Goal: Task Accomplishment & Management: Use online tool/utility

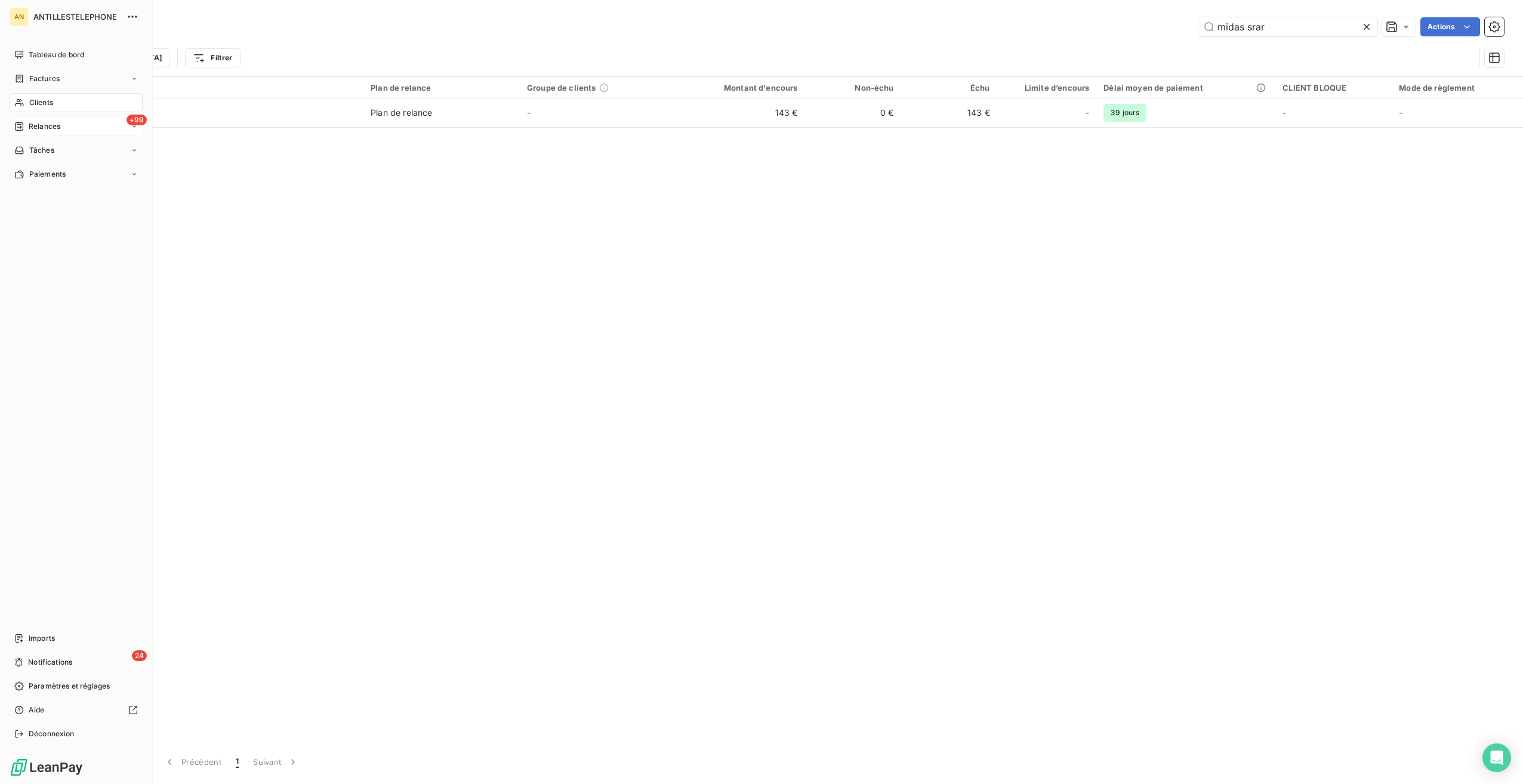
click at [53, 131] on span "Relances" at bounding box center [44, 127] width 31 height 11
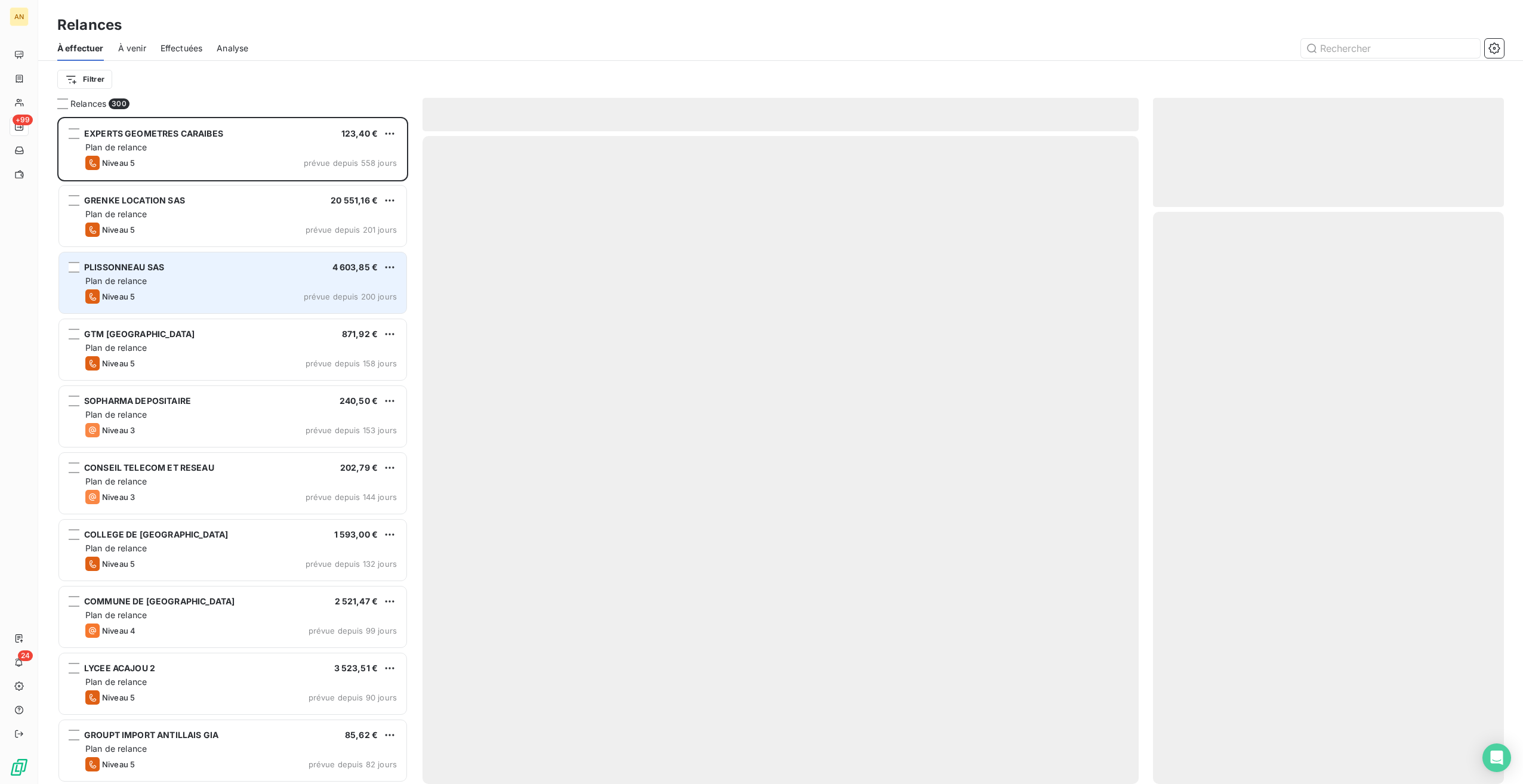
scroll to position [658, 342]
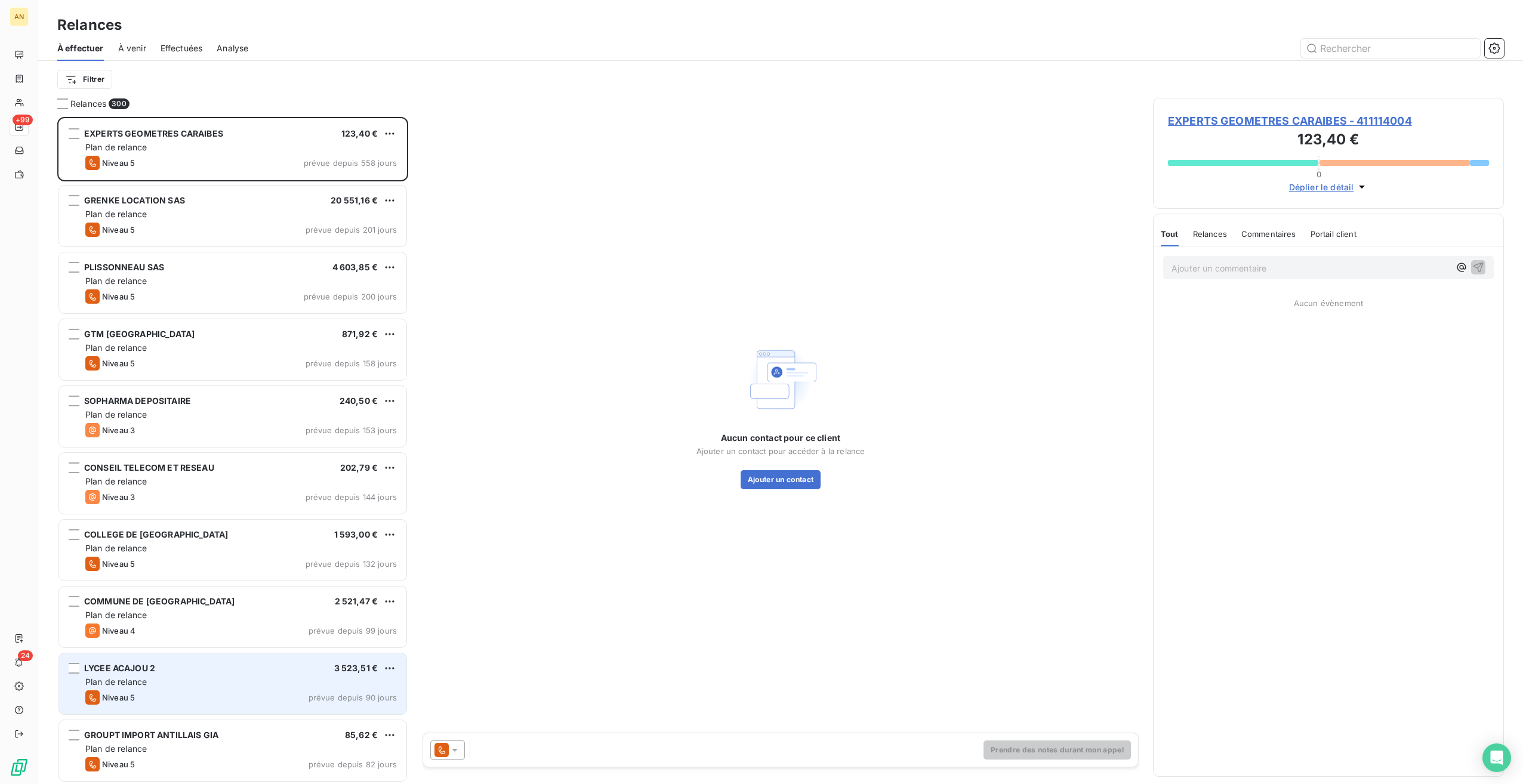
click at [223, 705] on div "Niveau 5 prévue depuis 90 jours" at bounding box center [241, 698] width 311 height 15
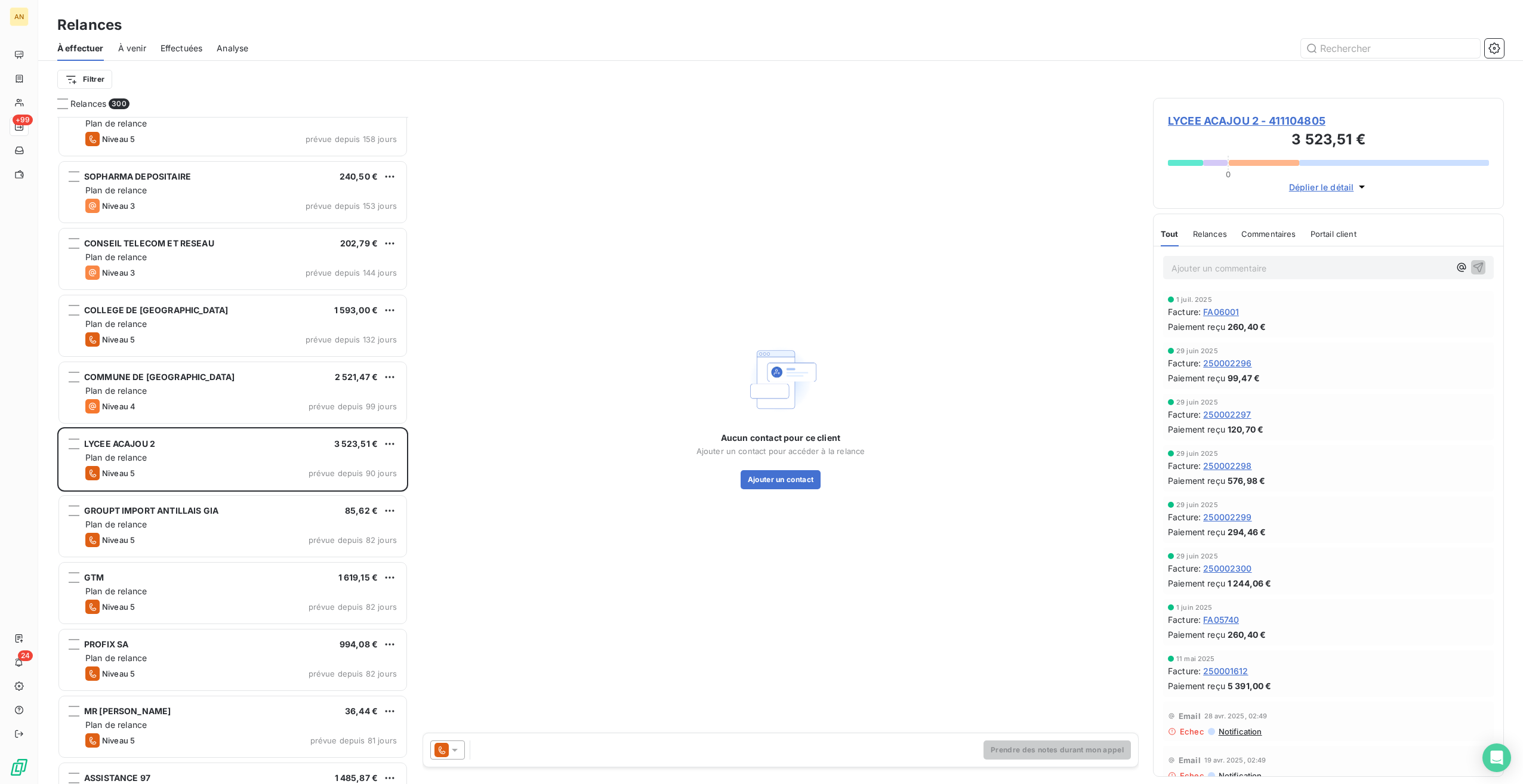
scroll to position [240, 0]
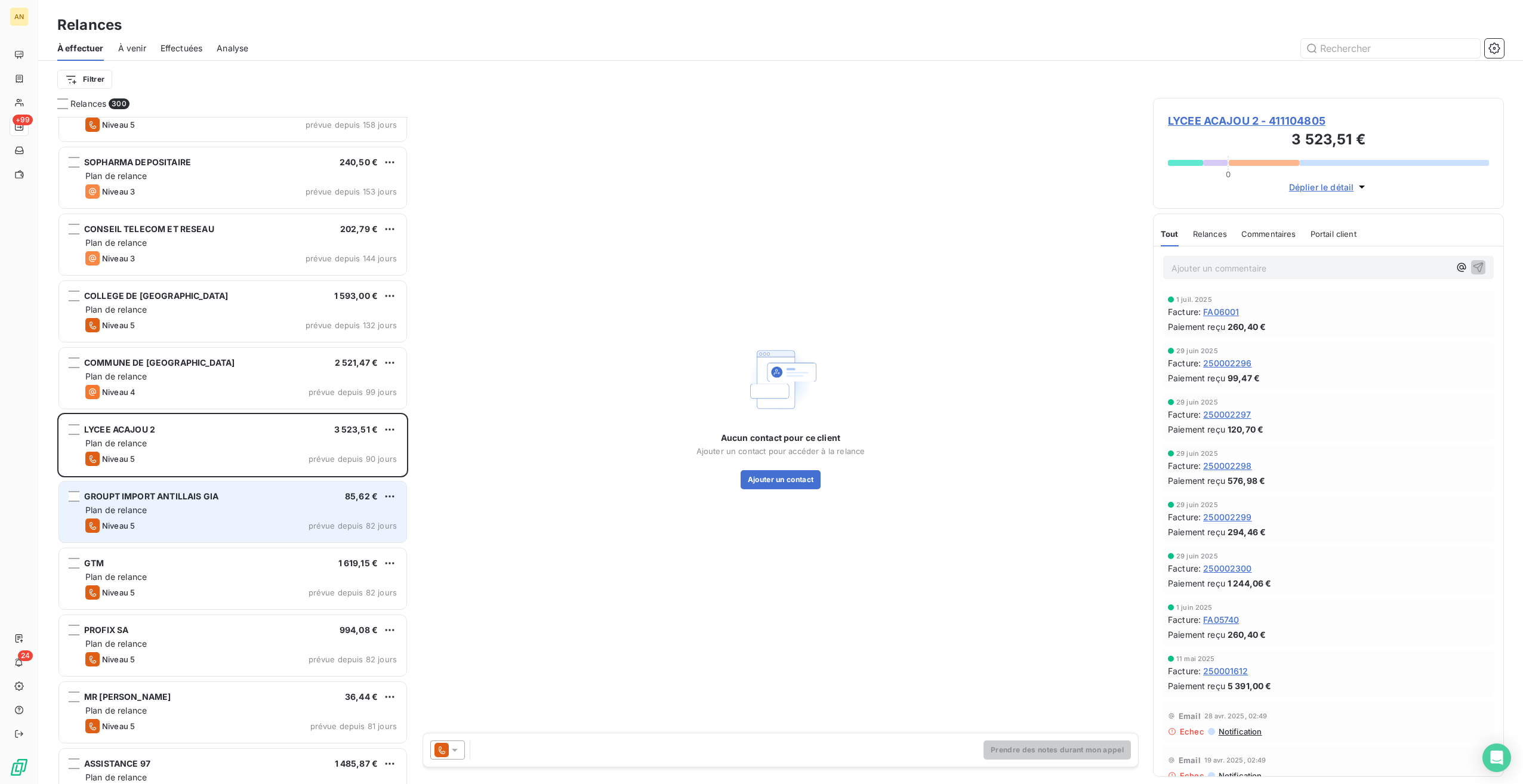
click at [223, 505] on div "Plan de relance" at bounding box center [241, 511] width 311 height 12
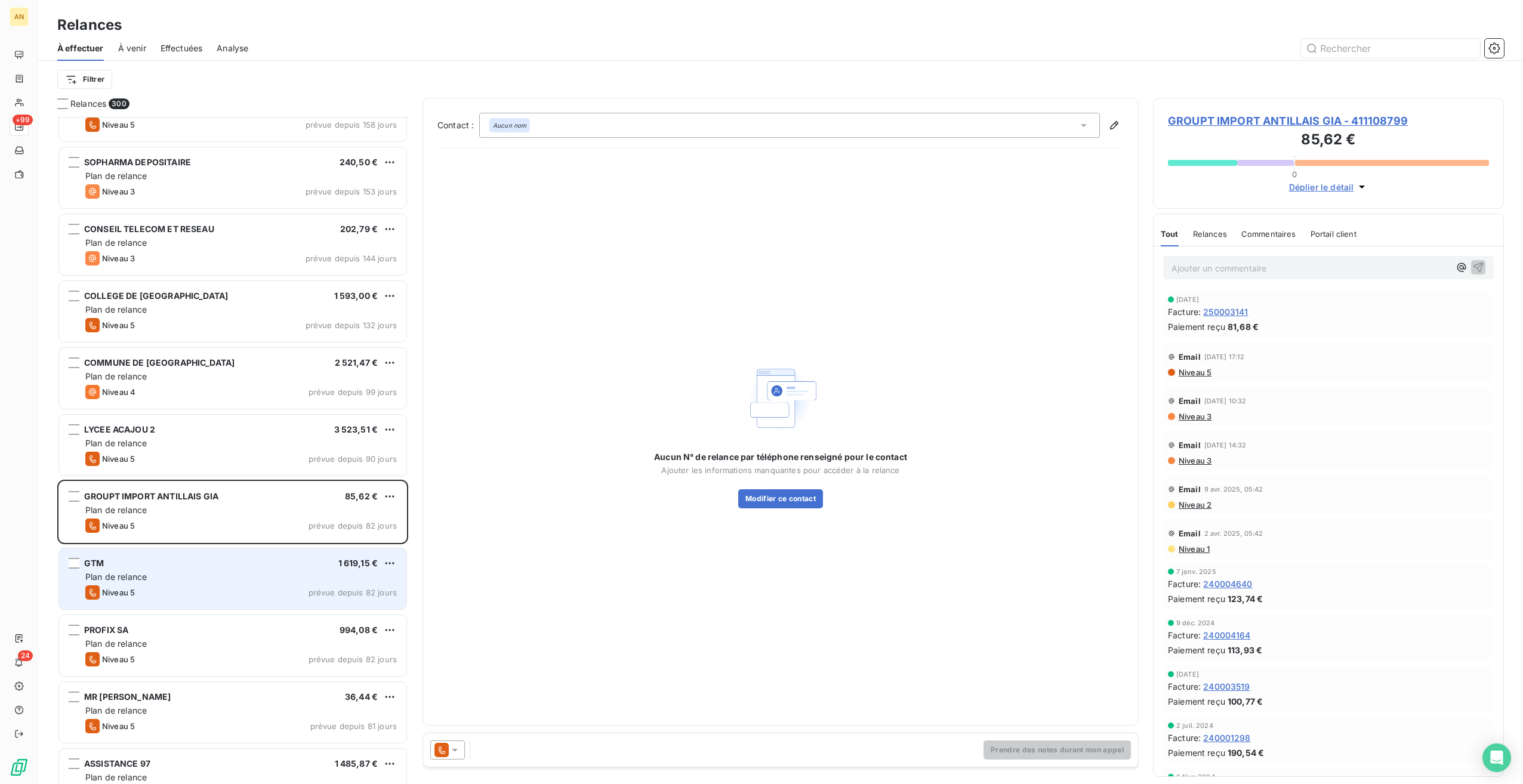
click at [189, 594] on div "Niveau 5 prévue depuis 82 jours" at bounding box center [241, 592] width 311 height 15
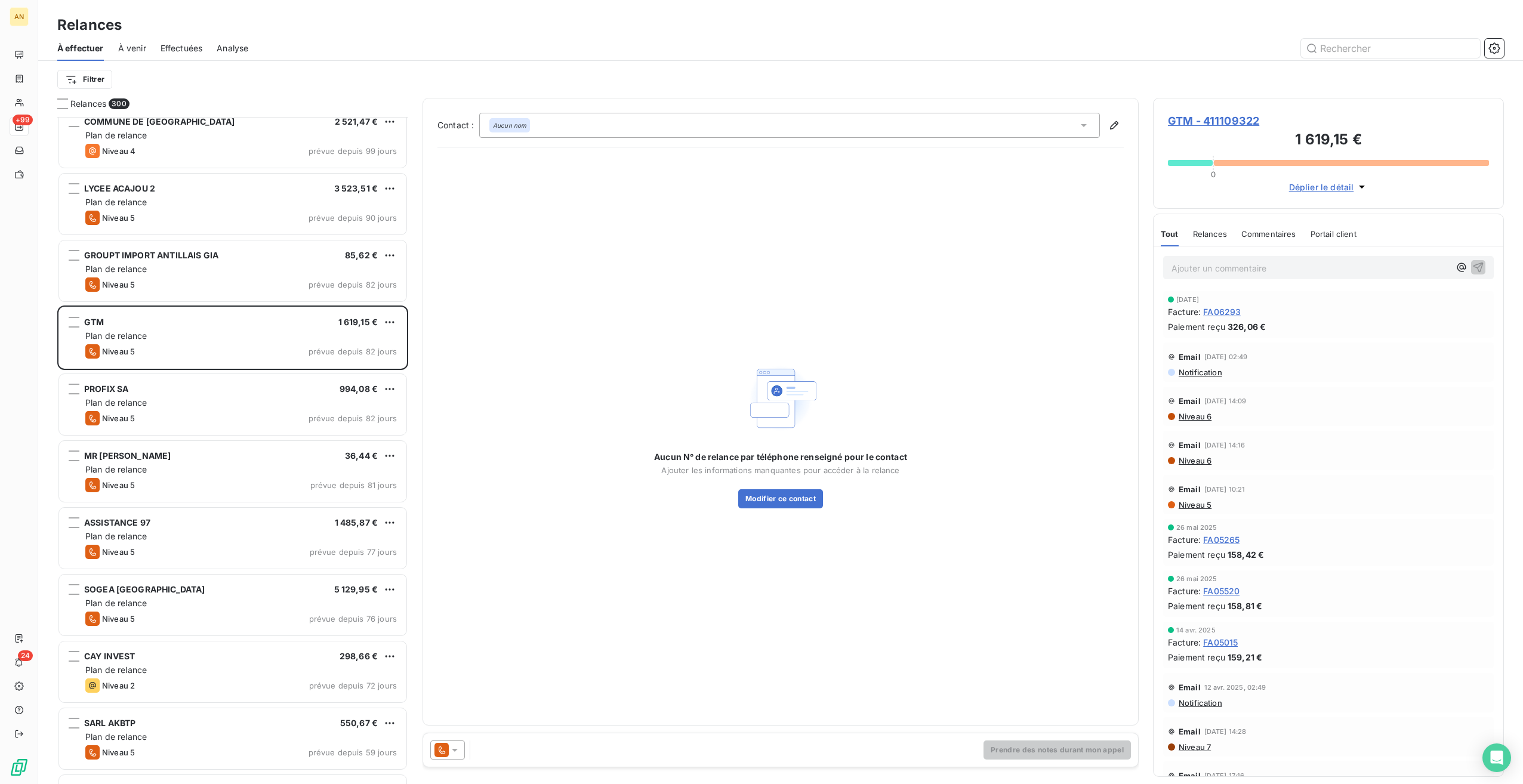
scroll to position [537, 0]
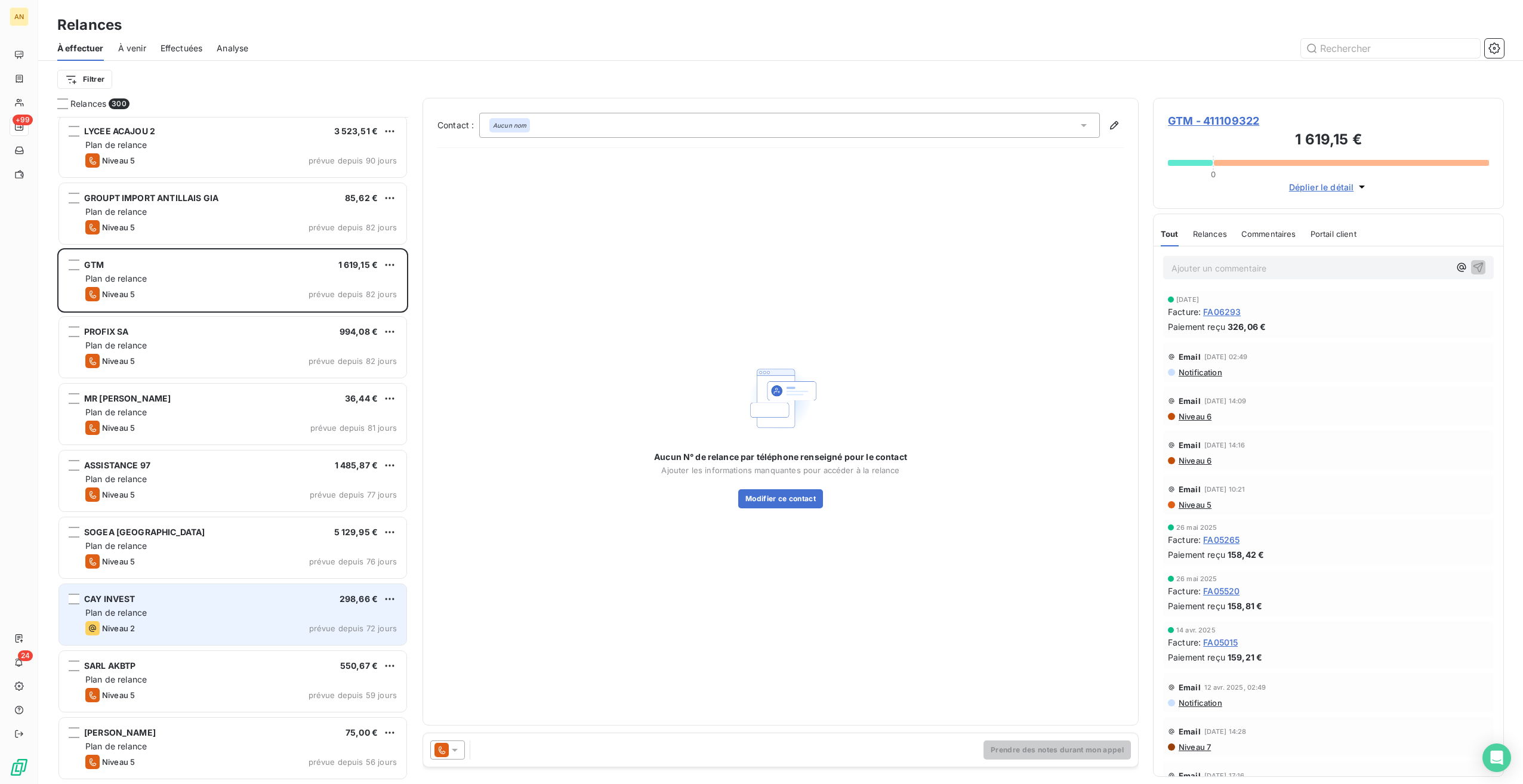
click at [183, 597] on div "CAY INVEST 298,66 €" at bounding box center [241, 599] width 311 height 11
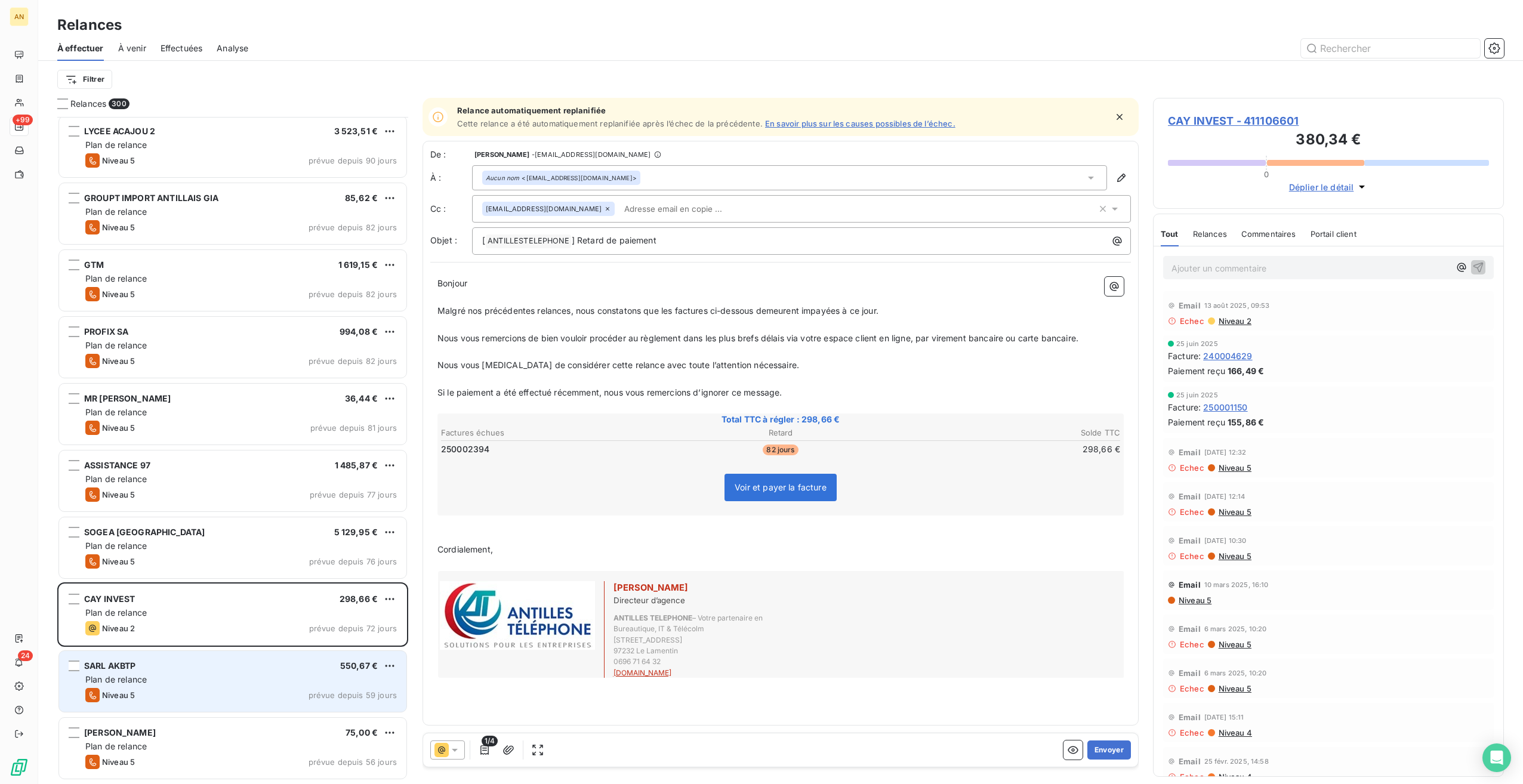
click at [183, 691] on div "Niveau 5 prévue depuis 59 jours" at bounding box center [241, 695] width 311 height 15
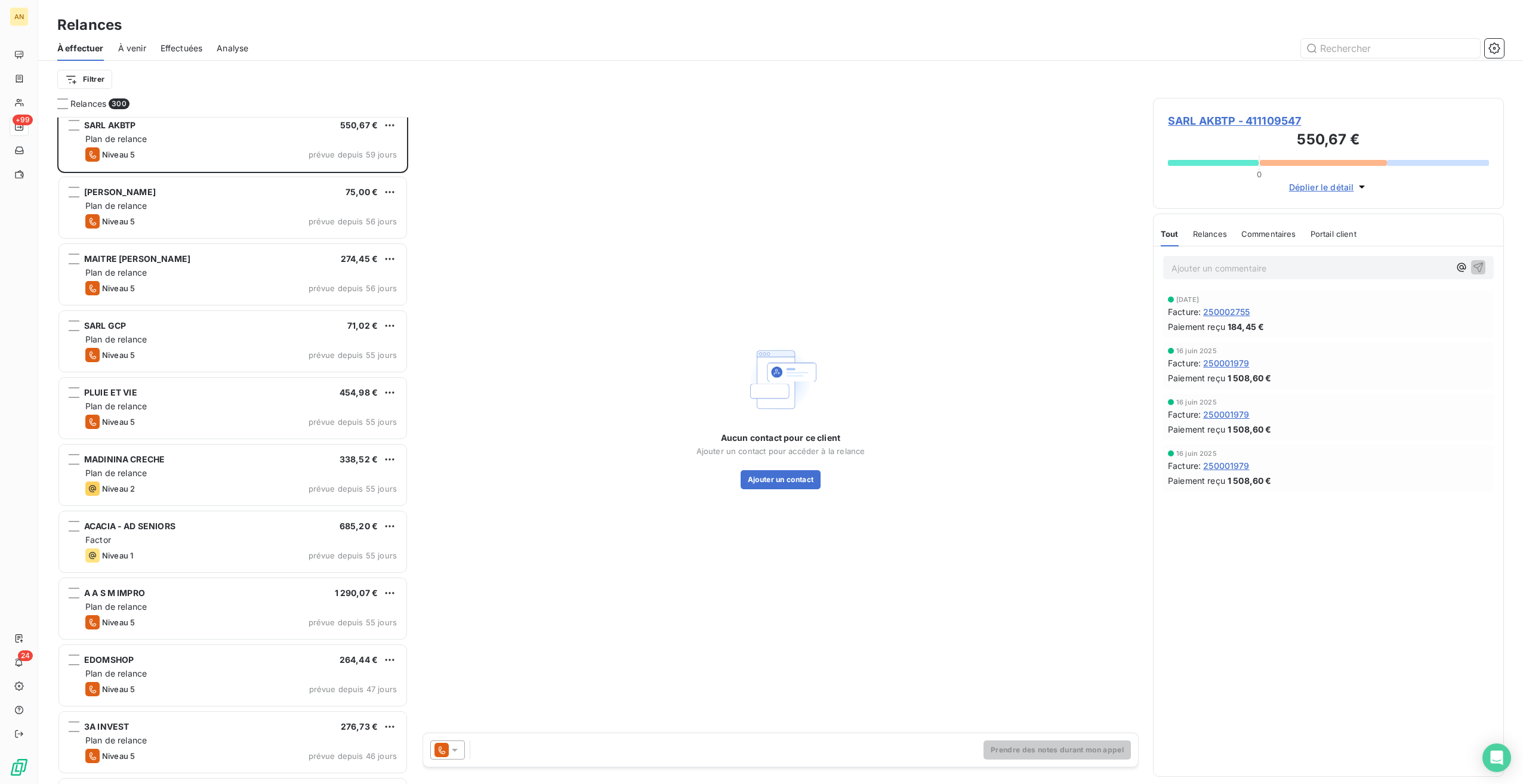
scroll to position [1195, 0]
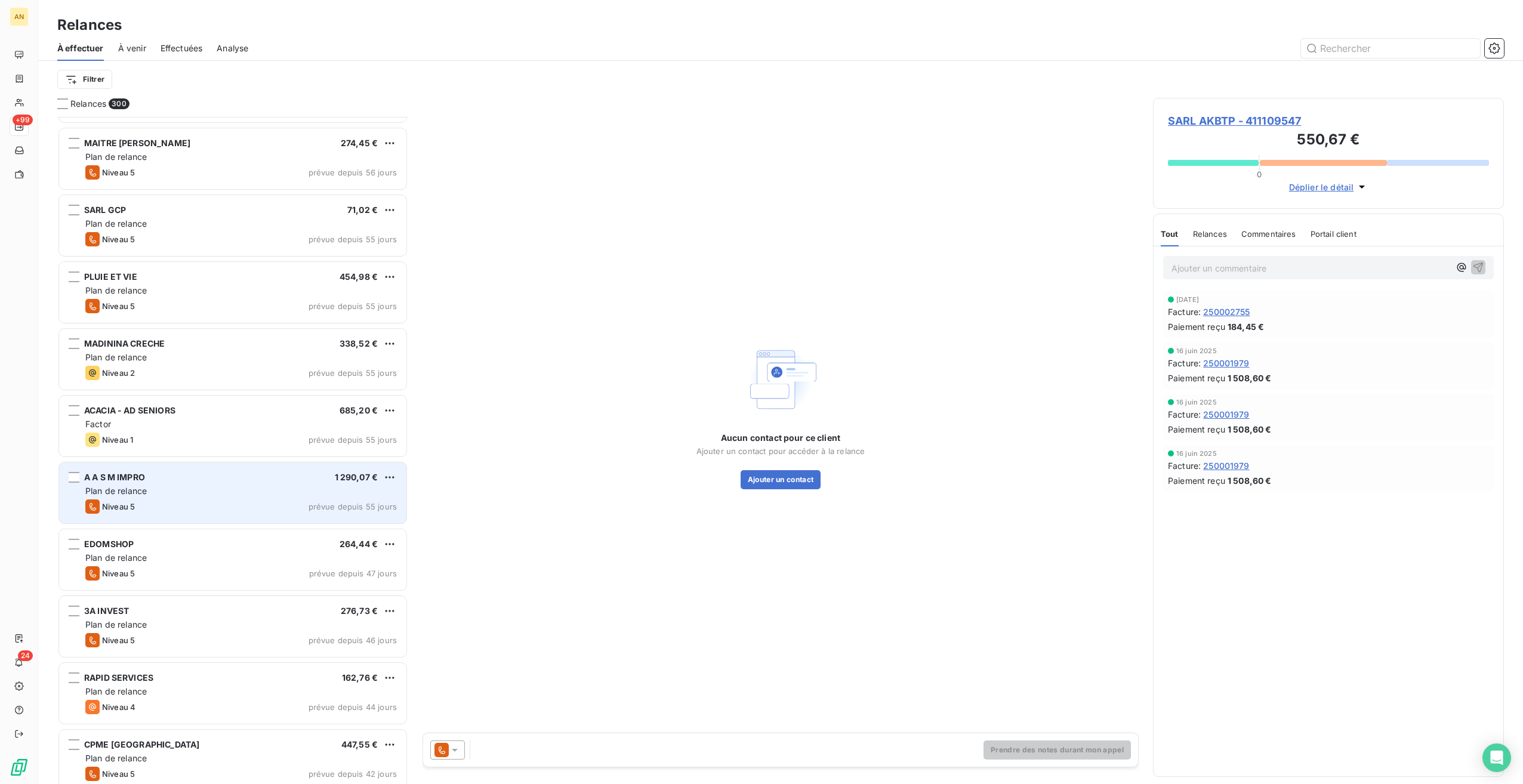
click at [182, 500] on div "Niveau 5 prévue depuis 55 jours" at bounding box center [241, 506] width 311 height 15
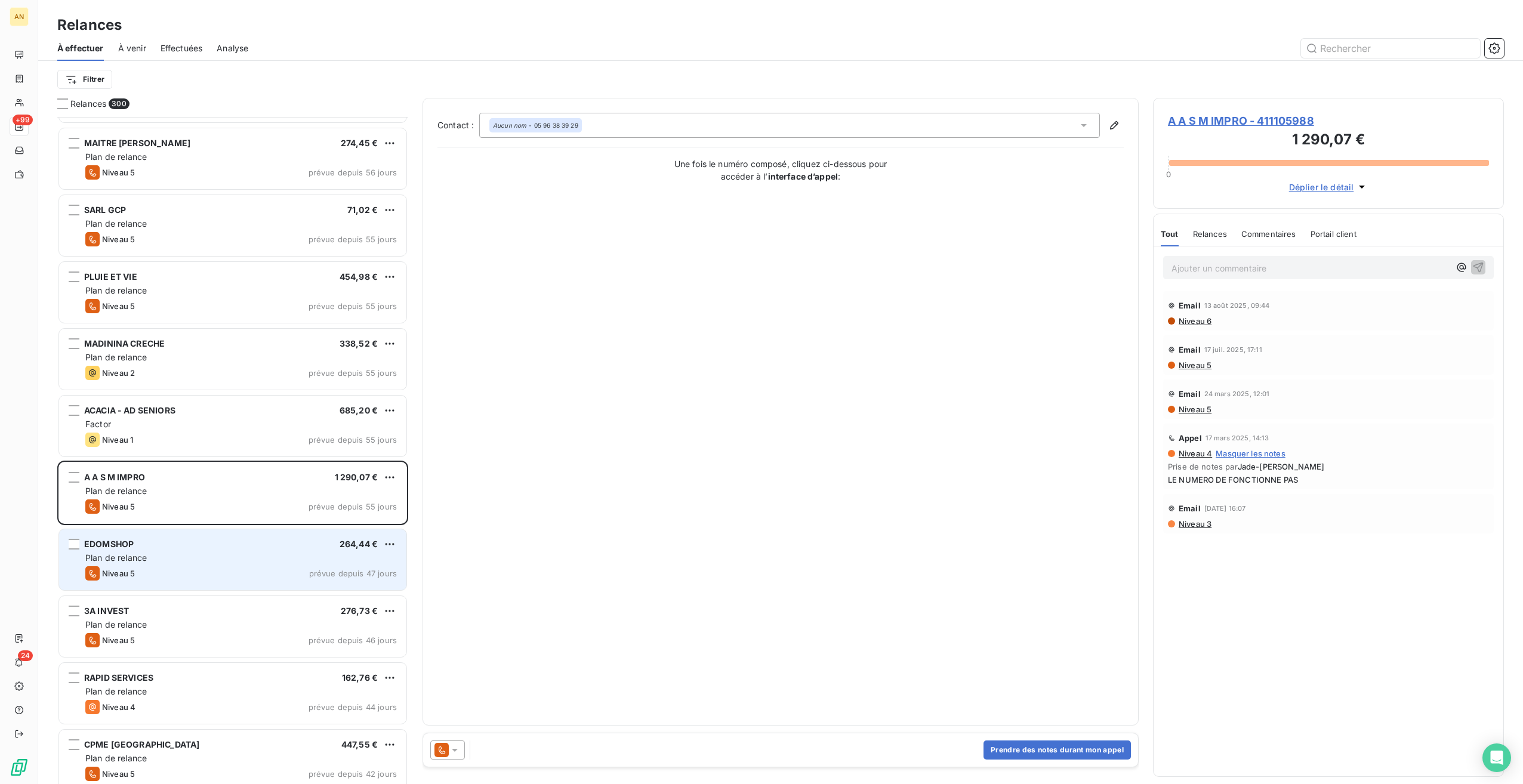
click at [127, 563] on div "Plan de relance" at bounding box center [241, 558] width 311 height 12
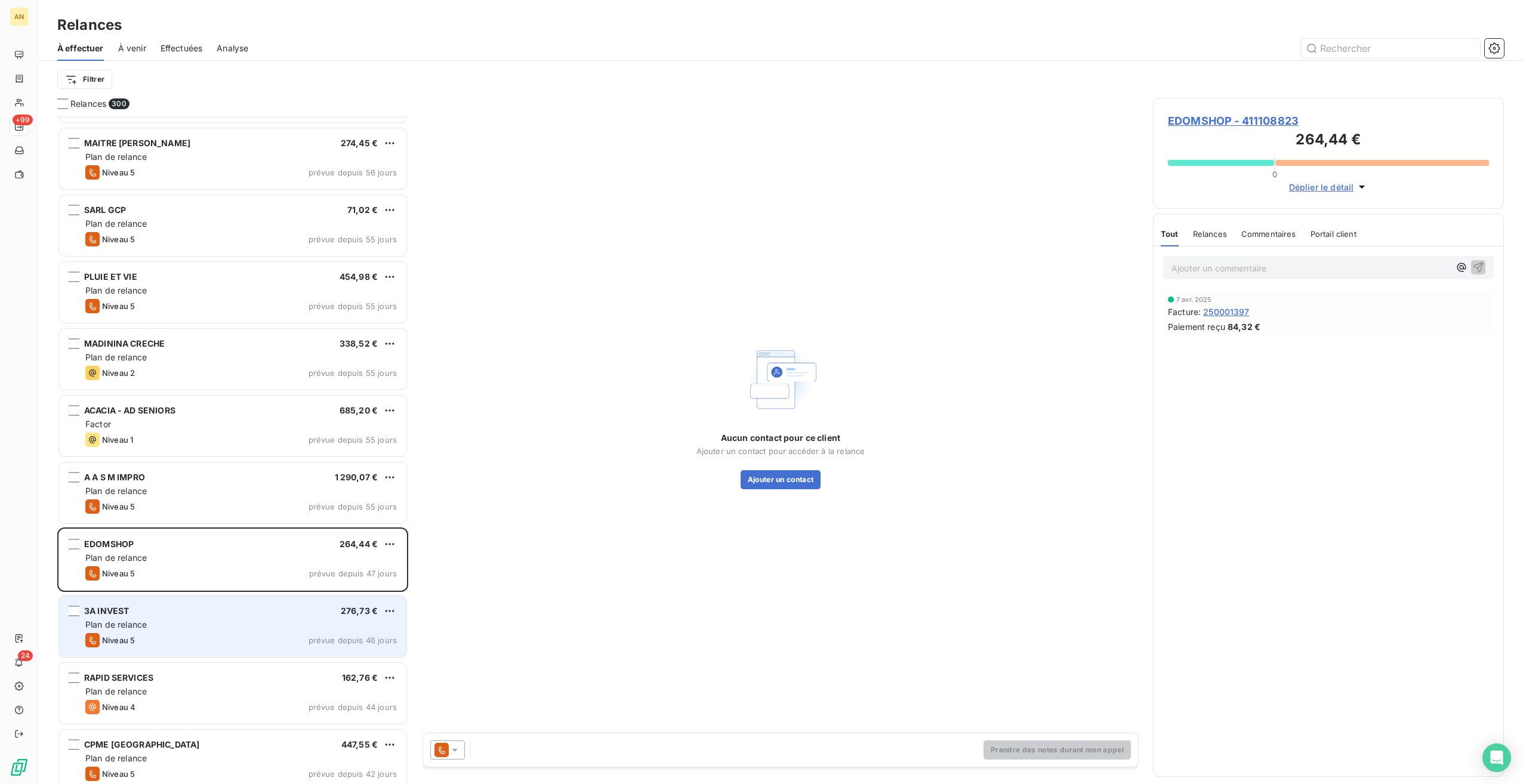
click at [162, 637] on div "Niveau 5 prévue depuis 46 jours" at bounding box center [241, 640] width 311 height 15
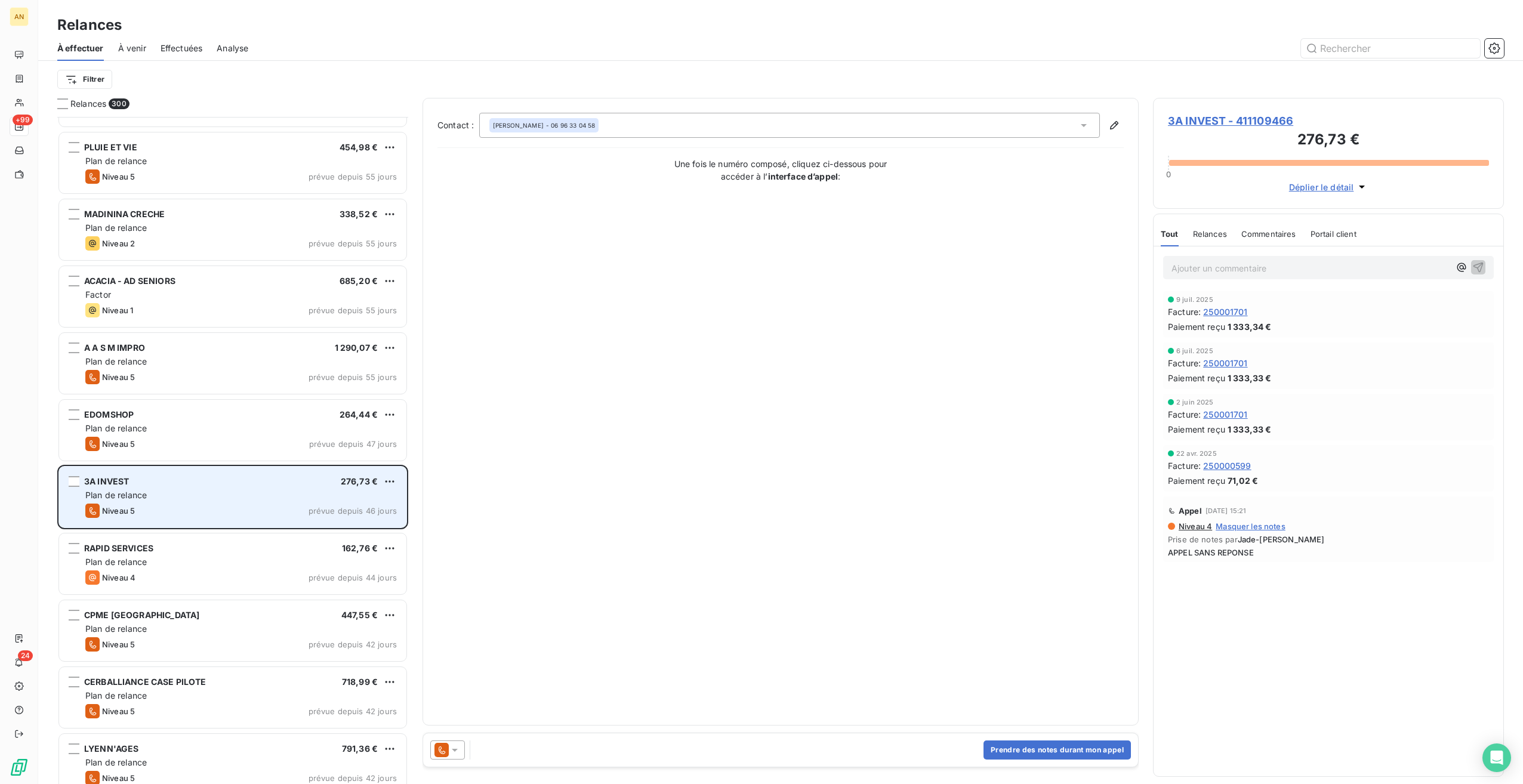
scroll to position [1373, 0]
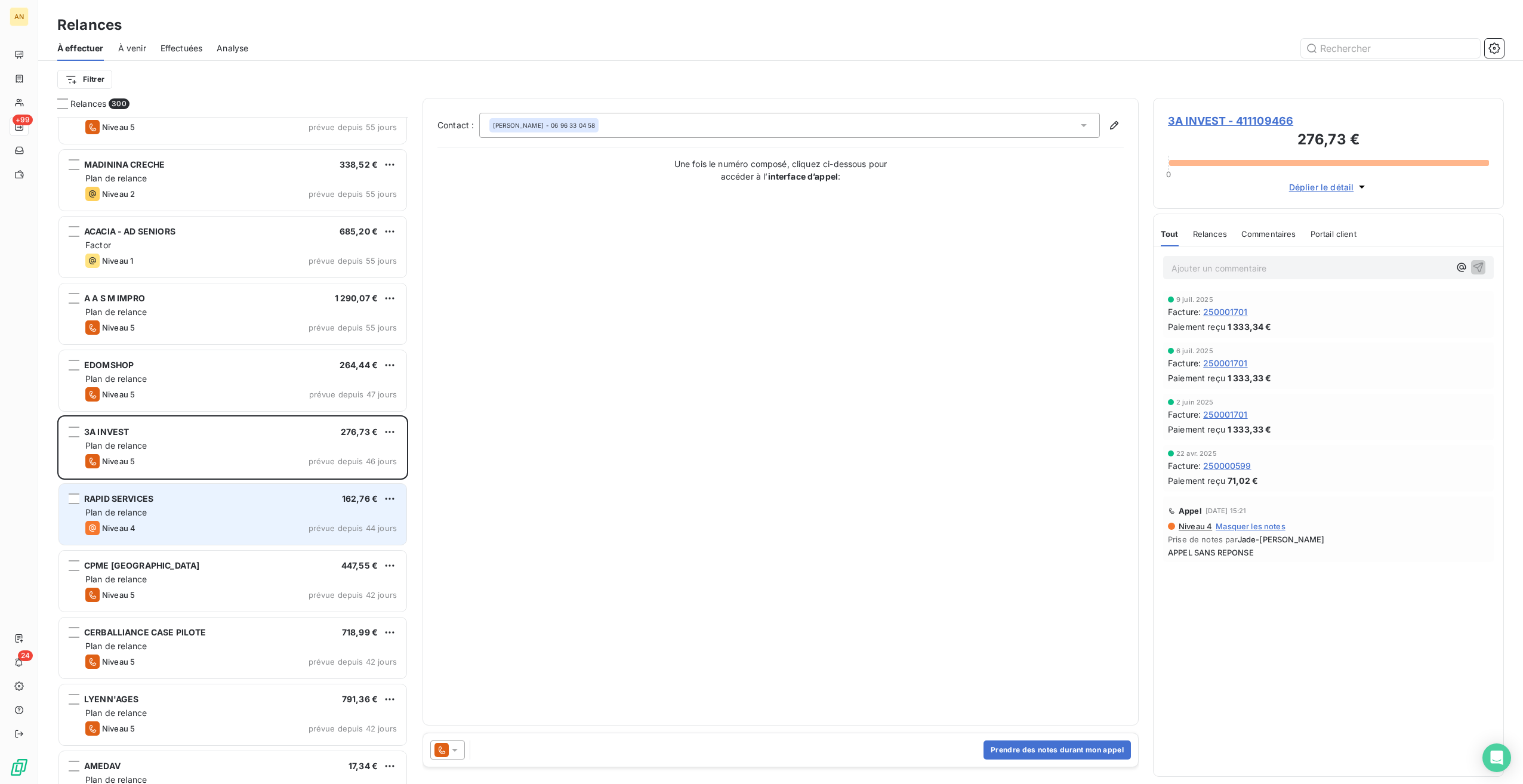
click at [176, 518] on div "Plan de relance" at bounding box center [241, 513] width 311 height 12
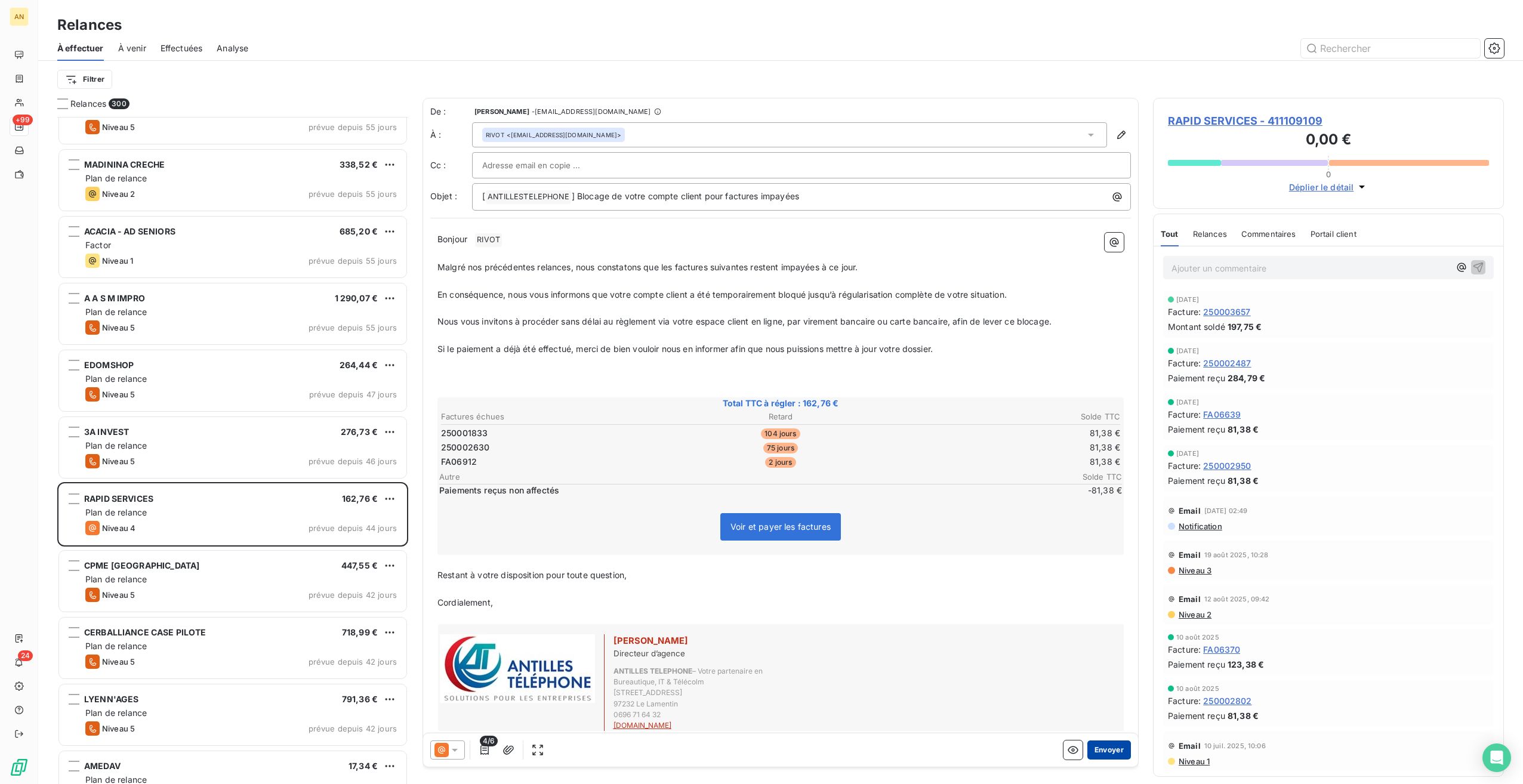
click at [1107, 747] on button "Envoyer" at bounding box center [1109, 750] width 44 height 19
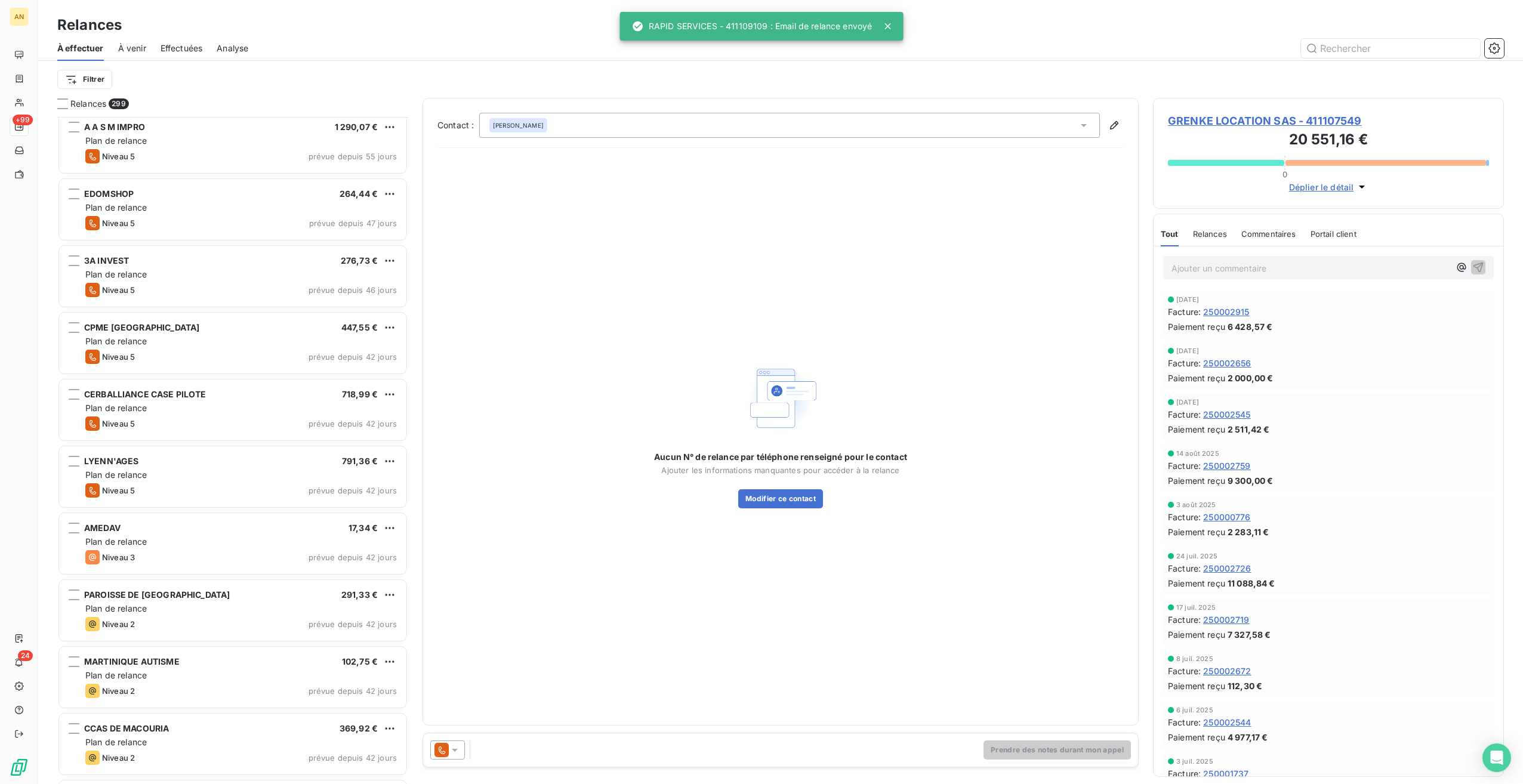
scroll to position [1553, 0]
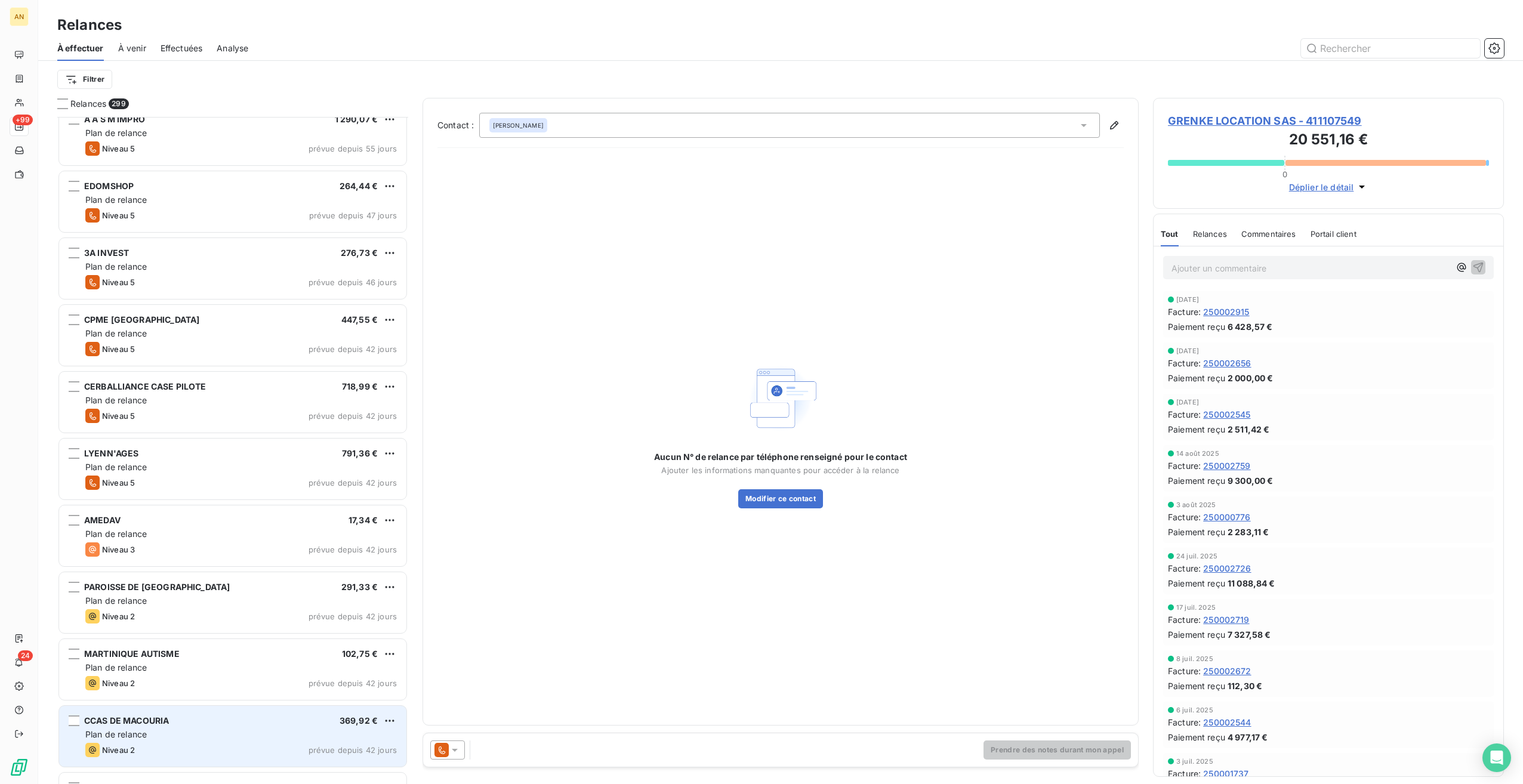
click at [201, 740] on div "CCAS DE MACOURIA 369,92 € Plan de relance Niveau 2 prévue depuis 42 jours" at bounding box center [232, 737] width 347 height 61
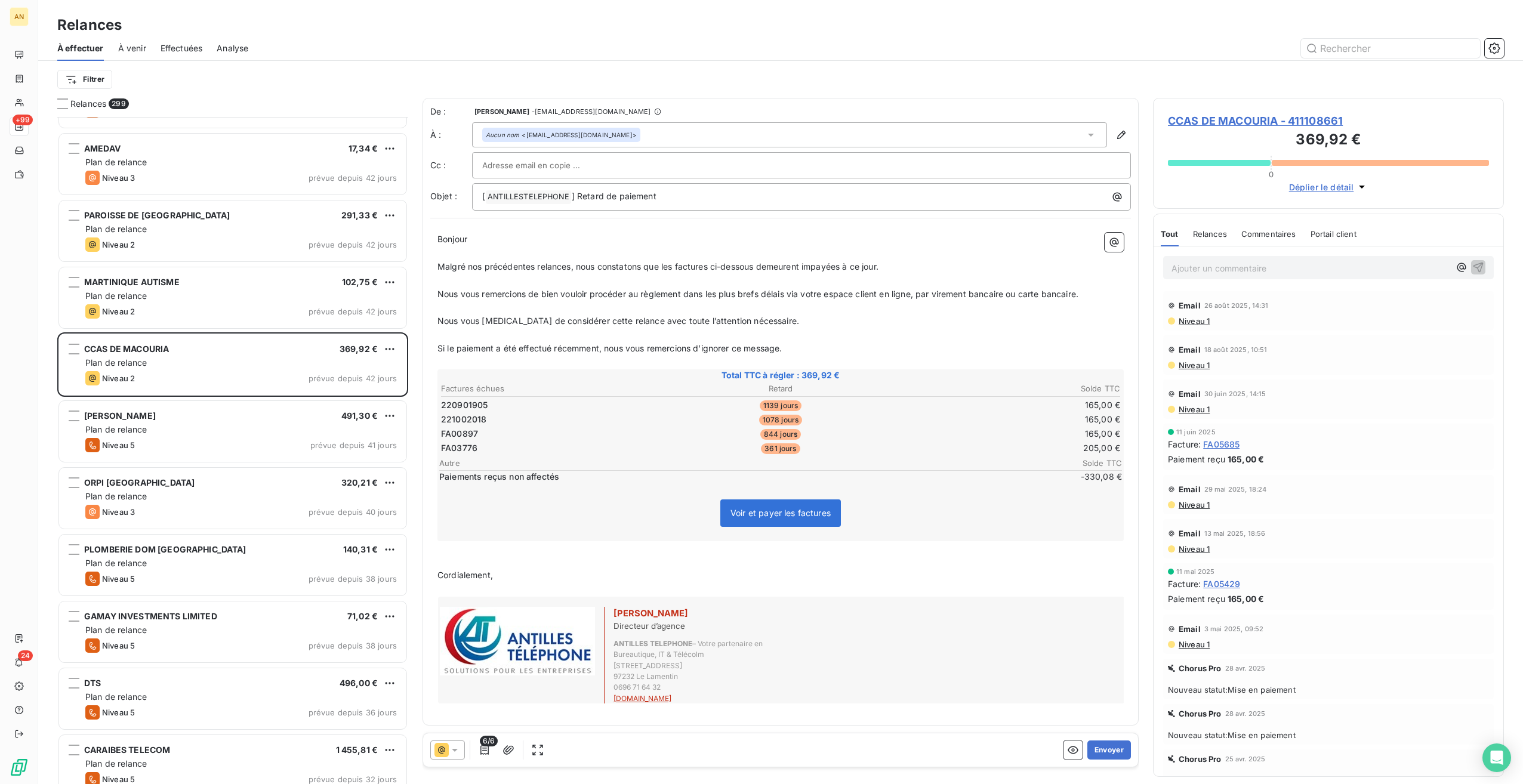
scroll to position [1970, 0]
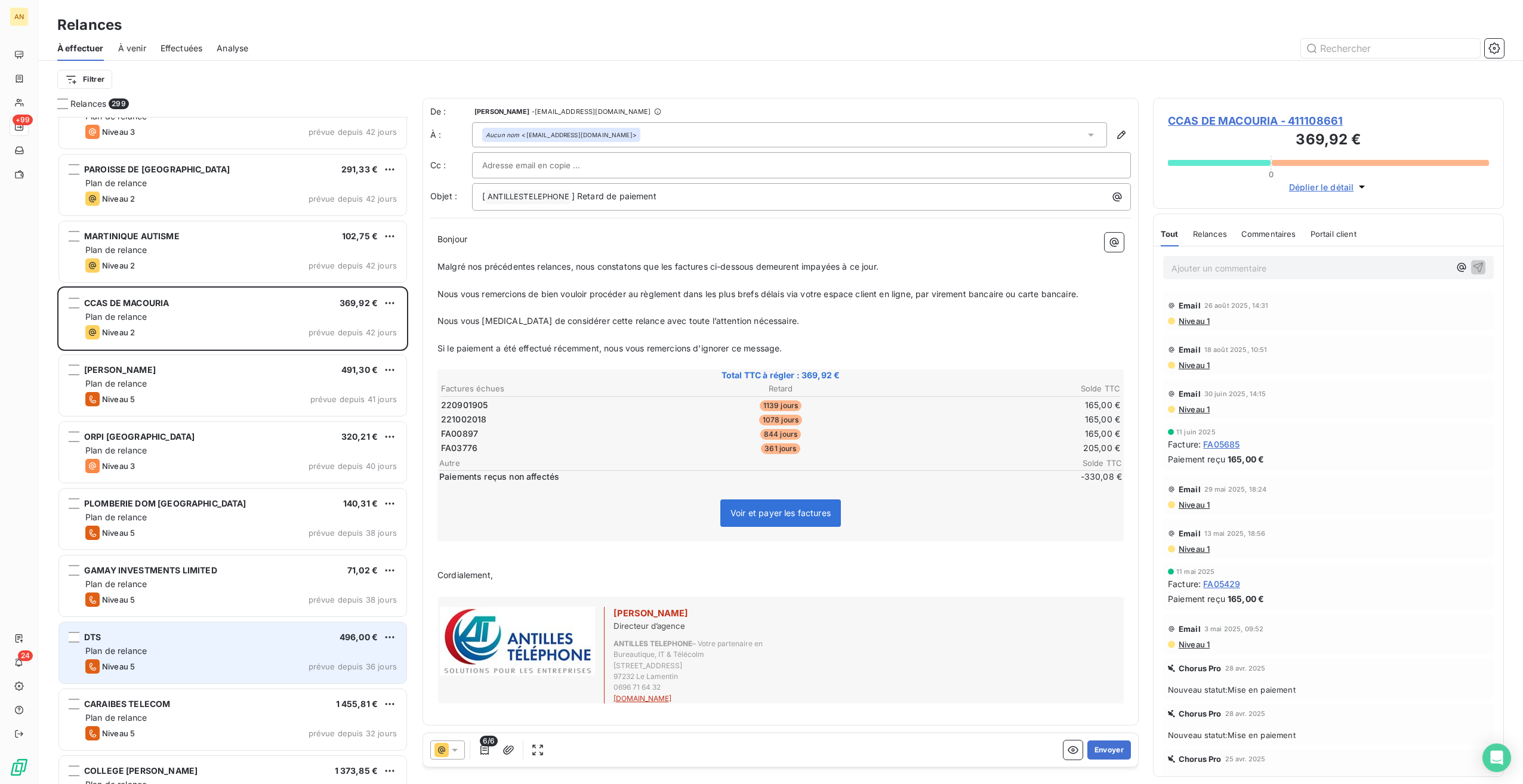
click at [235, 660] on div "Niveau 5 prévue depuis 36 jours" at bounding box center [241, 666] width 311 height 15
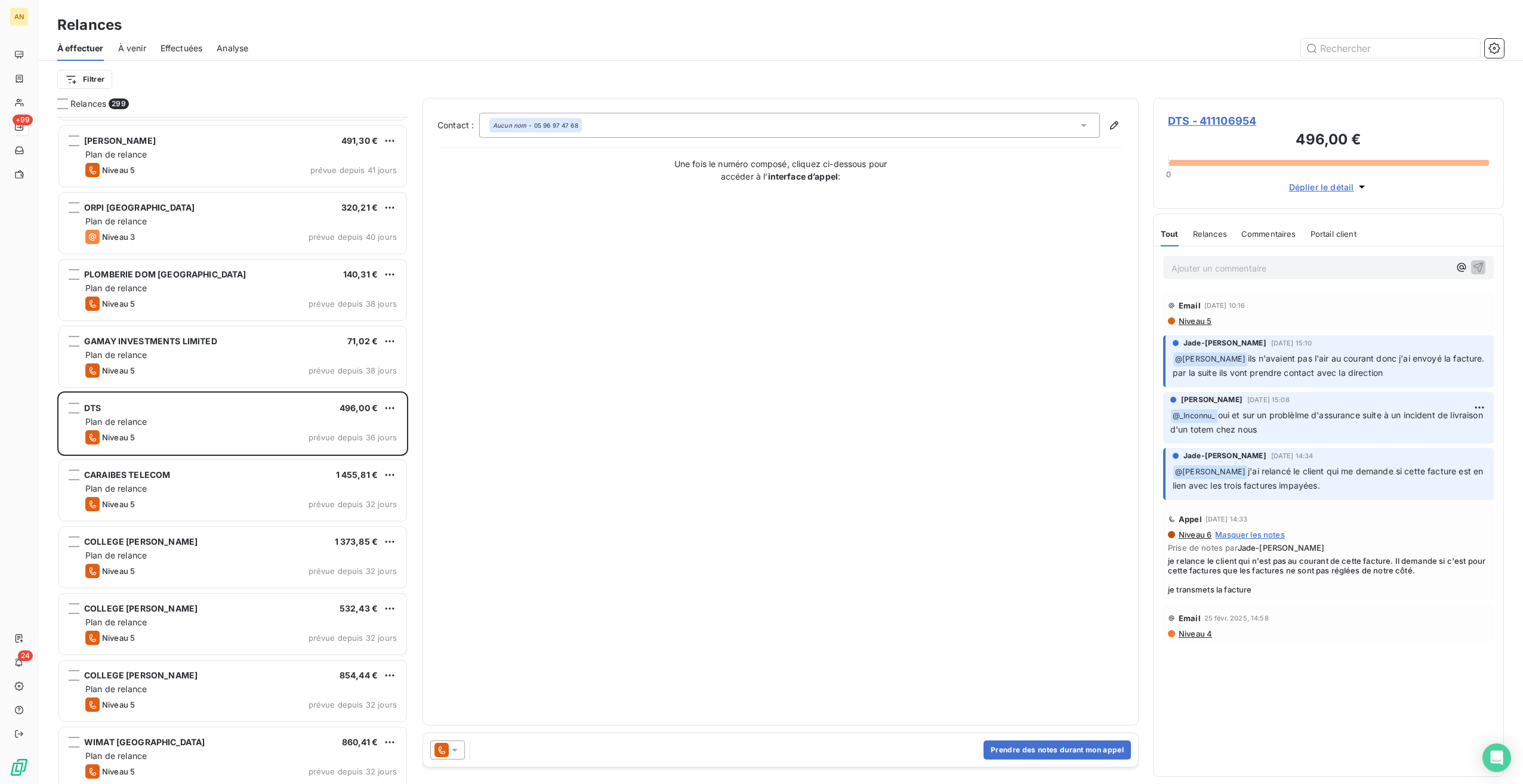
scroll to position [2209, 0]
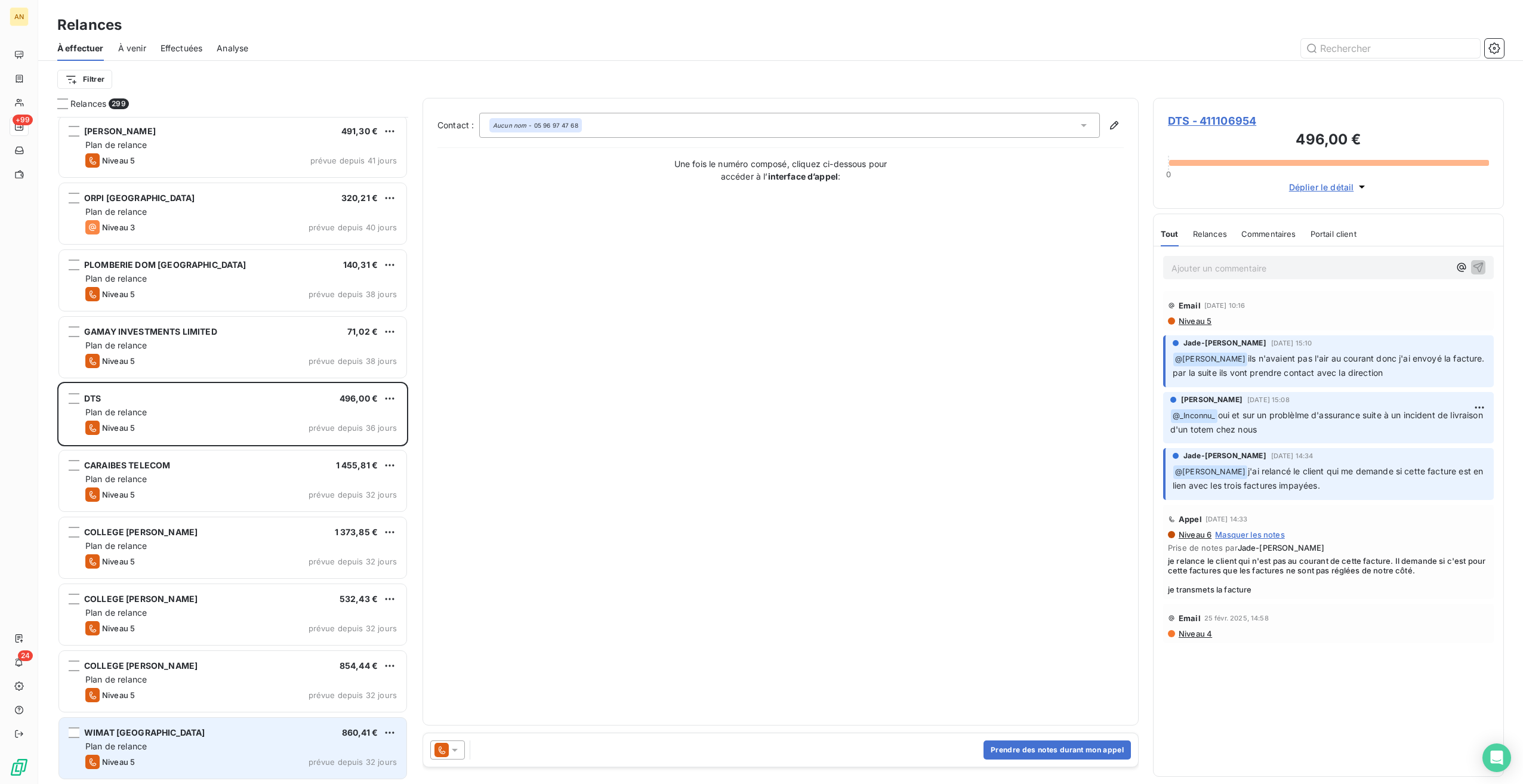
click at [207, 723] on div "WIMAT [GEOGRAPHIC_DATA] 860,41 € Plan de relance Niveau 5 prévue depuis 32 jours" at bounding box center [232, 749] width 347 height 61
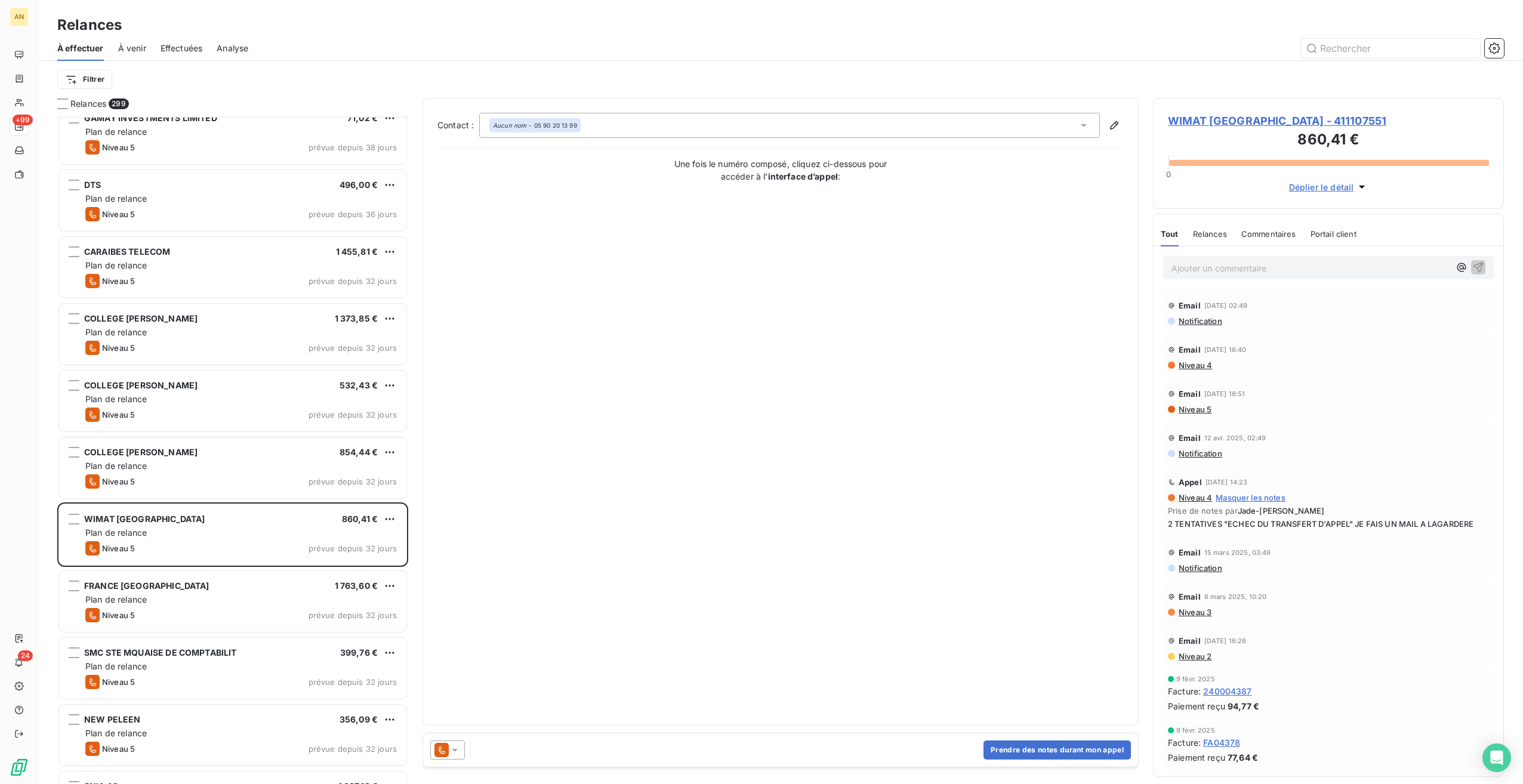
scroll to position [2448, 0]
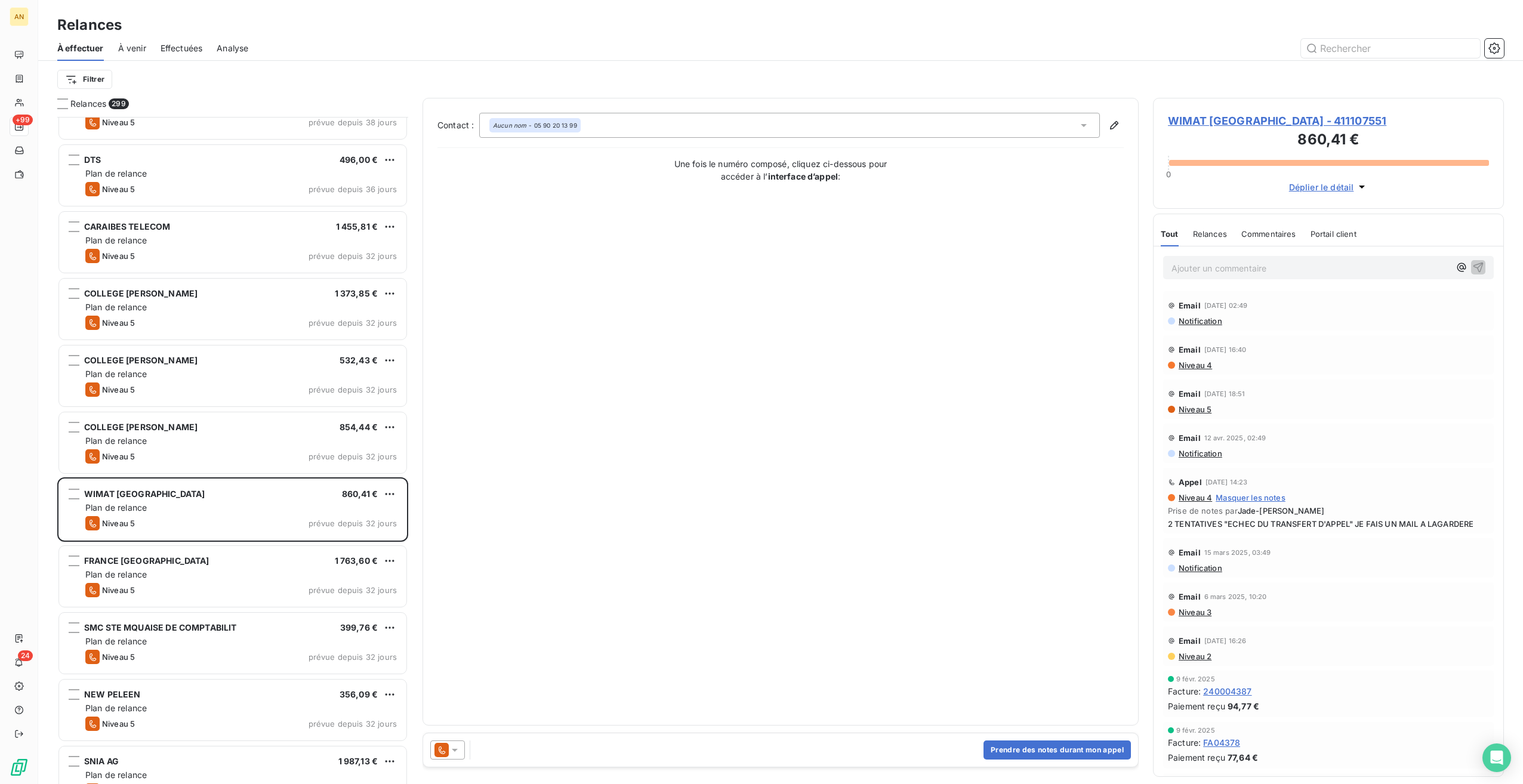
click at [1217, 120] on span "WIMAT [GEOGRAPHIC_DATA] - 411107551" at bounding box center [1328, 121] width 321 height 16
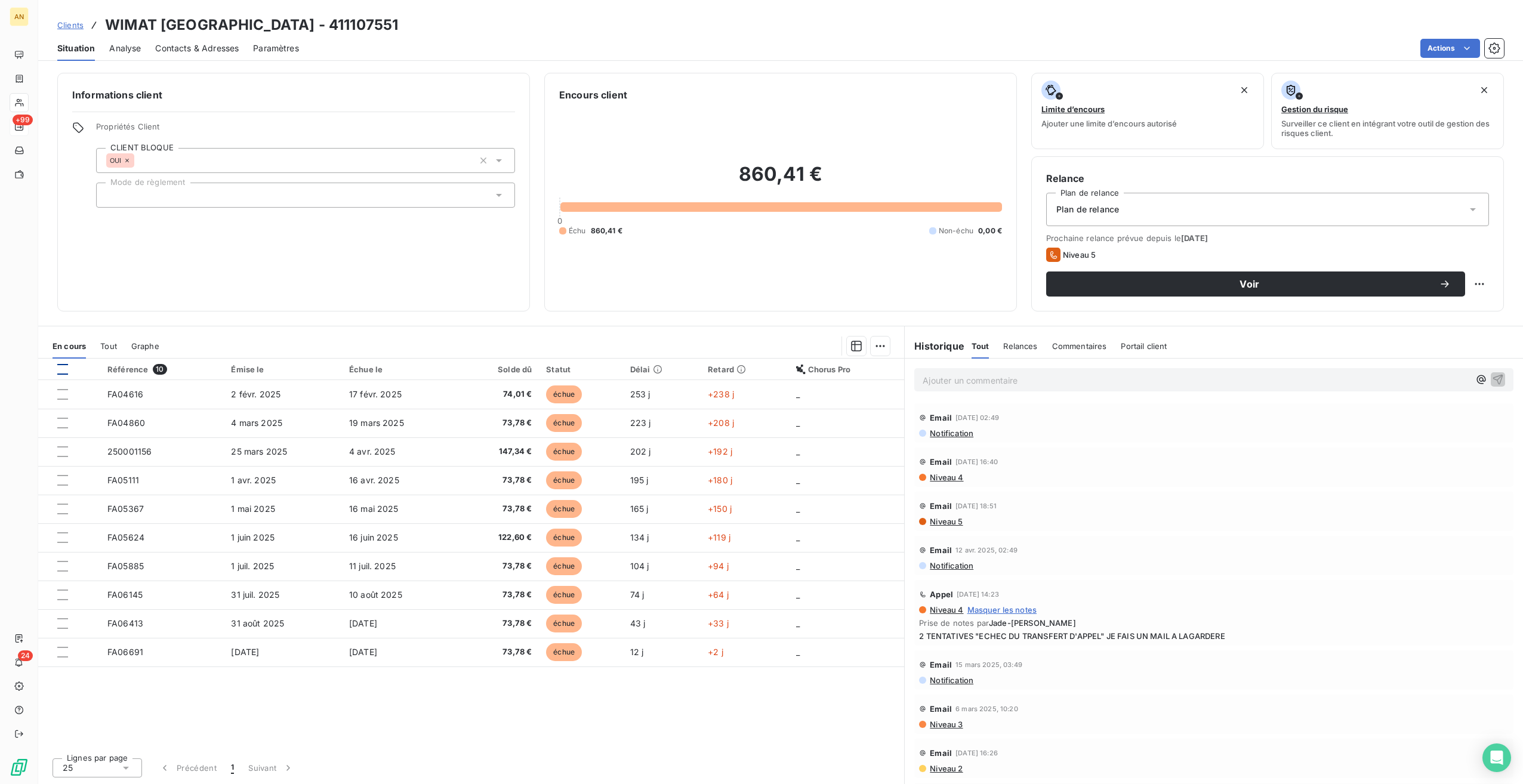
click at [63, 366] on div at bounding box center [63, 369] width 11 height 11
click at [886, 336] on html "AN +99 24 Clients WIMAT MARTINIQUE - 411107551 Situation Analyse Contacts & Adr…" at bounding box center [761, 392] width 1523 height 784
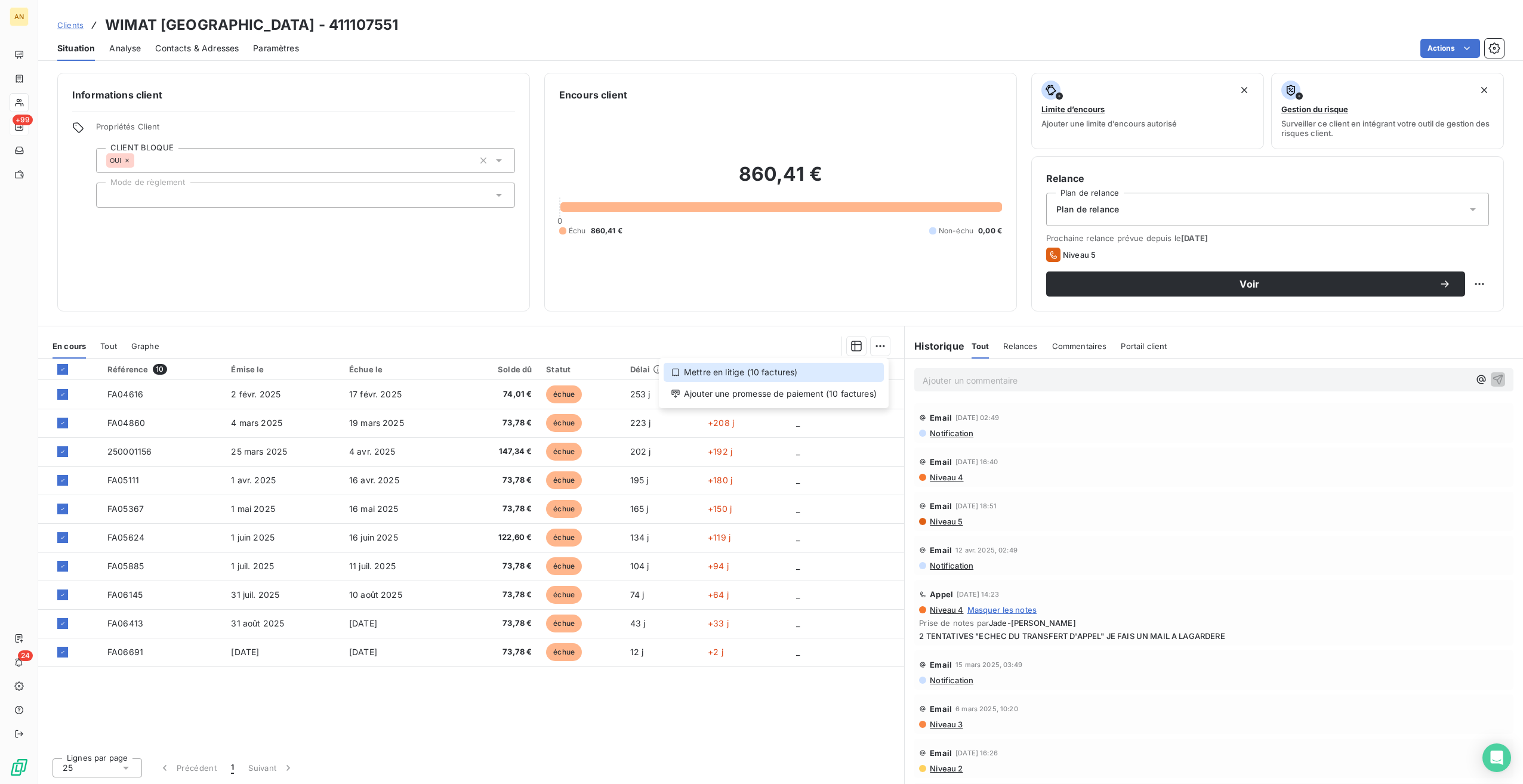
click at [834, 380] on div "Mettre en litige (10 factures)" at bounding box center [773, 372] width 221 height 19
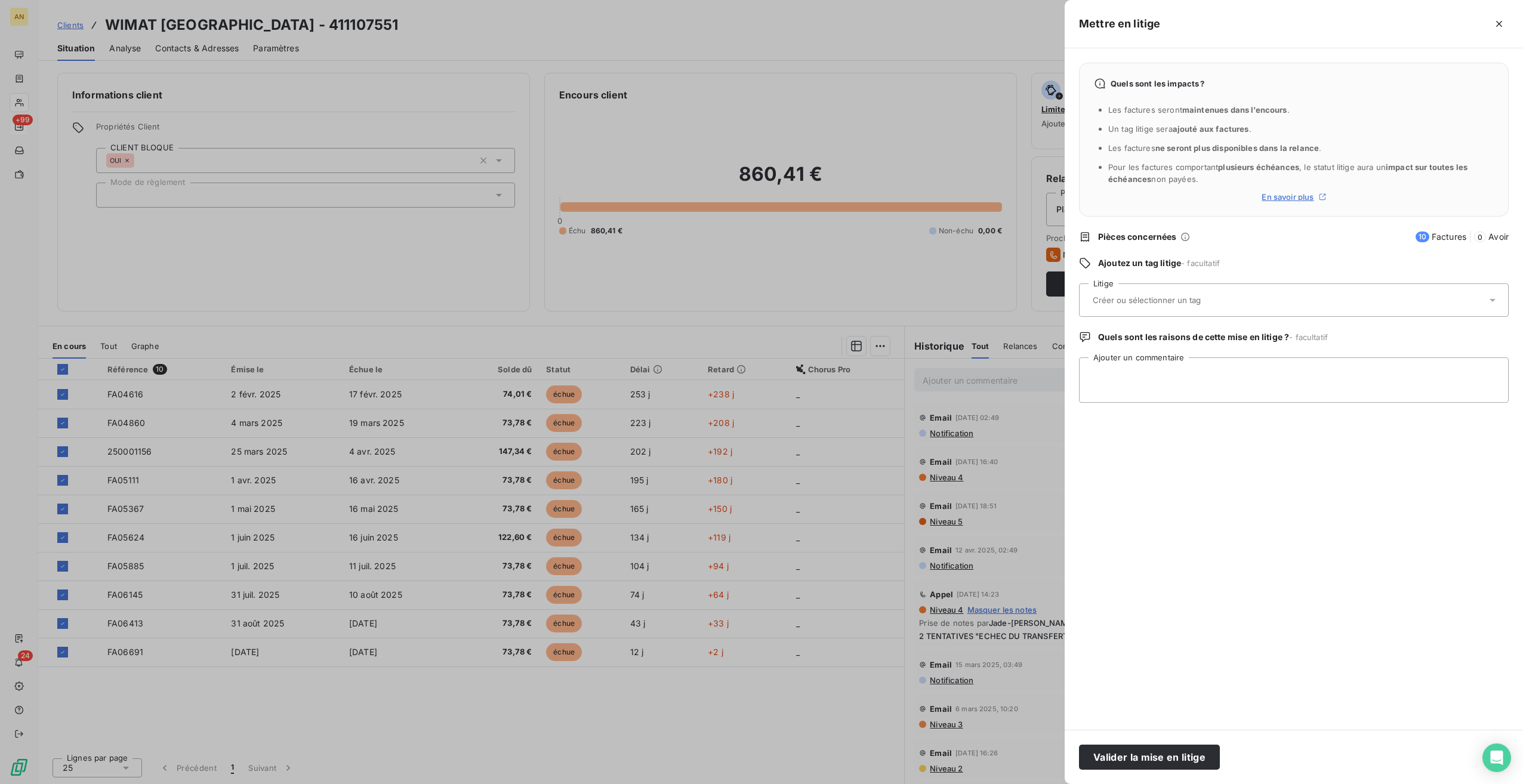
click at [1188, 299] on input "text" at bounding box center [1179, 300] width 174 height 11
click at [1140, 334] on span "Aucune réponse du client - SGIA" at bounding box center [1160, 336] width 106 height 7
click at [1156, 760] on button "Valider la mise en litige" at bounding box center [1150, 757] width 141 height 25
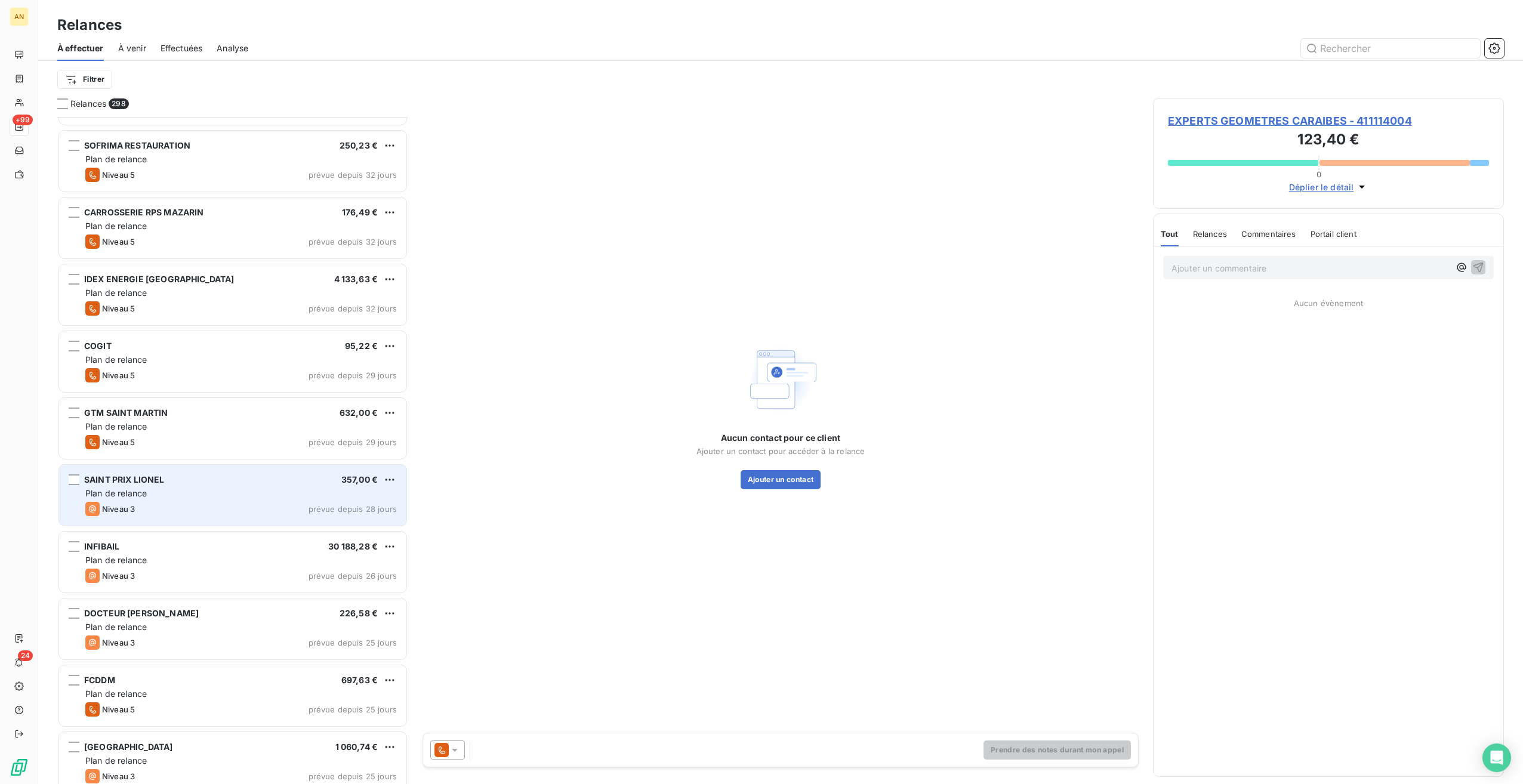
scroll to position [3224, 0]
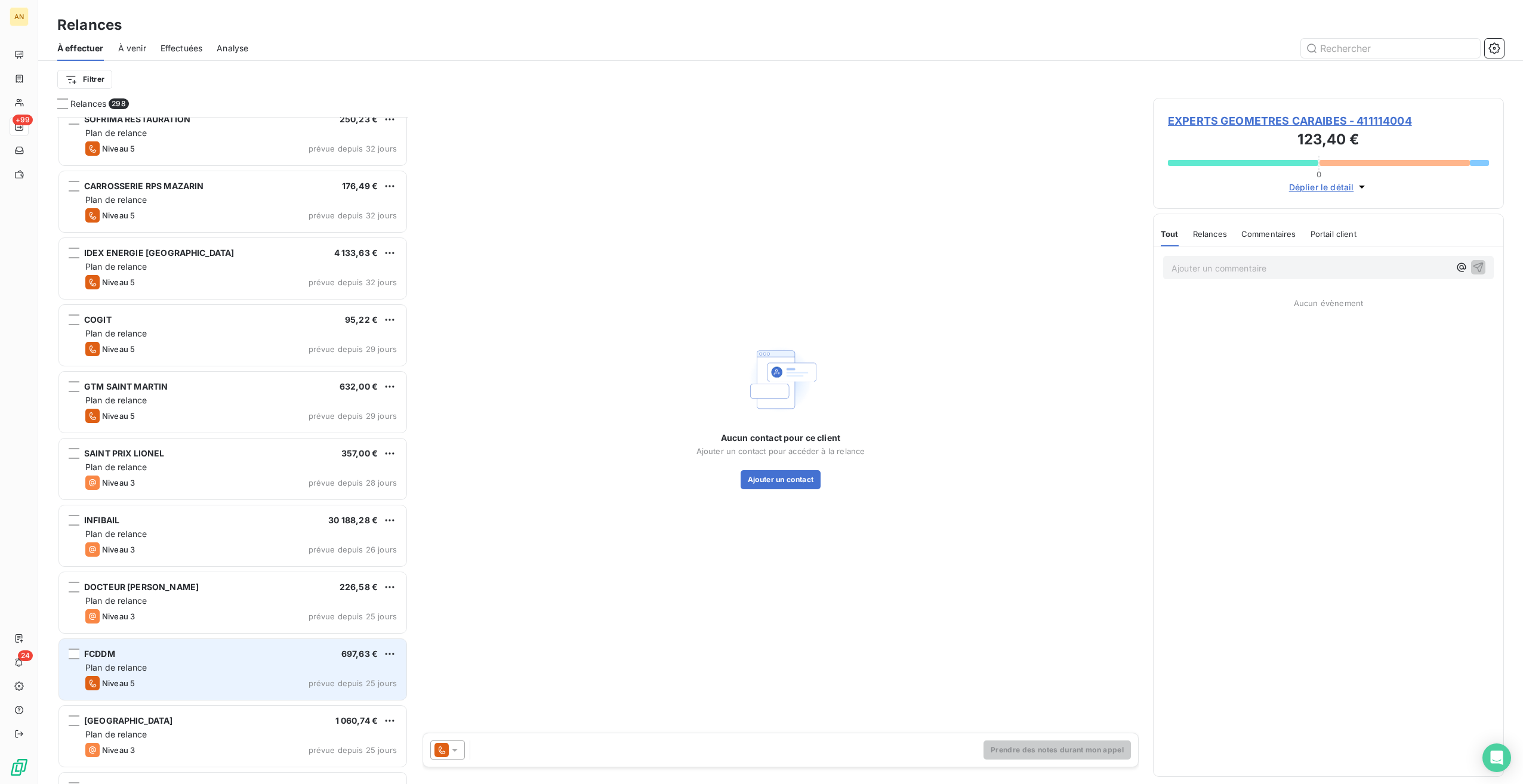
click at [209, 669] on div "Plan de relance" at bounding box center [241, 668] width 311 height 12
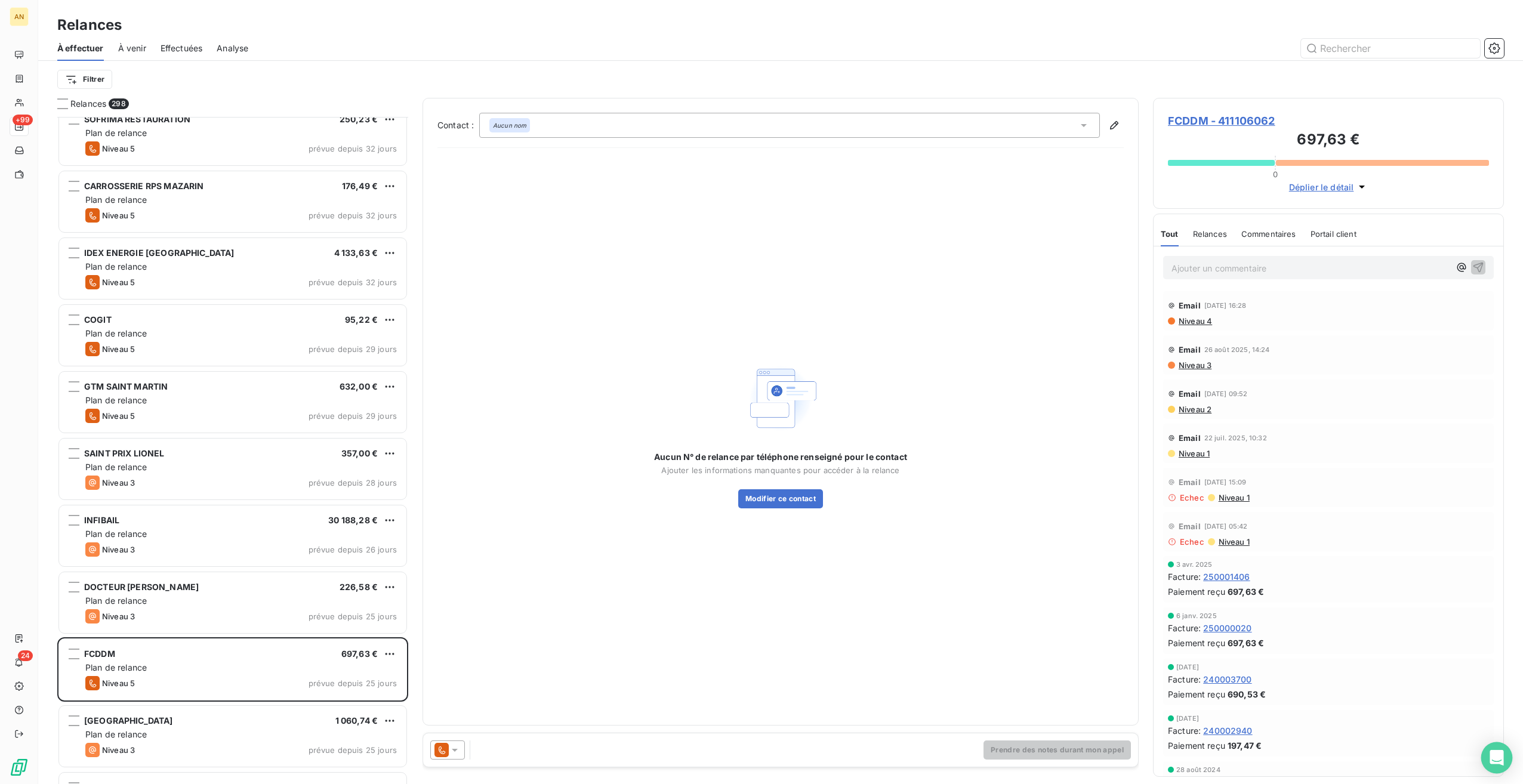
click at [1495, 753] on icon "Open Intercom Messenger" at bounding box center [1497, 758] width 14 height 15
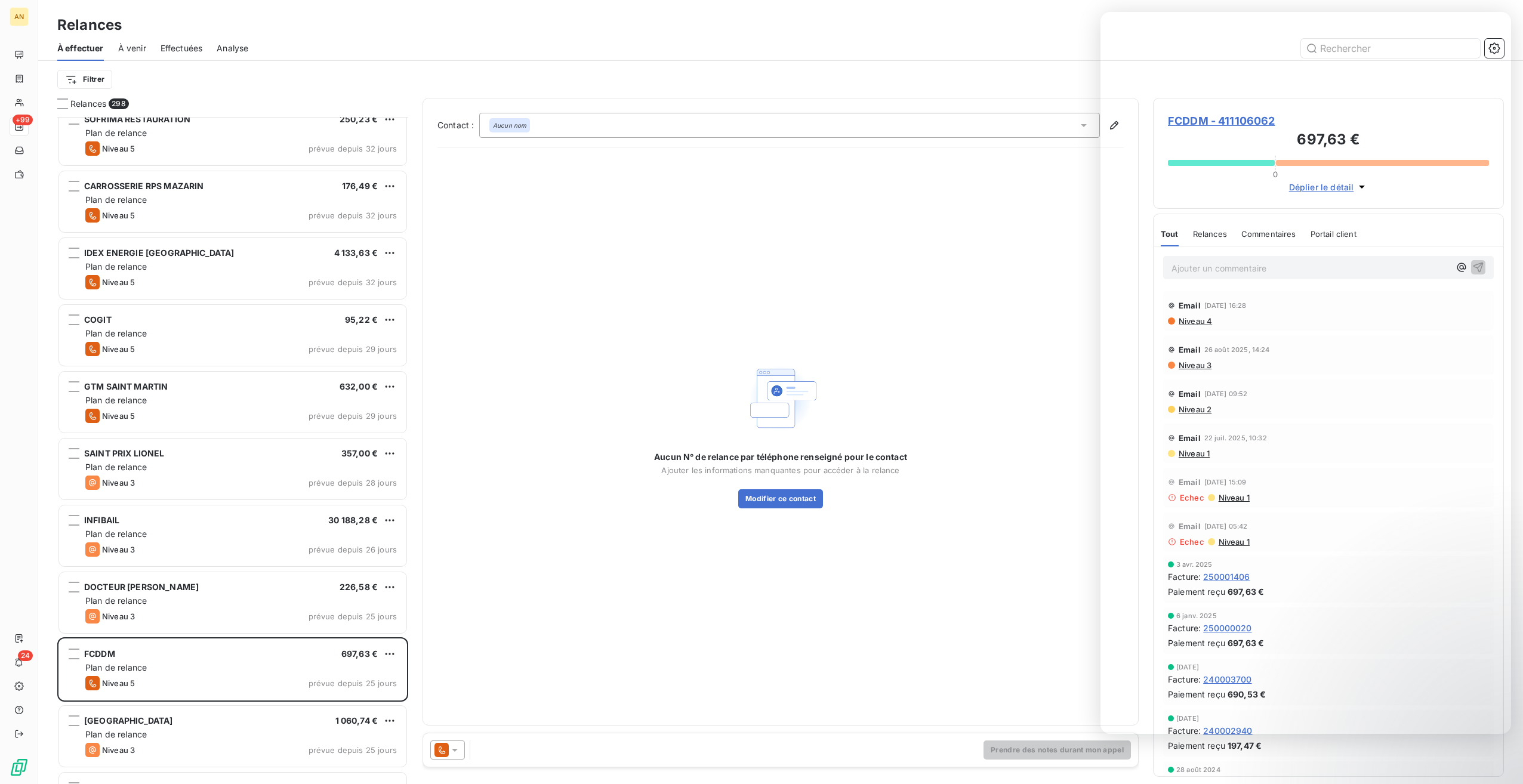
click at [1056, 505] on div "Aucun N° de relance par téléphone renseigné pour le contact Ajouter les informa…" at bounding box center [780, 434] width 686 height 553
click at [994, 442] on div "Aucun N° de relance par téléphone renseigné pour le contact Ajouter les informa…" at bounding box center [780, 434] width 686 height 553
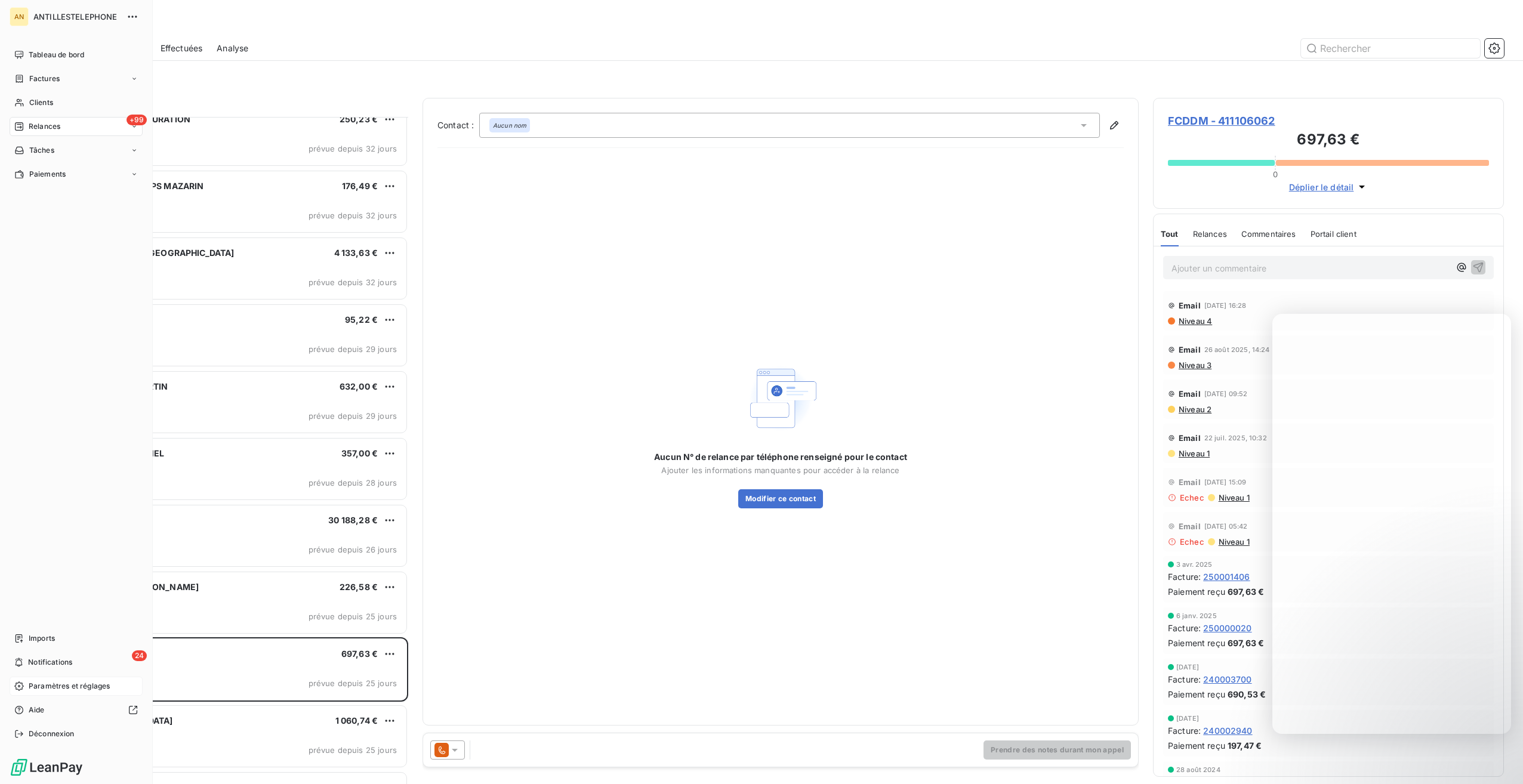
click at [46, 682] on span "Paramètres et réglages" at bounding box center [69, 686] width 81 height 11
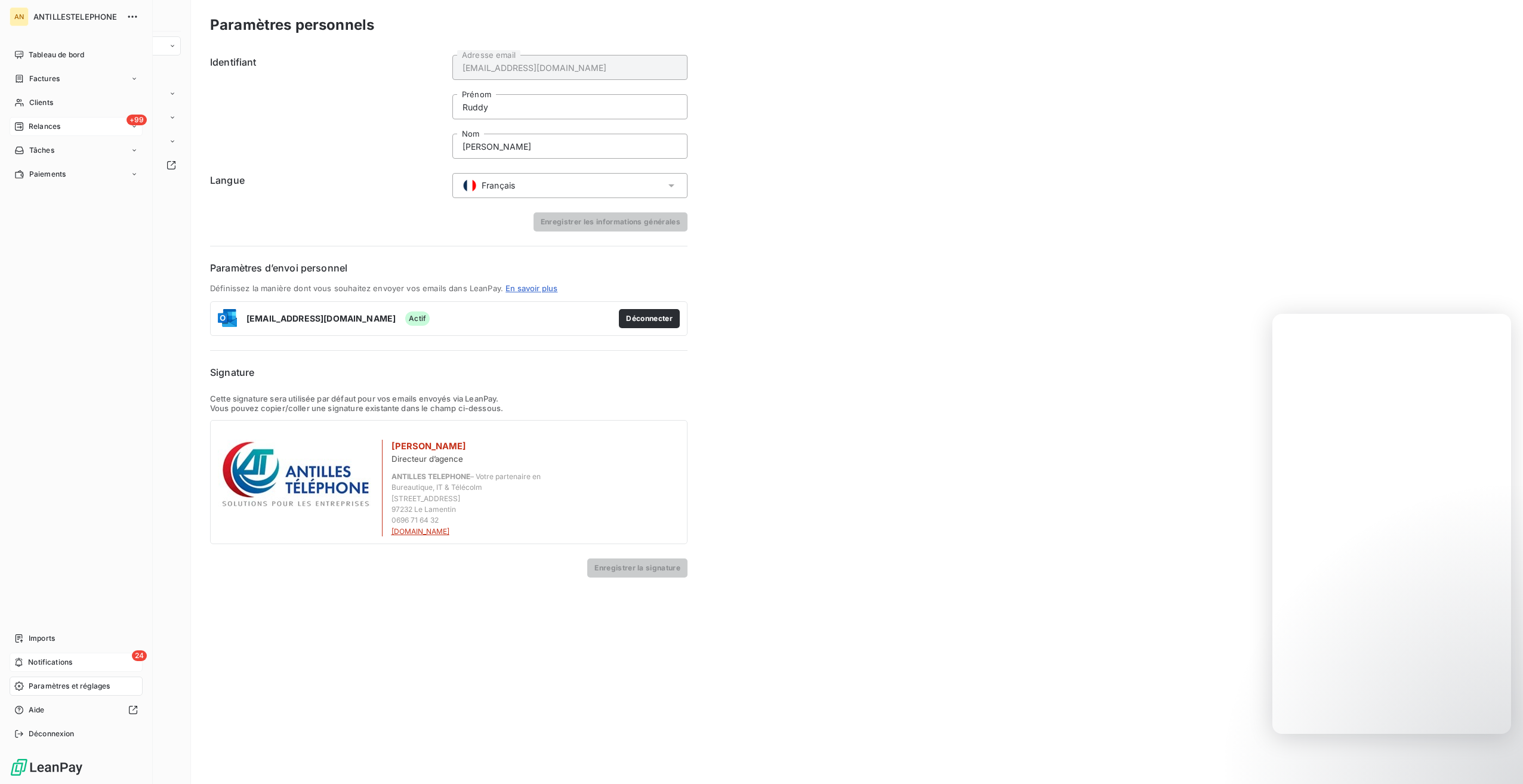
click at [56, 668] on div "24 Notifications" at bounding box center [76, 662] width 133 height 19
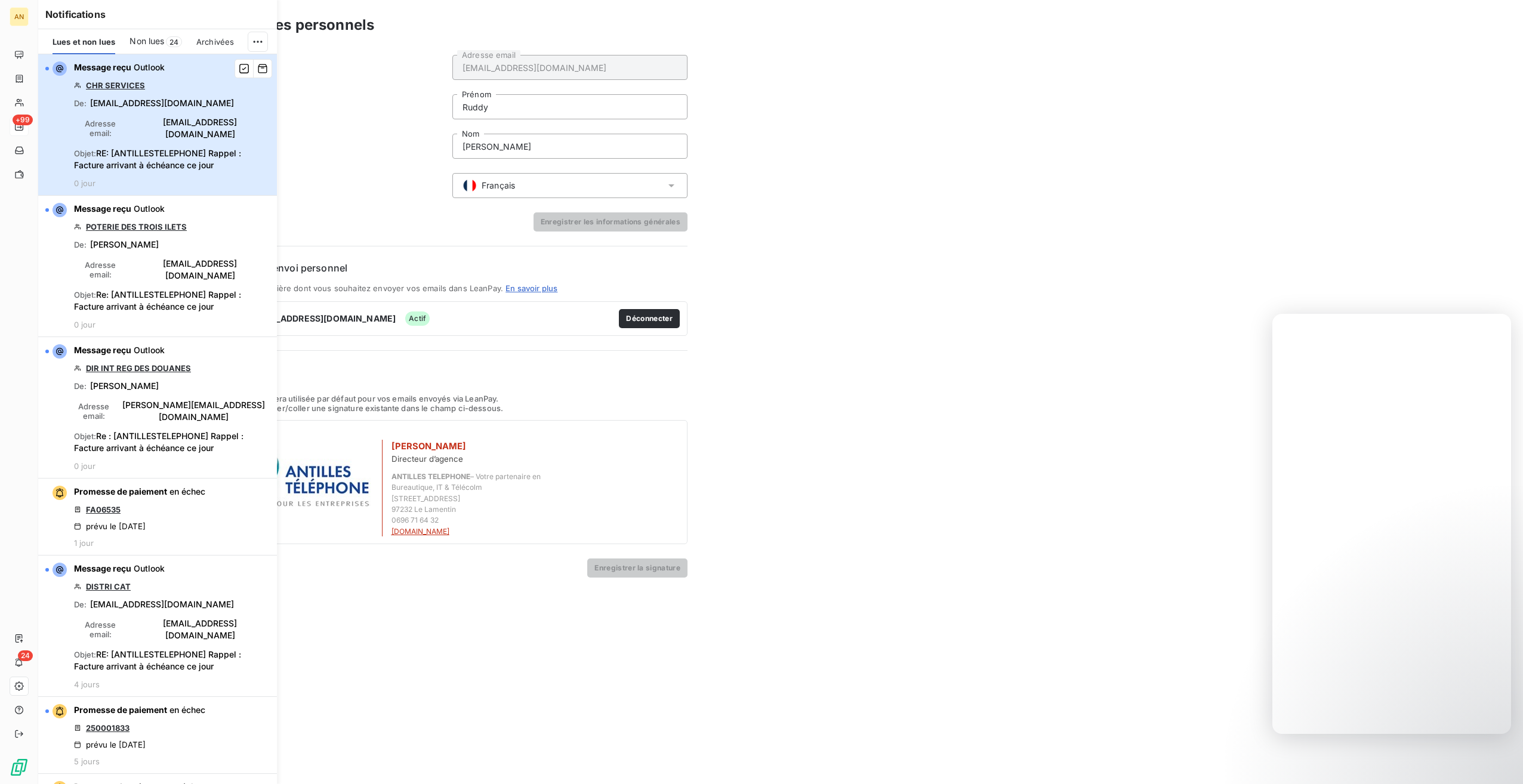
click at [139, 108] on span "[EMAIL_ADDRESS][DOMAIN_NAME]" at bounding box center [162, 103] width 144 height 12
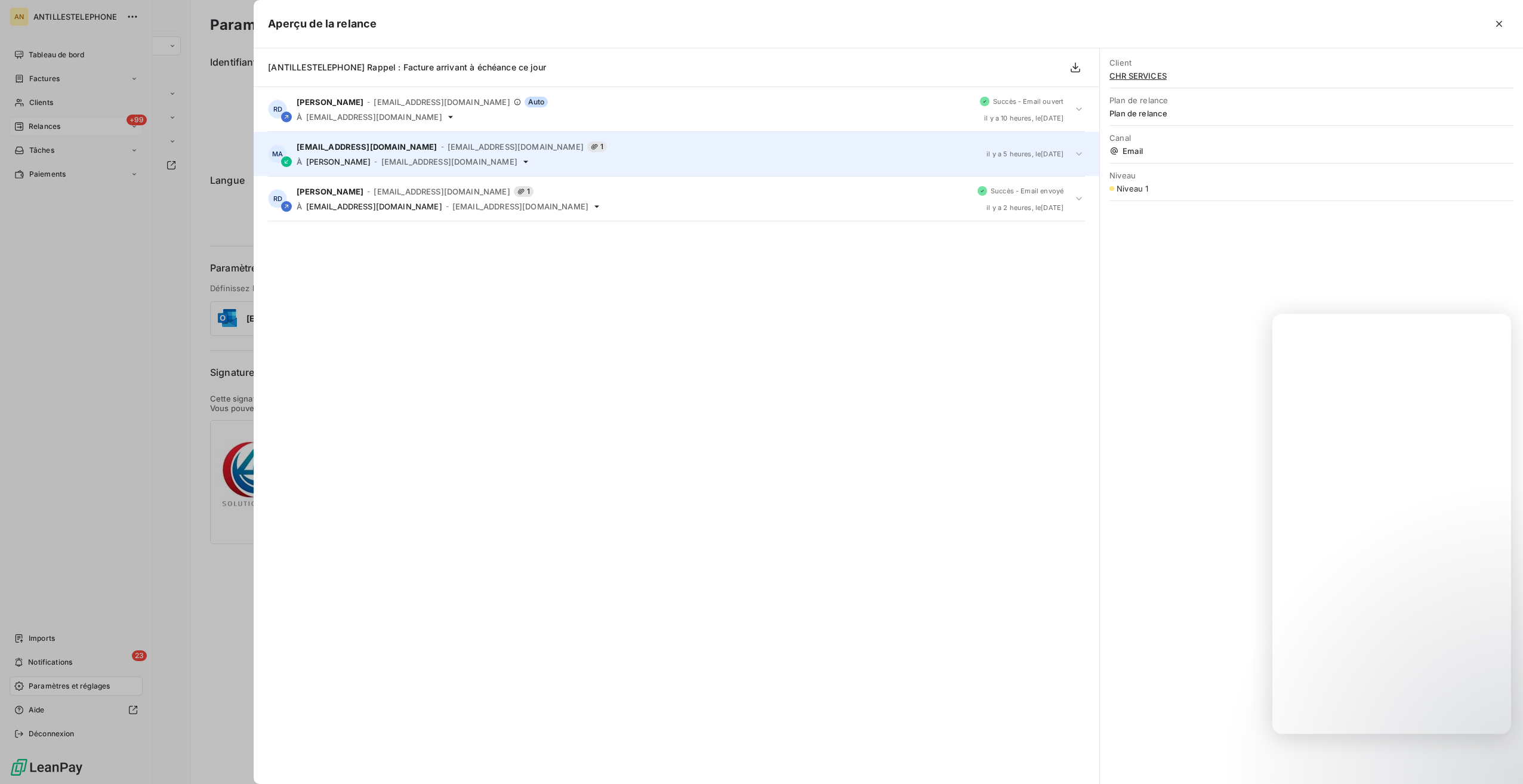
click at [447, 148] on span "[EMAIL_ADDRESS][DOMAIN_NAME]" at bounding box center [515, 147] width 136 height 10
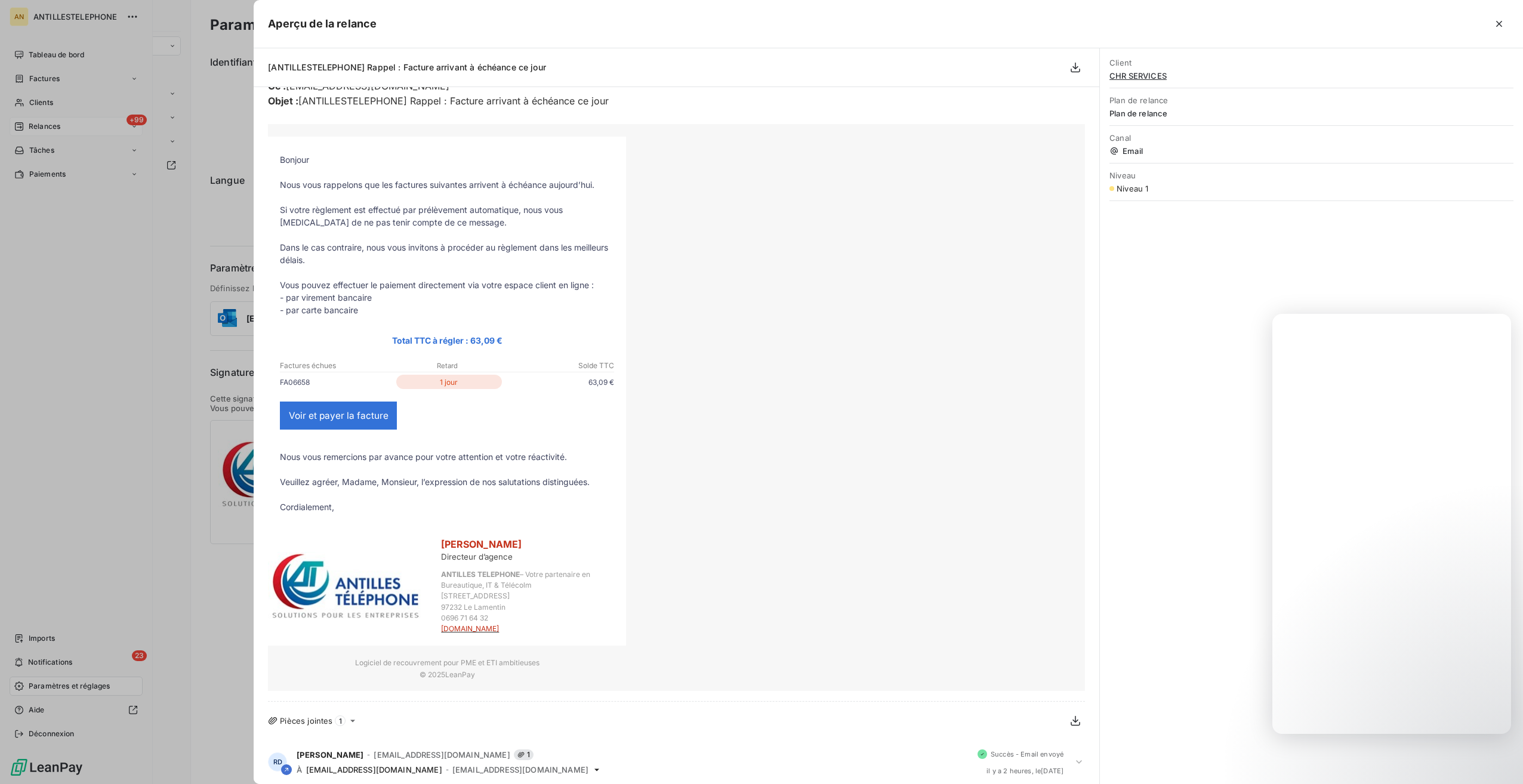
scroll to position [511, 0]
click at [456, 736] on div "Bonjour, [PERSON_NAME] noter que uniquement les factures doivent être envoyés à…" at bounding box center [676, 202] width 846 height 1074
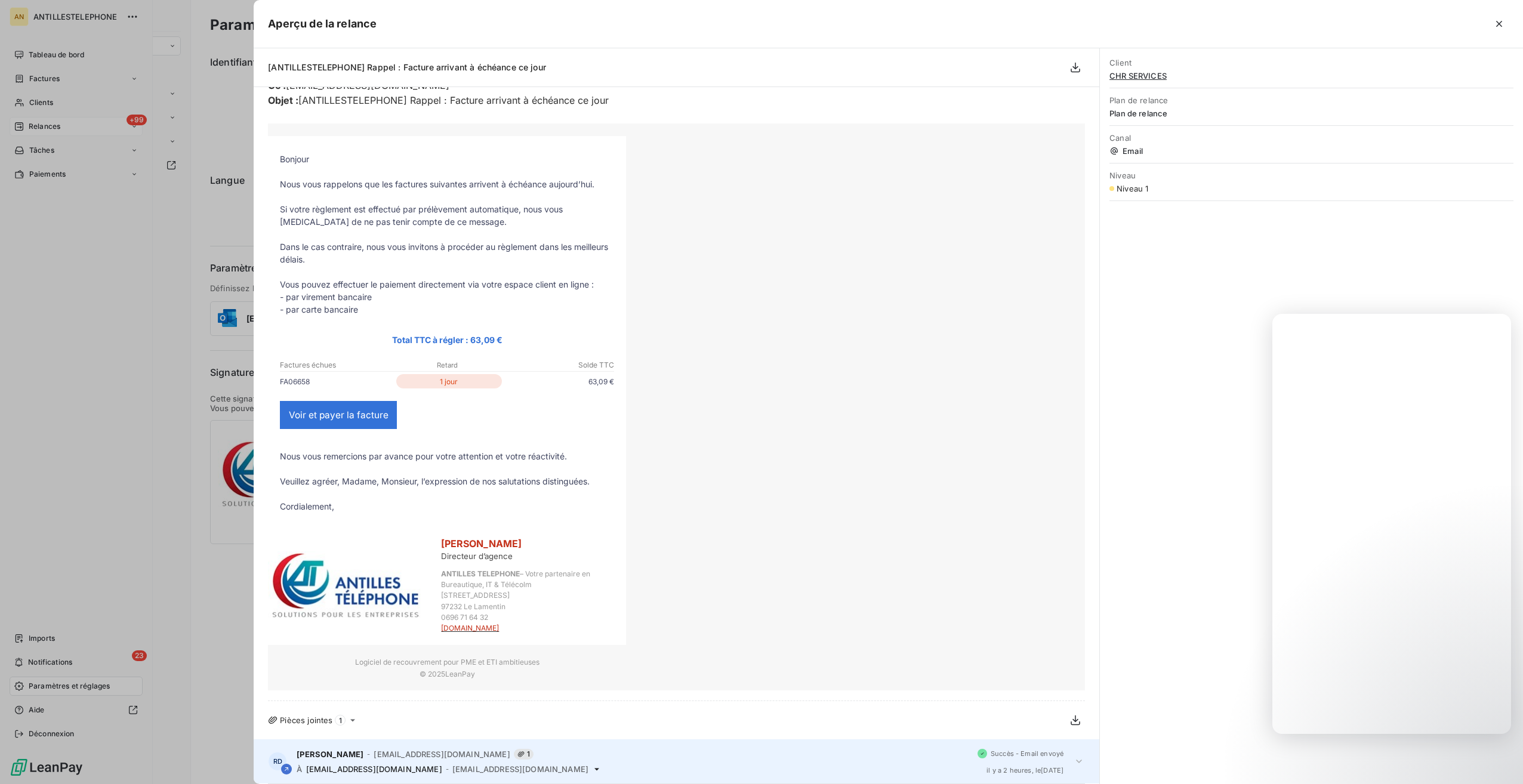
click at [453, 765] on span "[EMAIL_ADDRESS][DOMAIN_NAME]" at bounding box center [521, 769] width 136 height 10
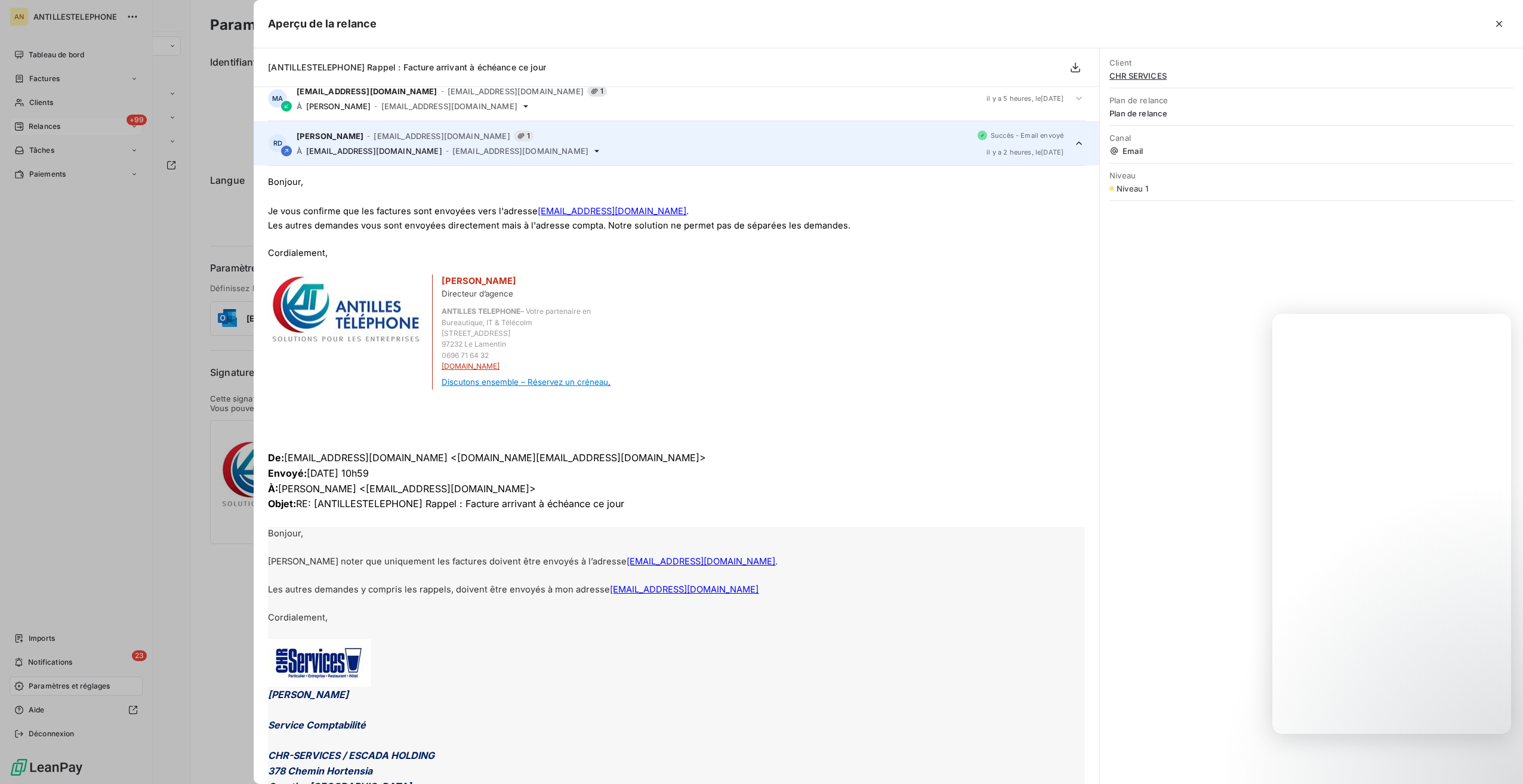
scroll to position [89, 0]
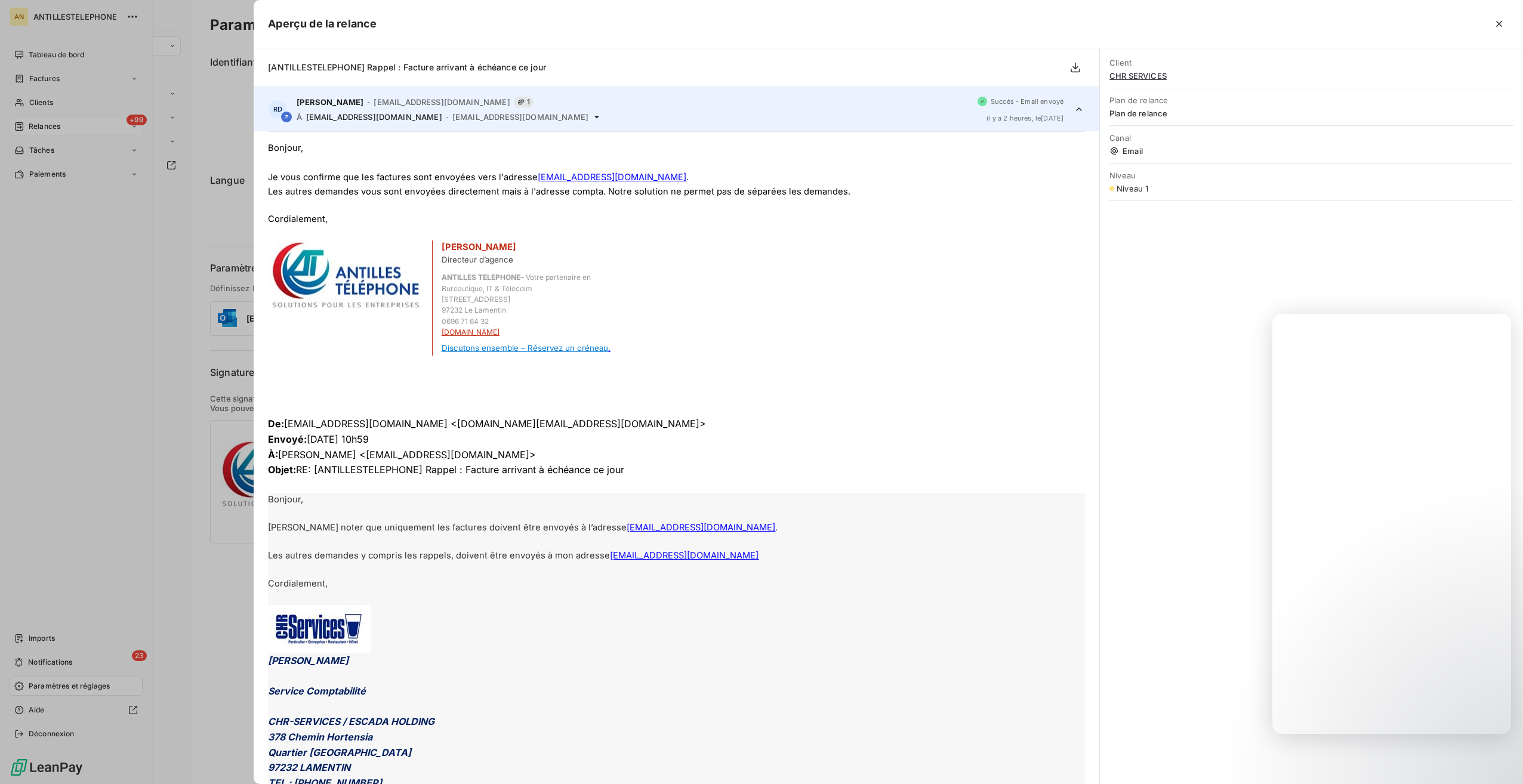
click at [69, 54] on div at bounding box center [761, 392] width 1523 height 784
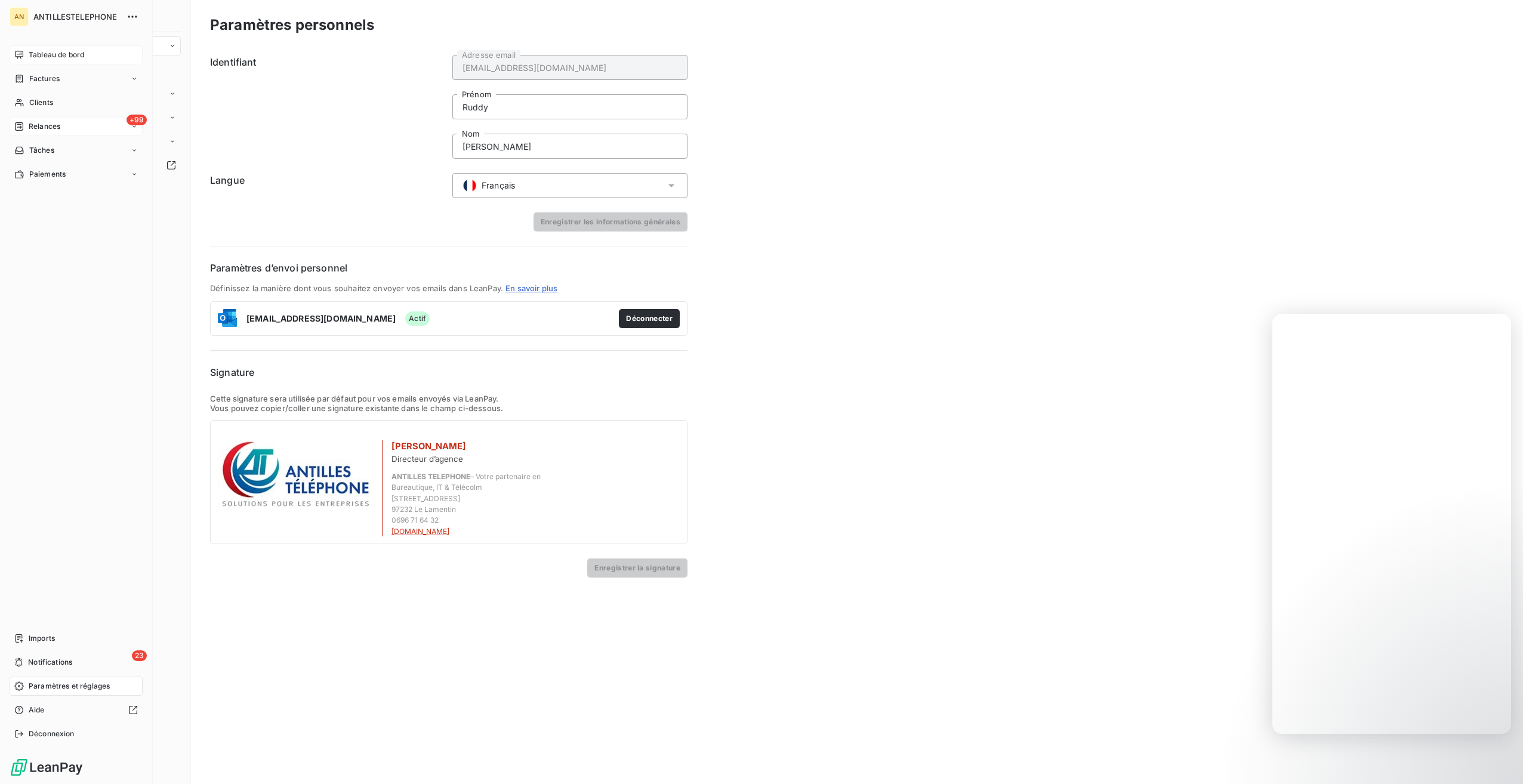
click at [66, 56] on span "Tableau de bord" at bounding box center [56, 55] width 56 height 11
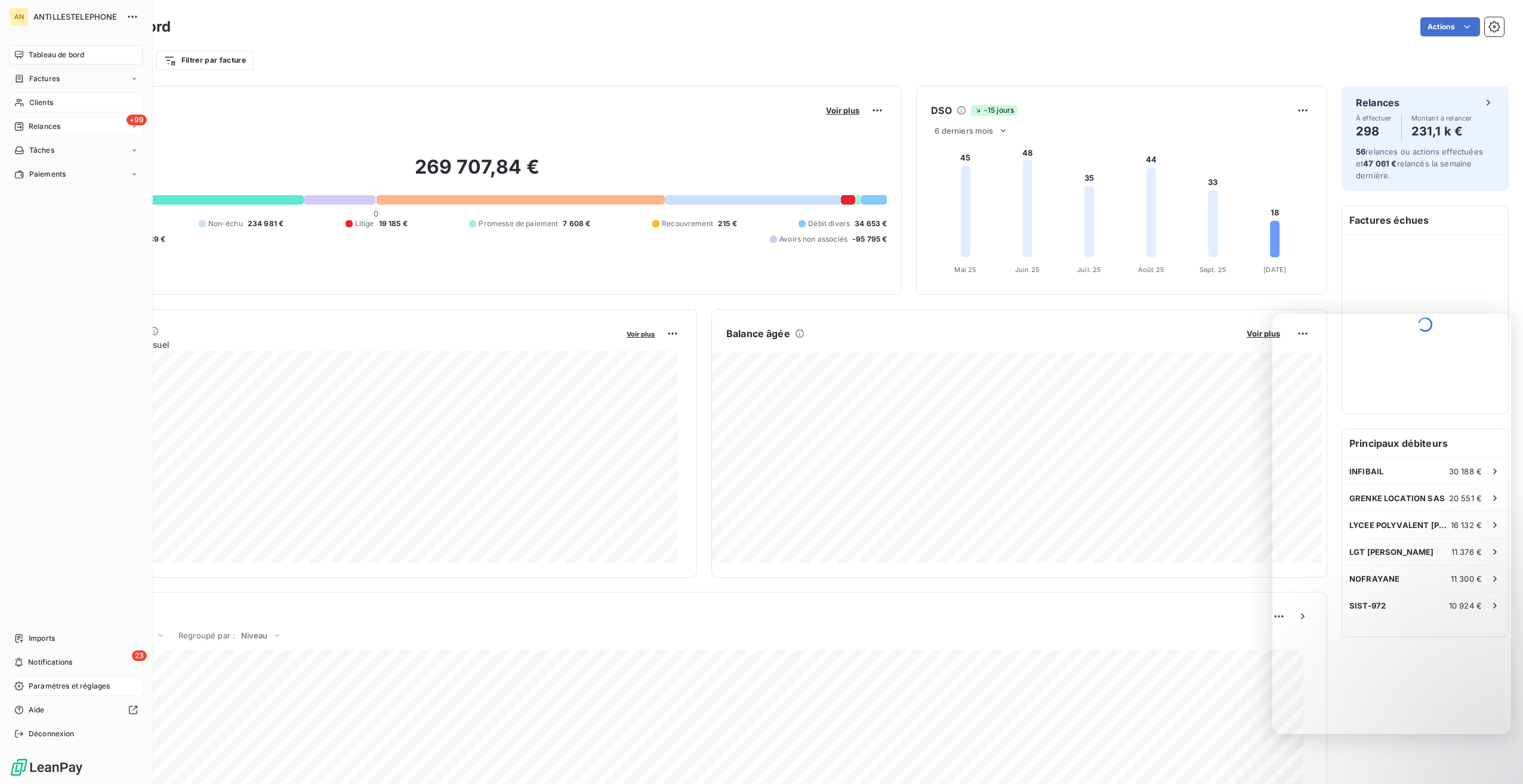
click at [50, 97] on span "Clients" at bounding box center [40, 102] width 24 height 11
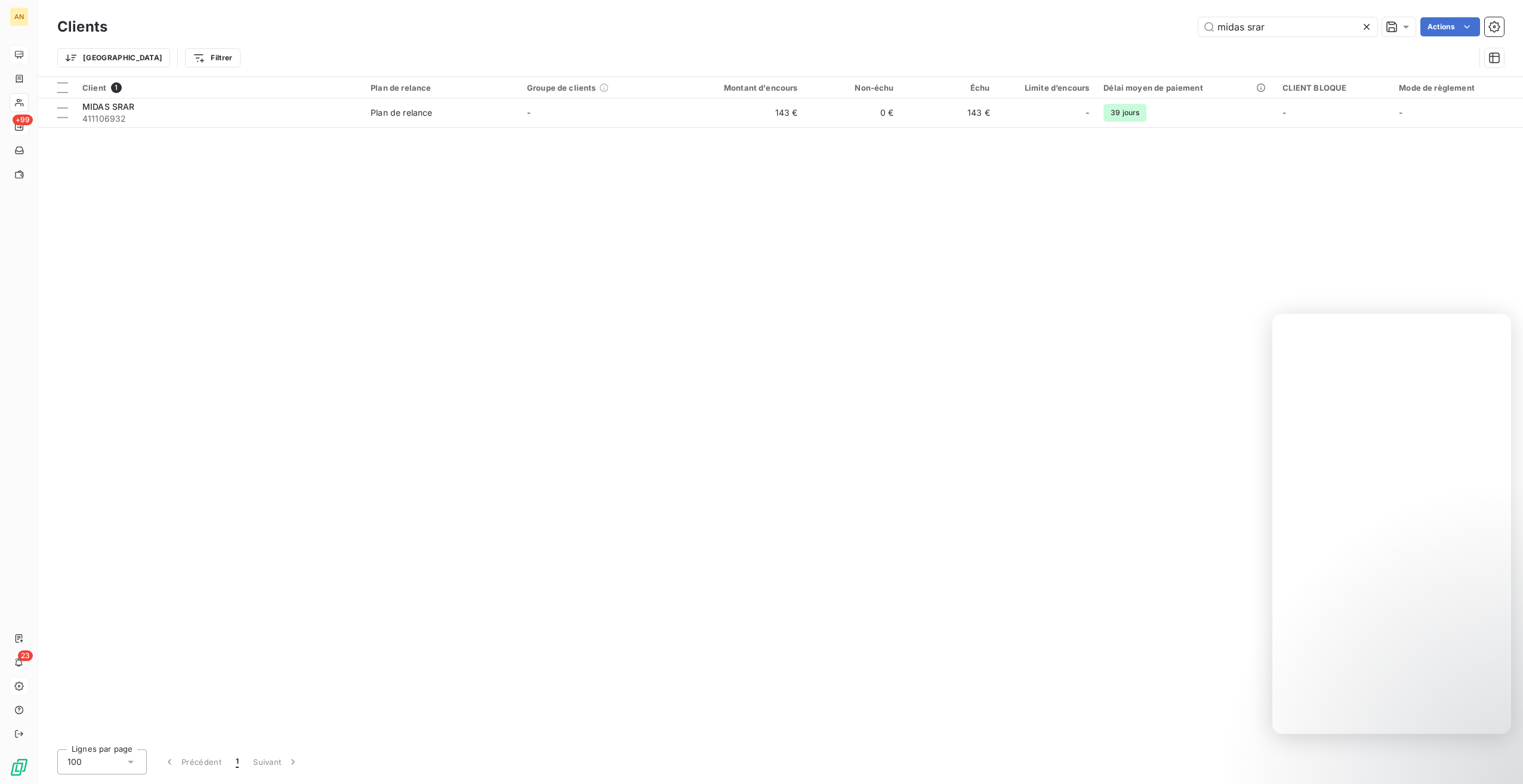
drag, startPoint x: 1244, startPoint y: 37, endPoint x: 1074, endPoint y: 33, distance: 170.0
click at [1074, 33] on div "midas srar Actions" at bounding box center [813, 27] width 1383 height 19
type input "chr"
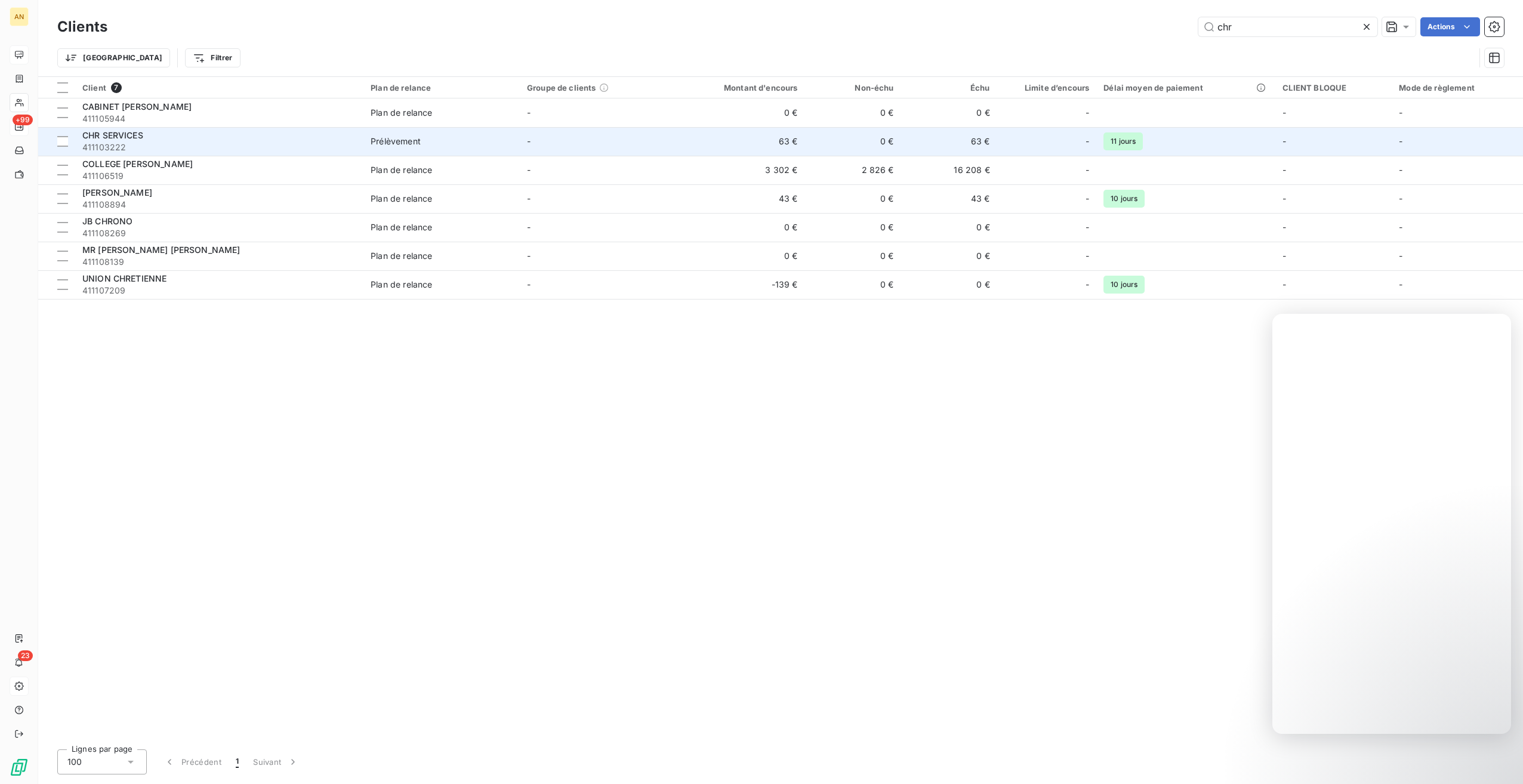
click at [124, 141] on span "411103222" at bounding box center [219, 147] width 274 height 12
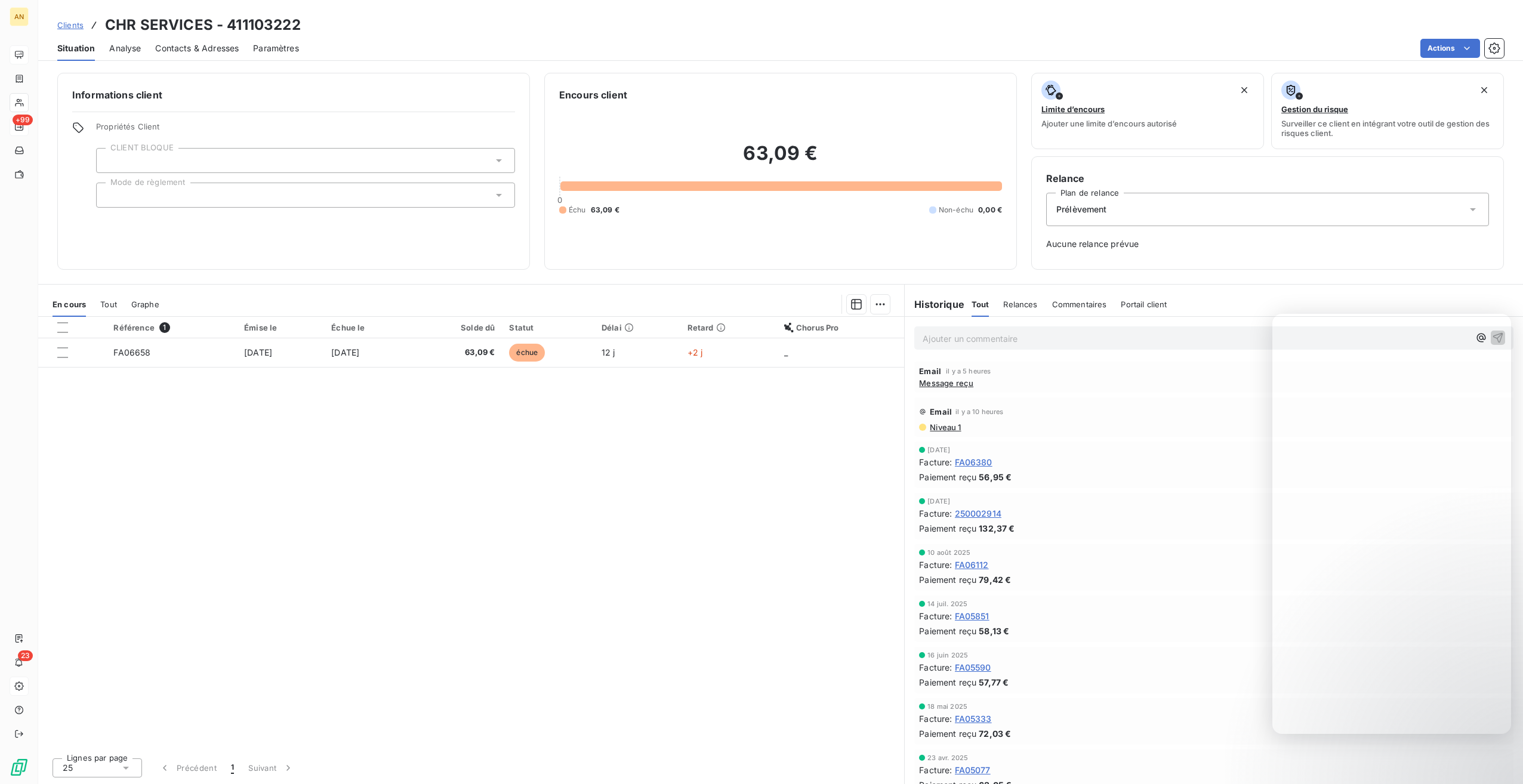
click at [947, 379] on span "Message reçu" at bounding box center [946, 383] width 54 height 10
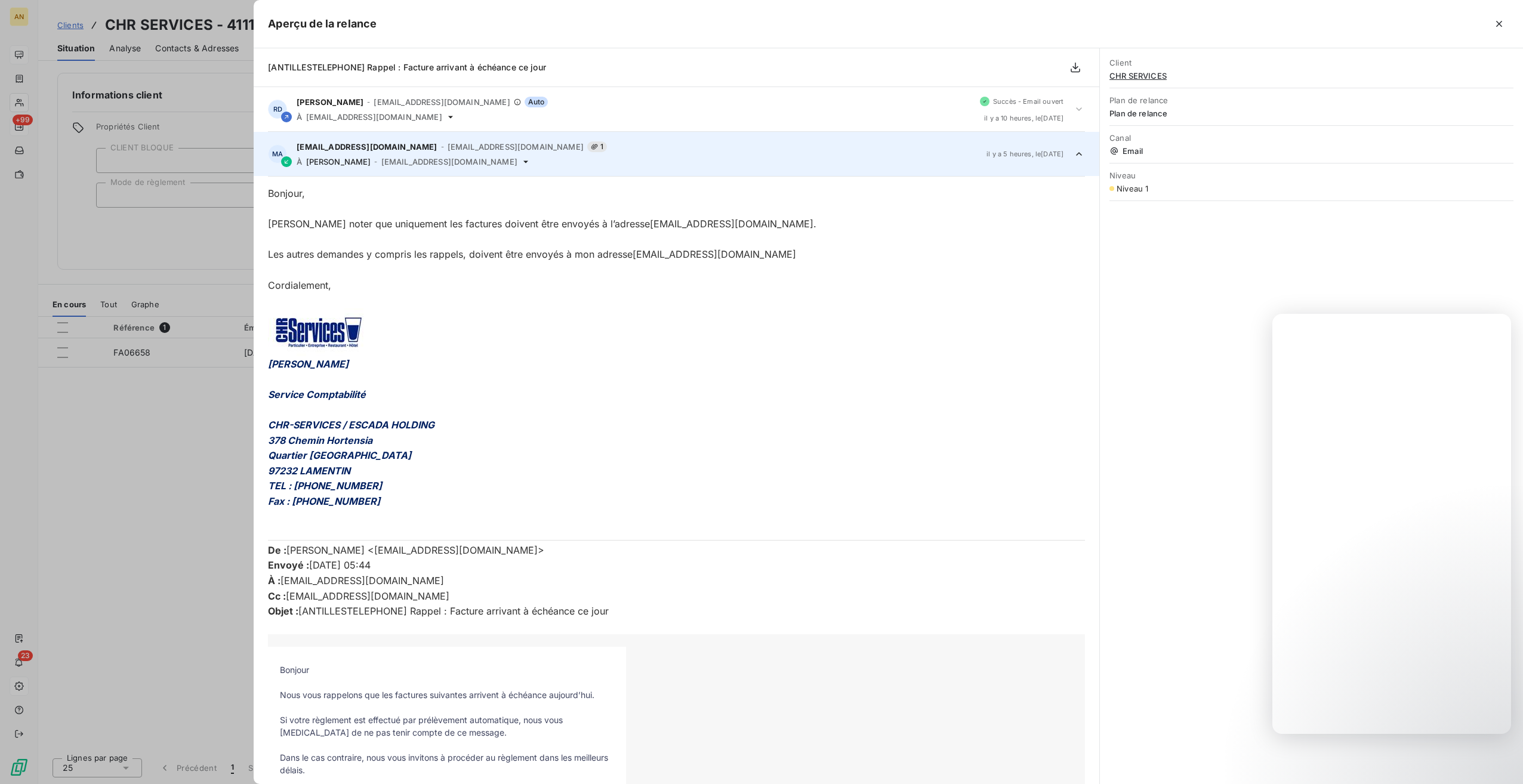
click at [182, 518] on div at bounding box center [761, 392] width 1523 height 784
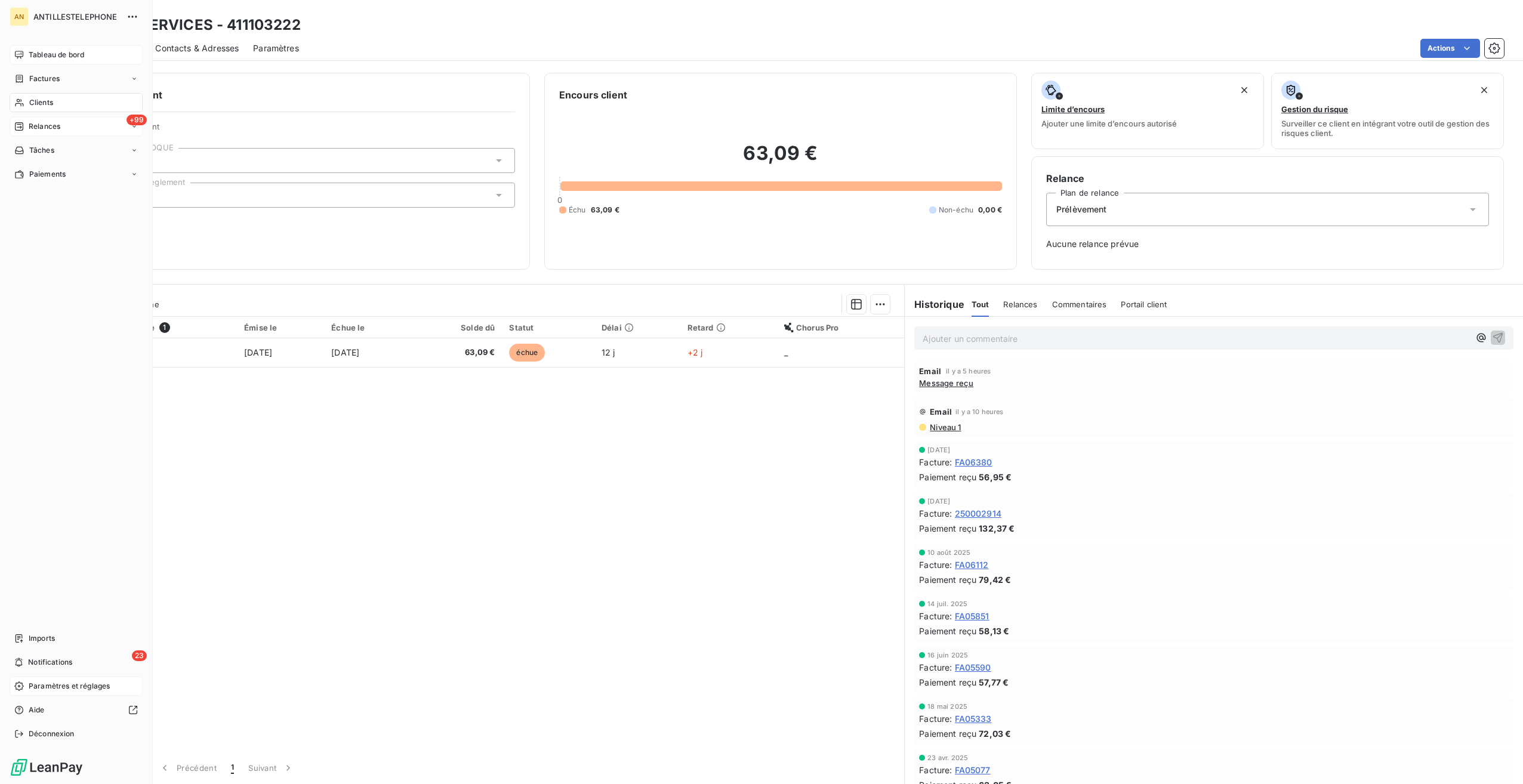
click at [18, 126] on icon at bounding box center [19, 127] width 10 height 10
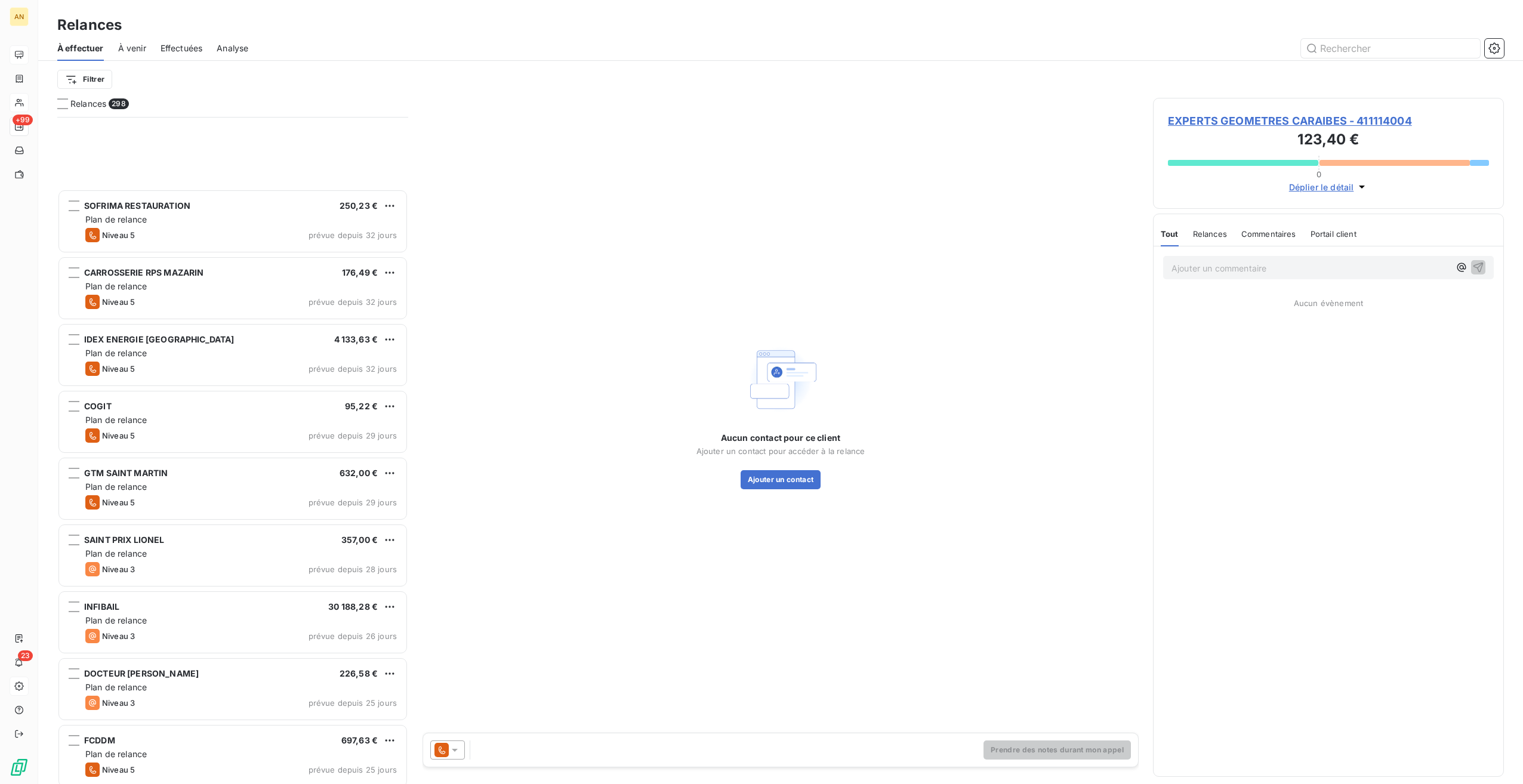
scroll to position [3343, 0]
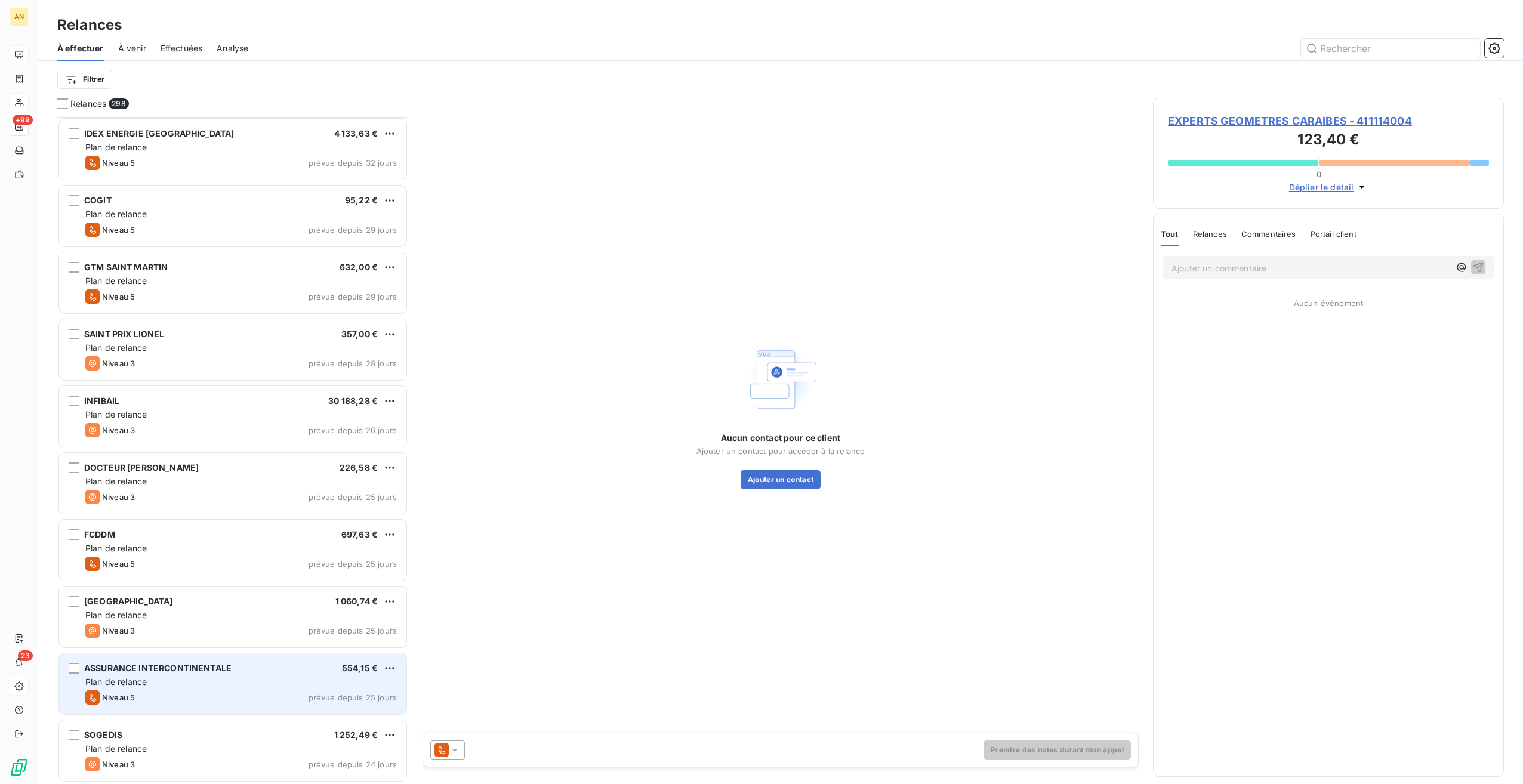
click at [198, 690] on div "ASSURANCE INTERCONTINENTALE 554,15 € Plan de relance Niveau 5 prévue depuis 25 …" at bounding box center [232, 684] width 347 height 61
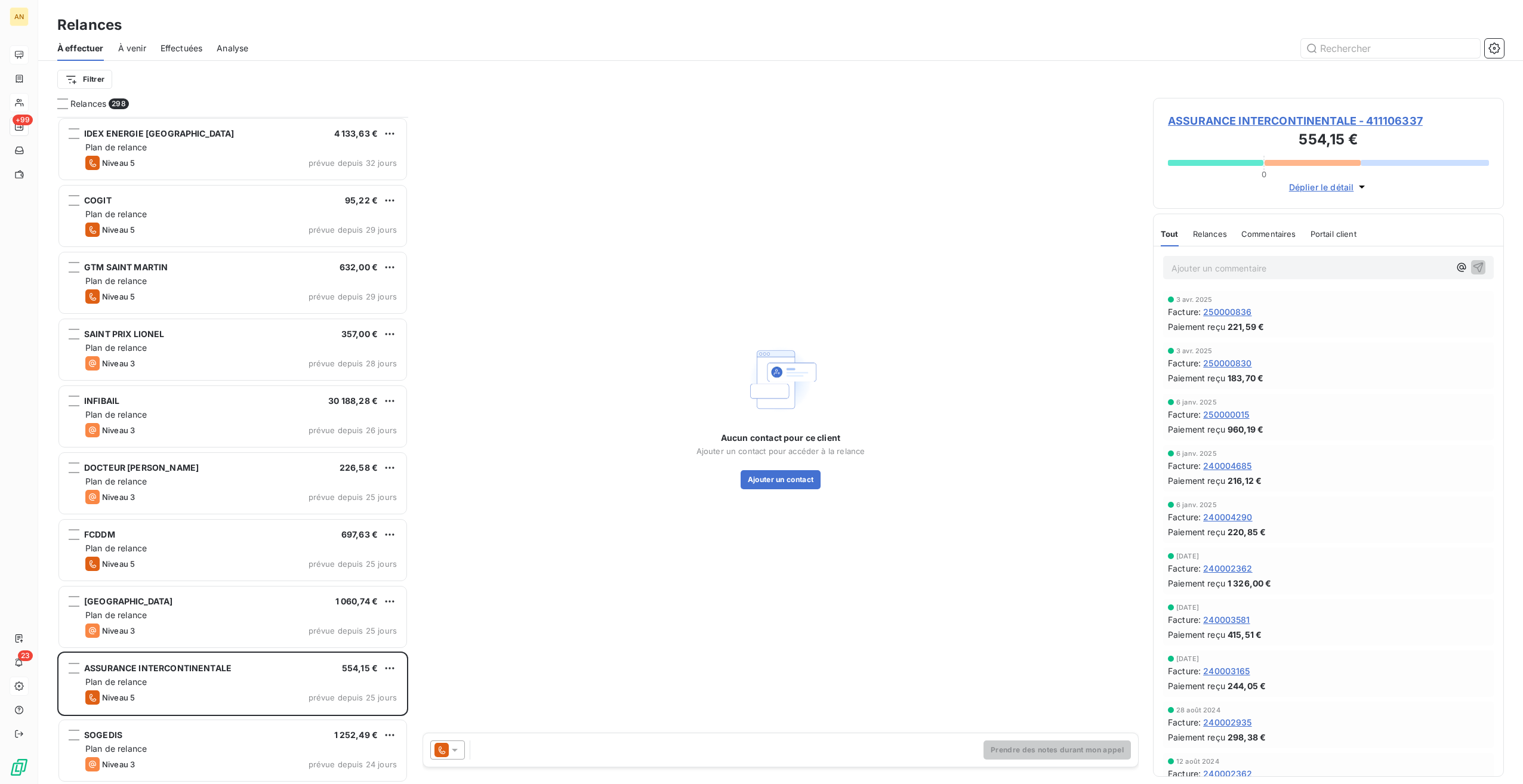
click at [450, 753] on icon at bounding box center [455, 750] width 12 height 12
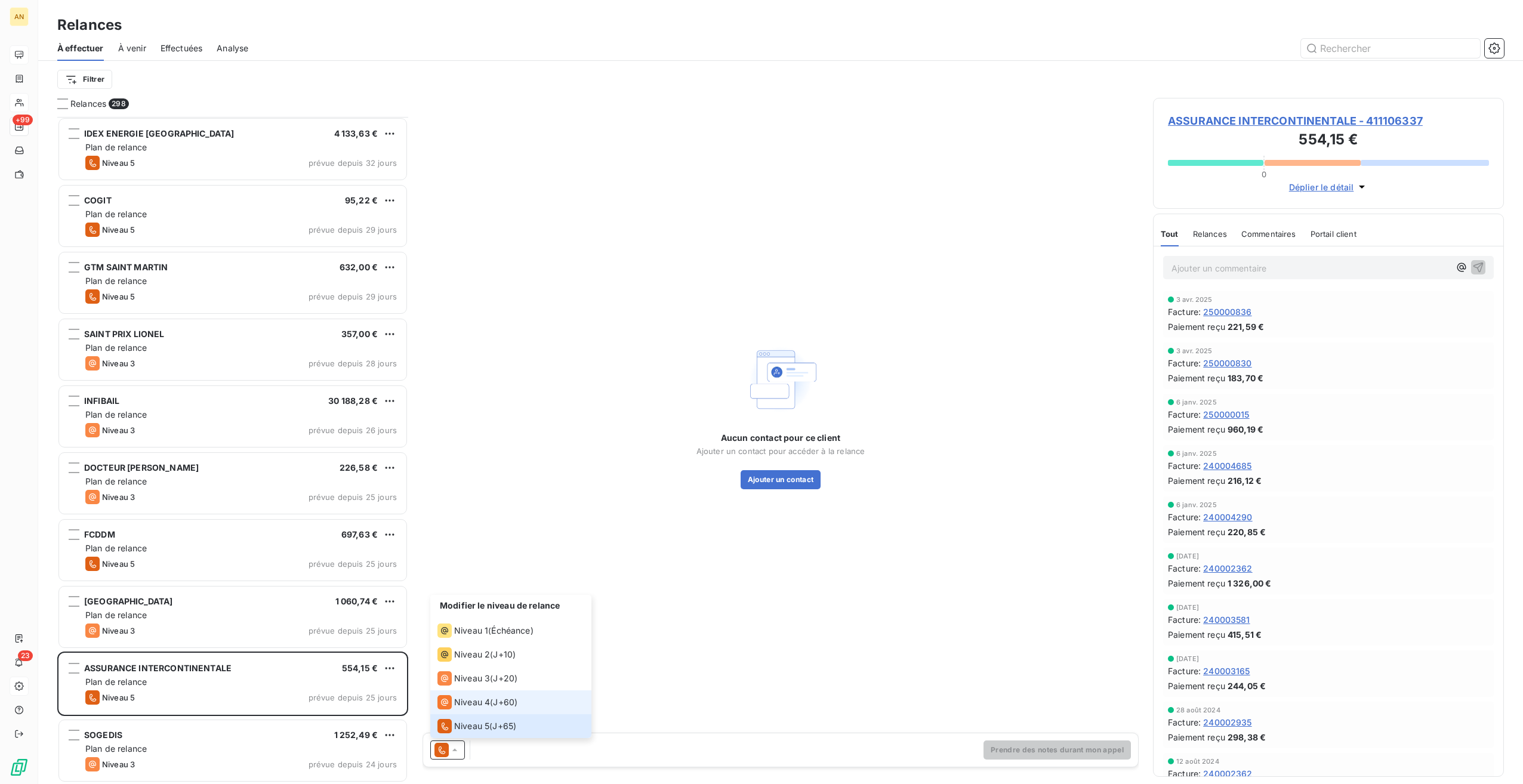
click at [472, 702] on span "Niveau 4" at bounding box center [472, 702] width 36 height 12
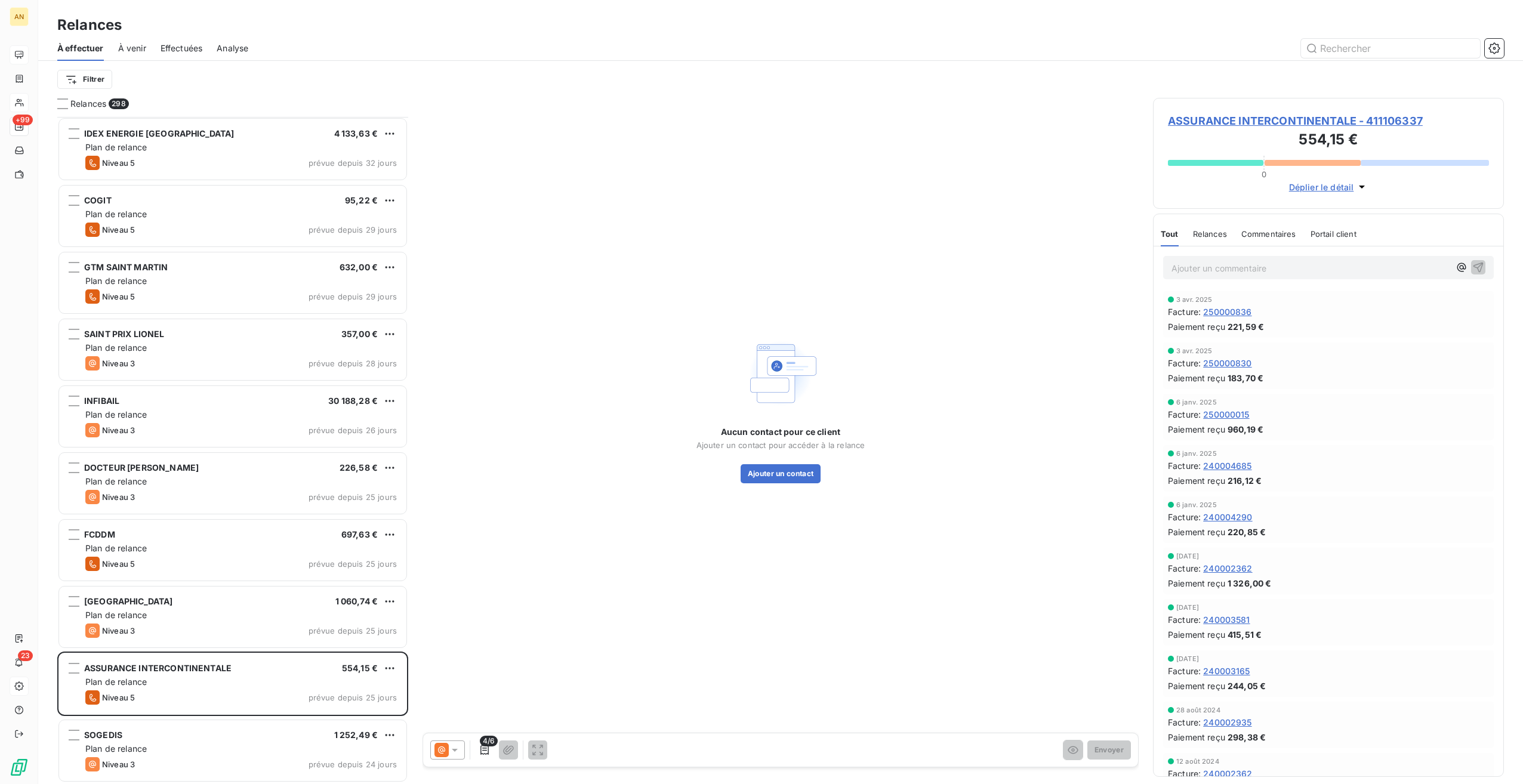
scroll to position [3522, 0]
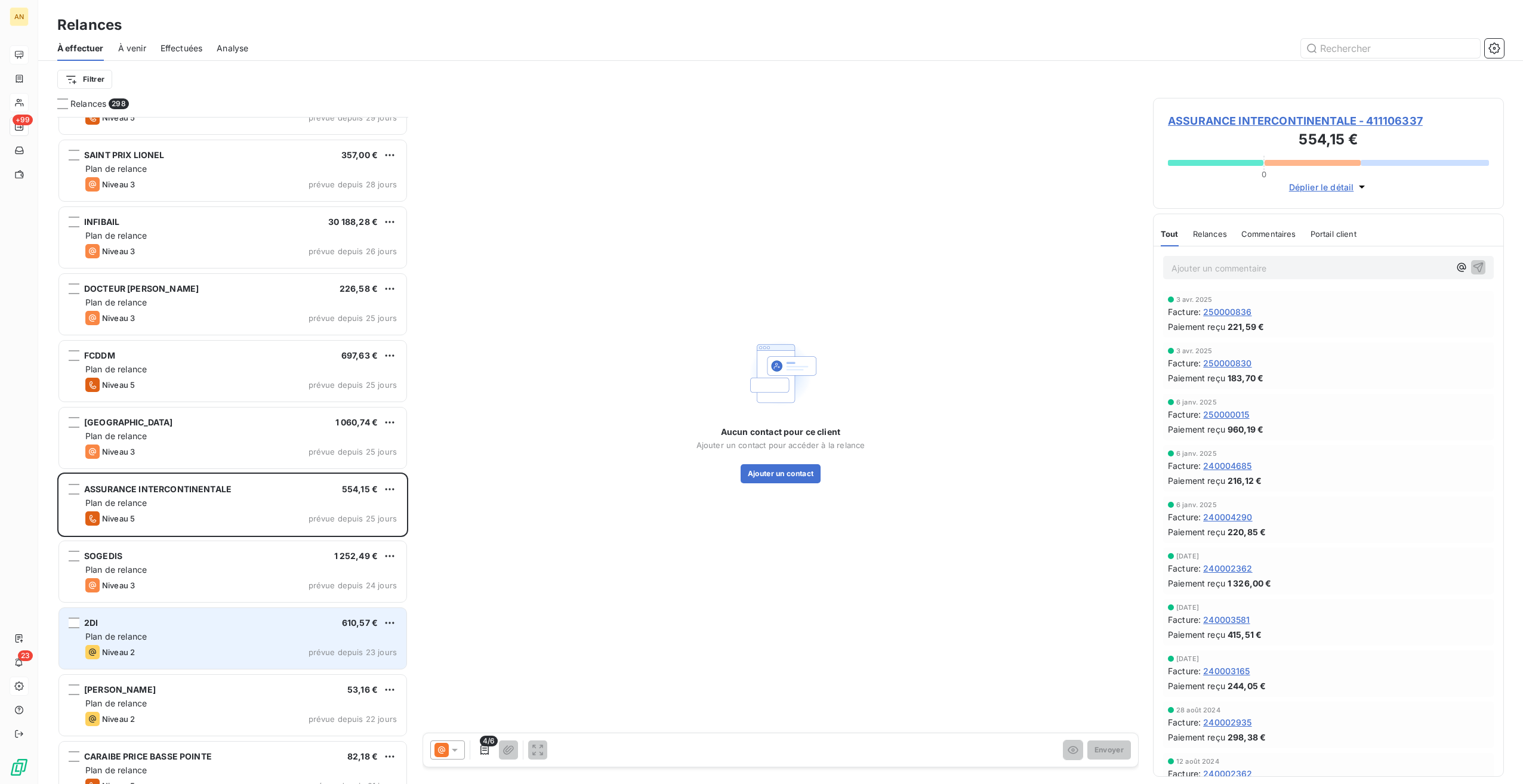
click at [233, 645] on div "Niveau 2 prévue depuis 23 jours" at bounding box center [241, 652] width 311 height 15
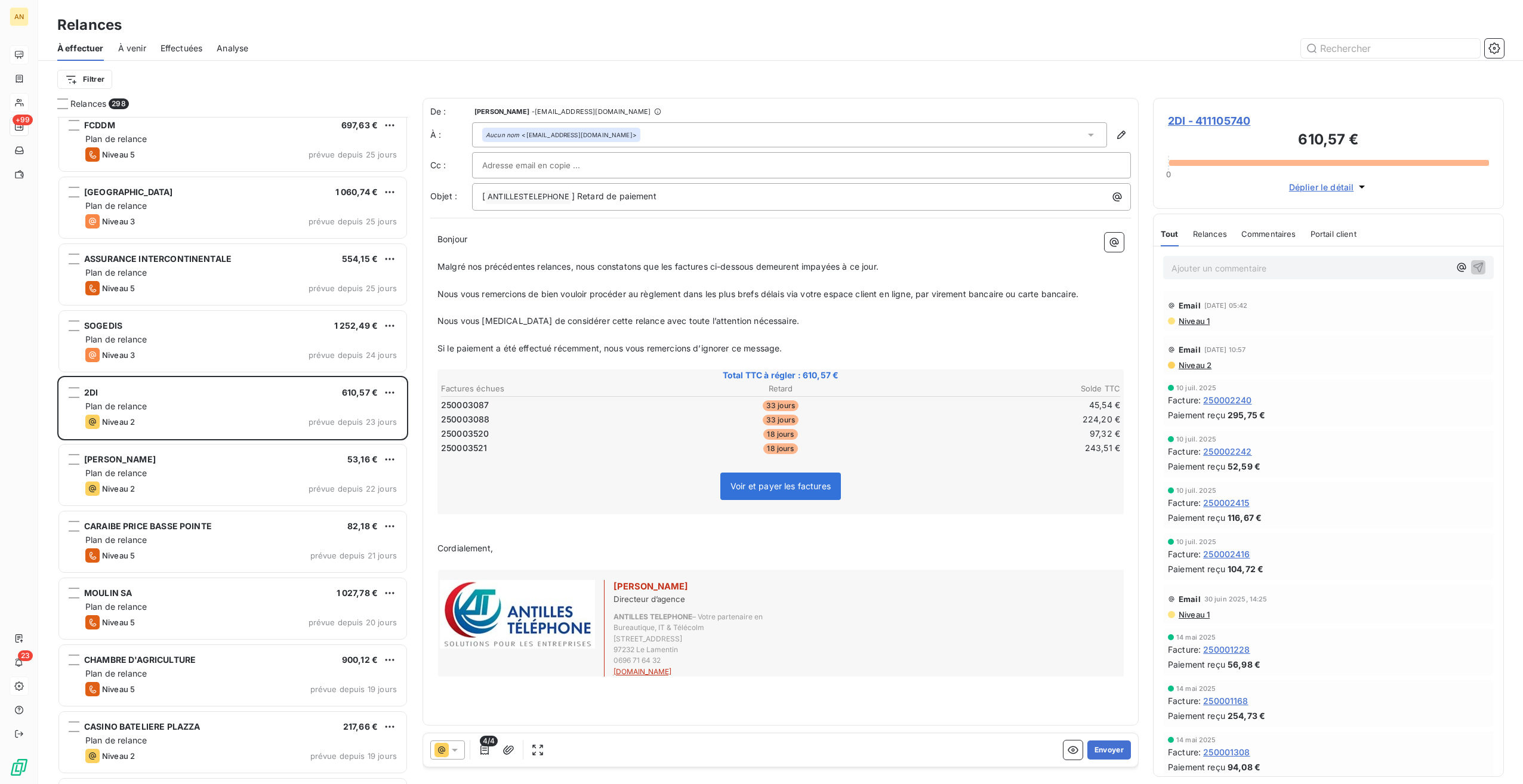
scroll to position [3761, 0]
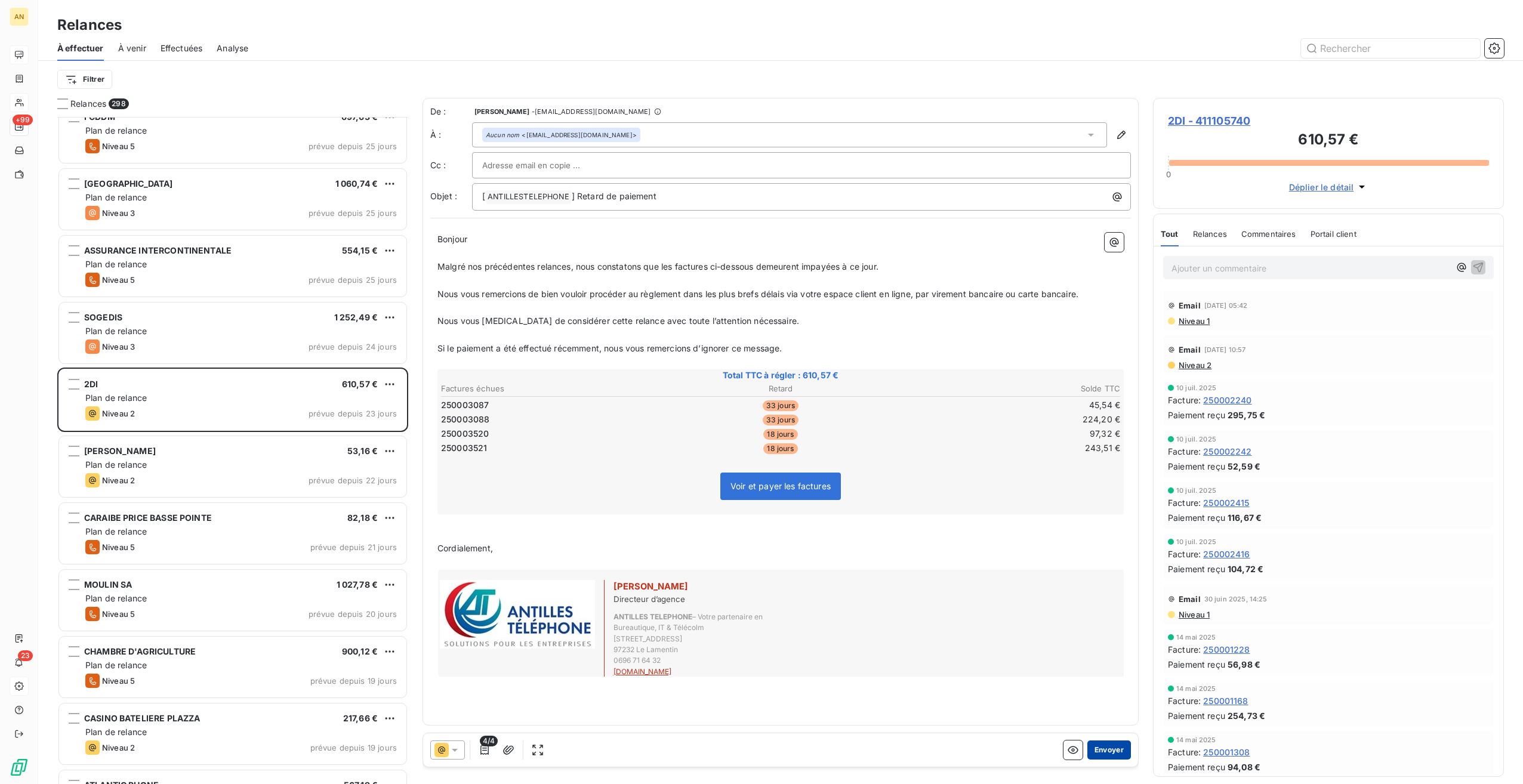
click at [1106, 753] on button "Envoyer" at bounding box center [1109, 750] width 44 height 19
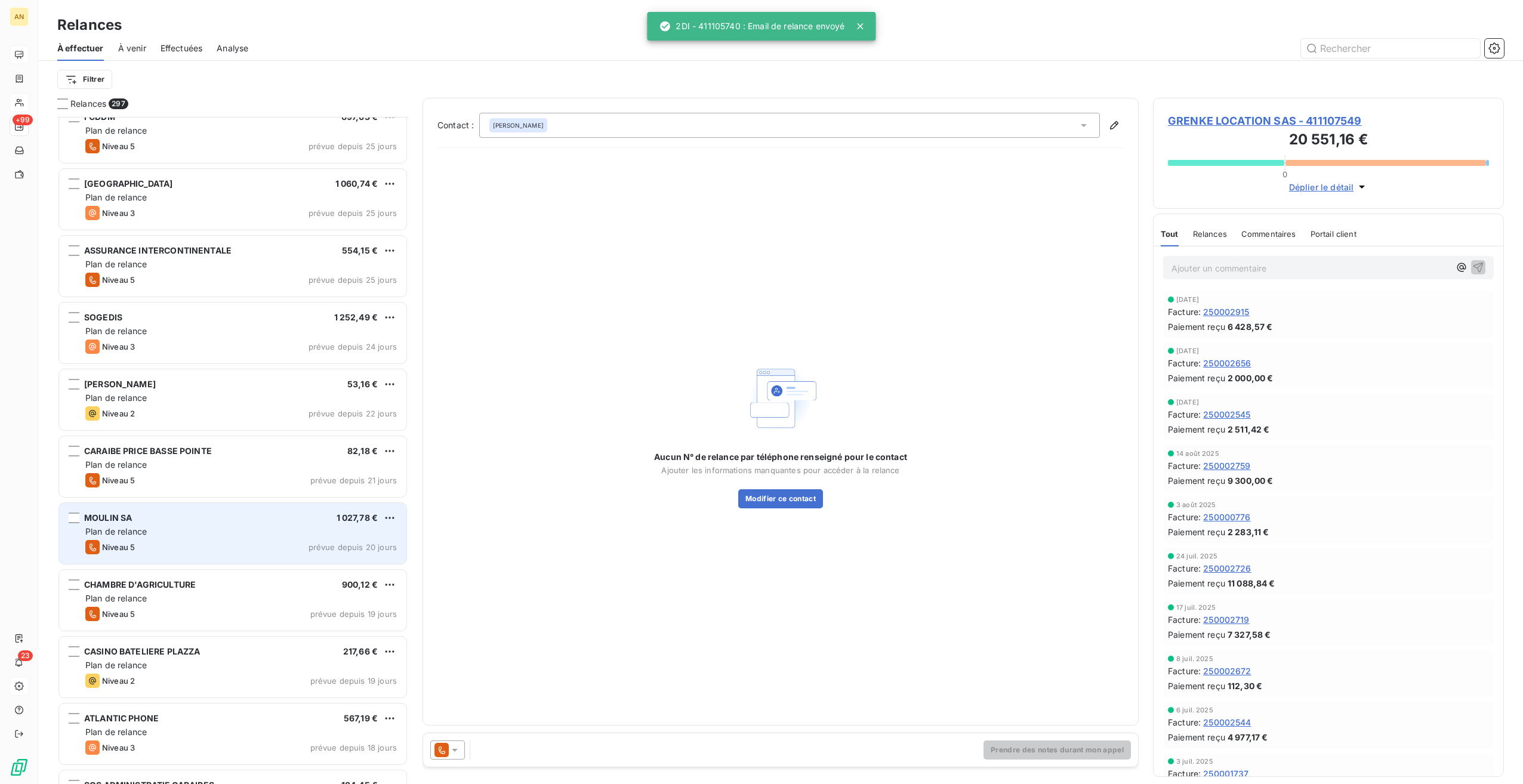
click at [231, 534] on div "Plan de relance" at bounding box center [241, 532] width 311 height 12
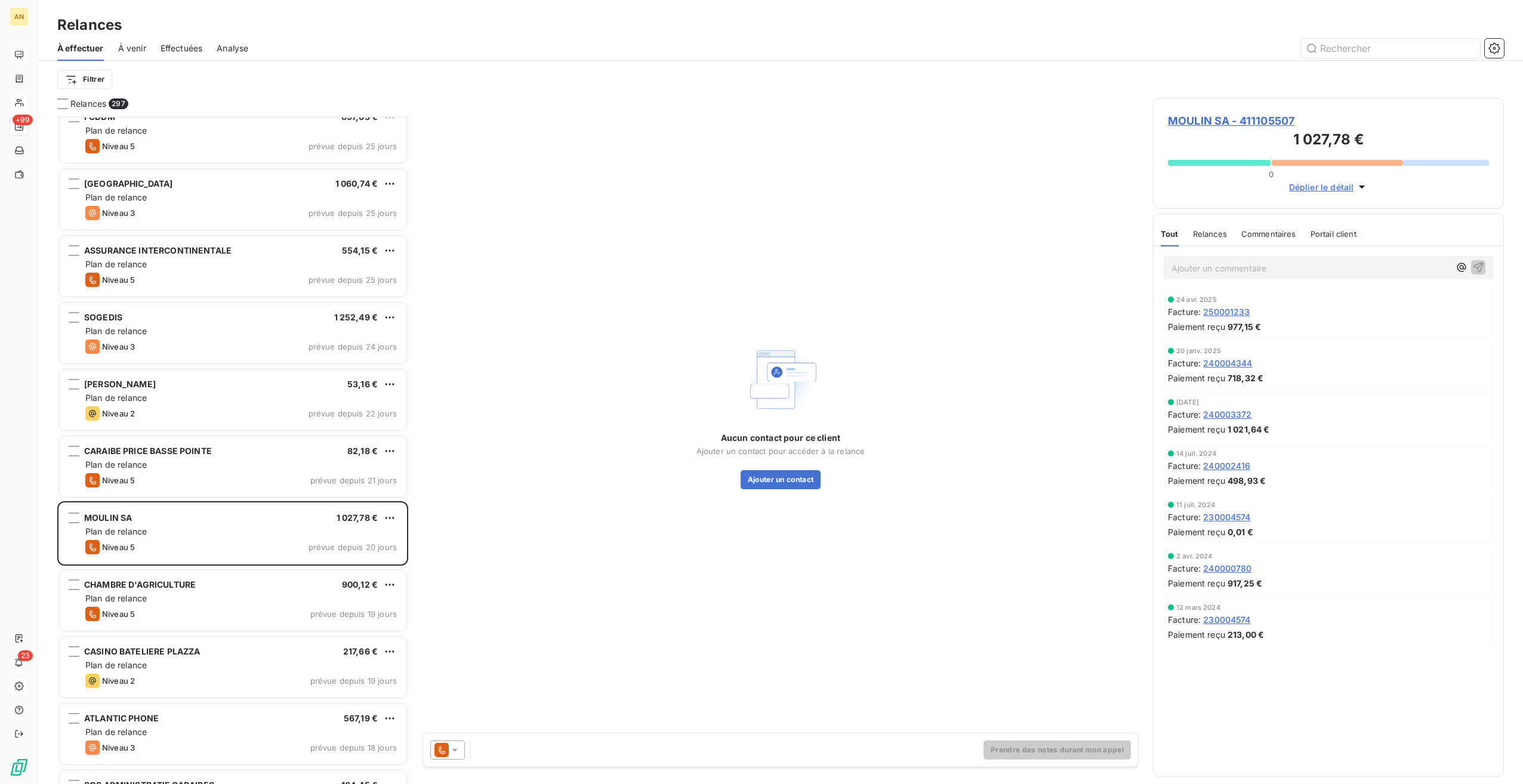
click at [453, 749] on icon at bounding box center [455, 750] width 6 height 3
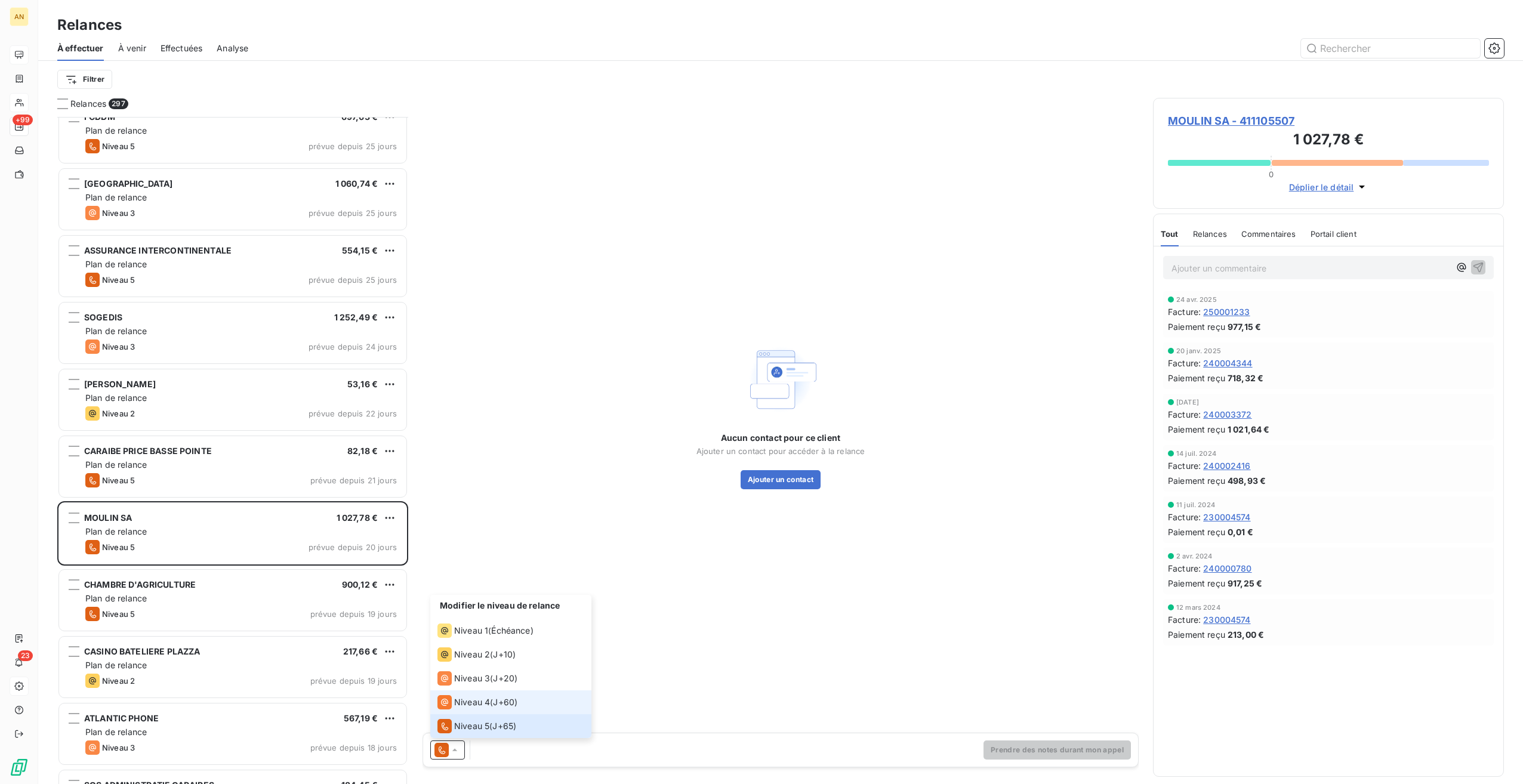
click at [467, 698] on span "Niveau 4" at bounding box center [472, 702] width 36 height 12
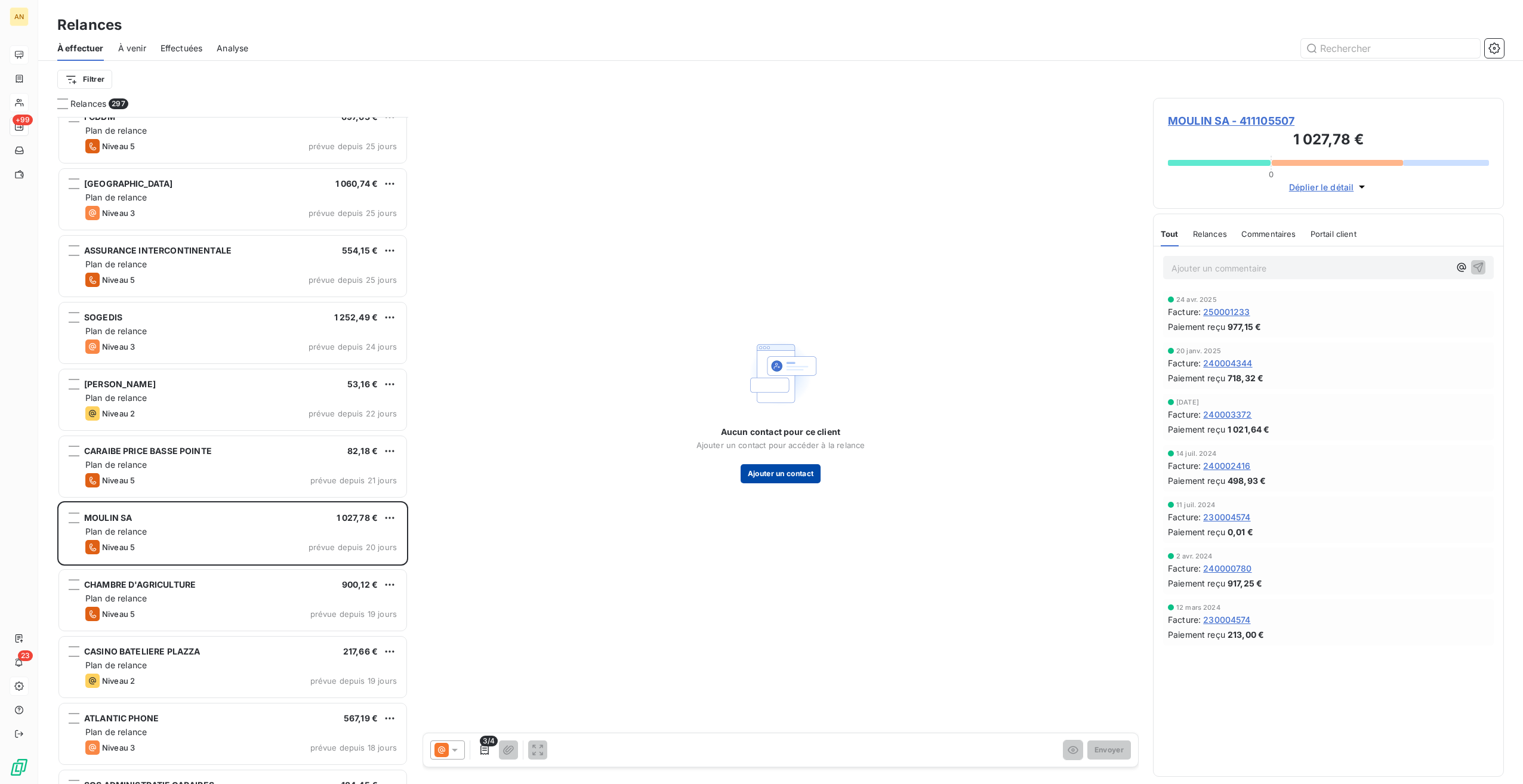
click at [765, 466] on button "Ajouter un contact" at bounding box center [781, 473] width 81 height 19
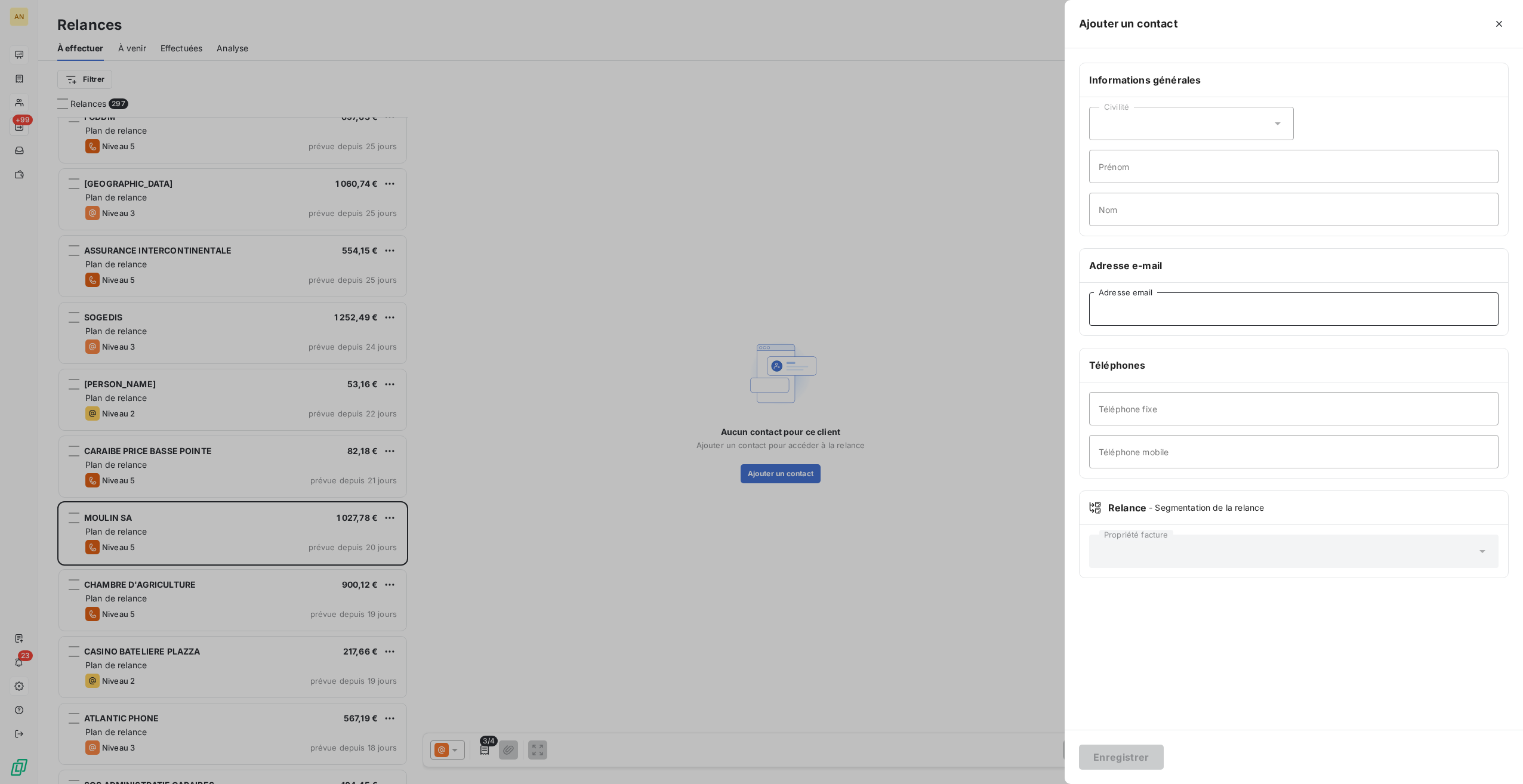
click at [1131, 307] on input "Adresse email" at bounding box center [1294, 309] width 409 height 34
paste input "[EMAIL_ADDRESS][DOMAIN_NAME]"
type input "[EMAIL_ADDRESS][DOMAIN_NAME]"
click at [1131, 771] on div "Enregistrer" at bounding box center [1294, 757] width 458 height 54
click at [1131, 755] on button "Enregistrer" at bounding box center [1121, 757] width 85 height 25
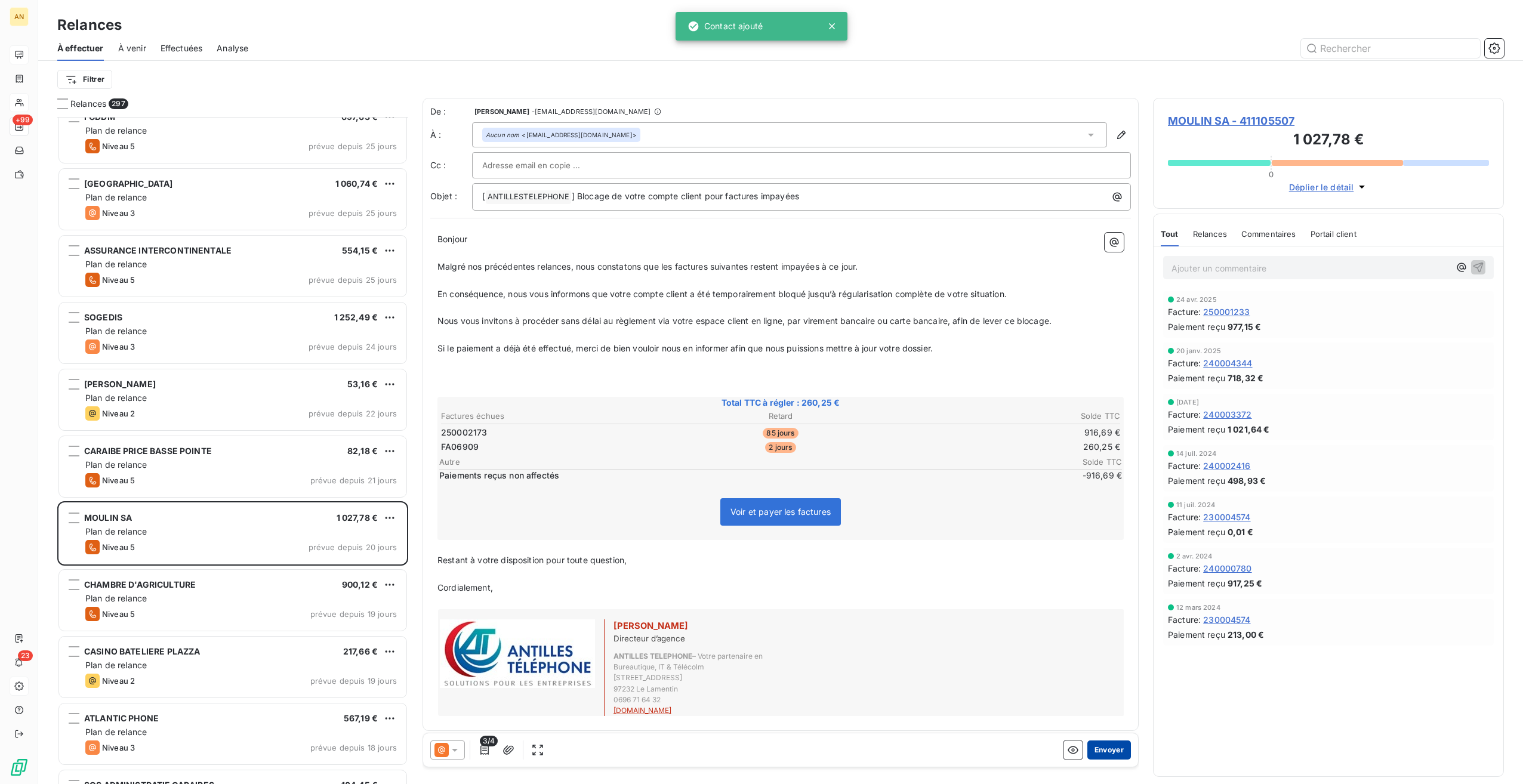
click at [1100, 749] on button "Envoyer" at bounding box center [1109, 750] width 44 height 19
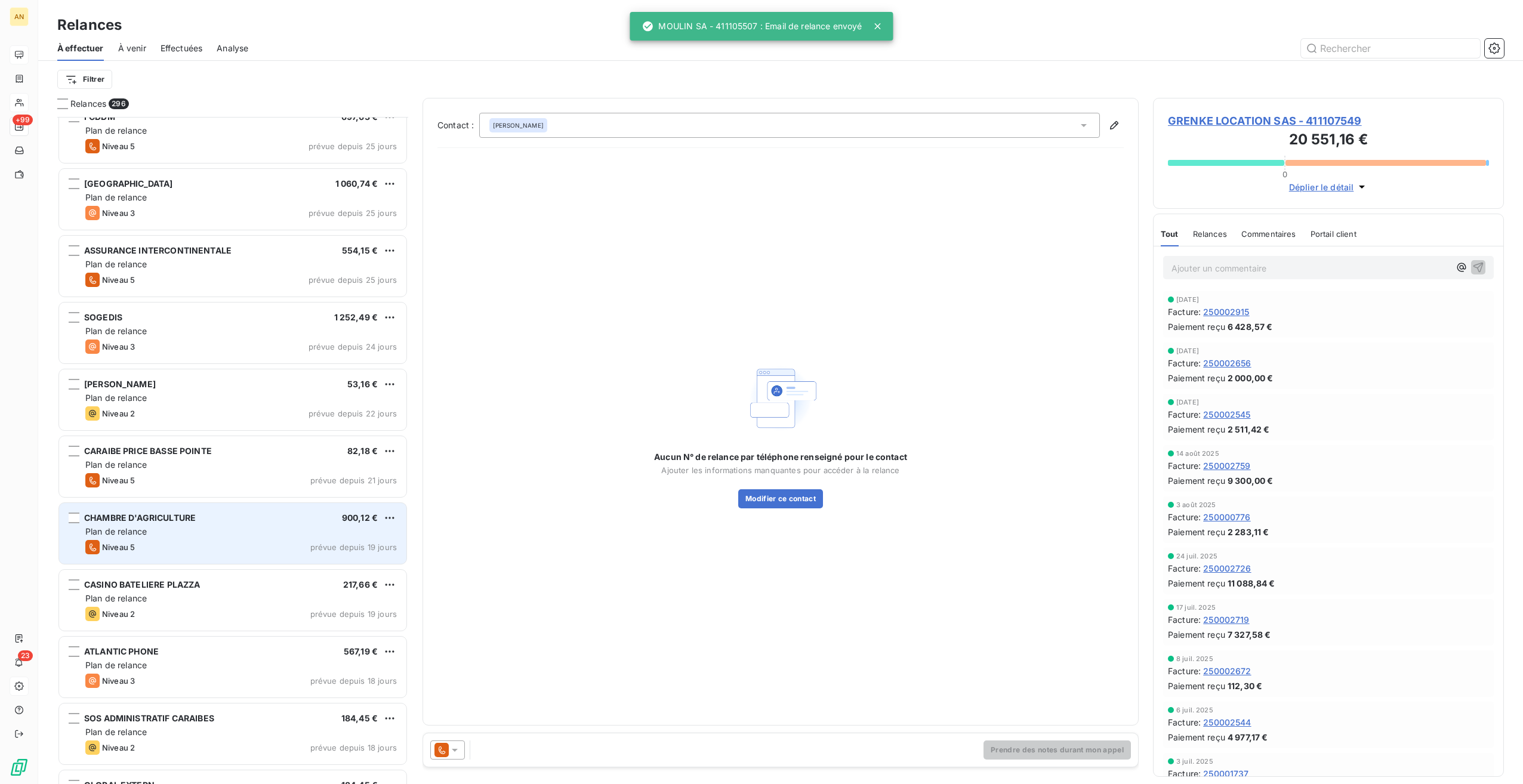
click at [240, 511] on div "CHAMBRE D'AGRICULTURE 900,12 € Plan de relance Niveau 5 prévue depuis 19 jours" at bounding box center [232, 534] width 347 height 61
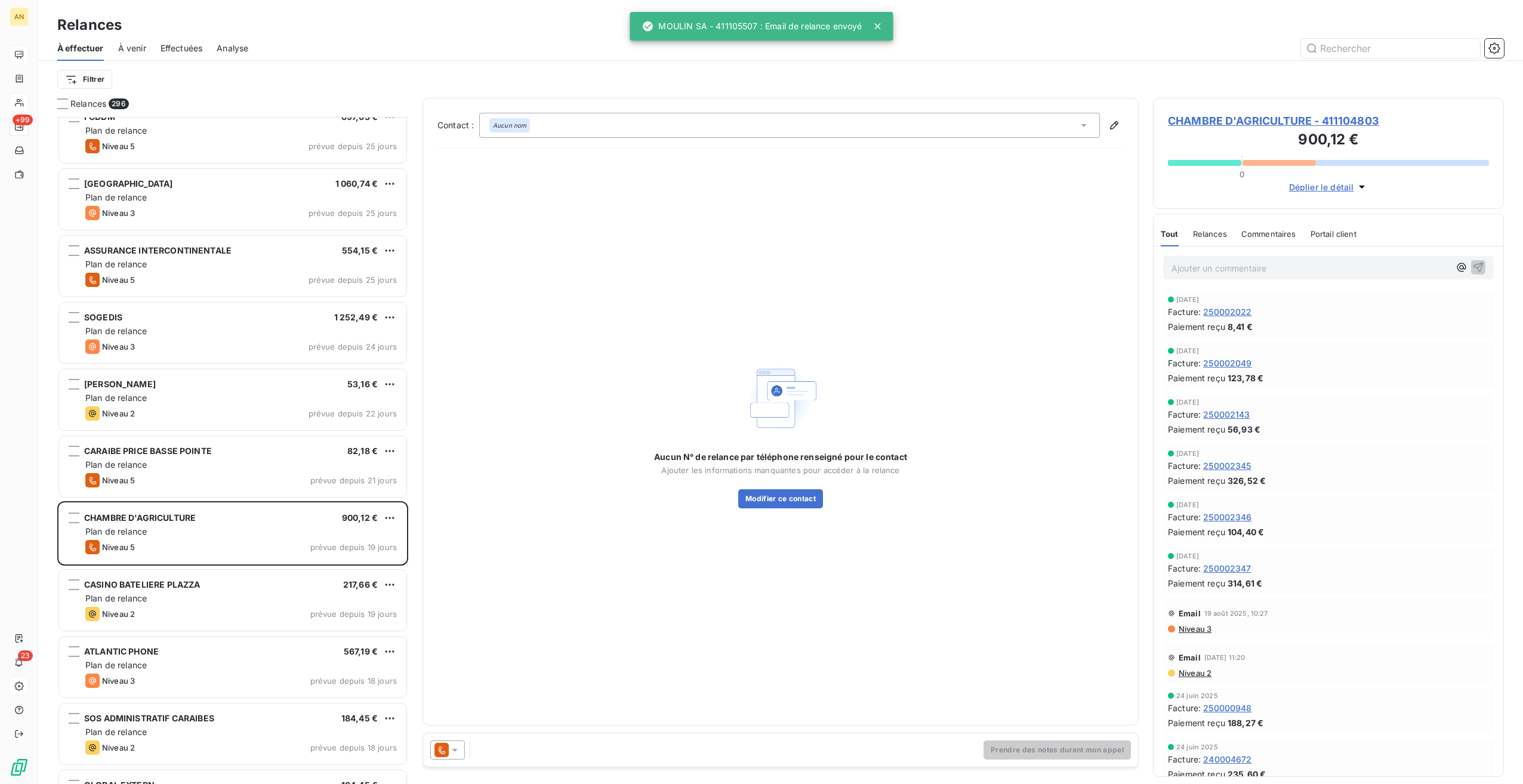
click at [461, 745] on div at bounding box center [447, 750] width 34 height 19
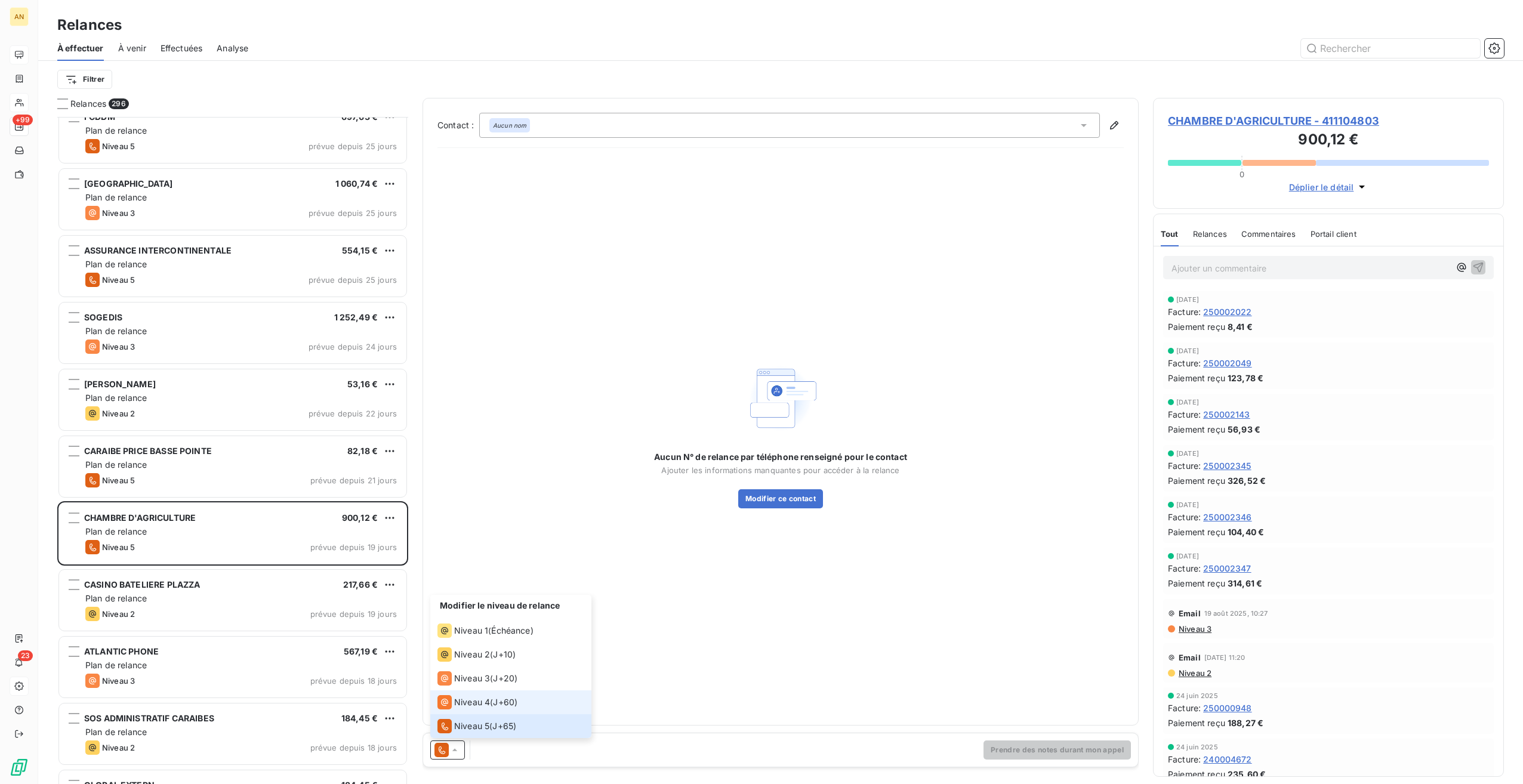
click at [473, 705] on span "Niveau 4" at bounding box center [472, 702] width 36 height 12
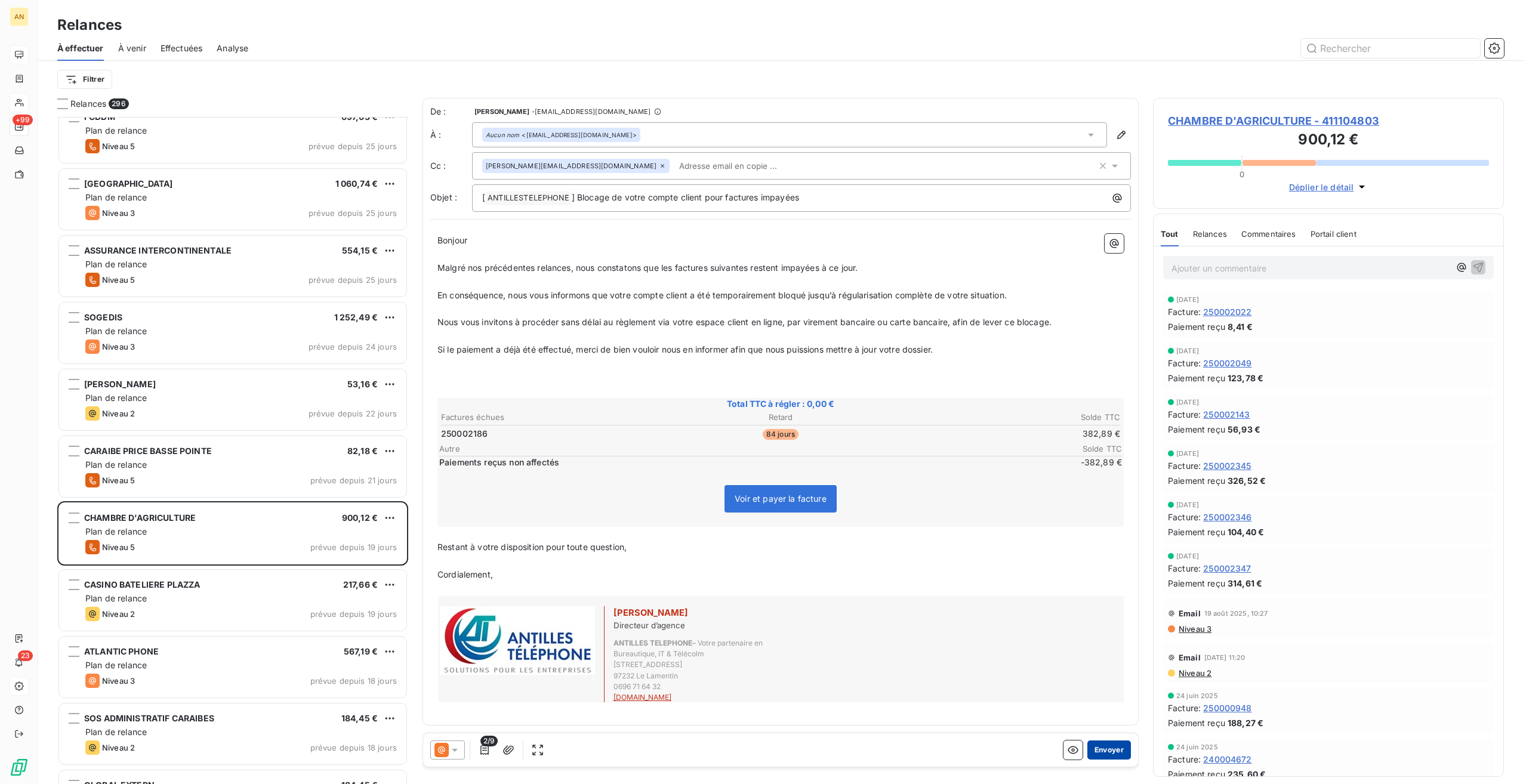
click at [1107, 747] on button "Envoyer" at bounding box center [1109, 750] width 44 height 19
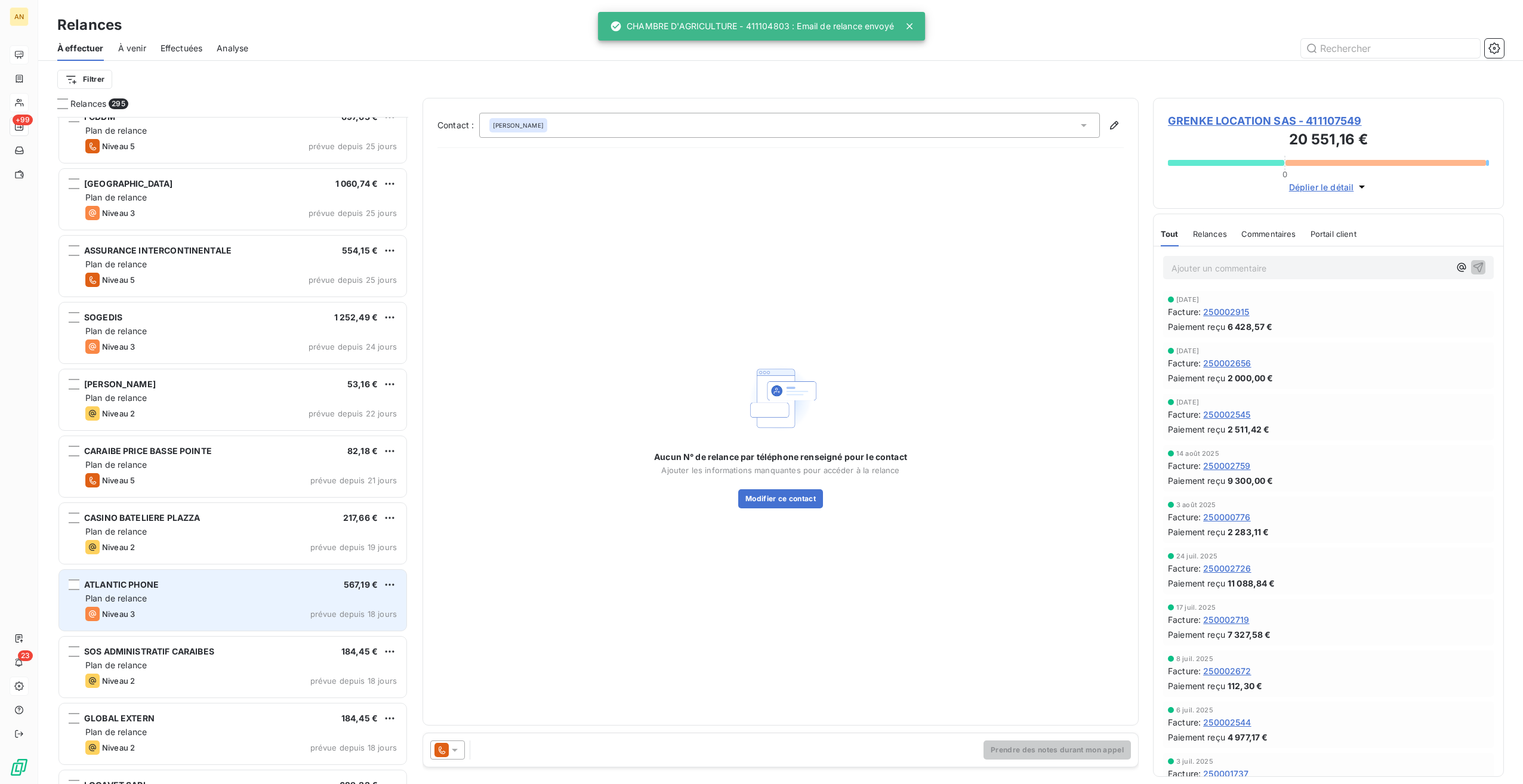
click at [186, 588] on div "ATLANTIC PHONE 567,19 €" at bounding box center [241, 585] width 311 height 11
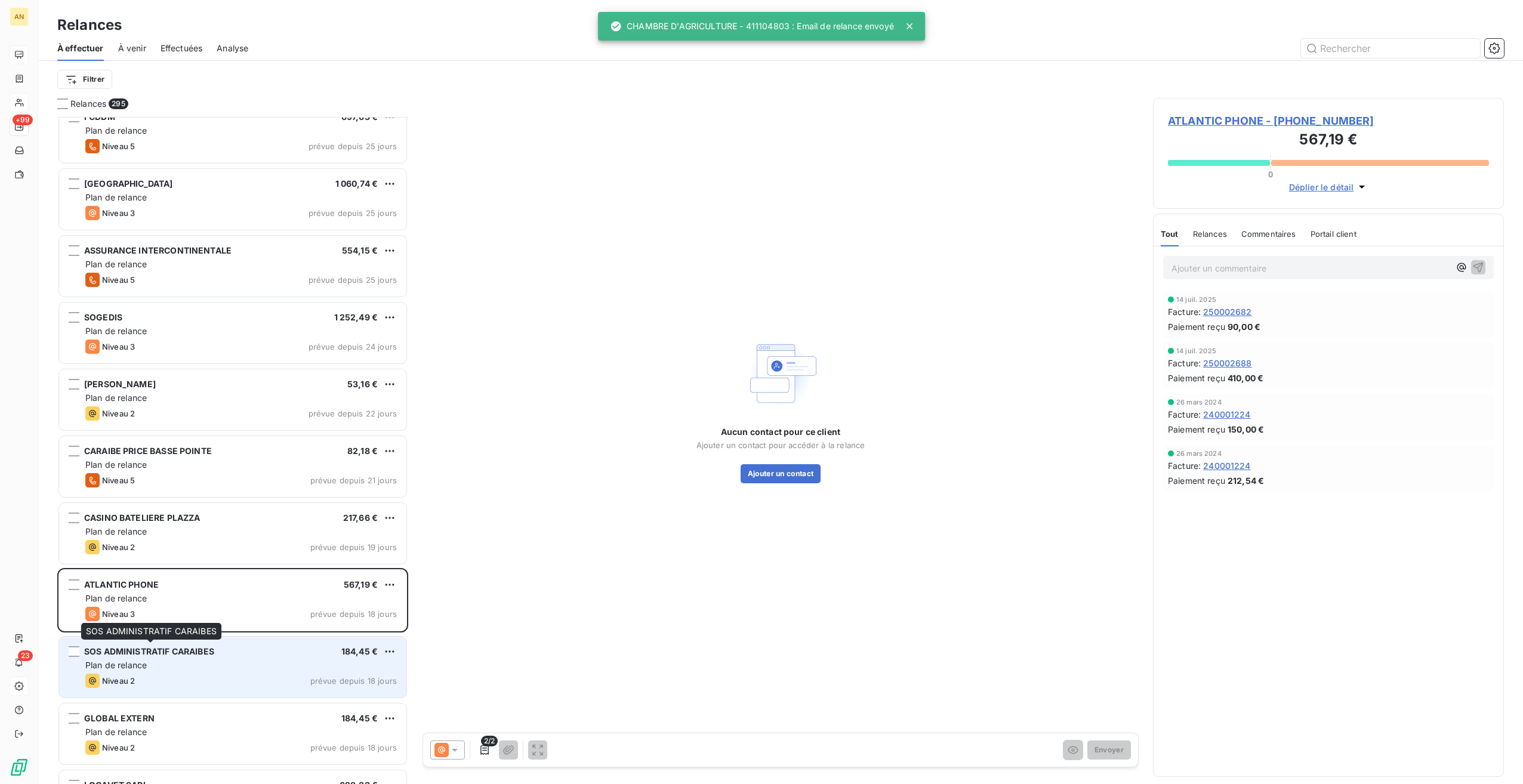
click at [203, 653] on span "SOS ADMINISTRATIF CARAIBES" at bounding box center [149, 651] width 130 height 10
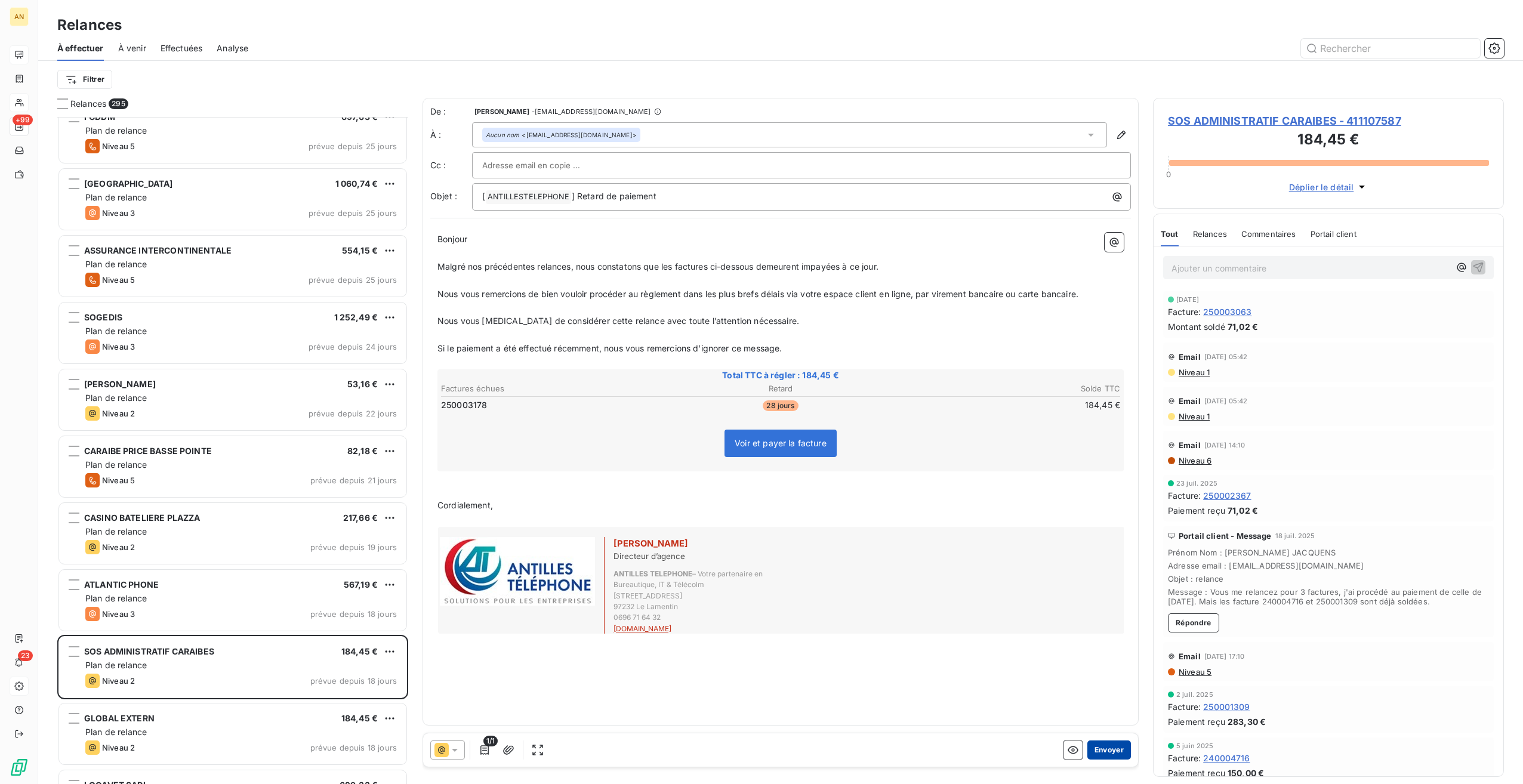
click at [1105, 744] on button "Envoyer" at bounding box center [1109, 750] width 44 height 19
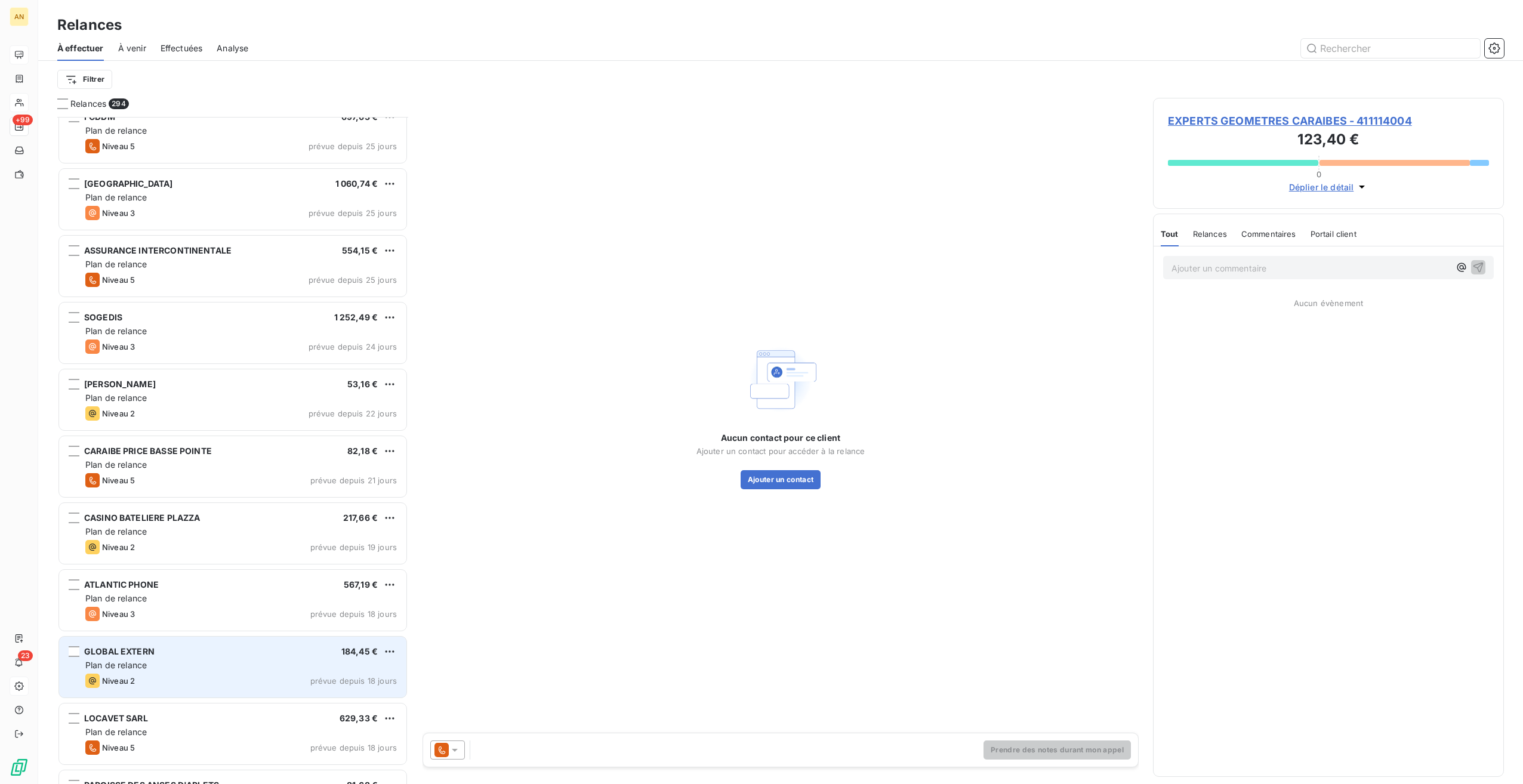
click at [221, 663] on div "Plan de relance" at bounding box center [241, 666] width 311 height 12
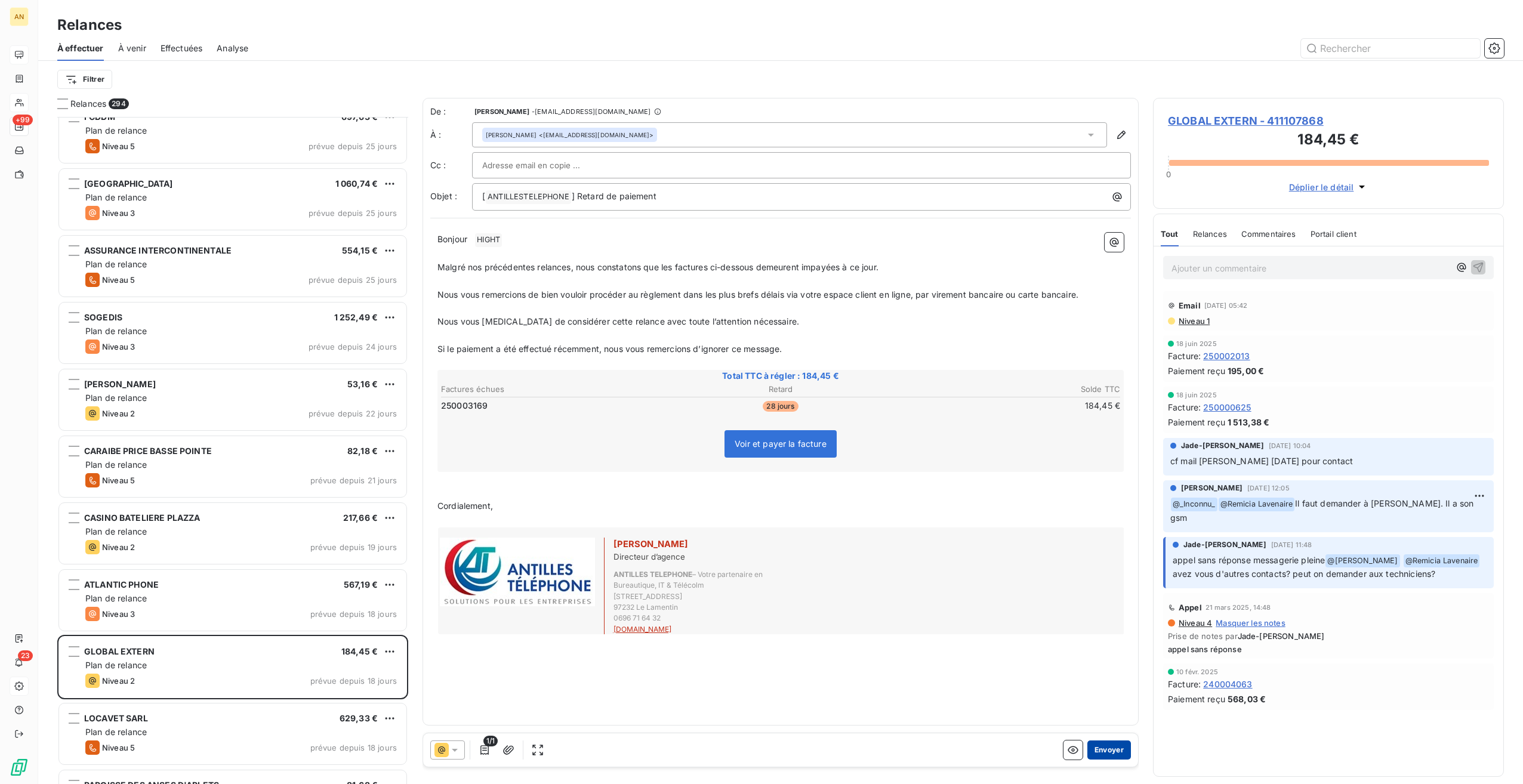
click at [1120, 748] on button "Envoyer" at bounding box center [1109, 750] width 44 height 19
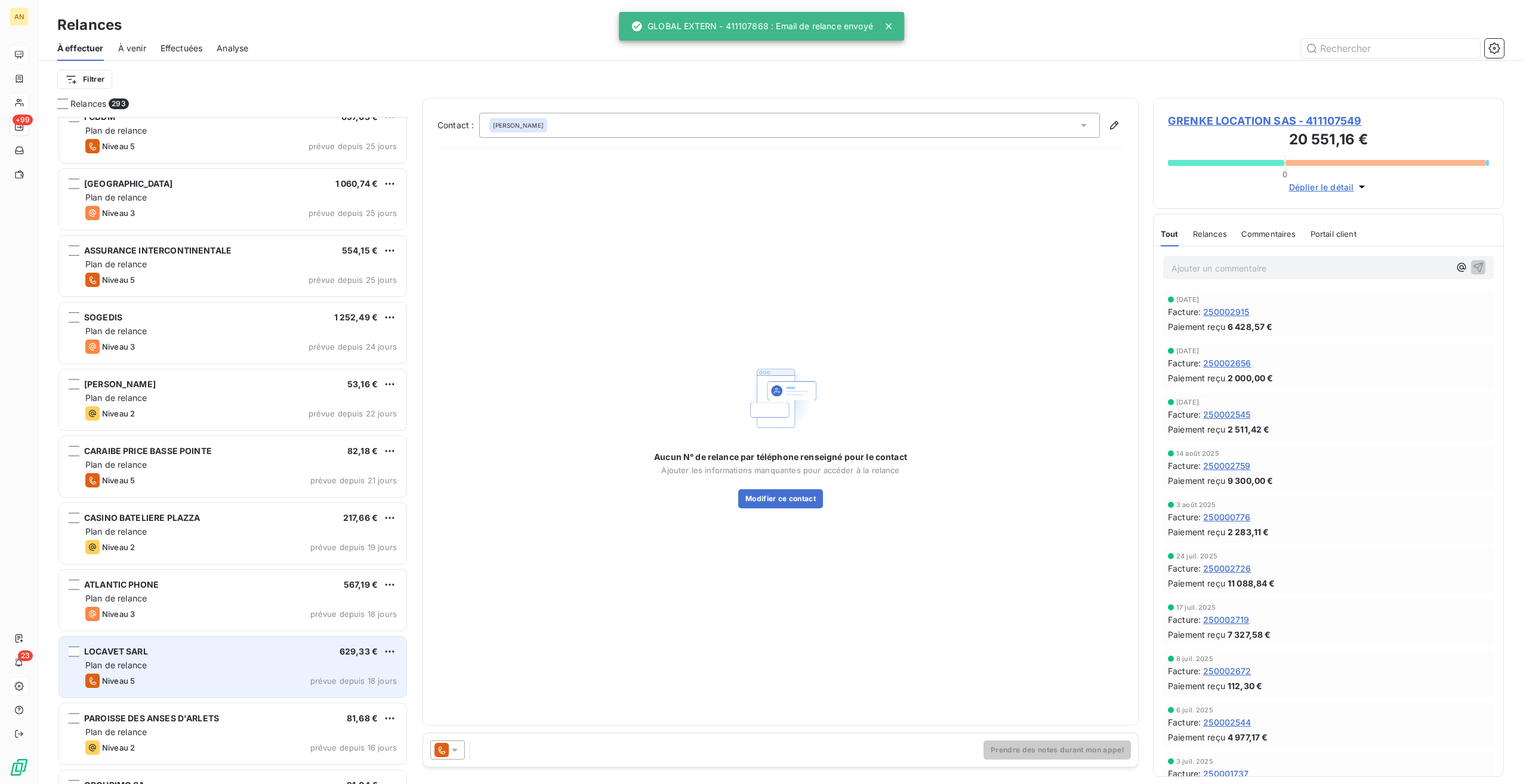
click at [197, 676] on div "Niveau 5 prévue depuis 18 jours" at bounding box center [241, 681] width 311 height 15
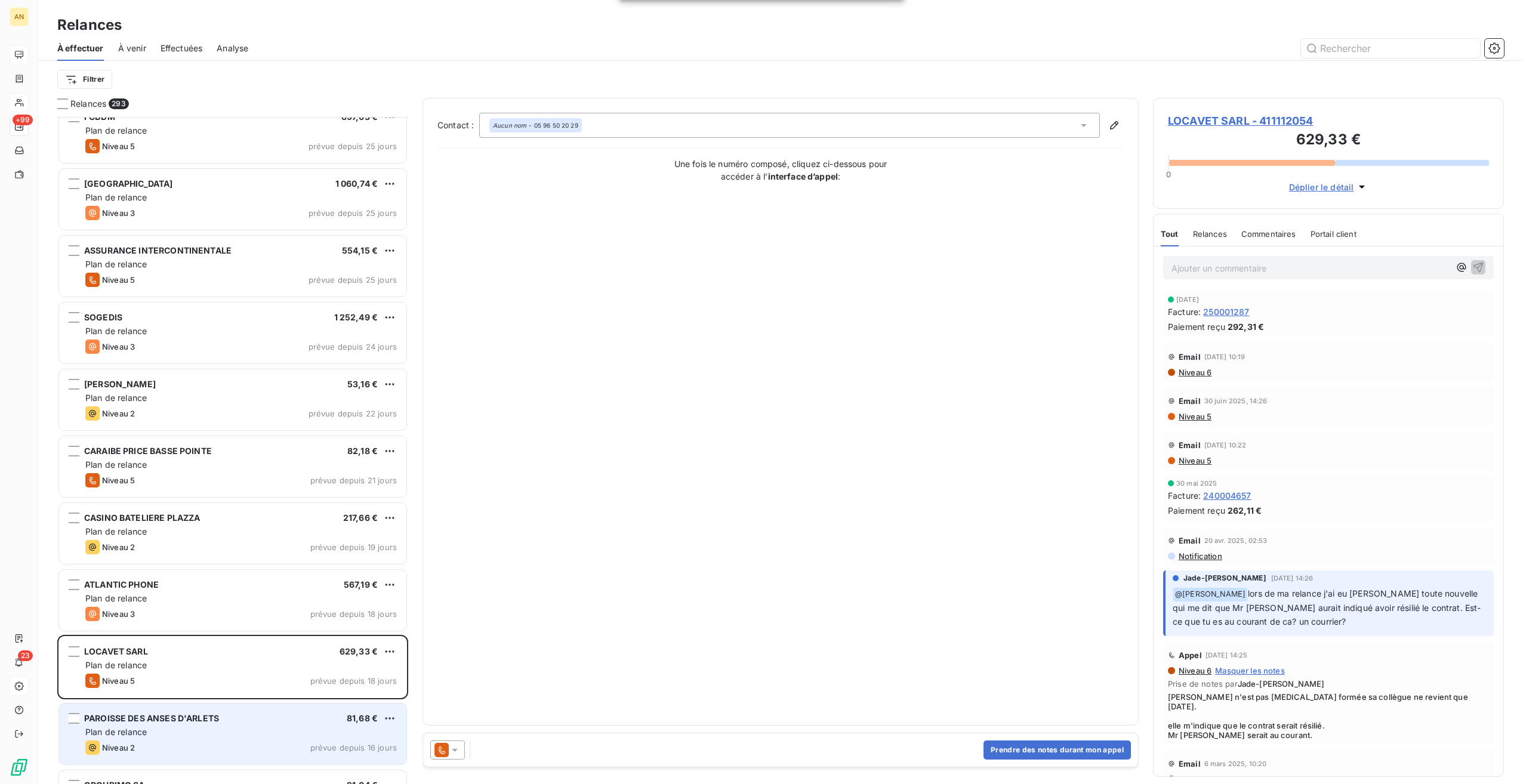
click at [223, 746] on div "Niveau 2 prévue depuis 16 jours" at bounding box center [241, 747] width 311 height 15
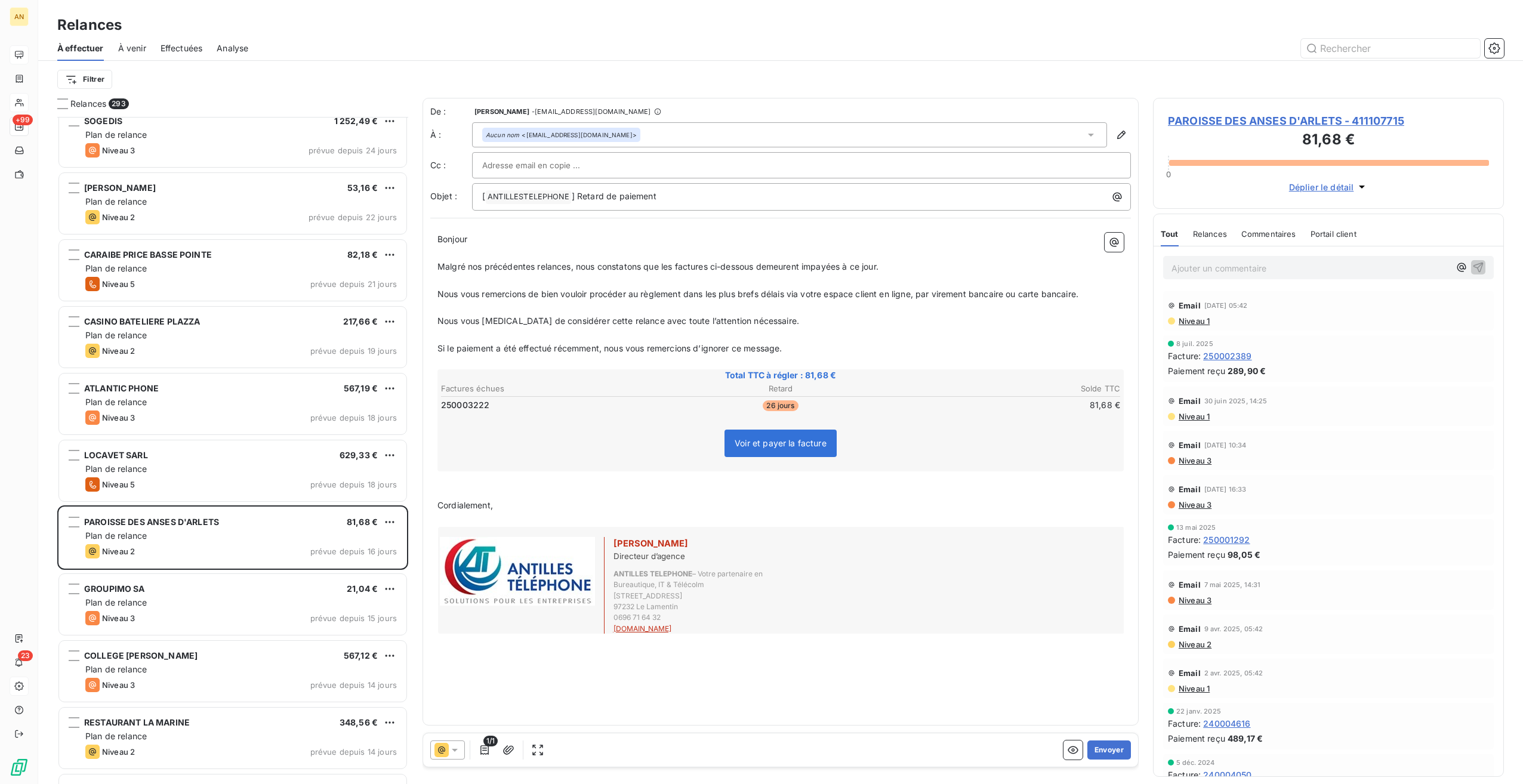
scroll to position [3999, 0]
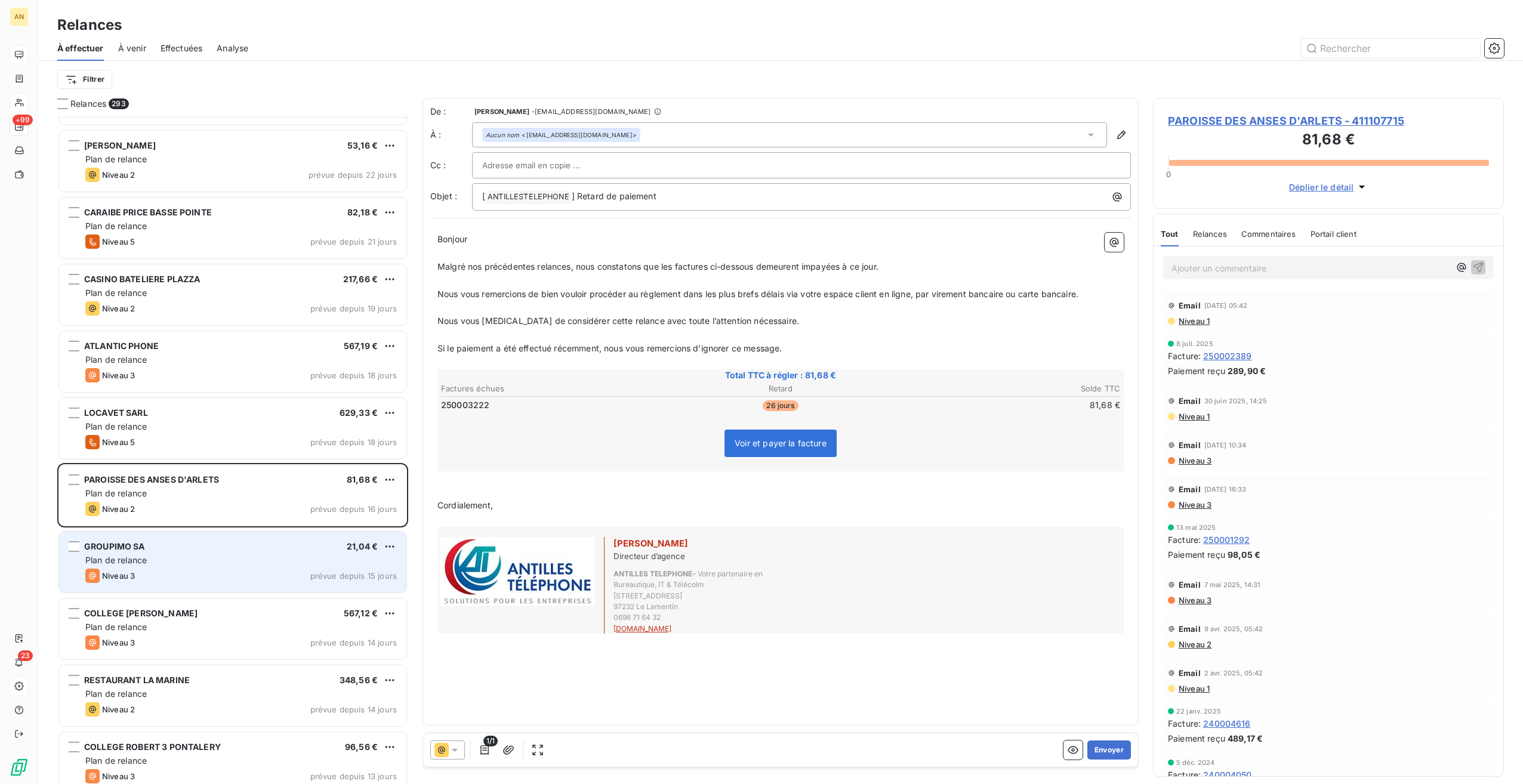
click at [230, 558] on div "Plan de relance" at bounding box center [241, 560] width 311 height 12
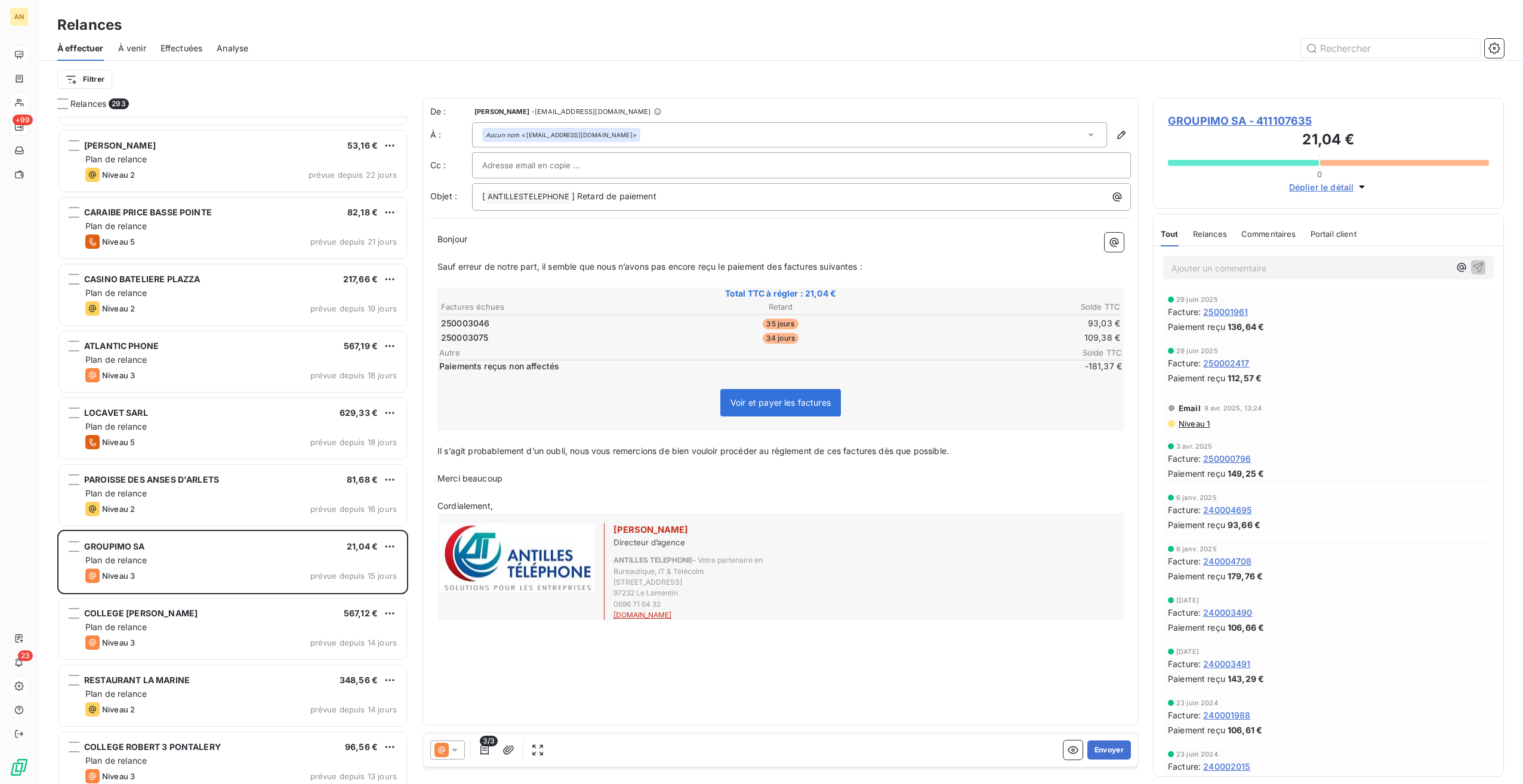
click at [1219, 120] on span "GROUPIMO SA - 411107635" at bounding box center [1328, 121] width 321 height 16
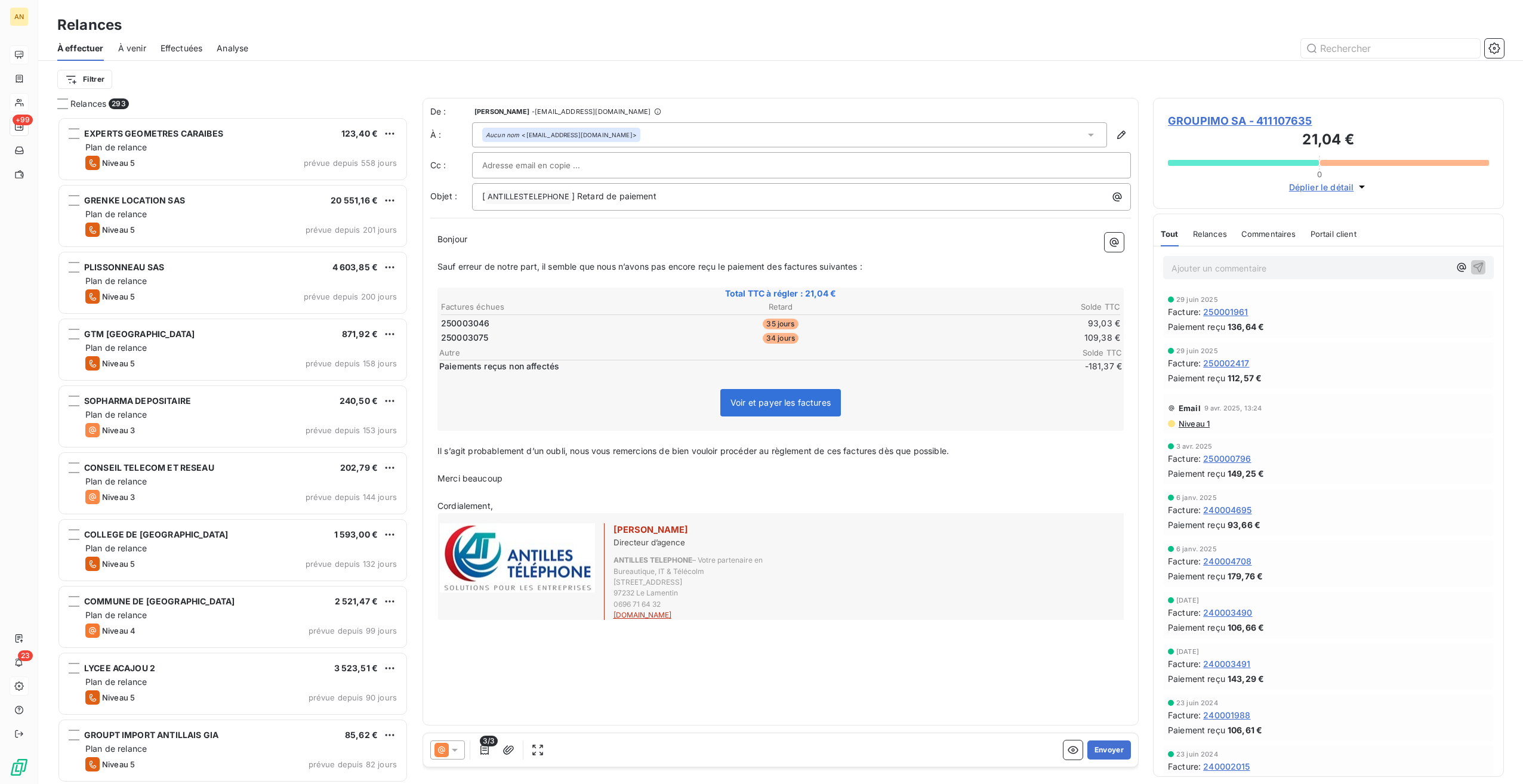
scroll to position [658, 342]
click at [1121, 754] on button "Envoyer" at bounding box center [1109, 750] width 44 height 19
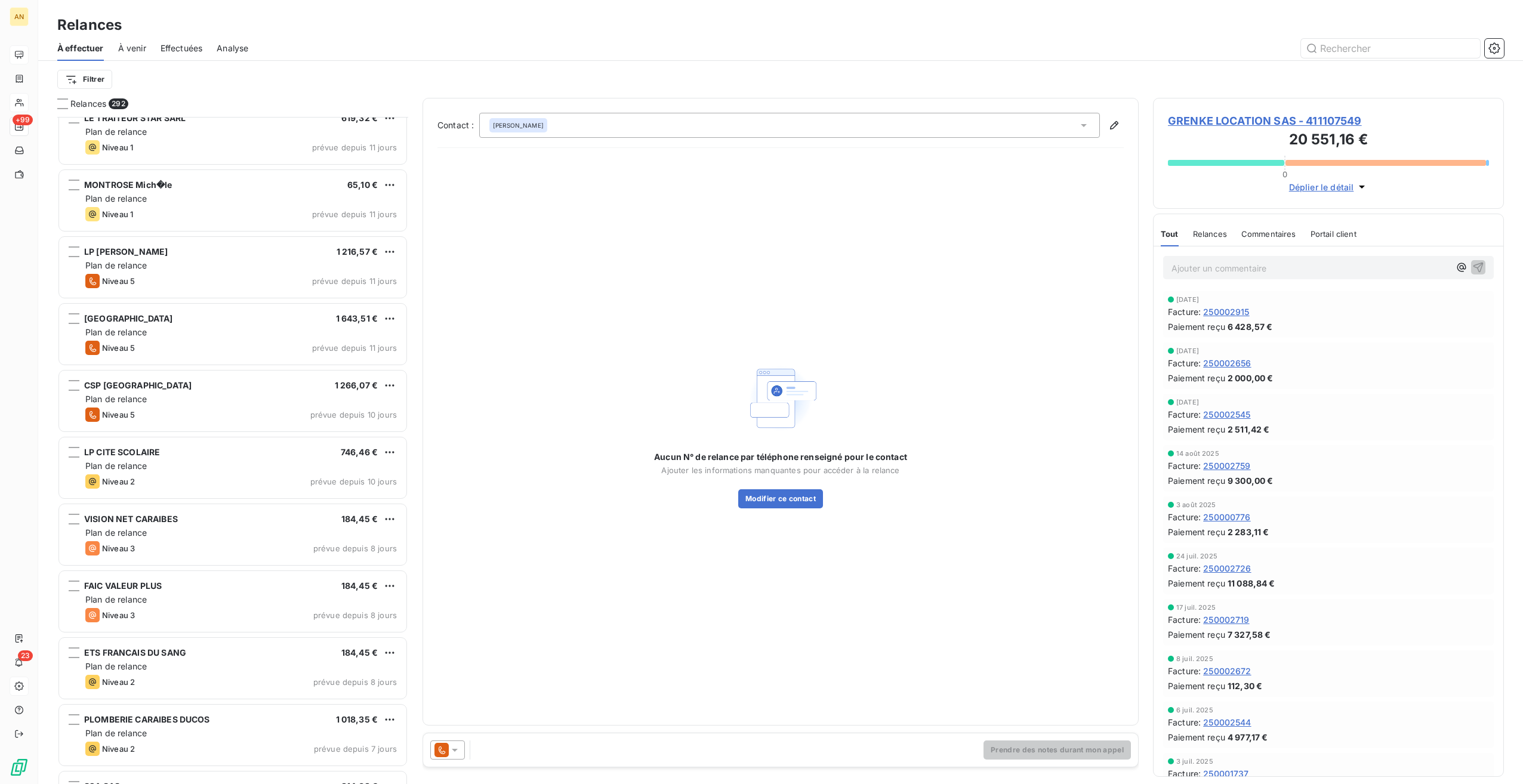
scroll to position [4835, 0]
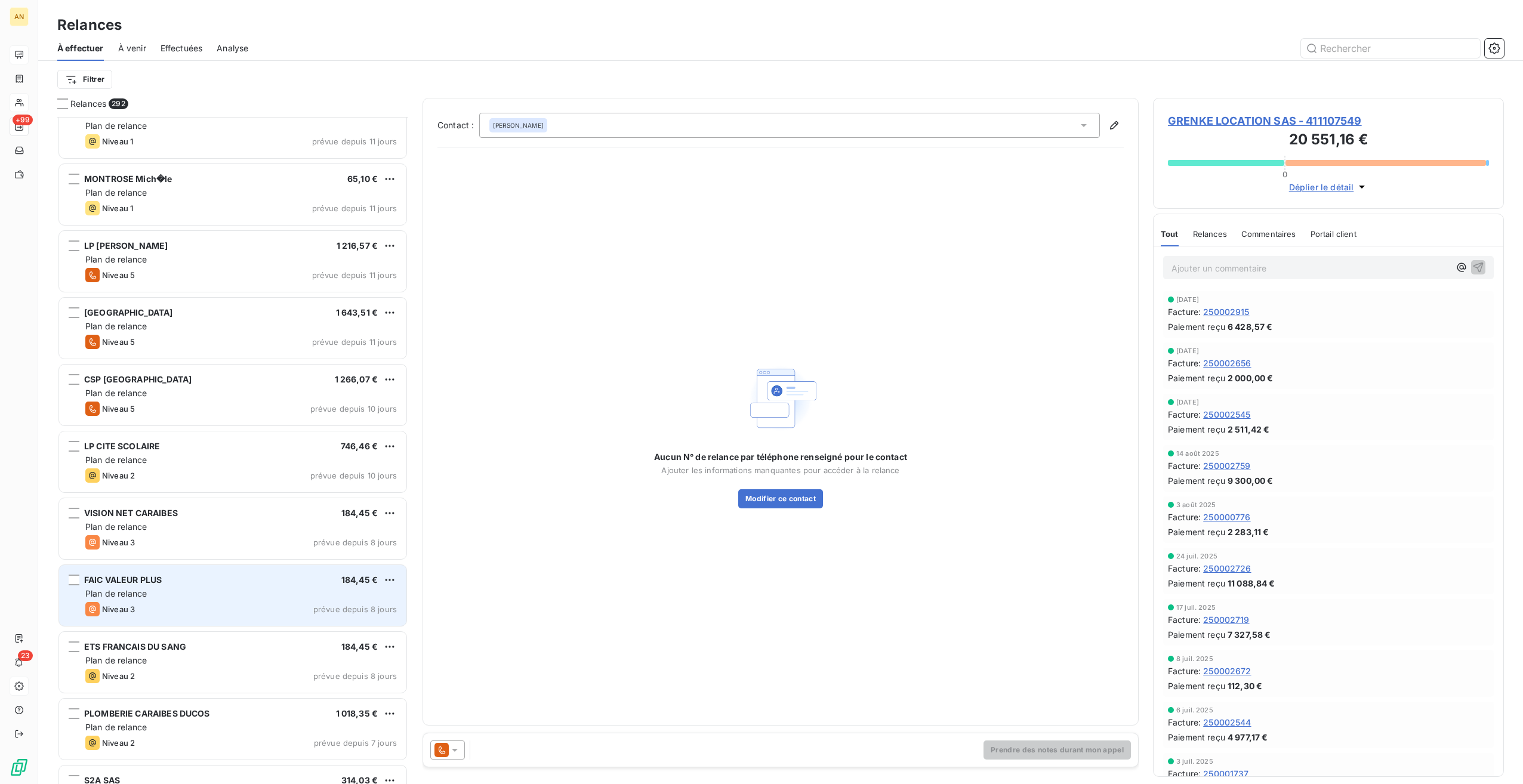
click at [195, 601] on div "FAIC VALEUR PLUS 184,45 € Plan de relance Niveau 3 prévue depuis 8 jours" at bounding box center [232, 595] width 347 height 61
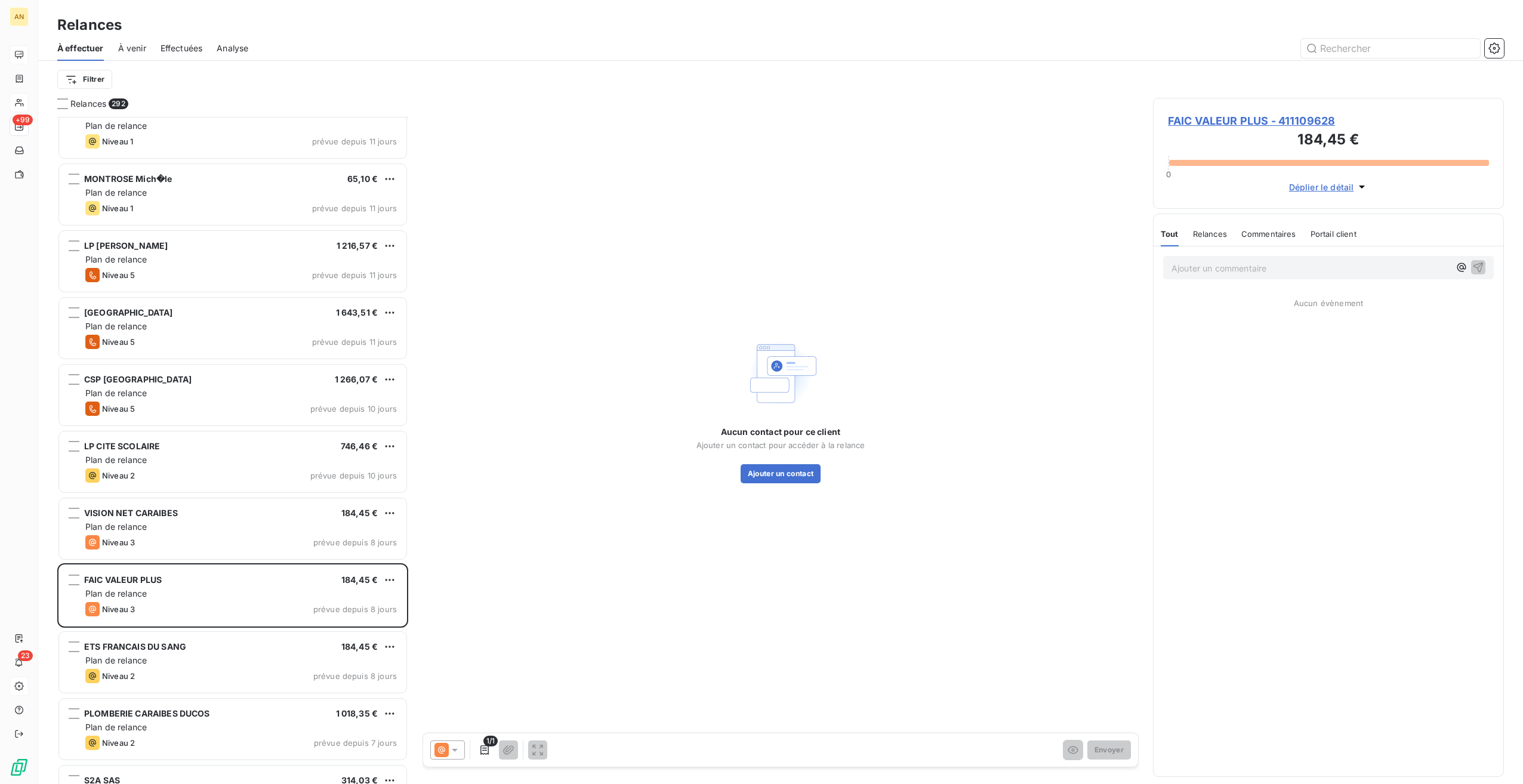
click at [1227, 119] on span "FAIC VALEUR PLUS - 411109628" at bounding box center [1328, 121] width 321 height 16
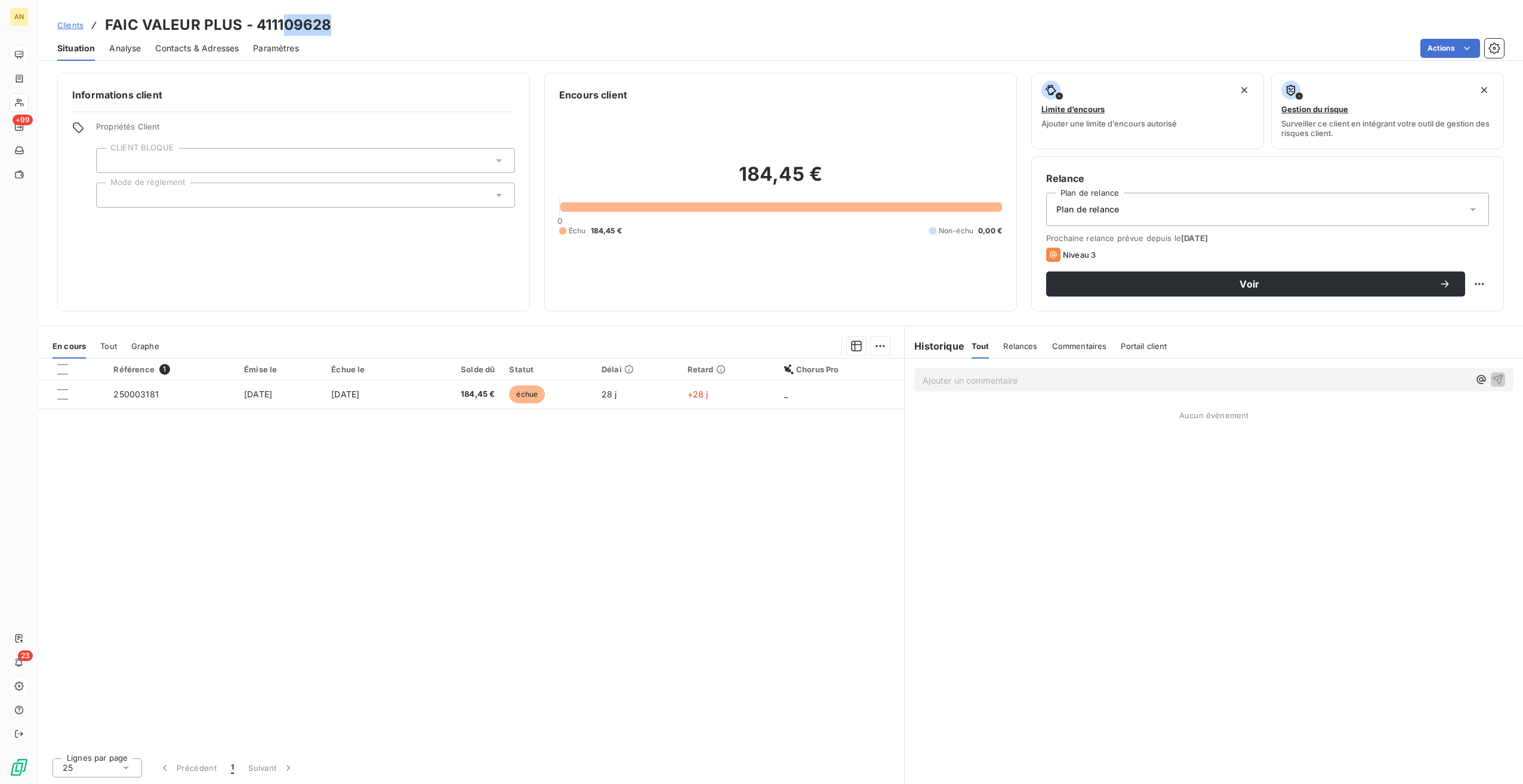
drag, startPoint x: 279, startPoint y: 23, endPoint x: 339, endPoint y: 23, distance: 60.0
click at [339, 23] on div "Clients FAIC VALEUR PLUS - 411109628" at bounding box center [780, 25] width 1485 height 21
drag, startPoint x: 339, startPoint y: 23, endPoint x: 289, endPoint y: 24, distance: 50.0
click at [295, 25] on h3 "FAIC VALEUR PLUS - 411109628" at bounding box center [218, 25] width 226 height 21
drag, startPoint x: 273, startPoint y: 22, endPoint x: 358, endPoint y: 26, distance: 85.1
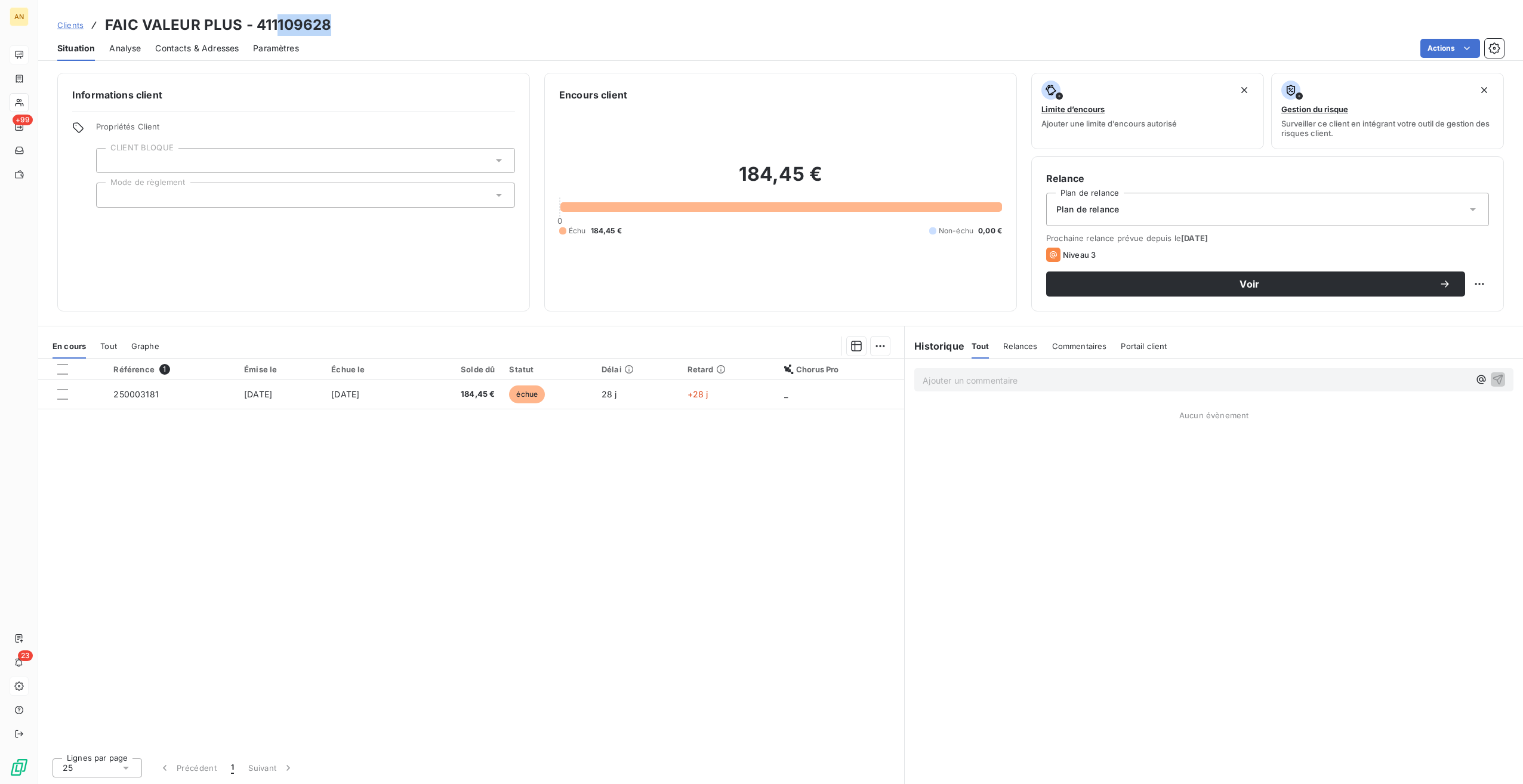
click at [358, 26] on div "Clients FAIC VALEUR PLUS - 411109628" at bounding box center [780, 25] width 1485 height 21
copy h3 "109628"
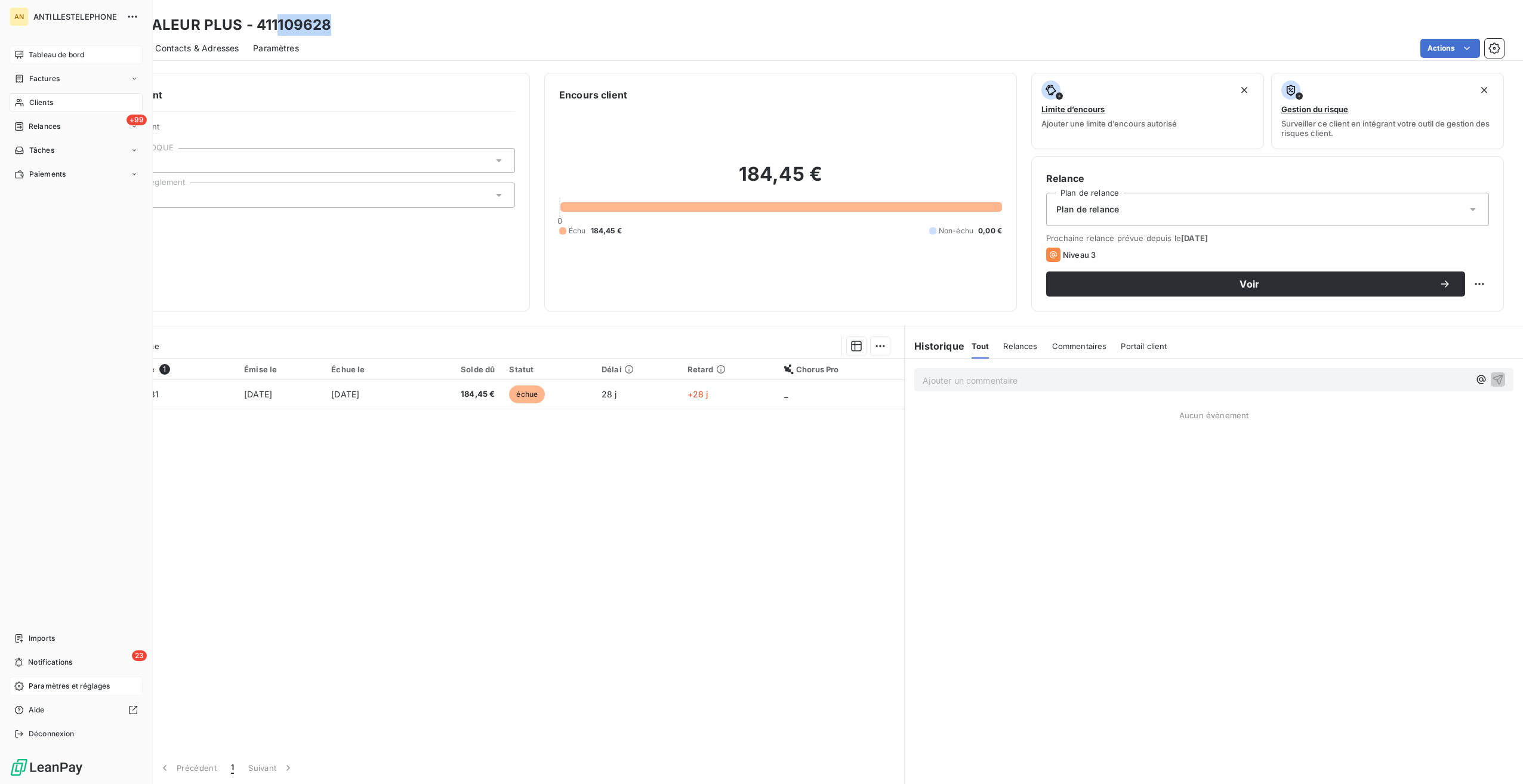
click at [29, 97] on span "Clients" at bounding box center [40, 102] width 24 height 11
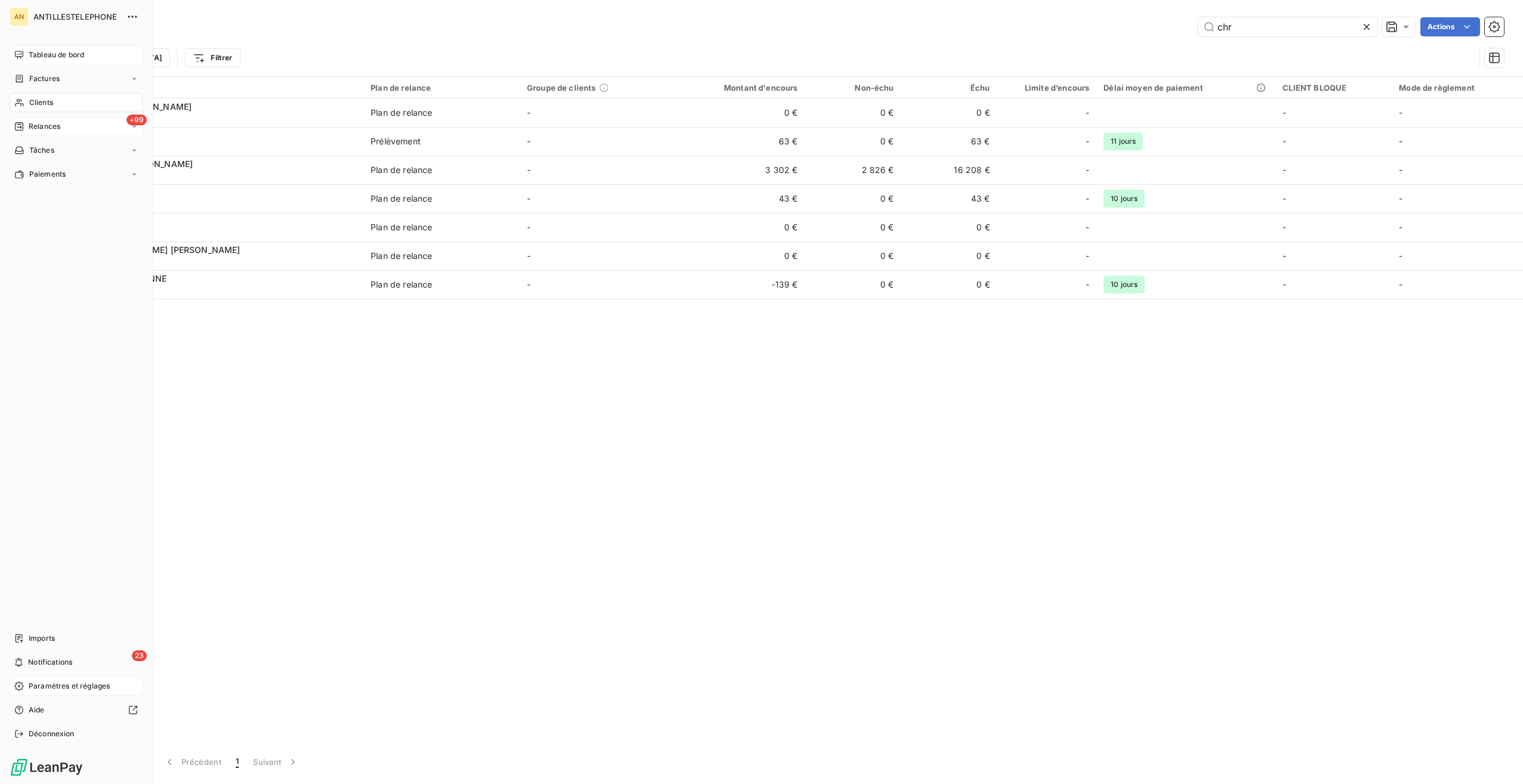
click at [37, 130] on span "Relances" at bounding box center [44, 127] width 31 height 11
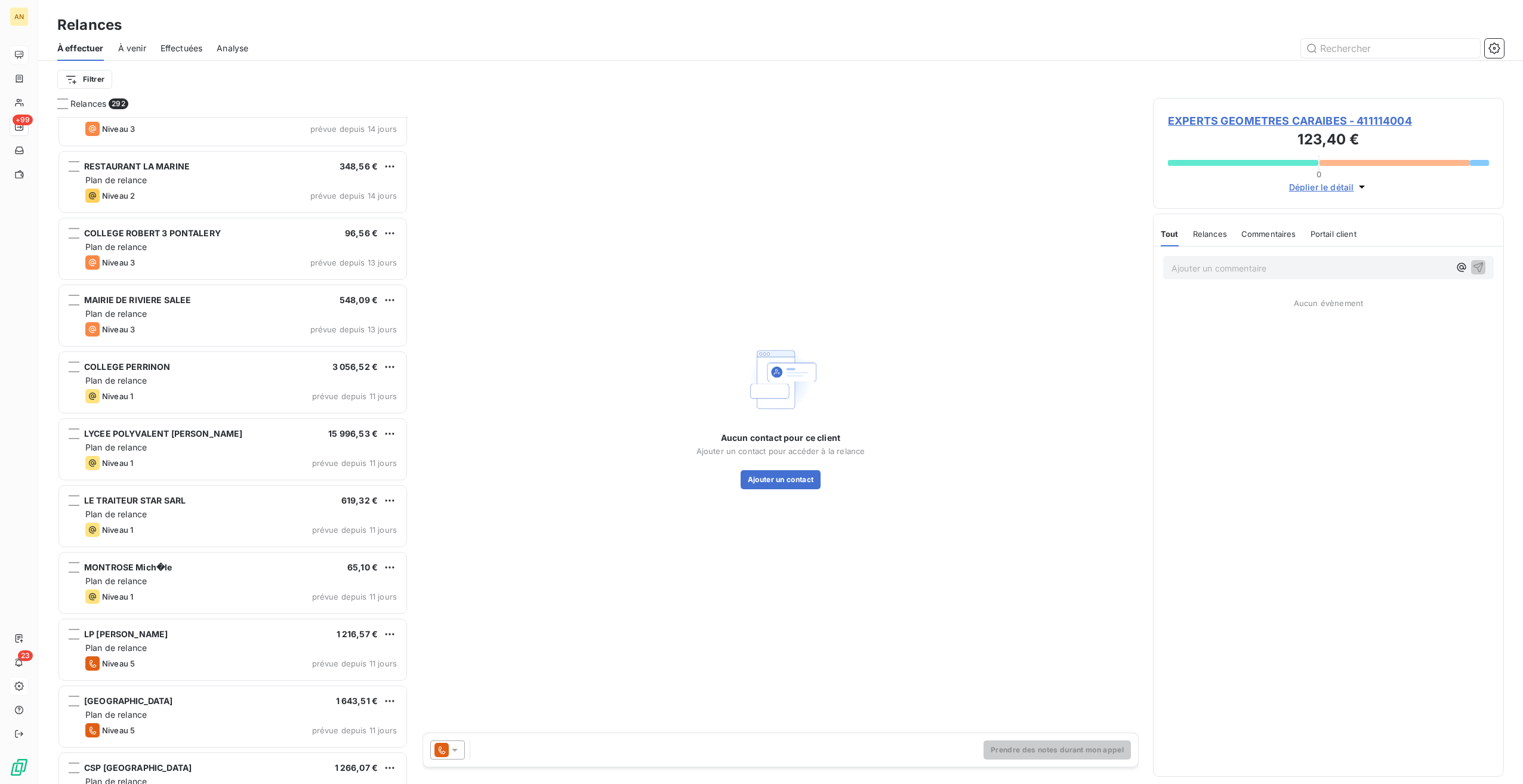
scroll to position [4418, 0]
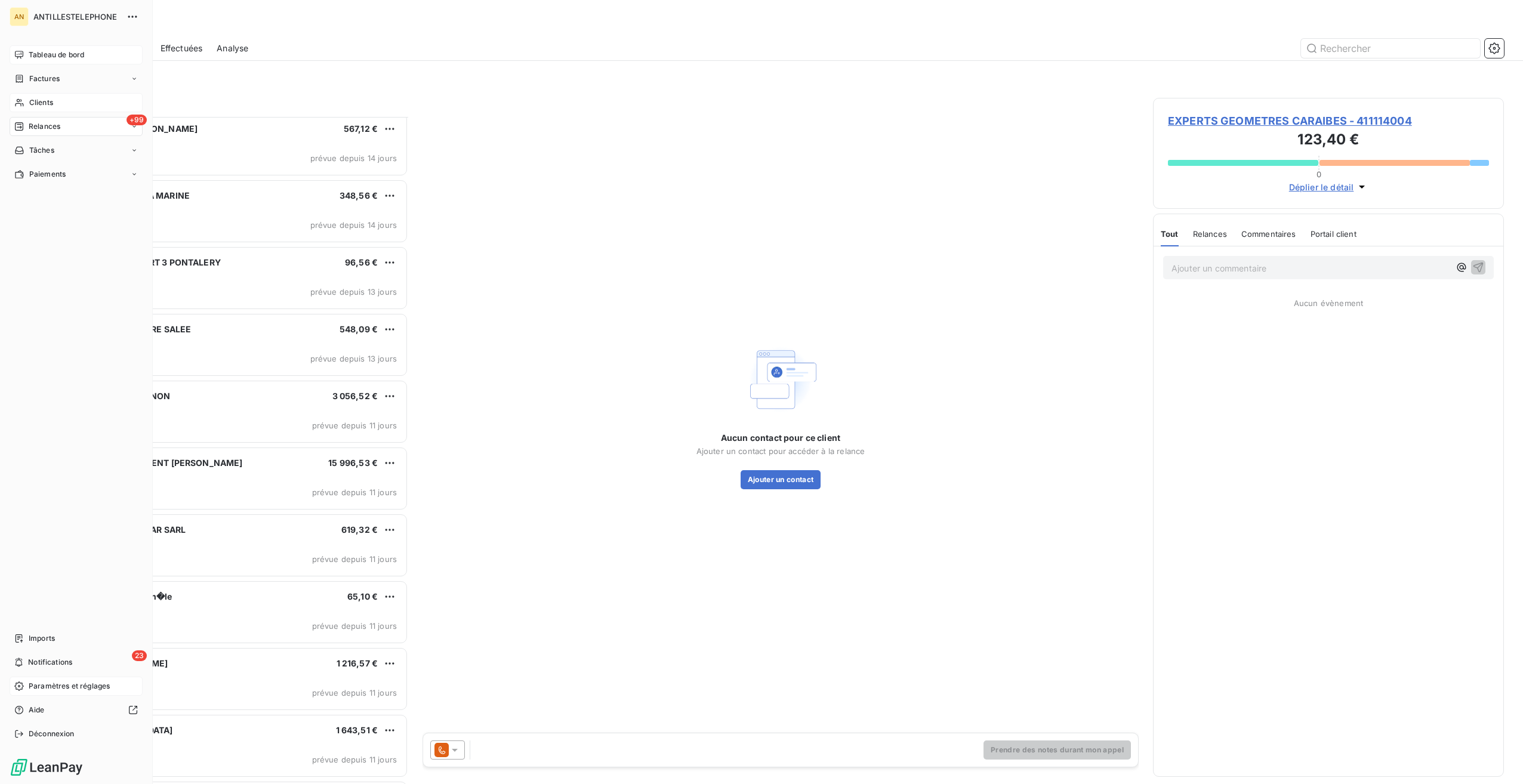
click at [40, 100] on span "Clients" at bounding box center [40, 102] width 24 height 11
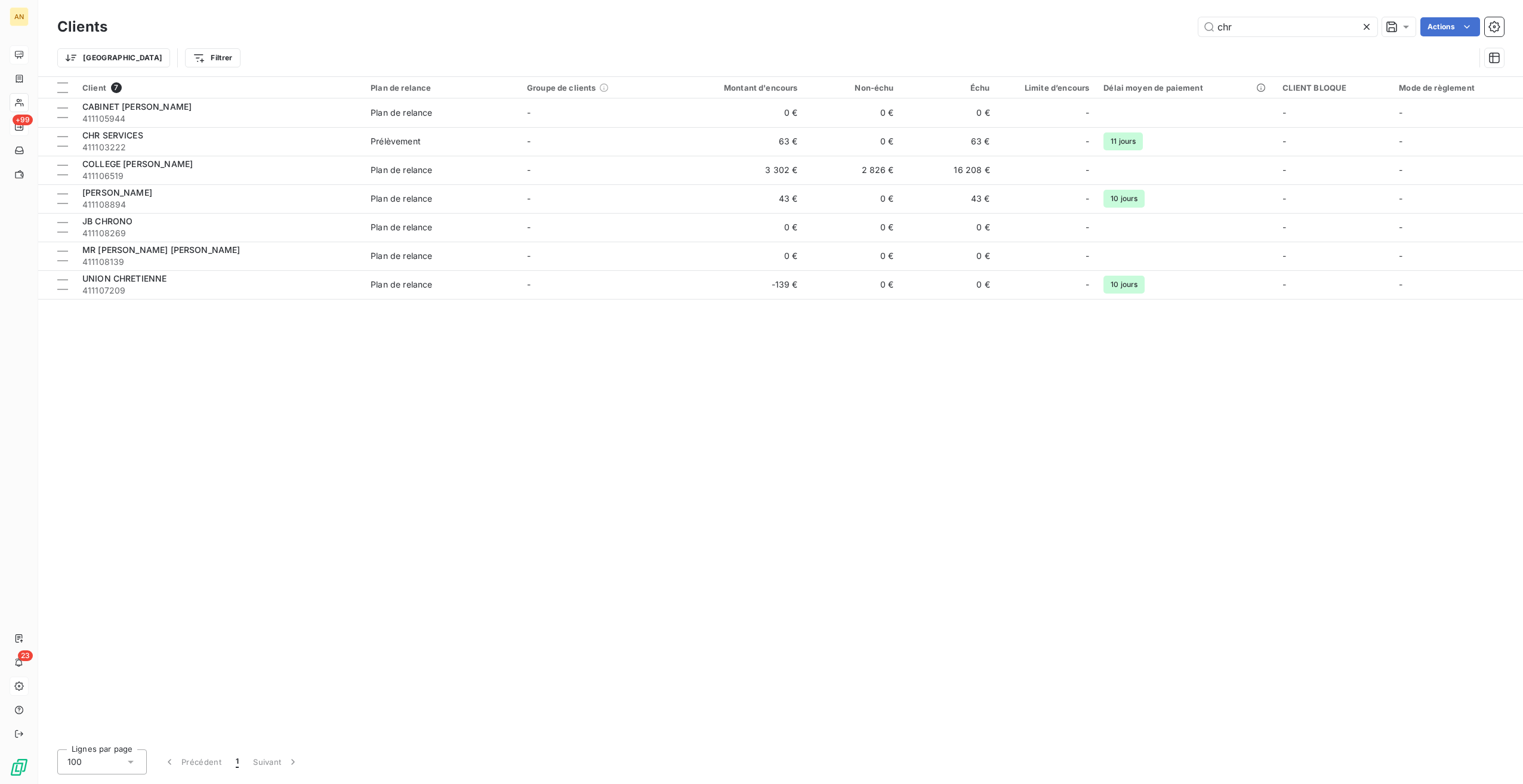
drag, startPoint x: 1170, startPoint y: 29, endPoint x: 1136, endPoint y: 28, distance: 34.0
click at [1136, 29] on div "Clients chr Actions" at bounding box center [780, 27] width 1447 height 25
drag, startPoint x: 1236, startPoint y: 31, endPoint x: 1164, endPoint y: 30, distance: 72.0
click at [1164, 30] on div "chr Actions" at bounding box center [813, 27] width 1383 height 19
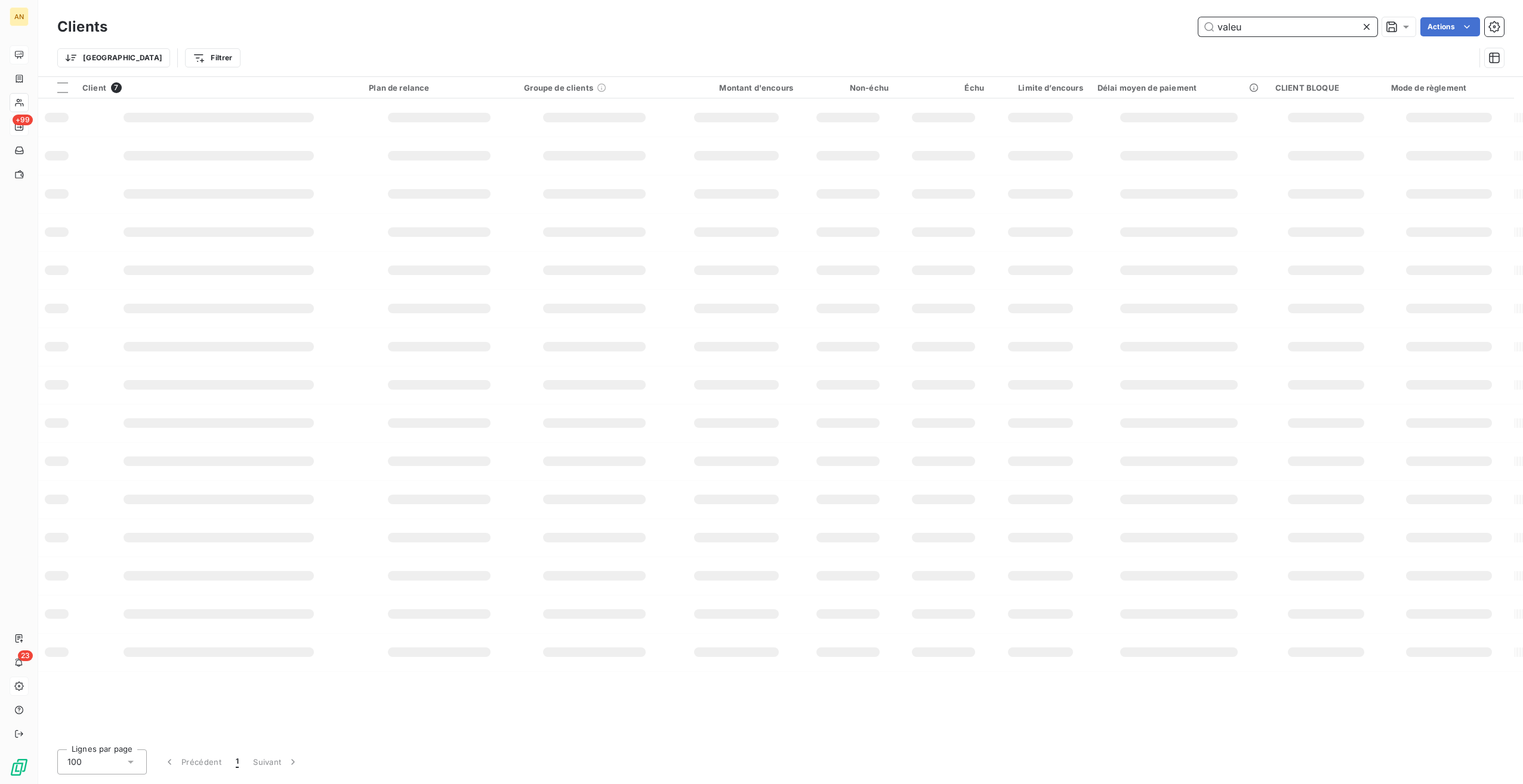
type input "valeu"
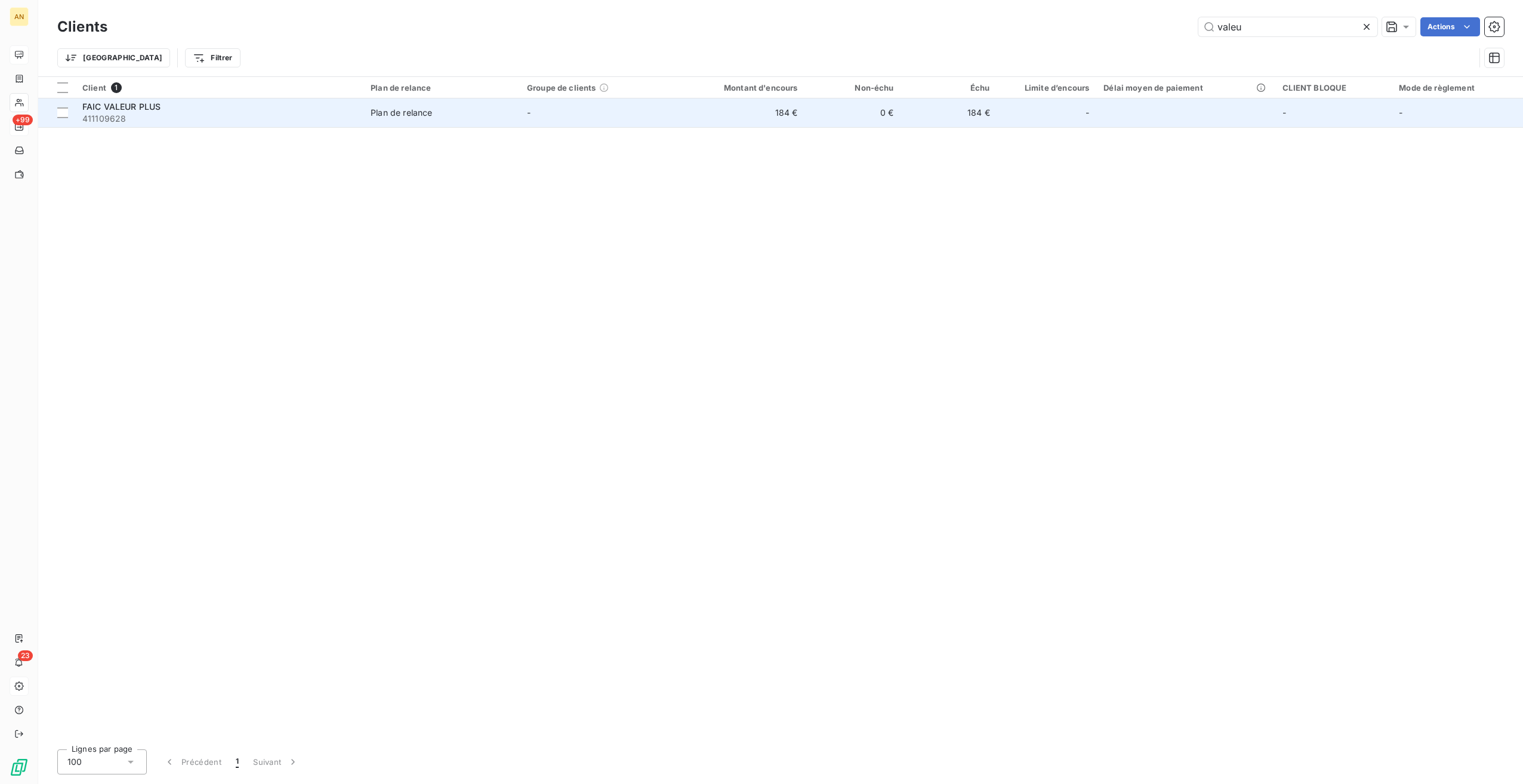
click at [568, 114] on td "-" at bounding box center [598, 113] width 156 height 29
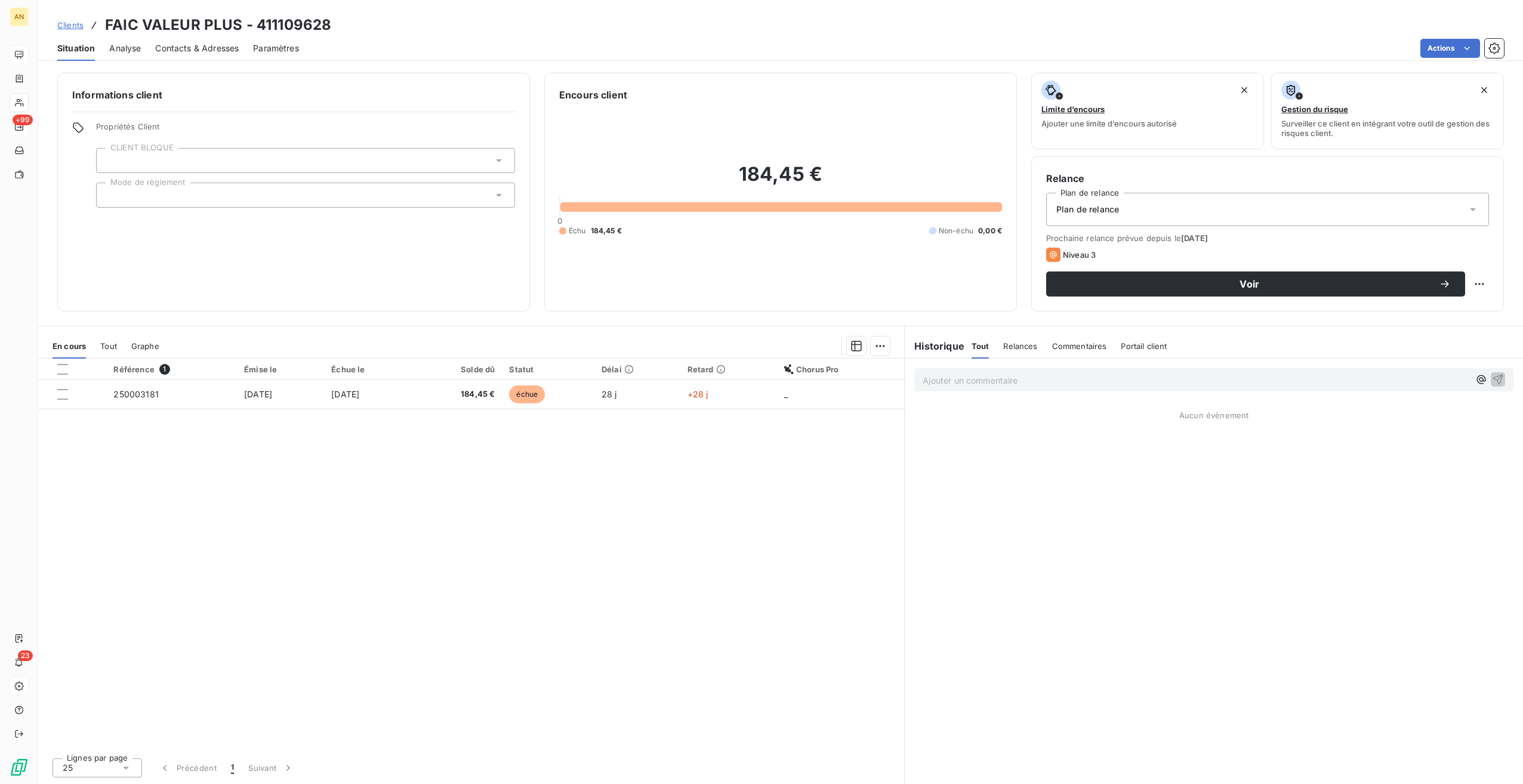
click at [219, 45] on span "Contacts & Adresses" at bounding box center [196, 49] width 83 height 12
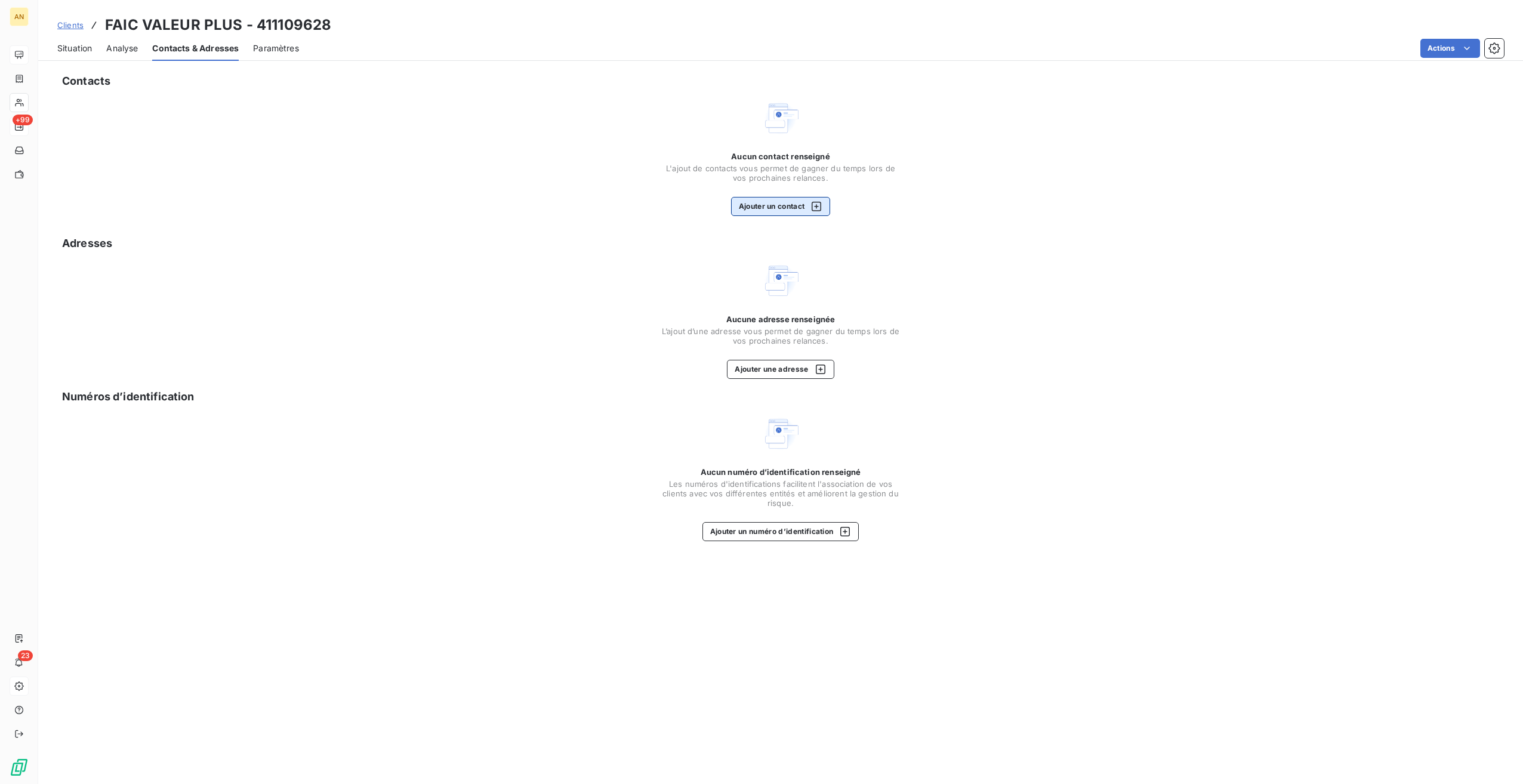
click at [792, 212] on button "Ajouter un contact" at bounding box center [781, 206] width 100 height 19
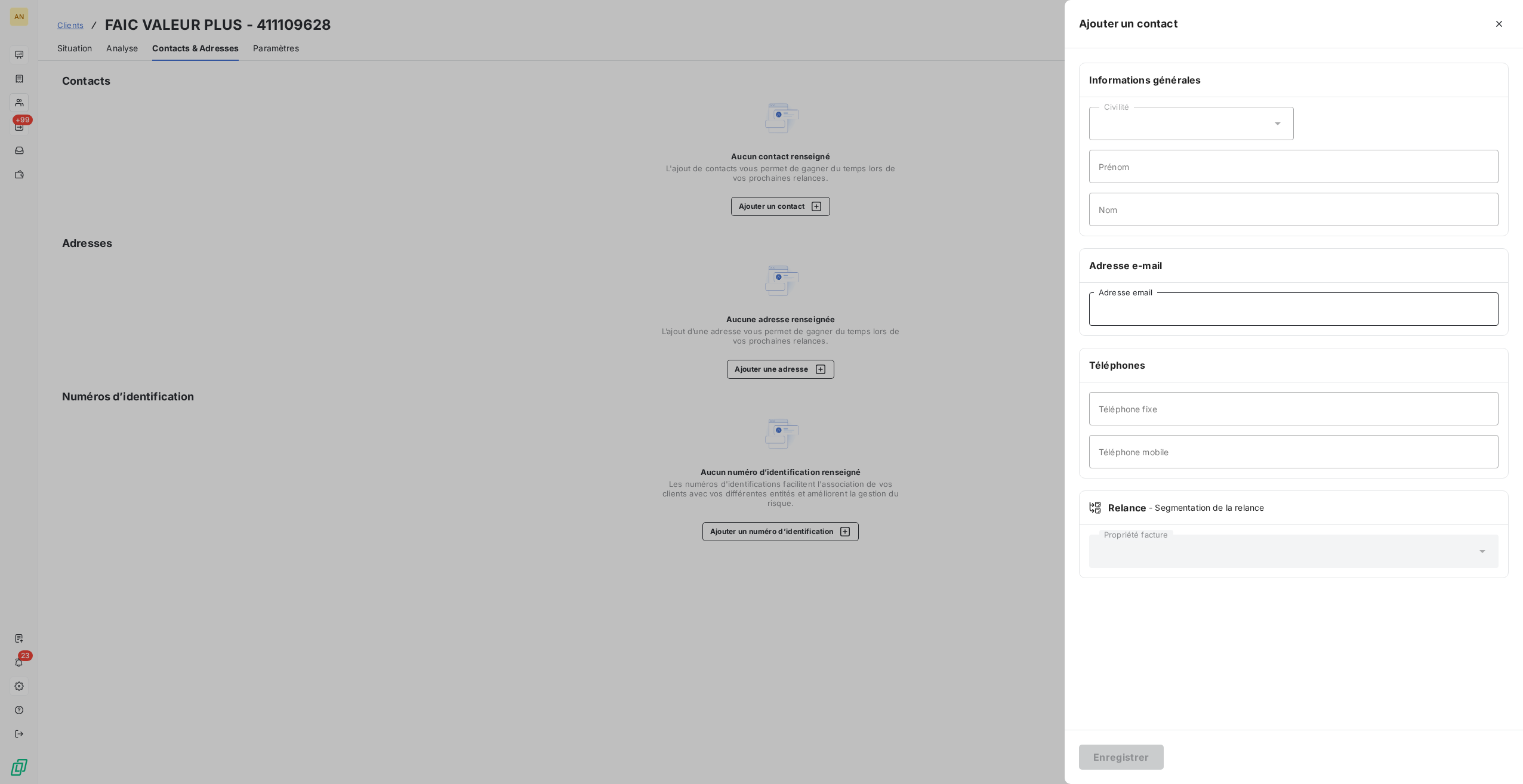
click at [1103, 303] on input "Adresse email" at bounding box center [1294, 309] width 409 height 34
paste input "[EMAIL_ADDRESS][DOMAIN_NAME]"
type input "[EMAIL_ADDRESS][DOMAIN_NAME]"
click at [1137, 405] on input "Téléphone fixe" at bounding box center [1294, 409] width 409 height 34
type input "0596 65 01 16"
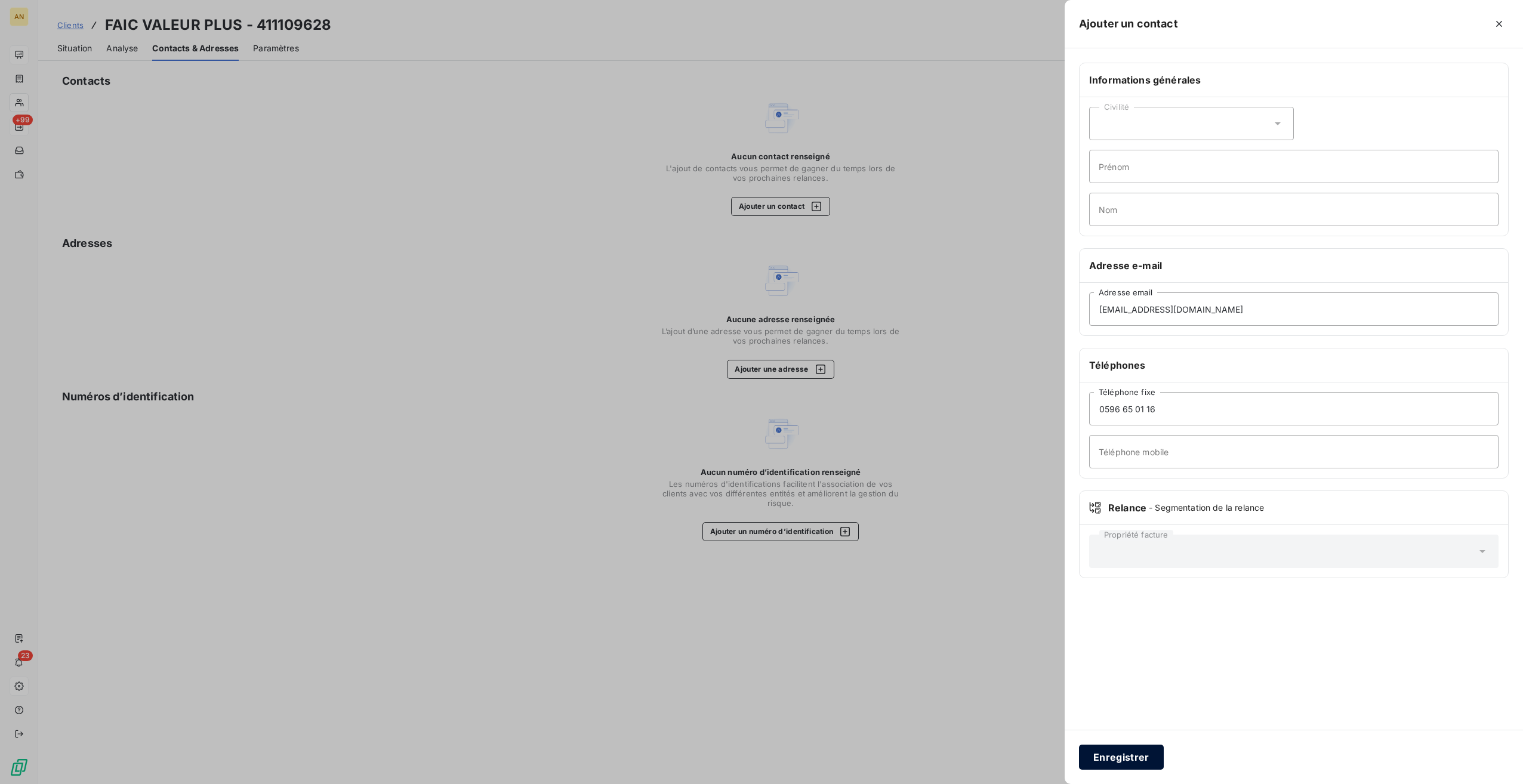
click at [1123, 763] on button "Enregistrer" at bounding box center [1121, 757] width 85 height 25
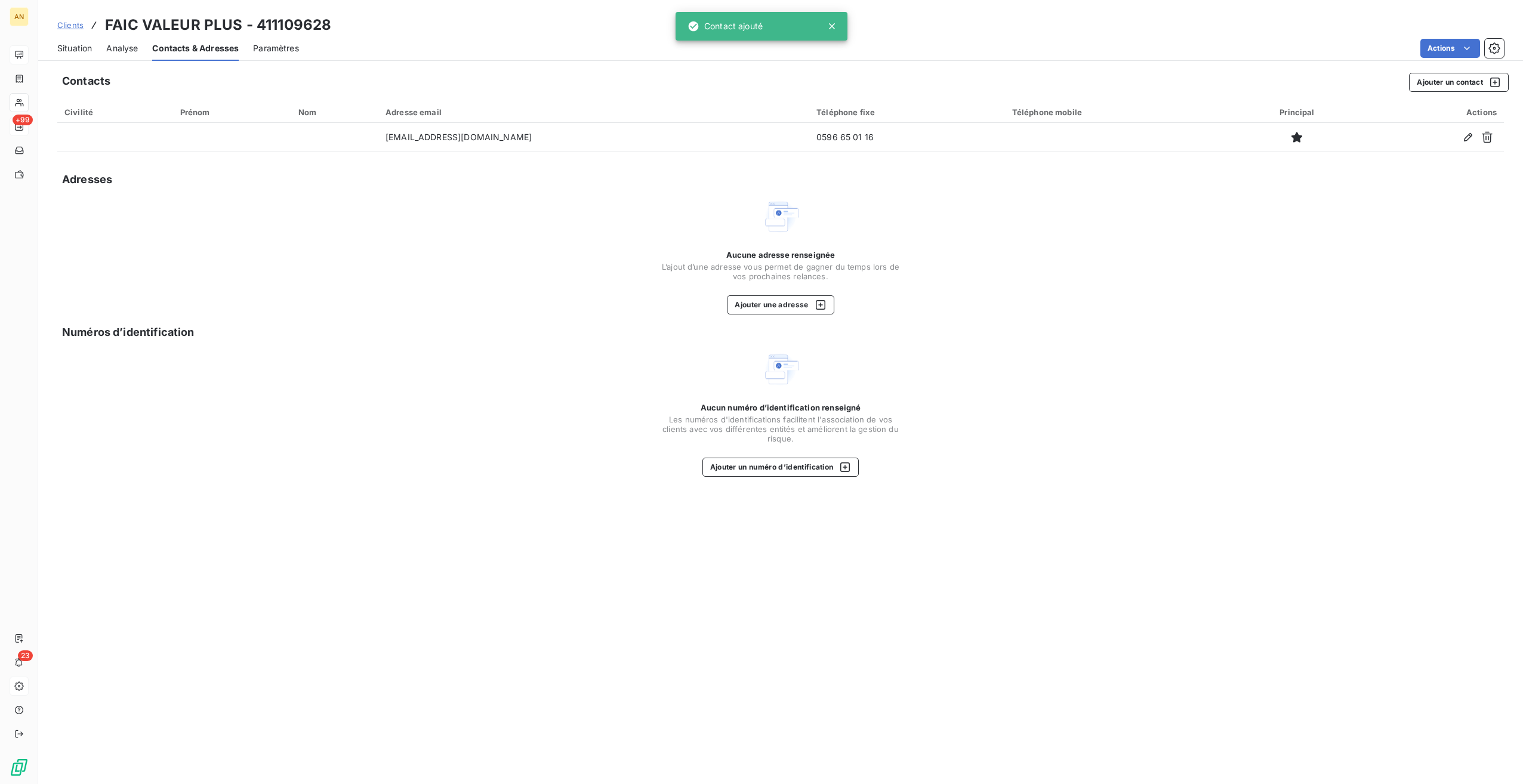
click at [73, 45] on span "Situation" at bounding box center [74, 49] width 34 height 12
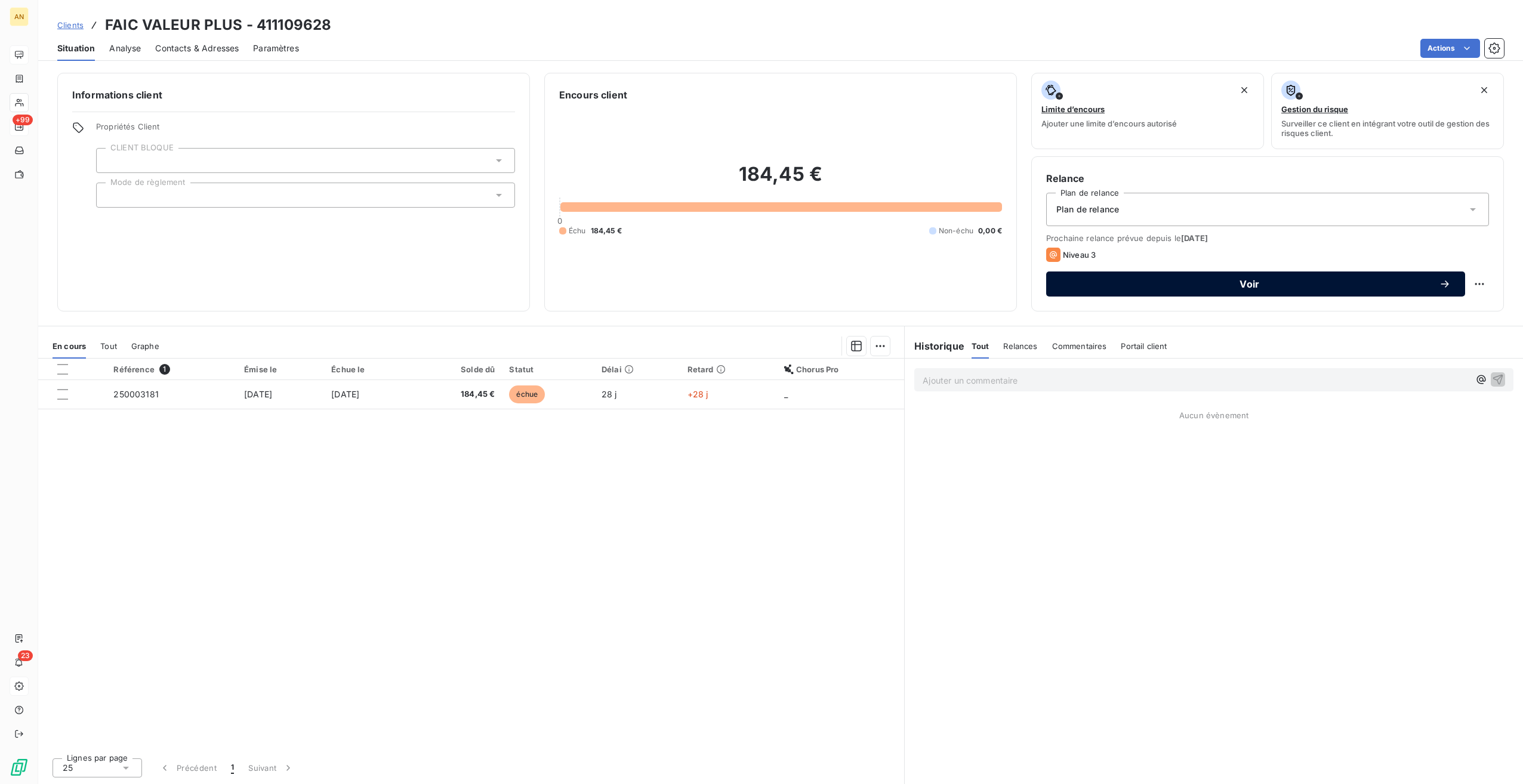
click at [1206, 280] on span "Voir" at bounding box center [1250, 284] width 379 height 10
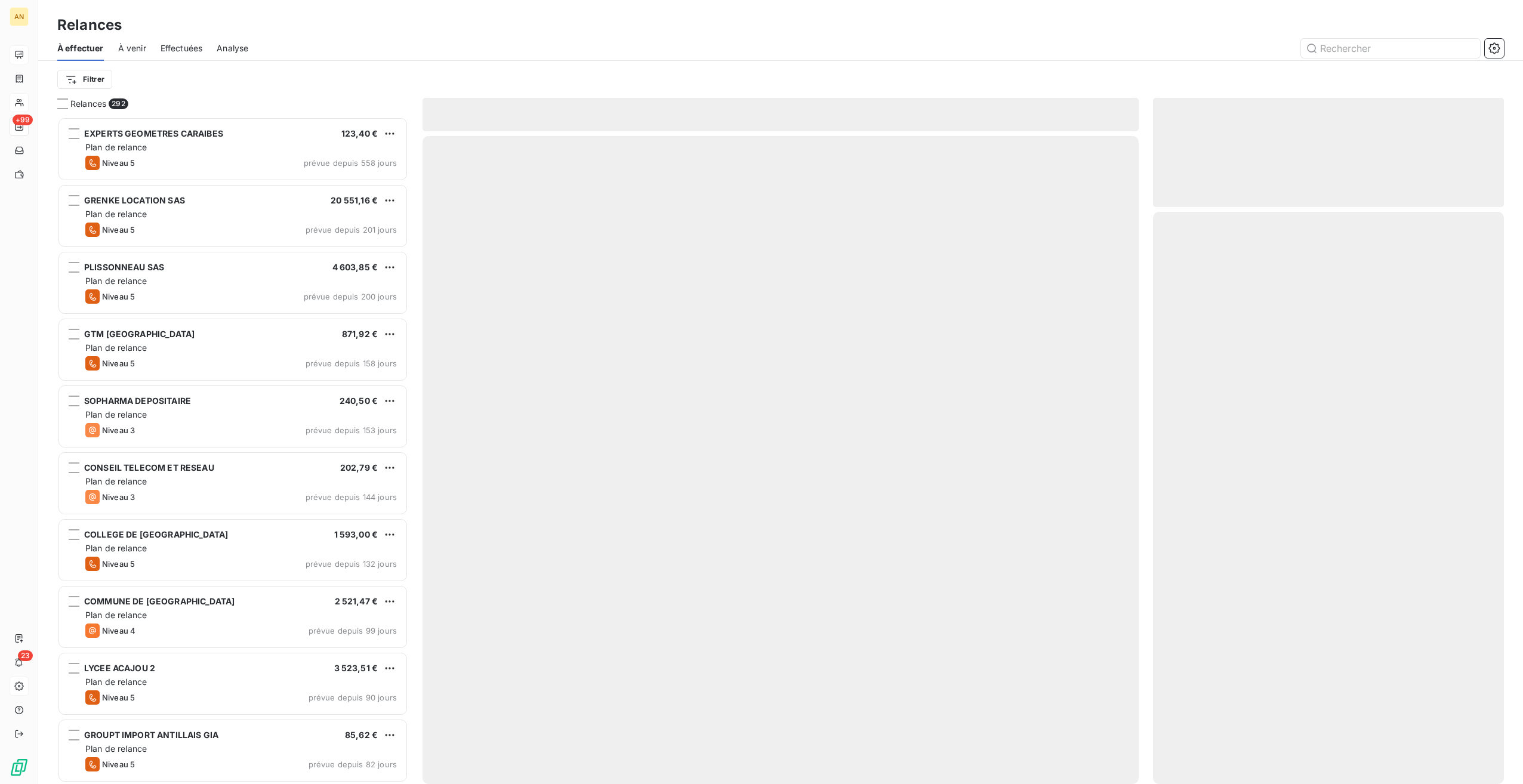
scroll to position [658, 342]
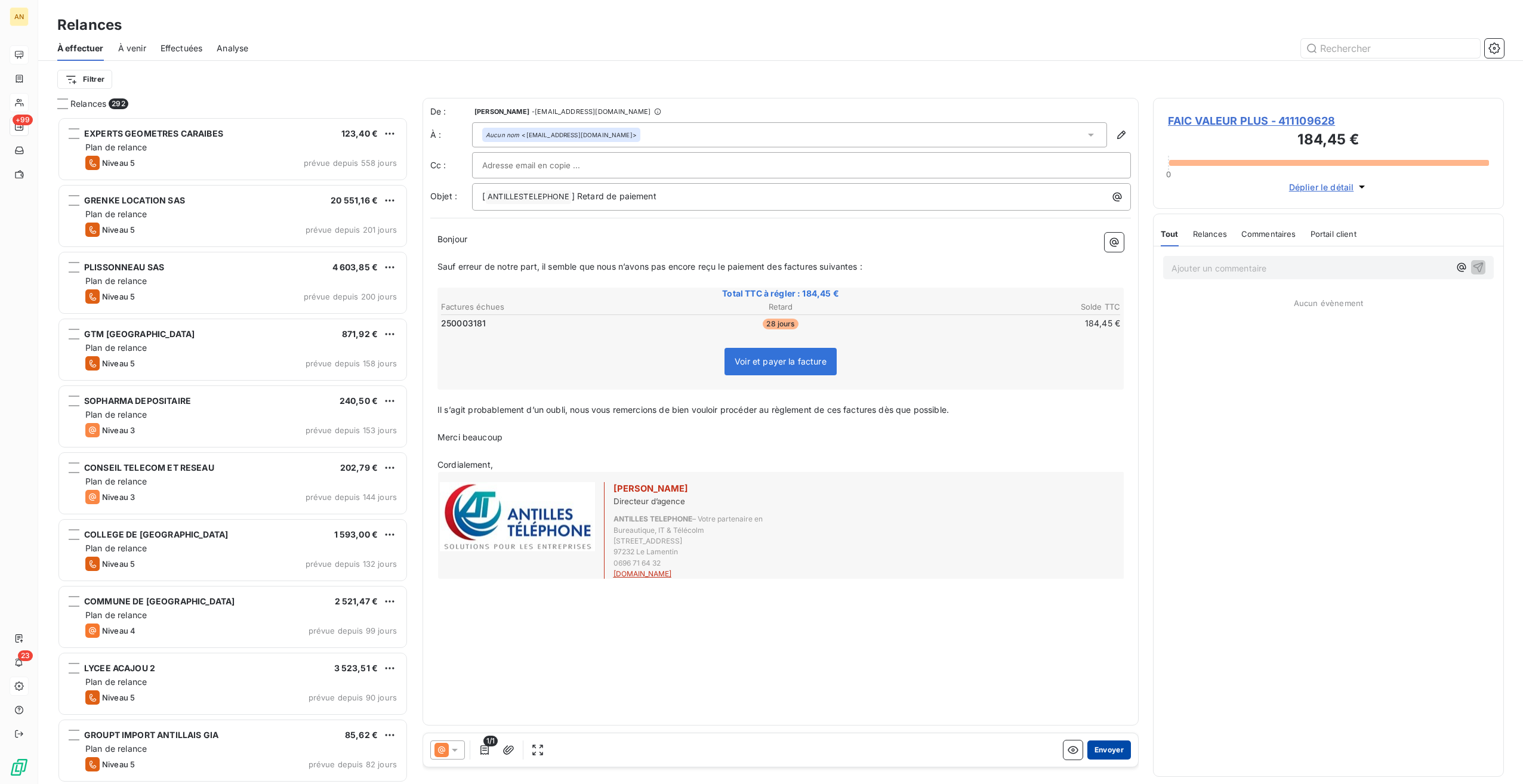
click at [1109, 748] on button "Envoyer" at bounding box center [1109, 750] width 44 height 19
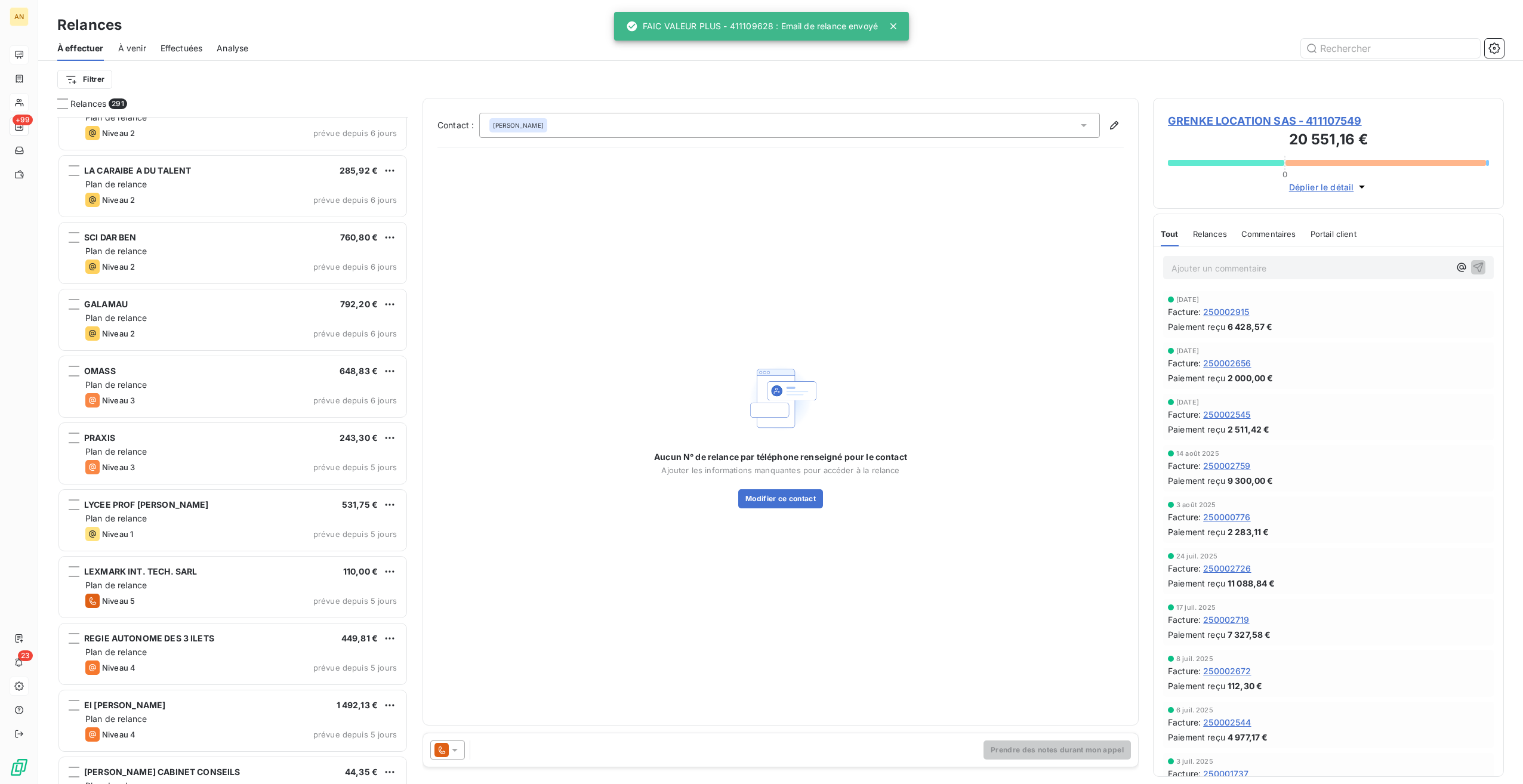
scroll to position [7342, 0]
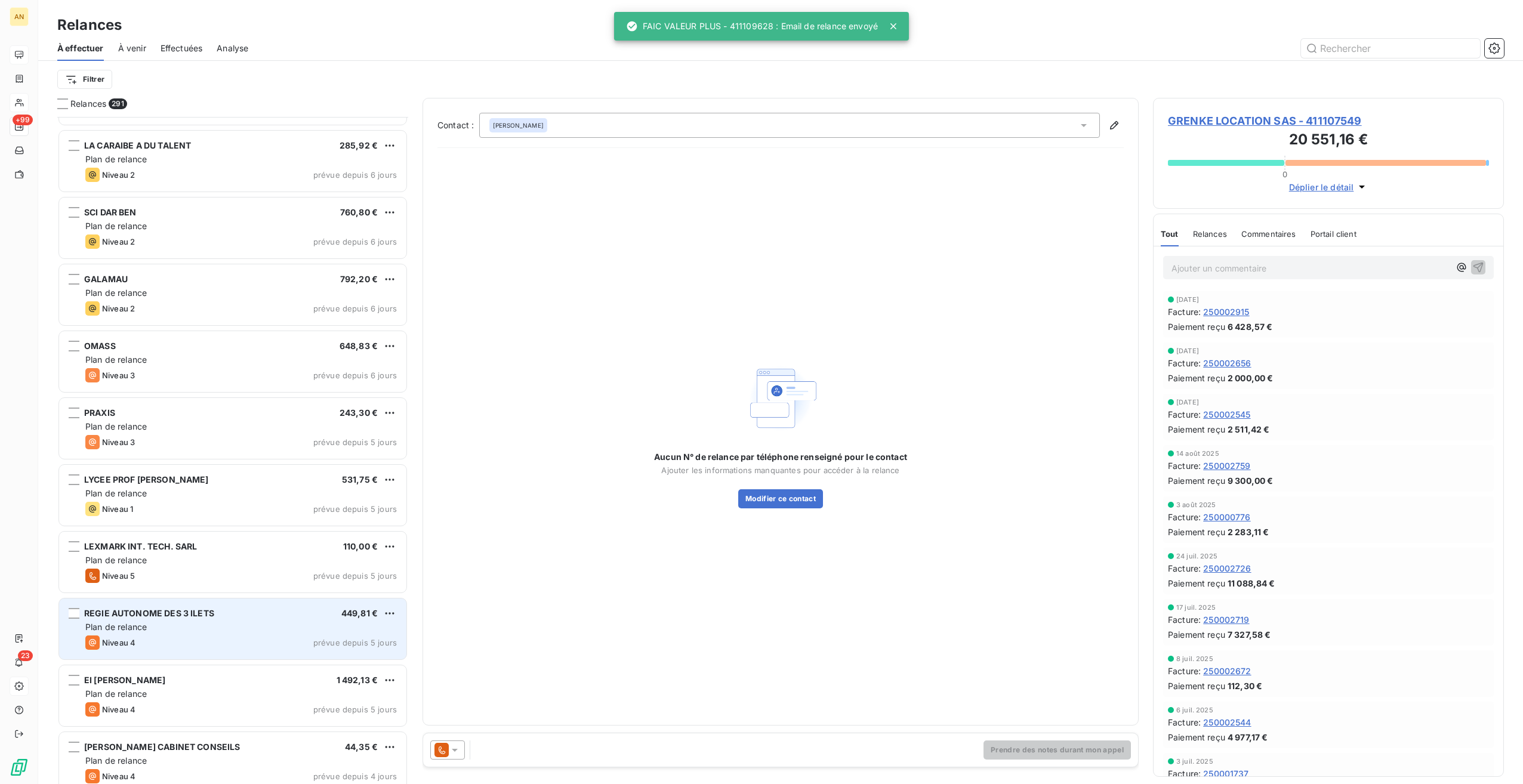
click at [211, 641] on div "Niveau 4 prévue depuis 5 jours" at bounding box center [241, 643] width 311 height 15
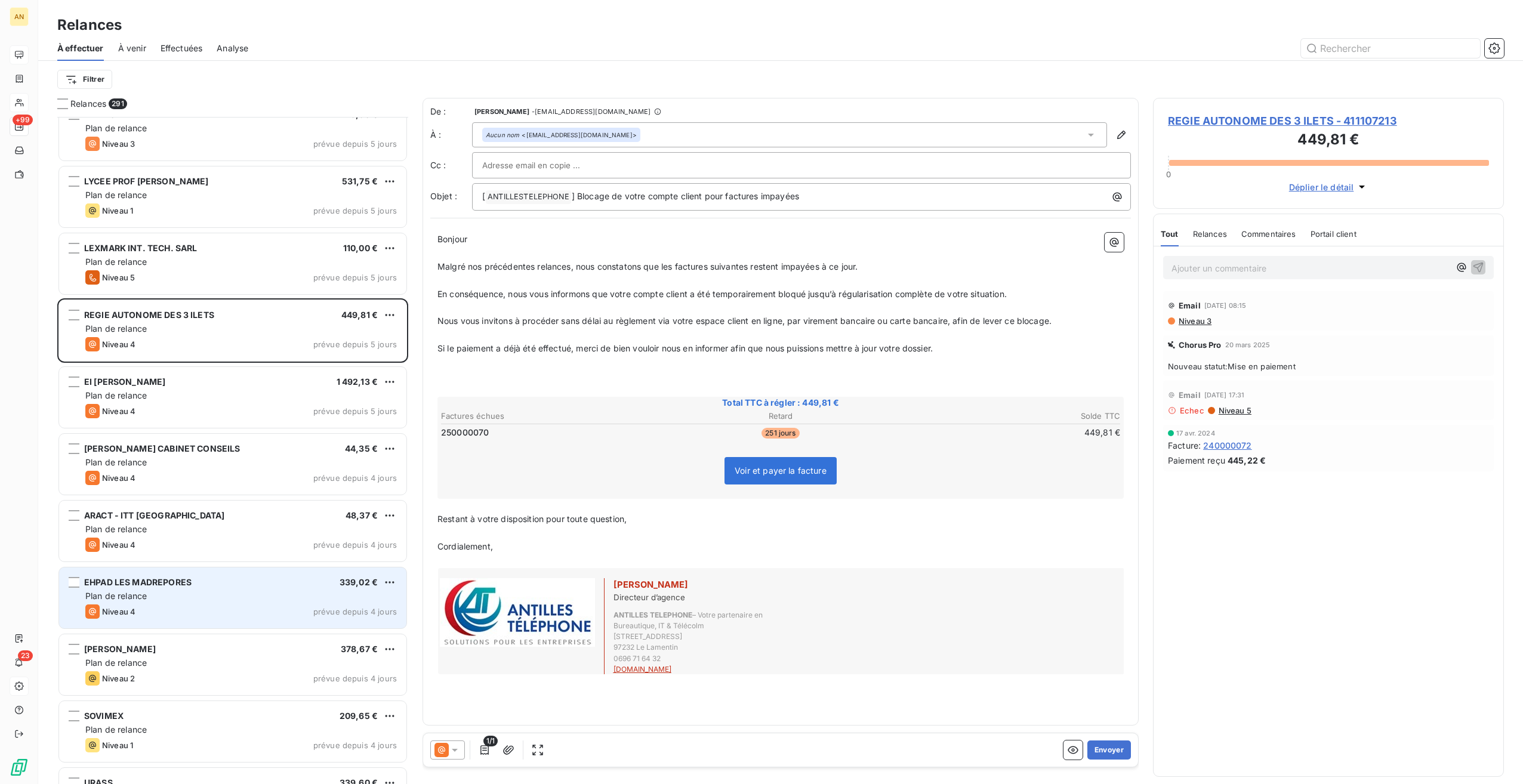
scroll to position [7939, 0]
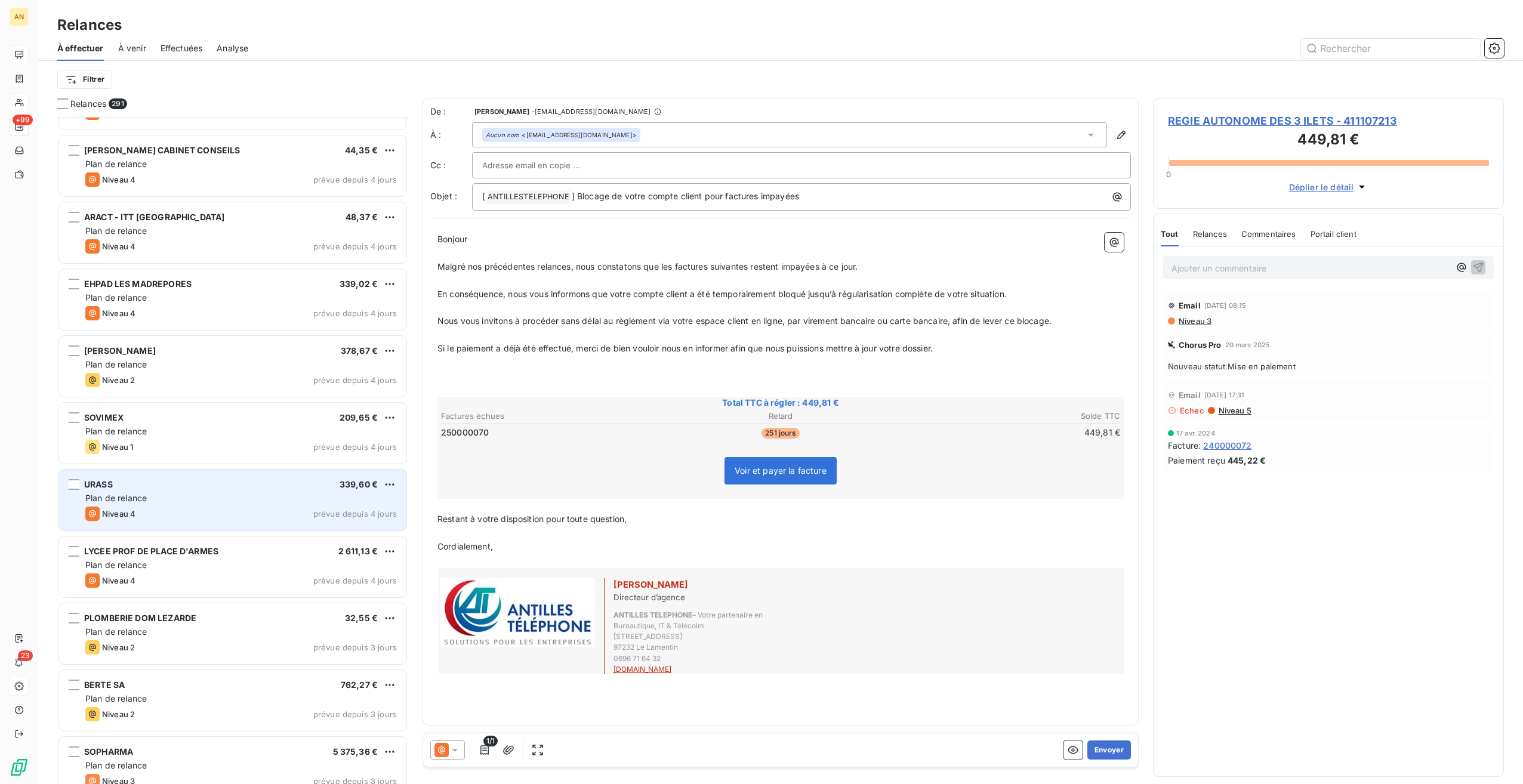
click at [208, 492] on div "Plan de relance" at bounding box center [241, 498] width 311 height 12
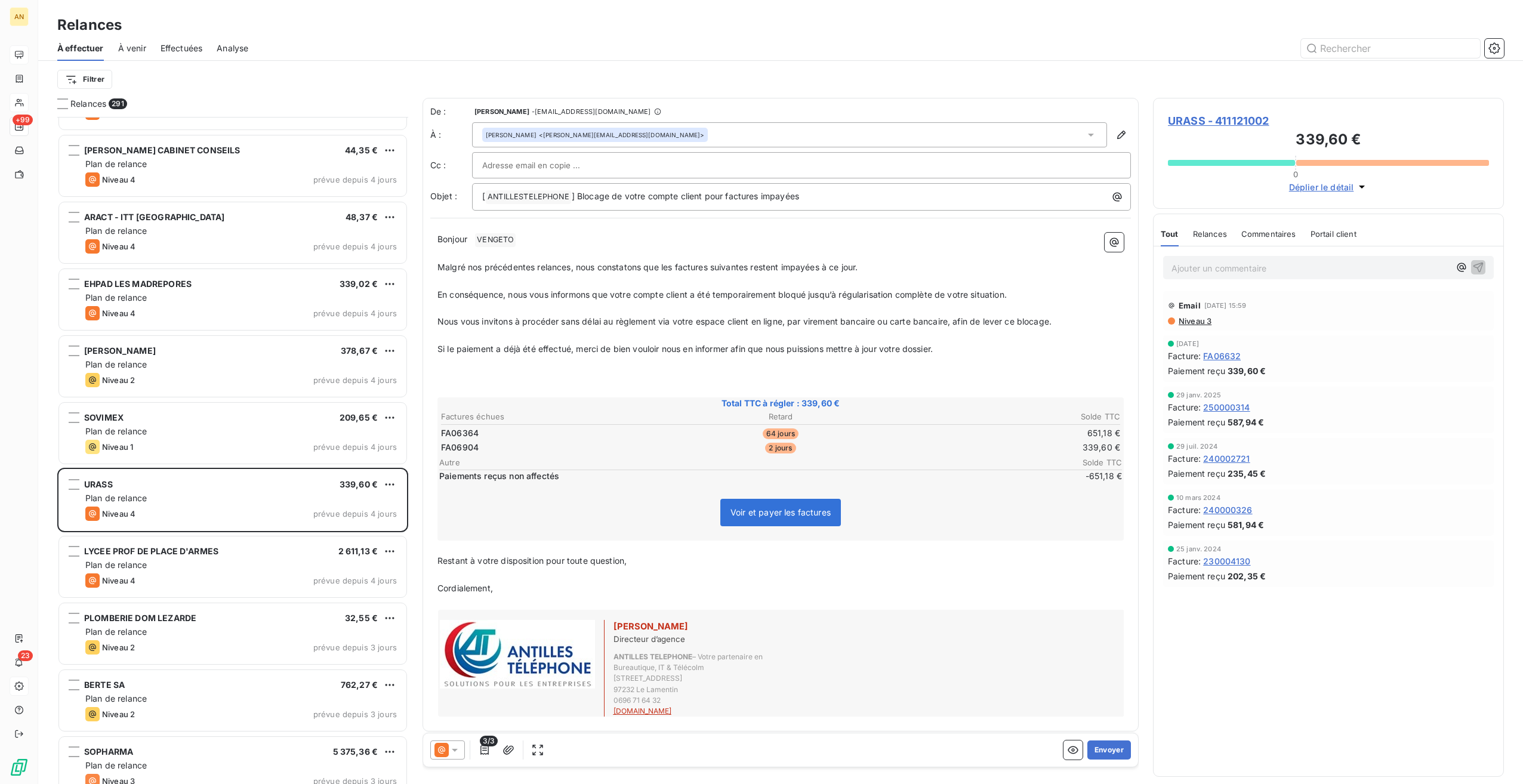
click at [1230, 123] on span "URASS - 411121002" at bounding box center [1328, 121] width 321 height 16
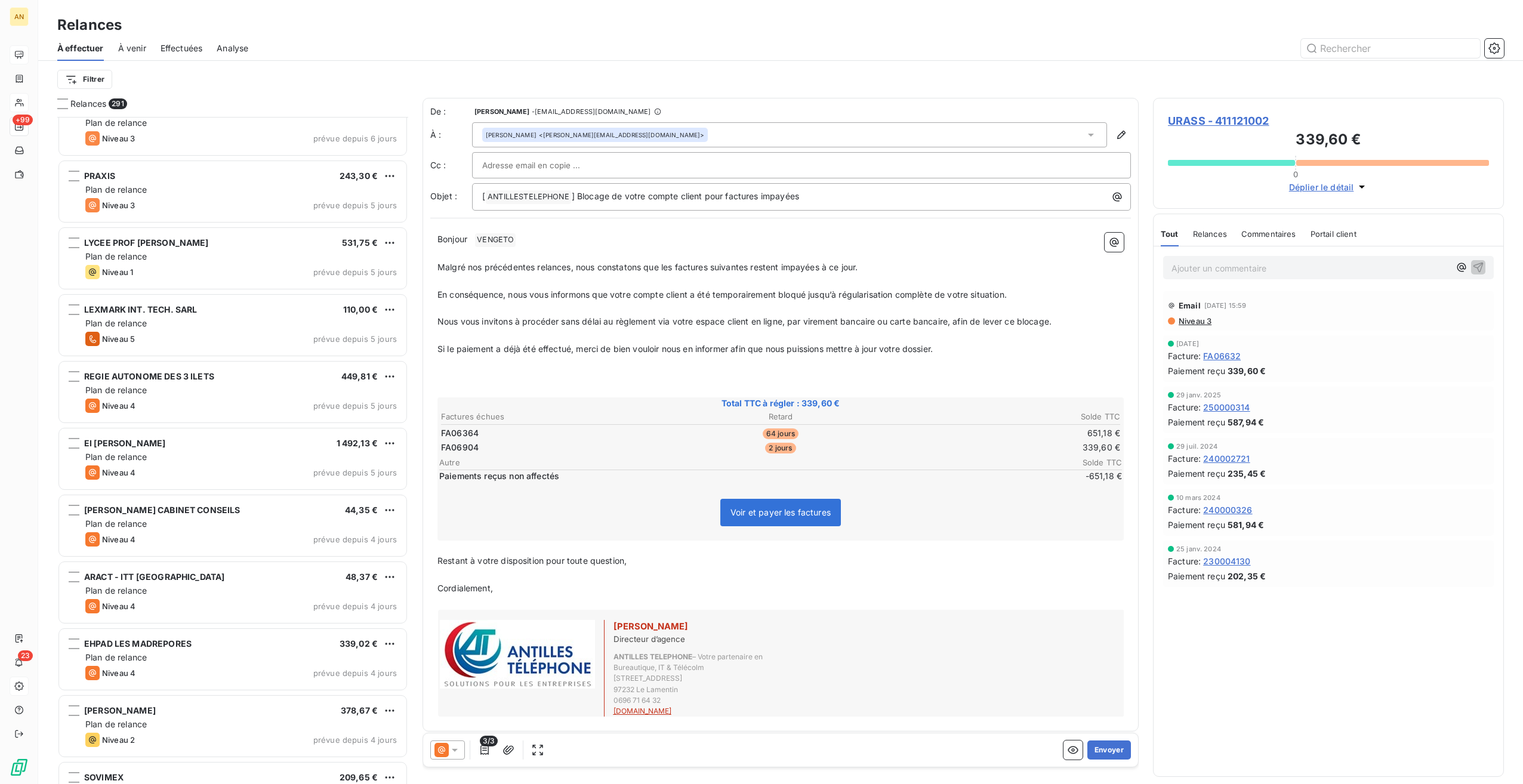
scroll to position [7581, 0]
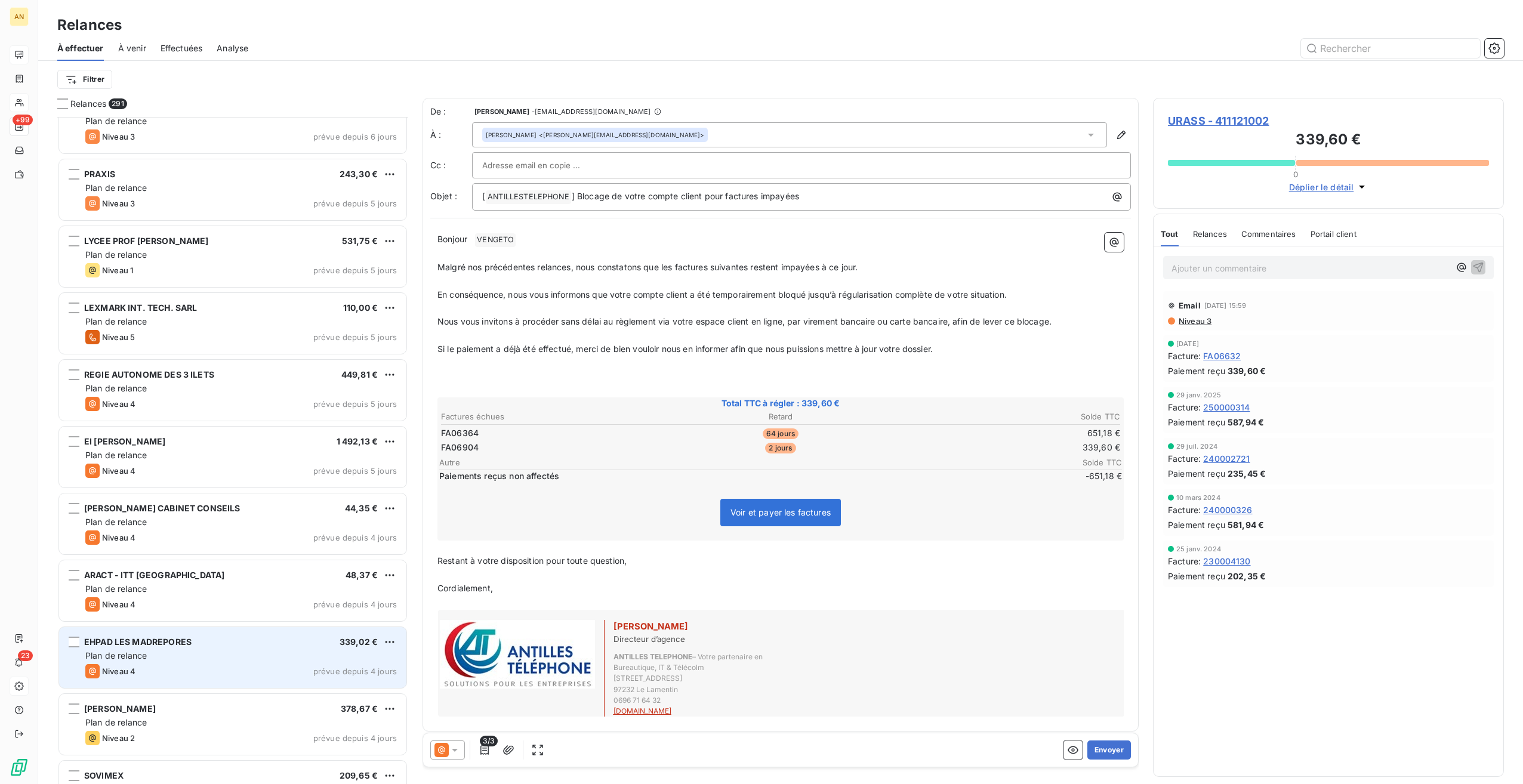
click at [165, 662] on div "EHPAD LES MADREPORES 339,02 € Plan de relance Niveau 4 prévue depuis 4 jours" at bounding box center [232, 658] width 347 height 61
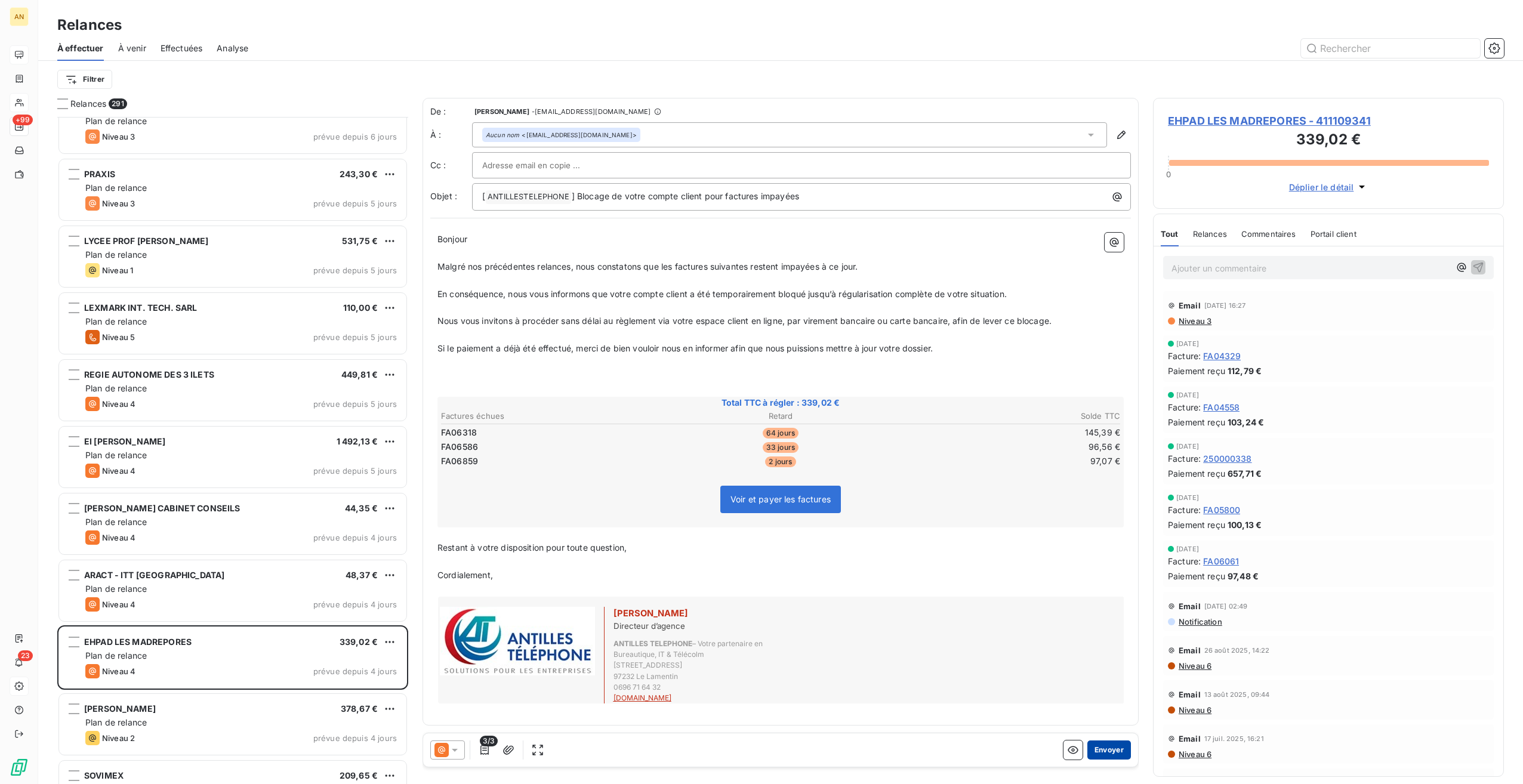
click at [1121, 751] on button "Envoyer" at bounding box center [1109, 750] width 44 height 19
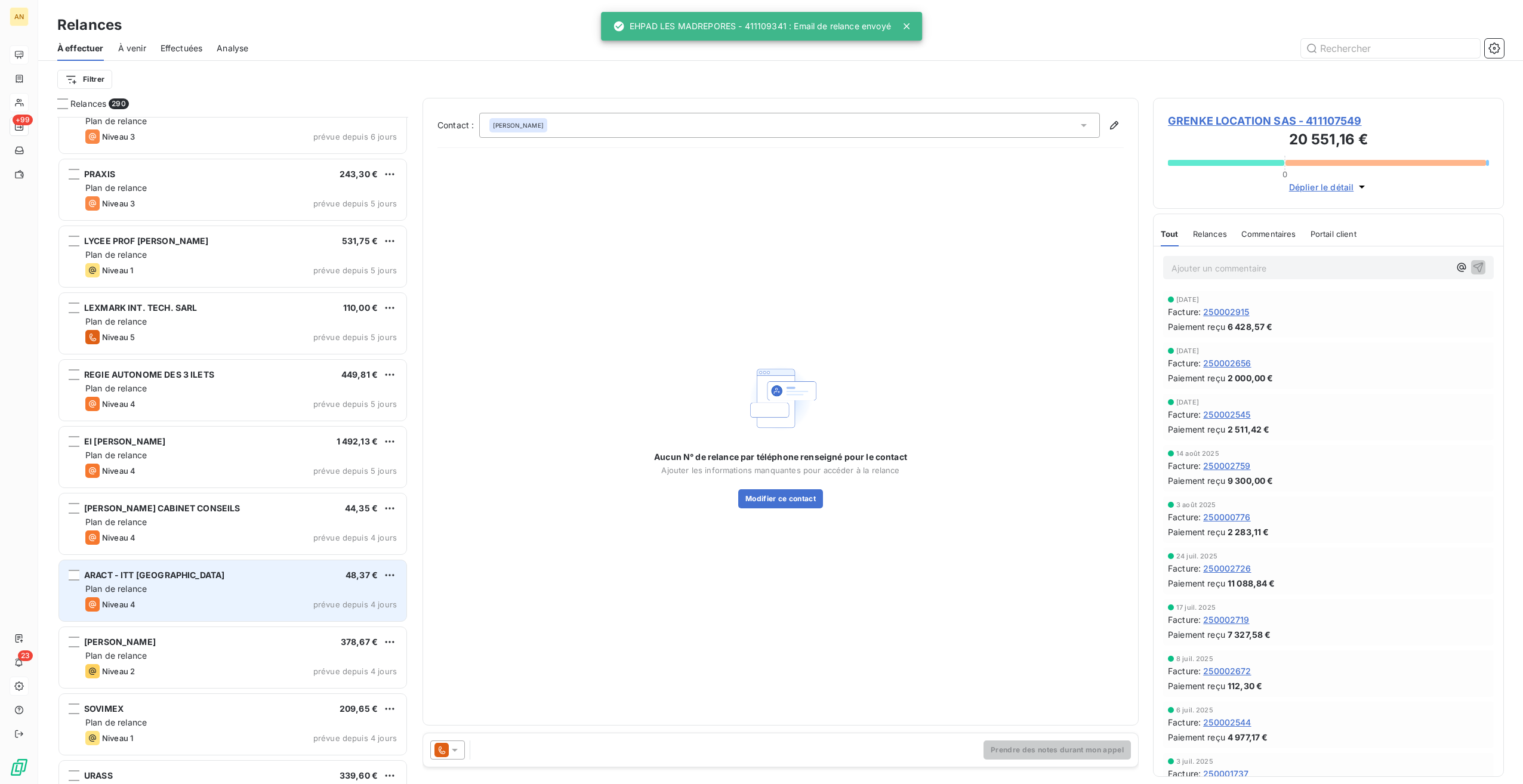
click at [202, 593] on div "Plan de relance" at bounding box center [241, 589] width 311 height 12
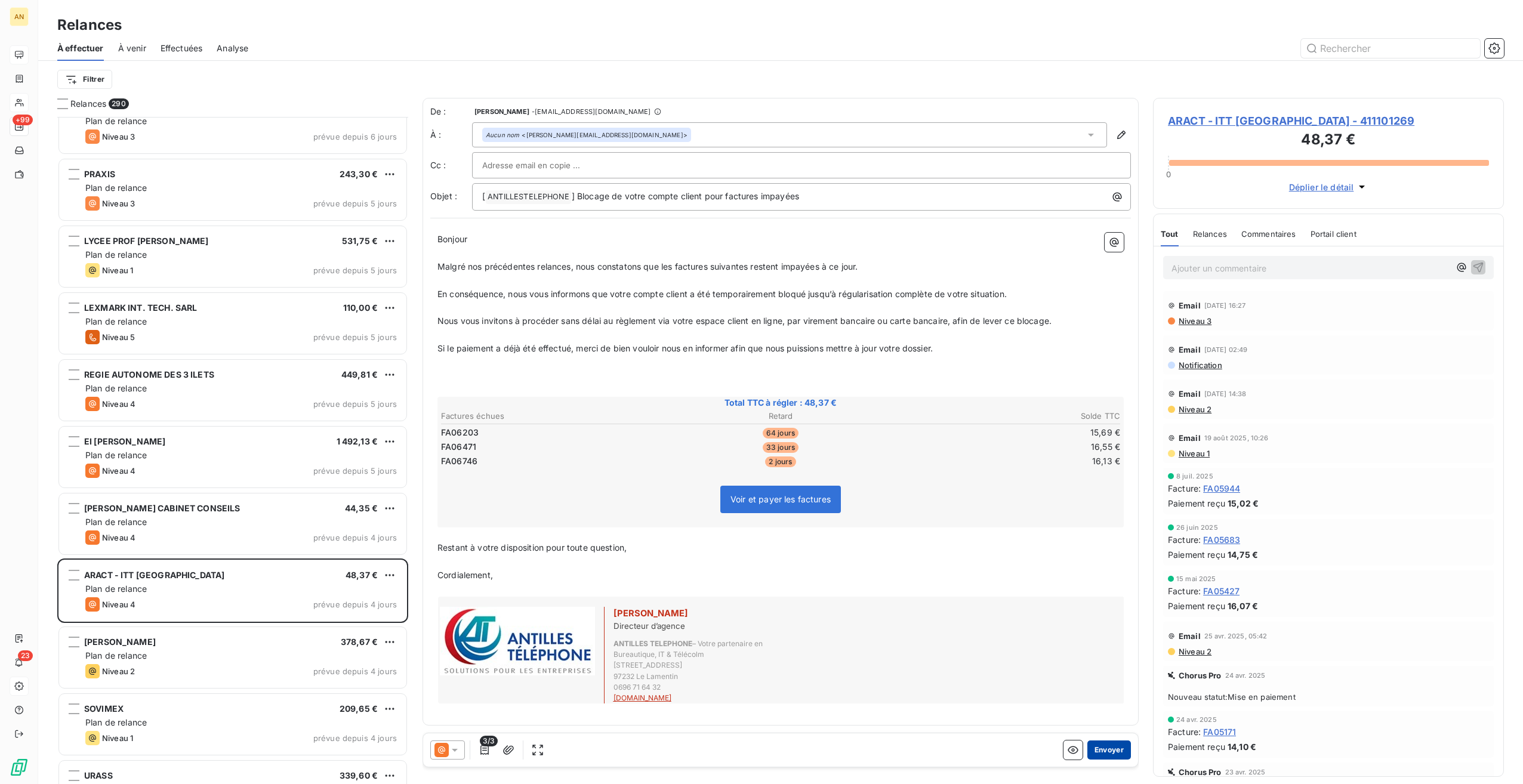
click at [1101, 750] on button "Envoyer" at bounding box center [1109, 750] width 44 height 19
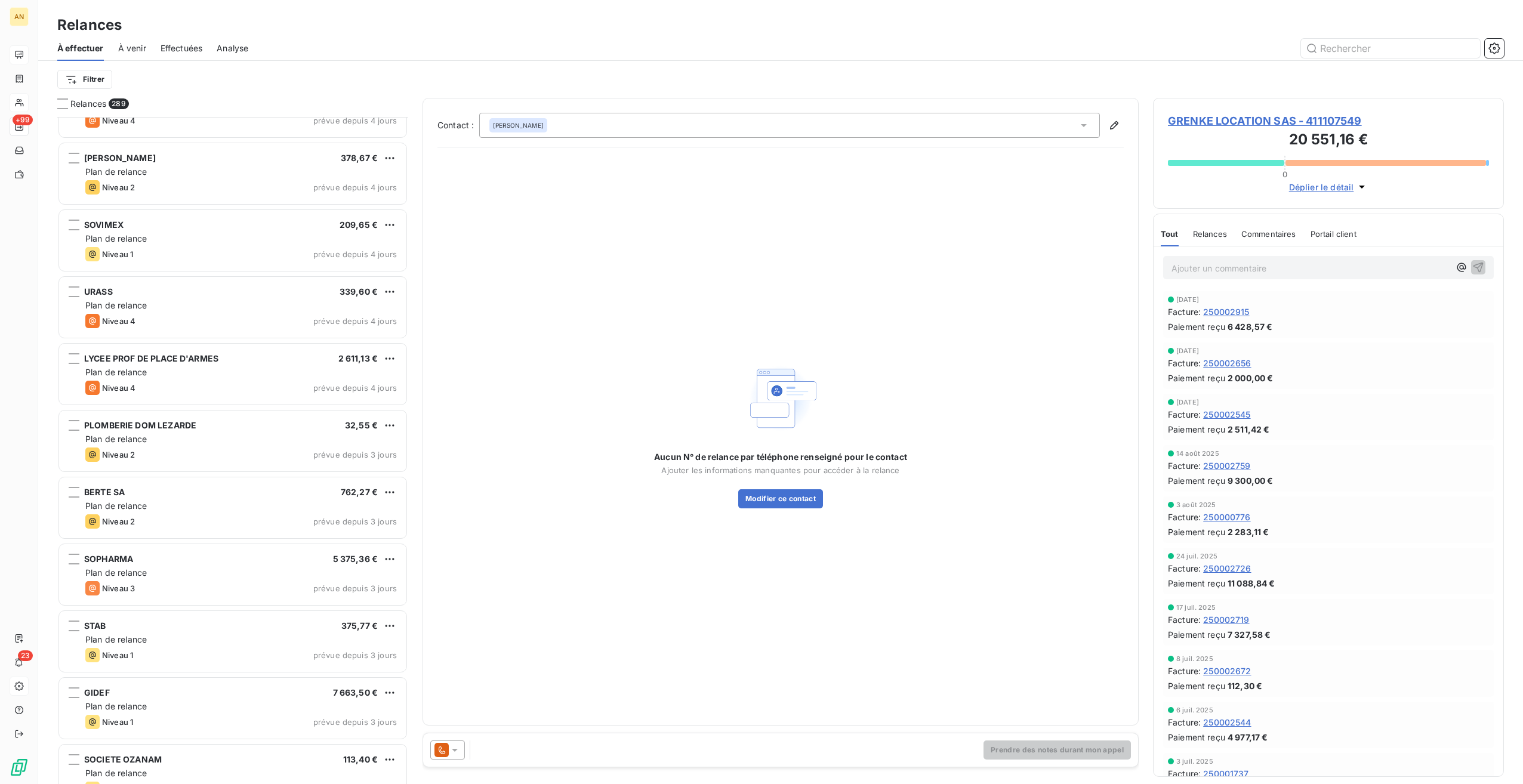
scroll to position [7999, 0]
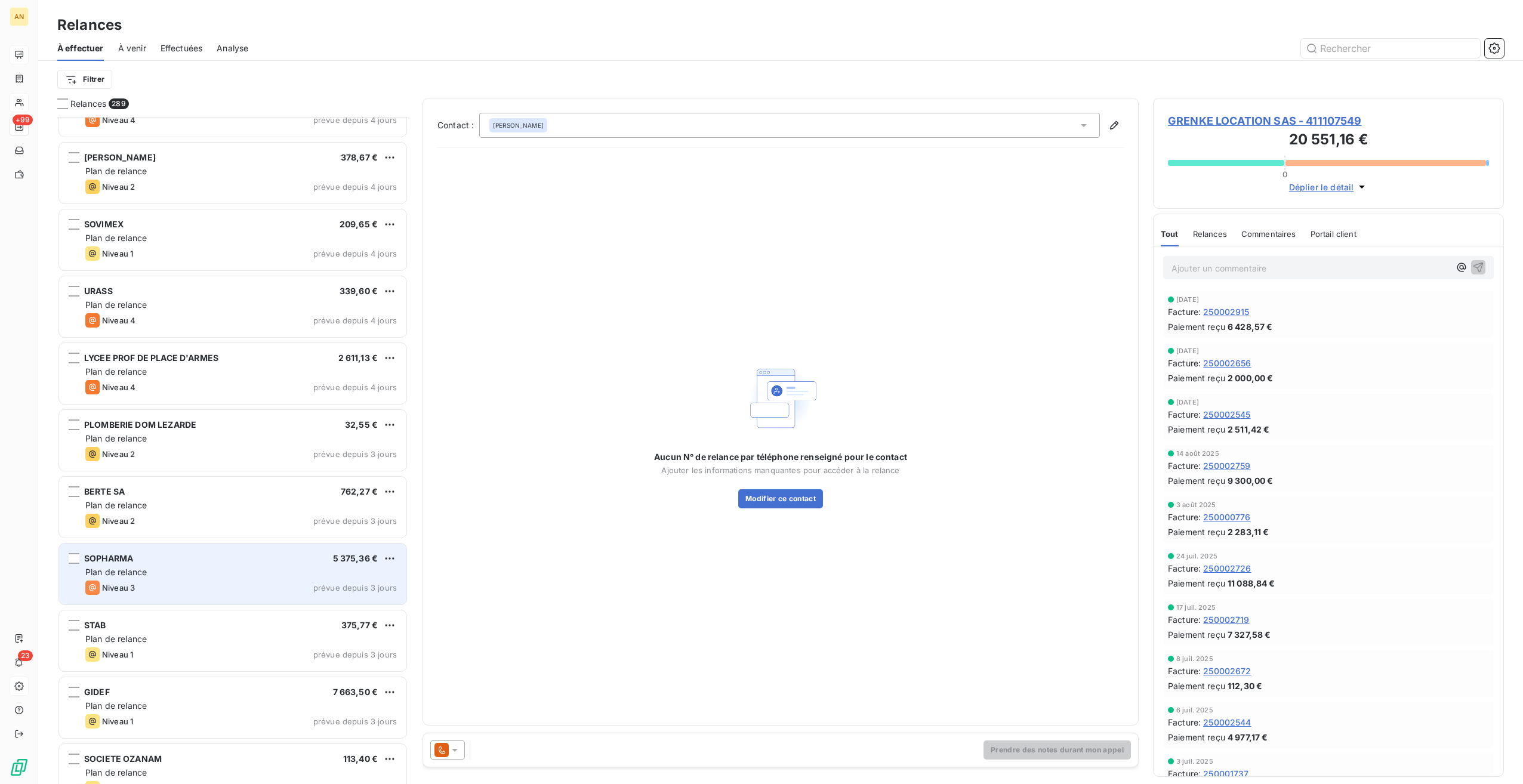
click at [240, 592] on div "Niveau 3 prévue depuis 3 jours" at bounding box center [241, 588] width 311 height 15
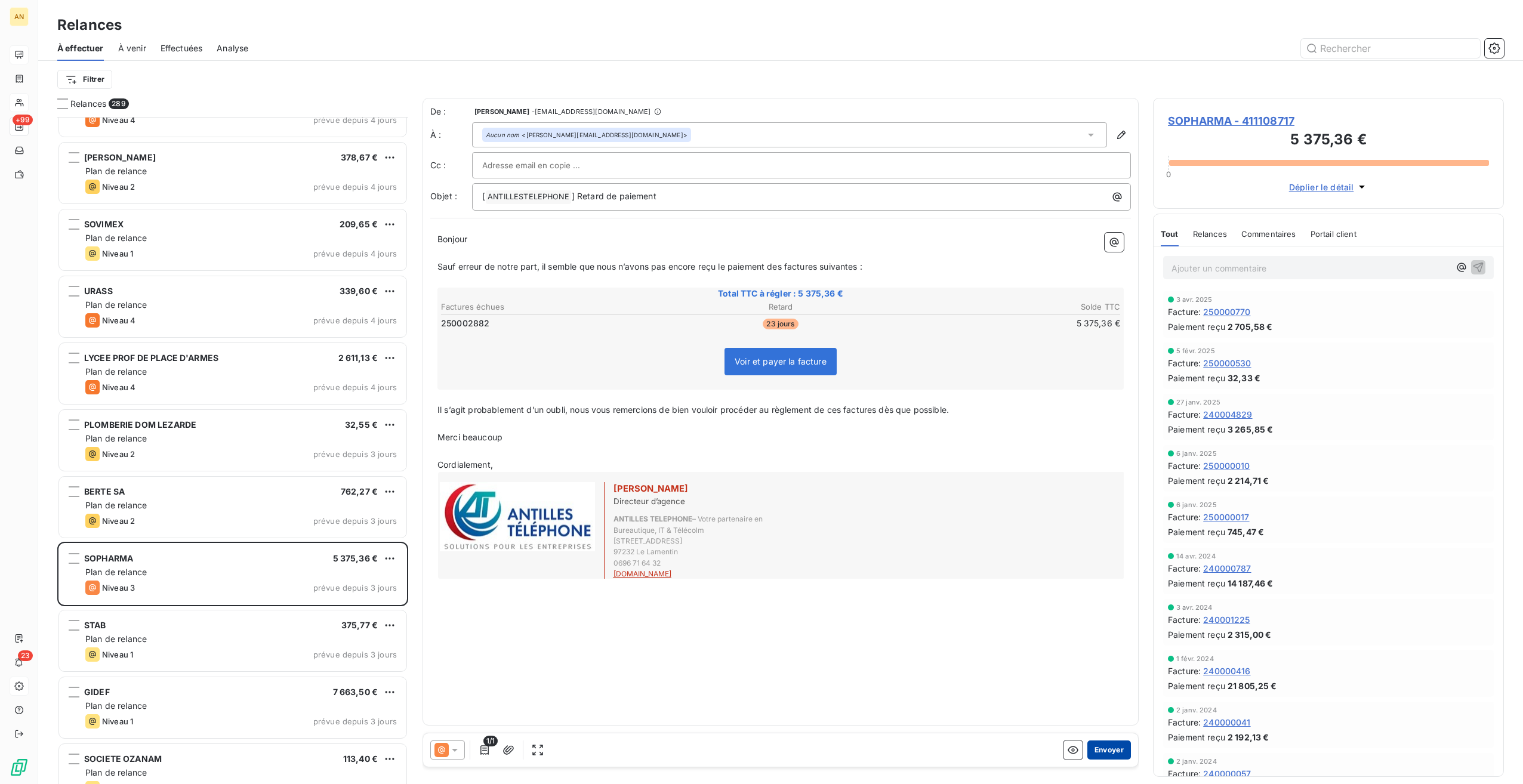
click at [1100, 750] on button "Envoyer" at bounding box center [1109, 750] width 44 height 19
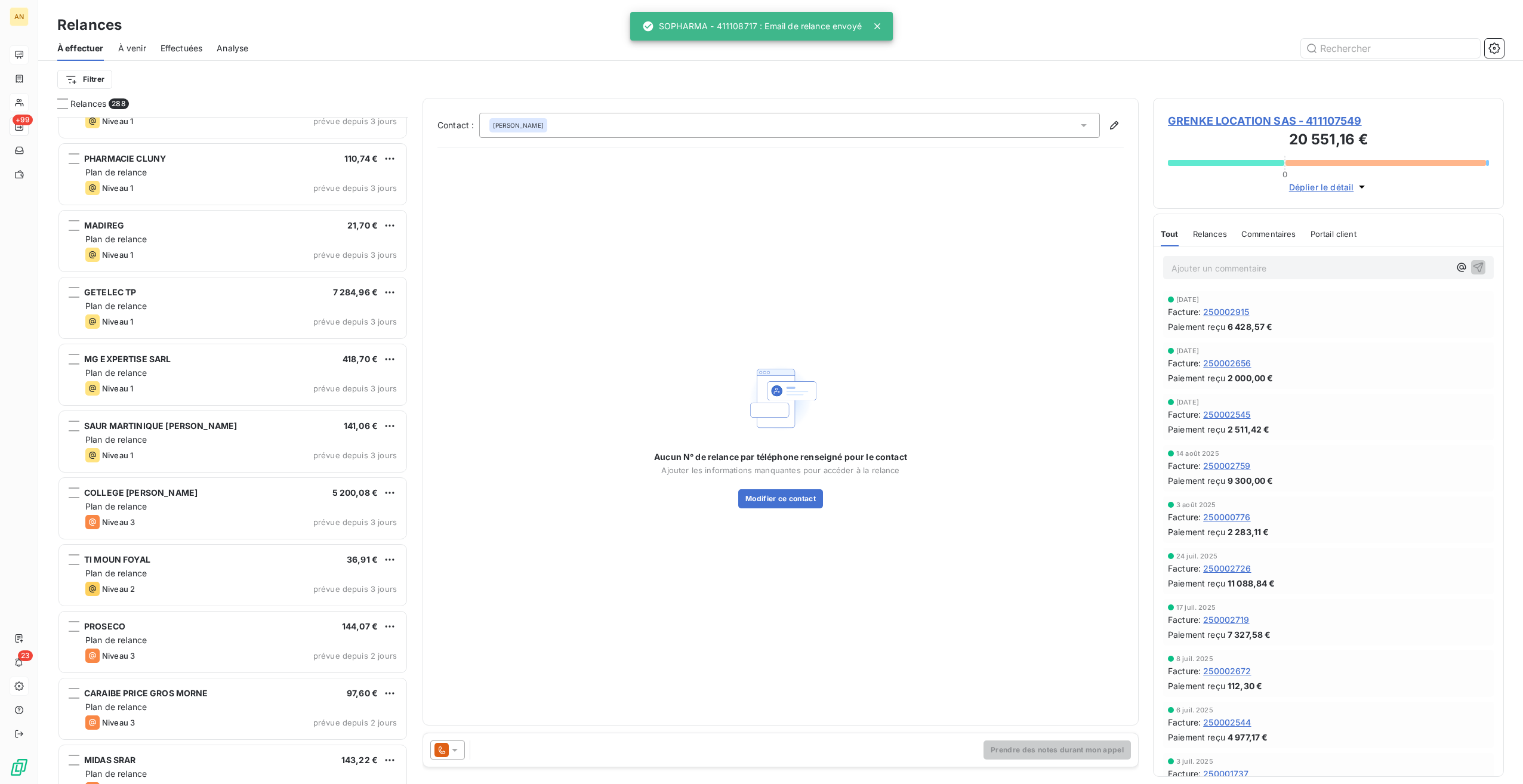
scroll to position [8954, 0]
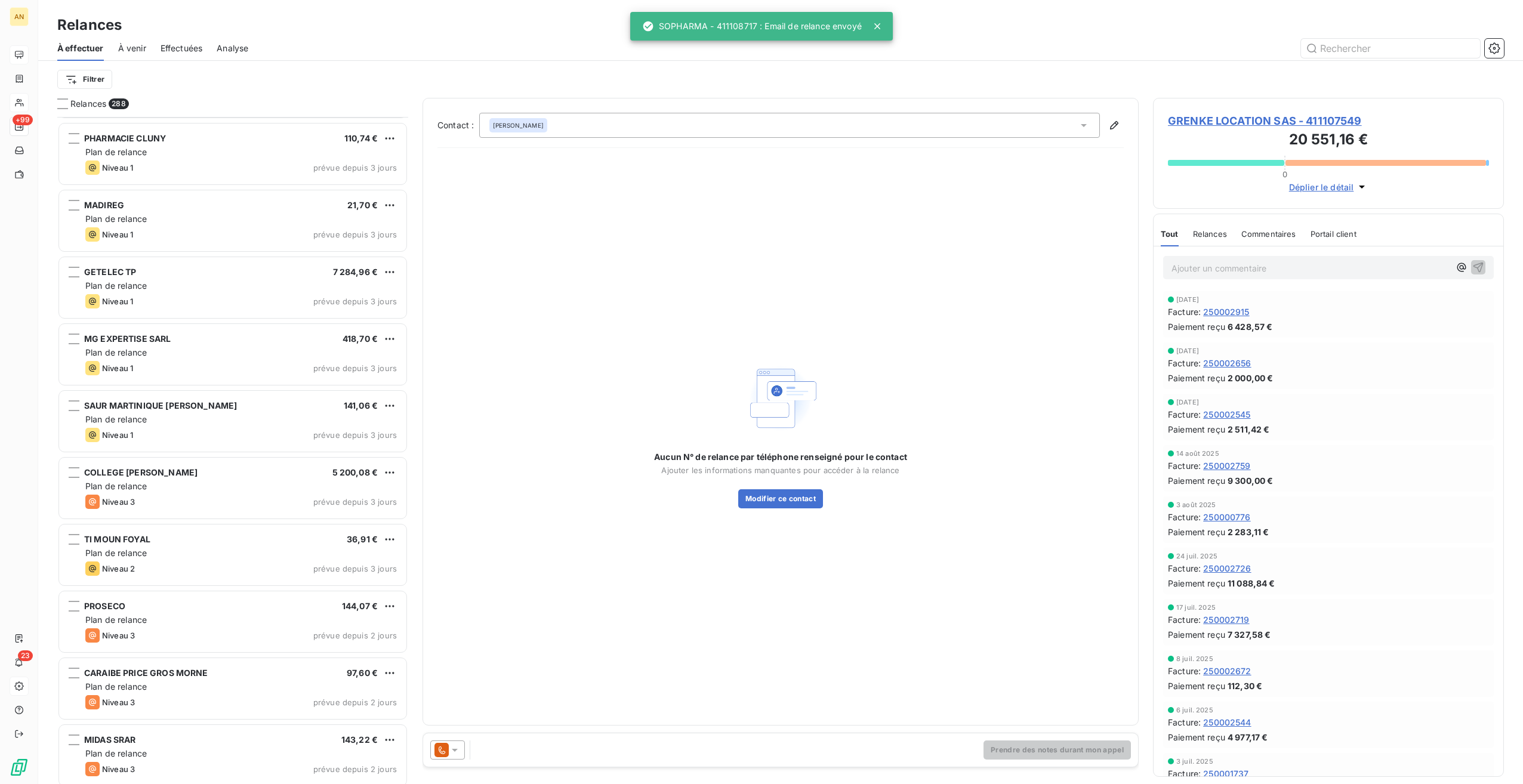
click at [223, 617] on div "Plan de relance" at bounding box center [241, 621] width 311 height 12
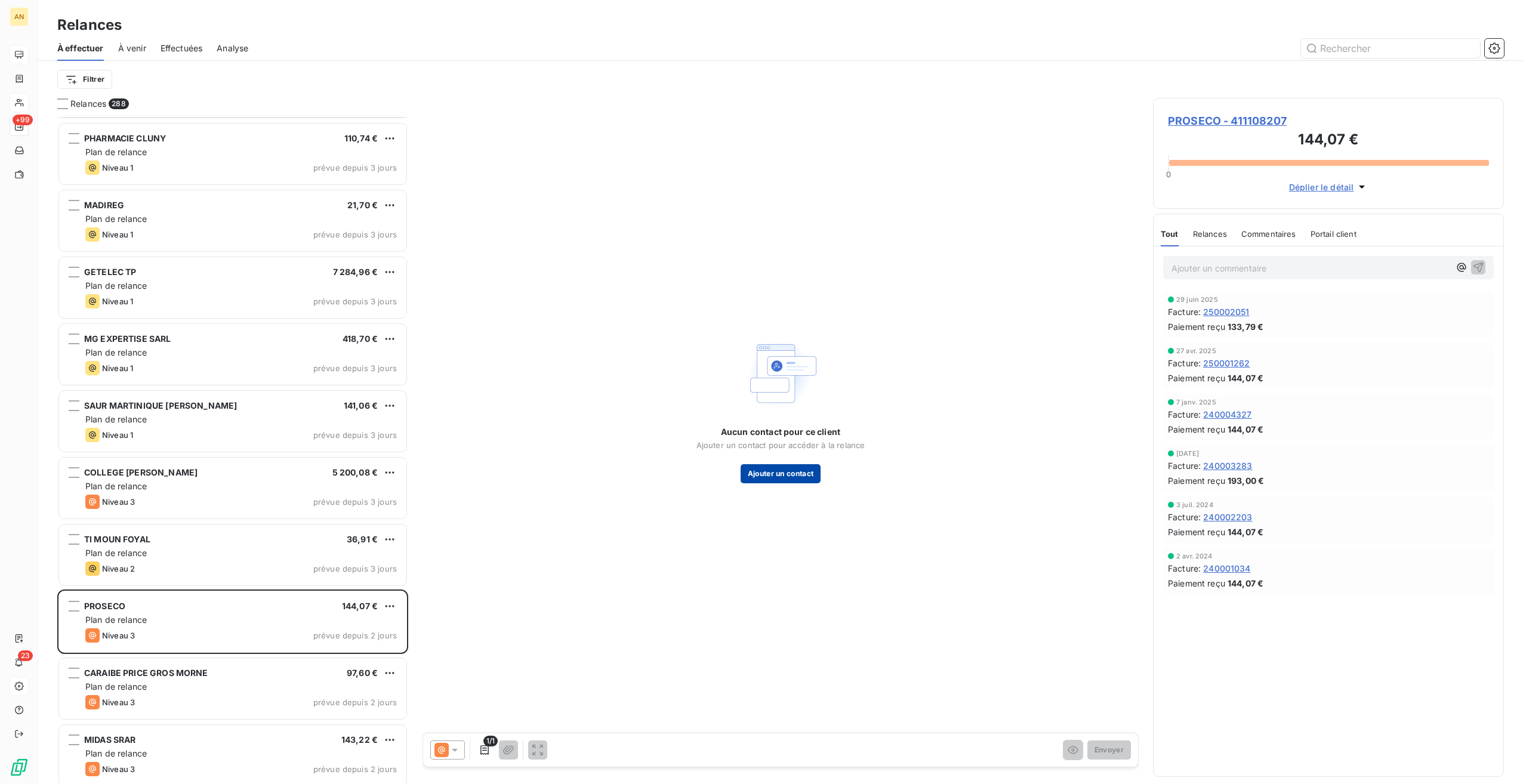
click at [787, 473] on button "Ajouter un contact" at bounding box center [781, 473] width 81 height 19
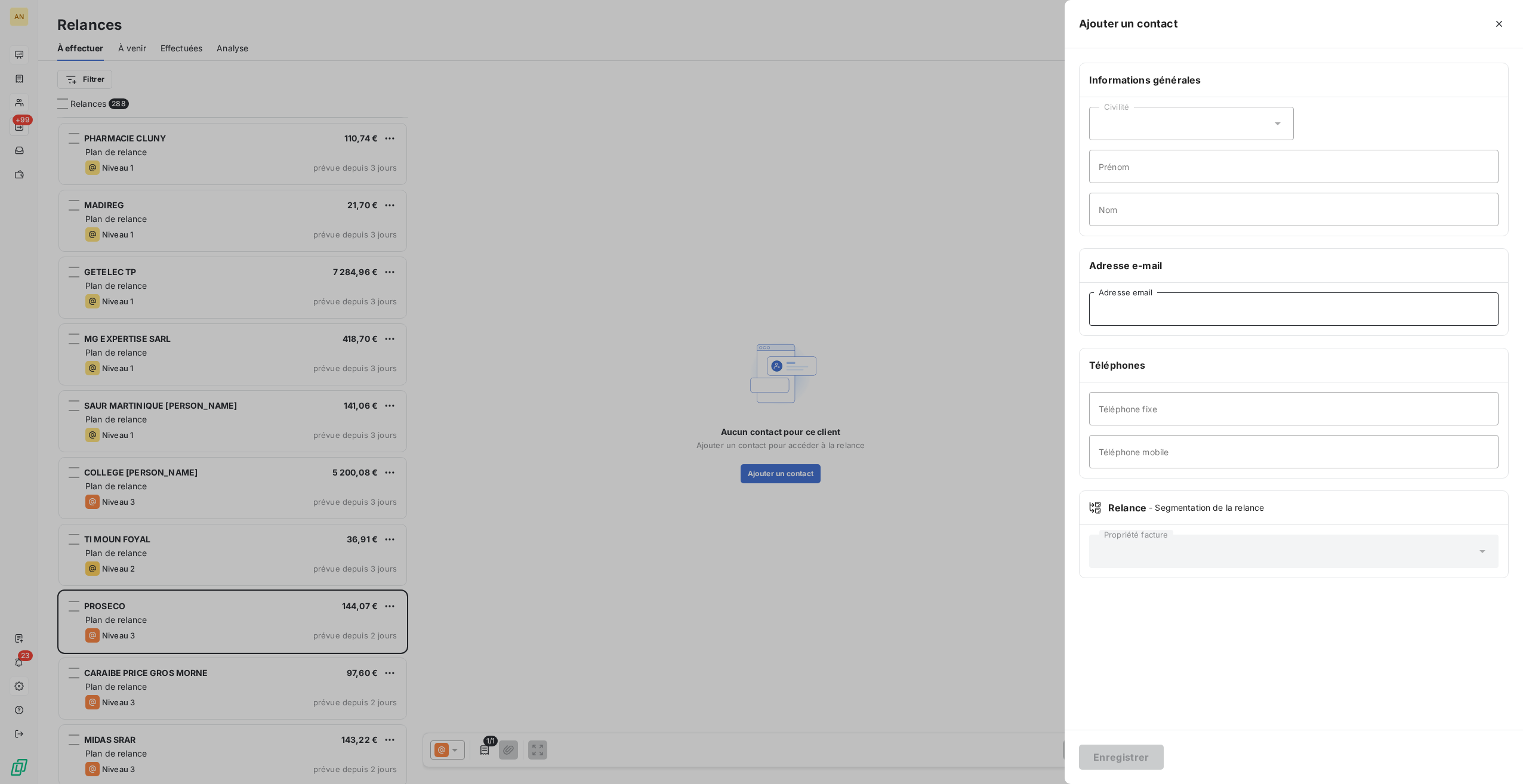
click at [1111, 302] on input "Adresse email" at bounding box center [1294, 309] width 409 height 34
paste input "[EMAIL_ADDRESS][DOMAIN_NAME]"
type input "[EMAIL_ADDRESS][DOMAIN_NAME]"
click at [1108, 767] on button "Enregistrer" at bounding box center [1121, 757] width 85 height 25
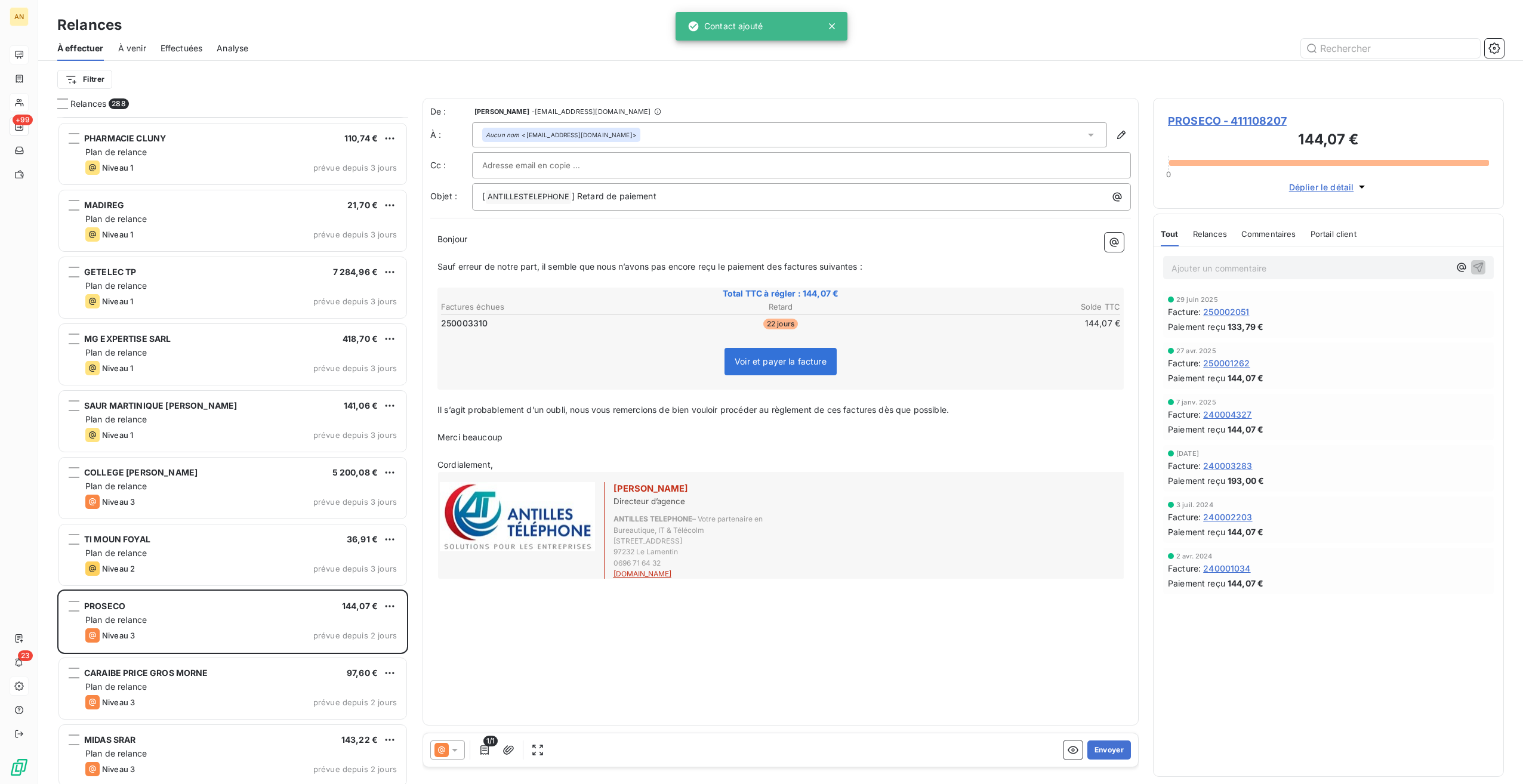
click at [503, 161] on input "text" at bounding box center [547, 165] width 128 height 18
paste input "[EMAIL_ADDRESS][DOMAIN_NAME]"
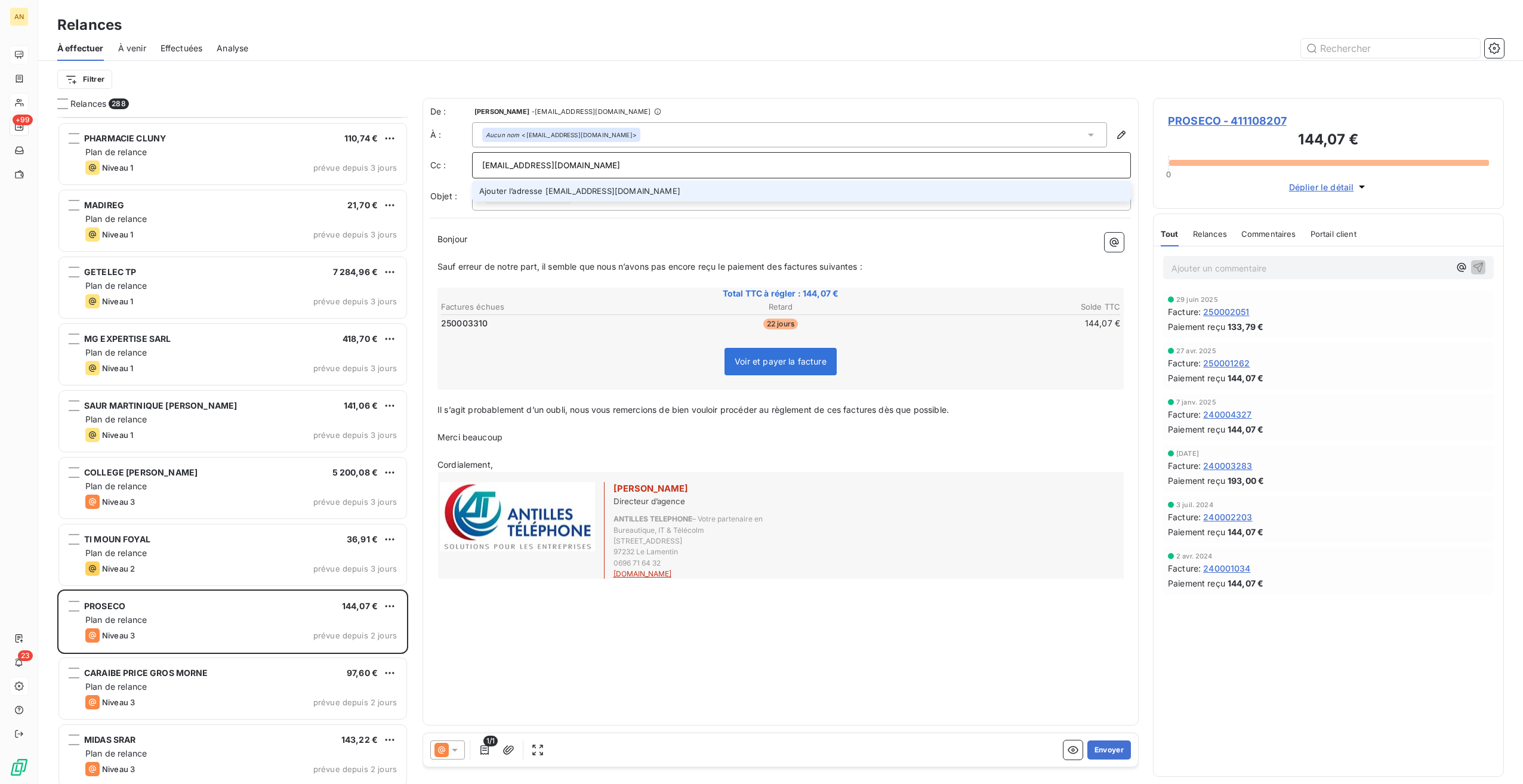
type input "[EMAIL_ADDRESS][DOMAIN_NAME]"
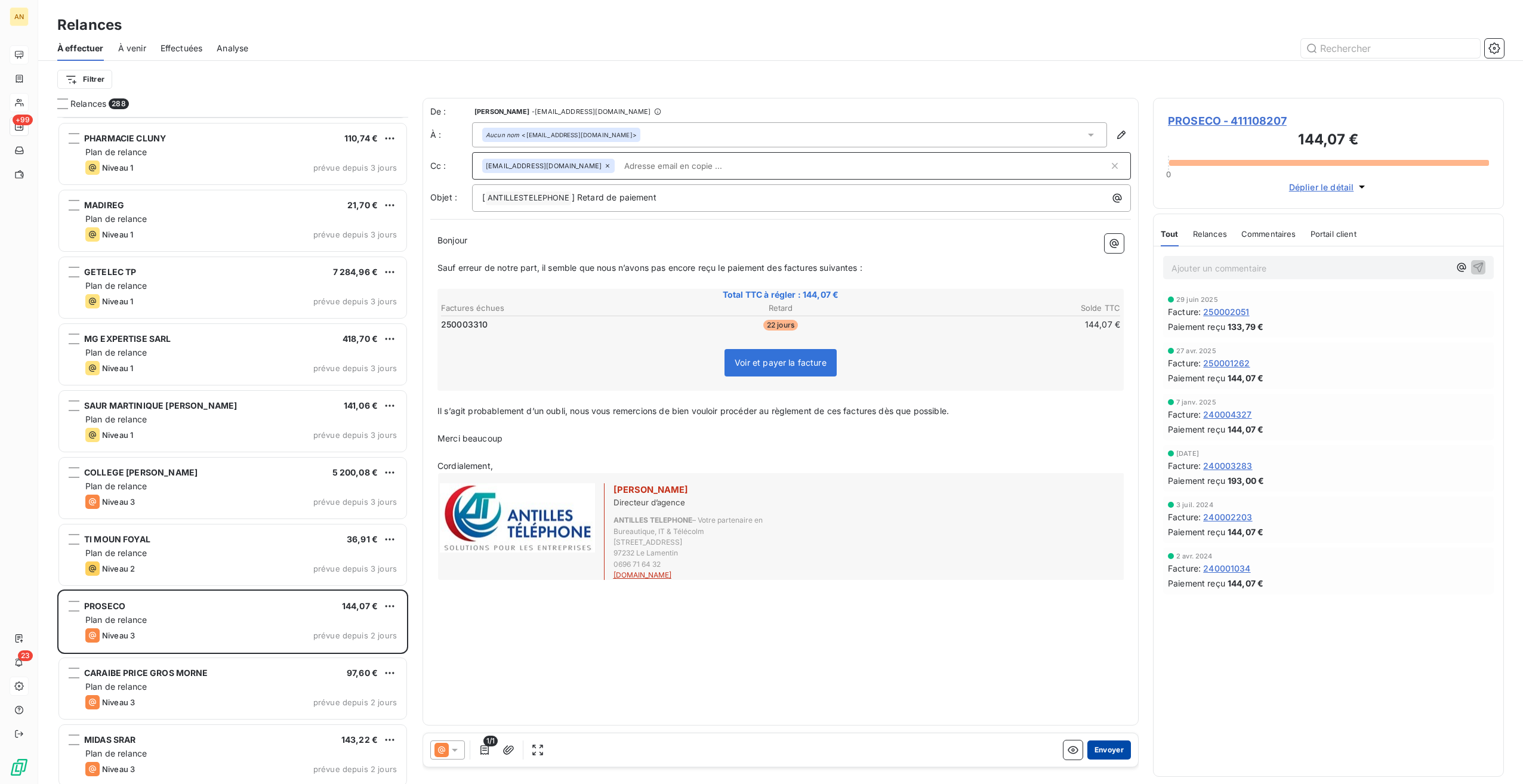
click at [1102, 746] on button "Envoyer" at bounding box center [1109, 750] width 44 height 19
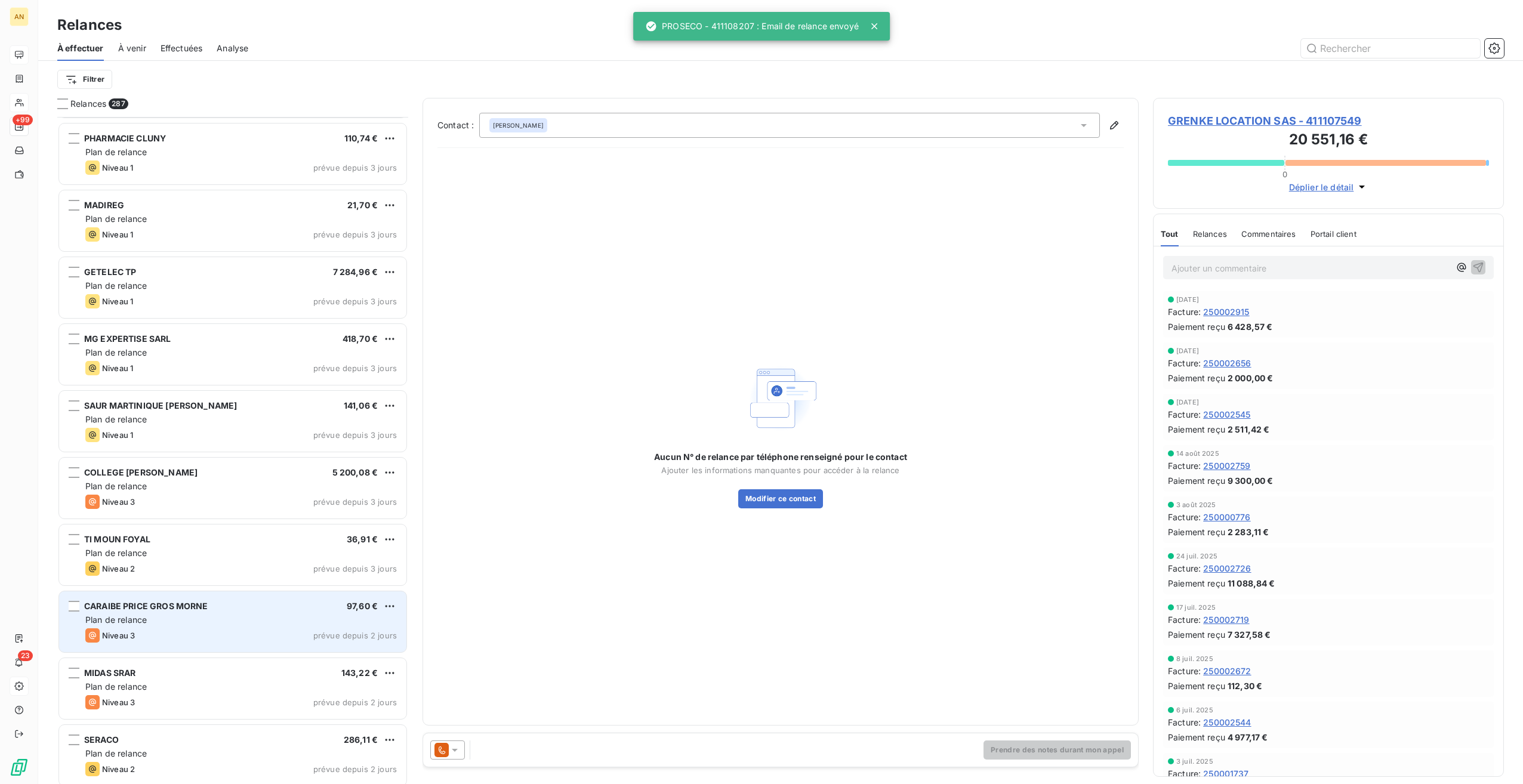
click at [189, 629] on div "Niveau 3 prévue depuis 2 jours" at bounding box center [241, 635] width 311 height 15
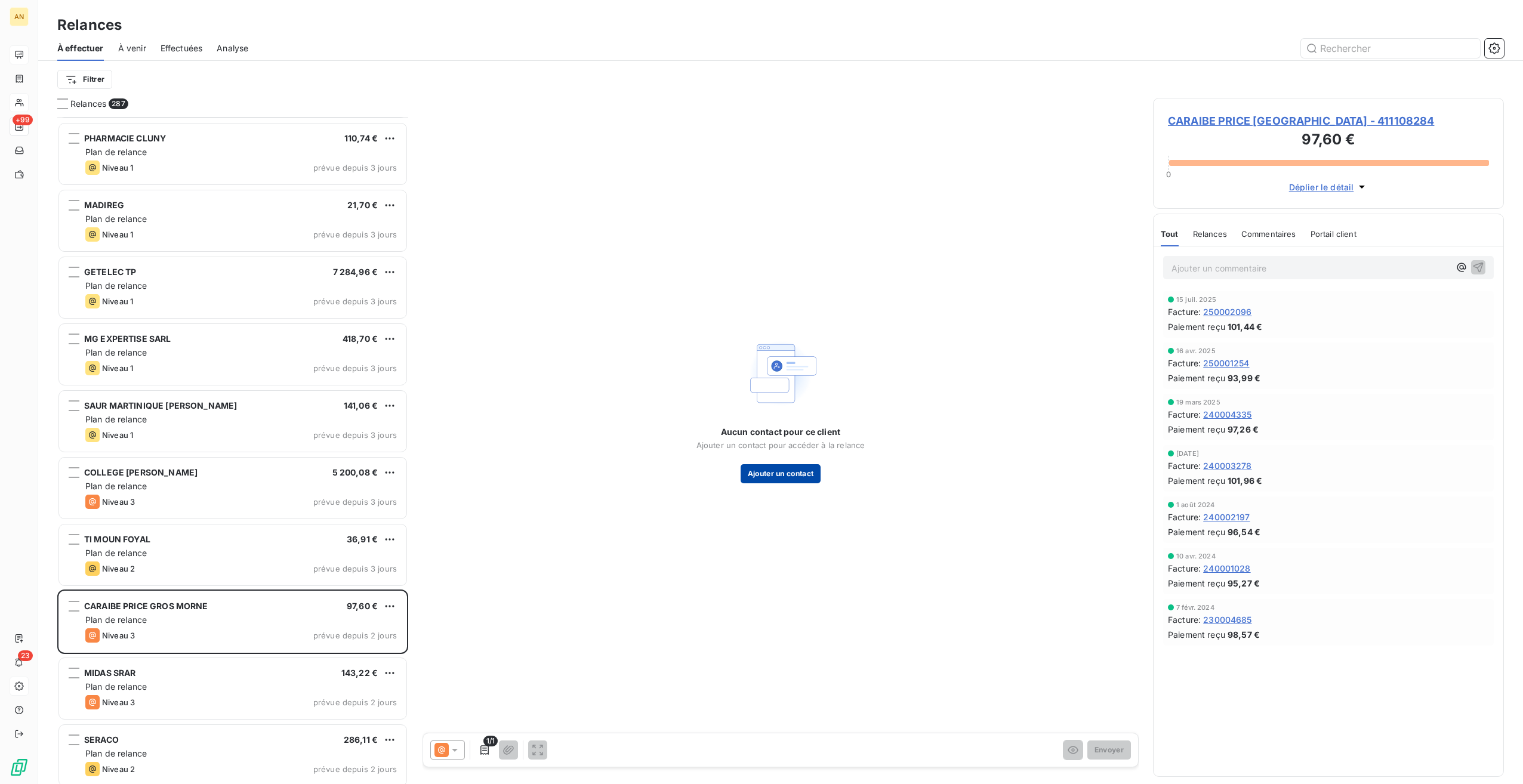
click at [786, 476] on button "Ajouter un contact" at bounding box center [781, 473] width 81 height 19
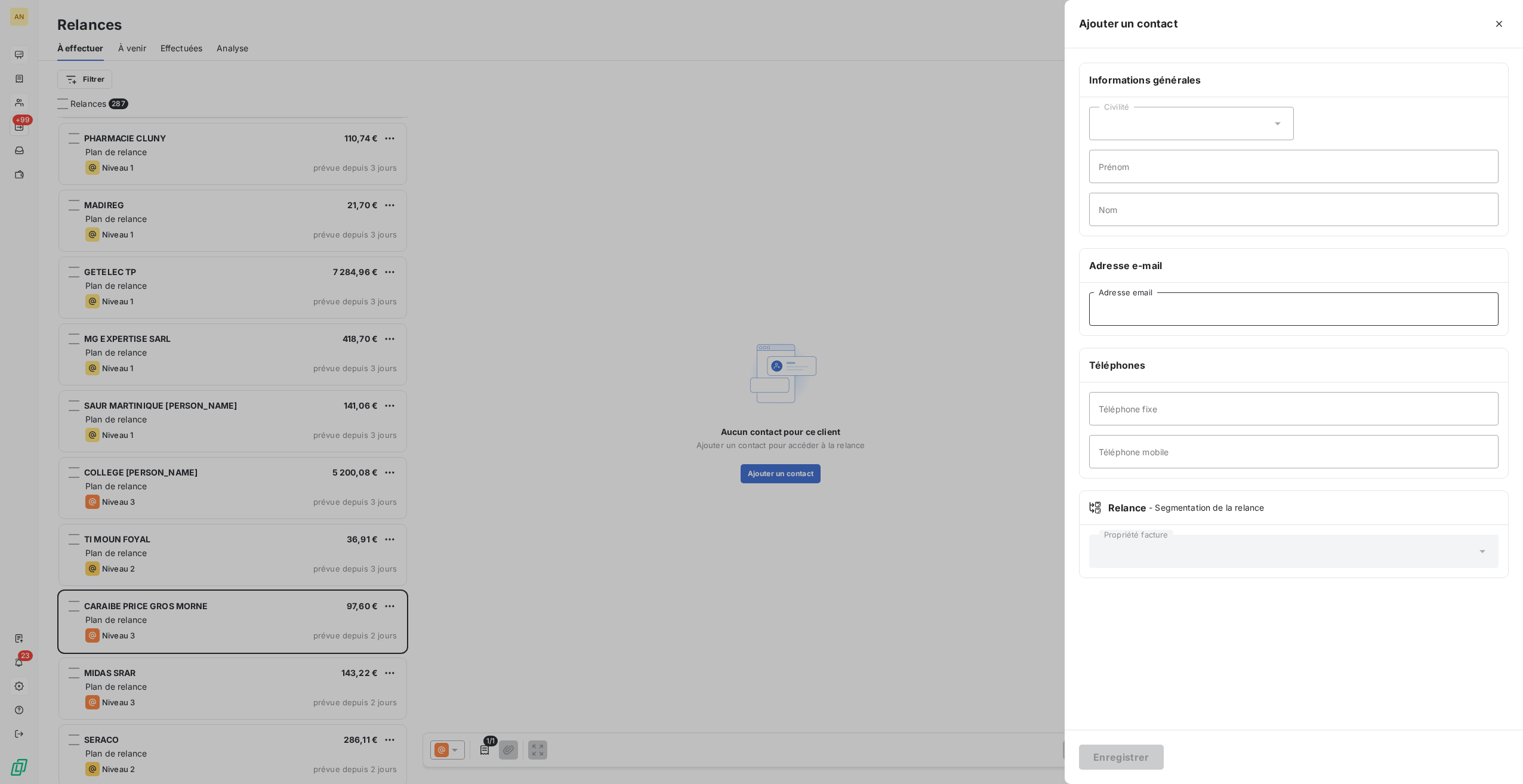
click at [1109, 308] on input "Adresse email" at bounding box center [1294, 309] width 409 height 34
paste input "[EMAIL_ADDRESS][DOMAIN_NAME]"
type input "[EMAIL_ADDRESS][DOMAIN_NAME]"
click at [1118, 755] on button "Enregistrer" at bounding box center [1121, 757] width 85 height 25
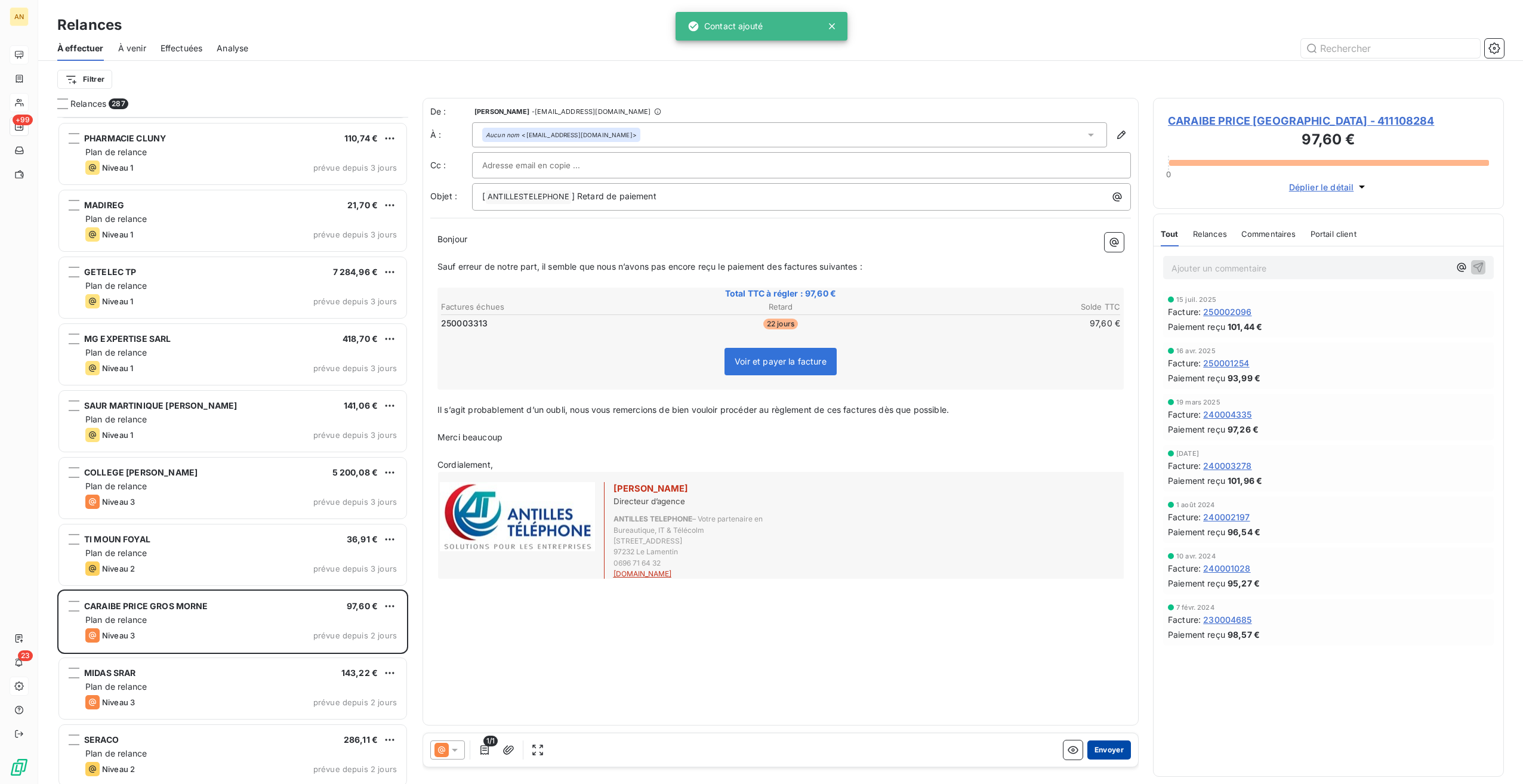
click at [1099, 755] on button "Envoyer" at bounding box center [1109, 750] width 44 height 19
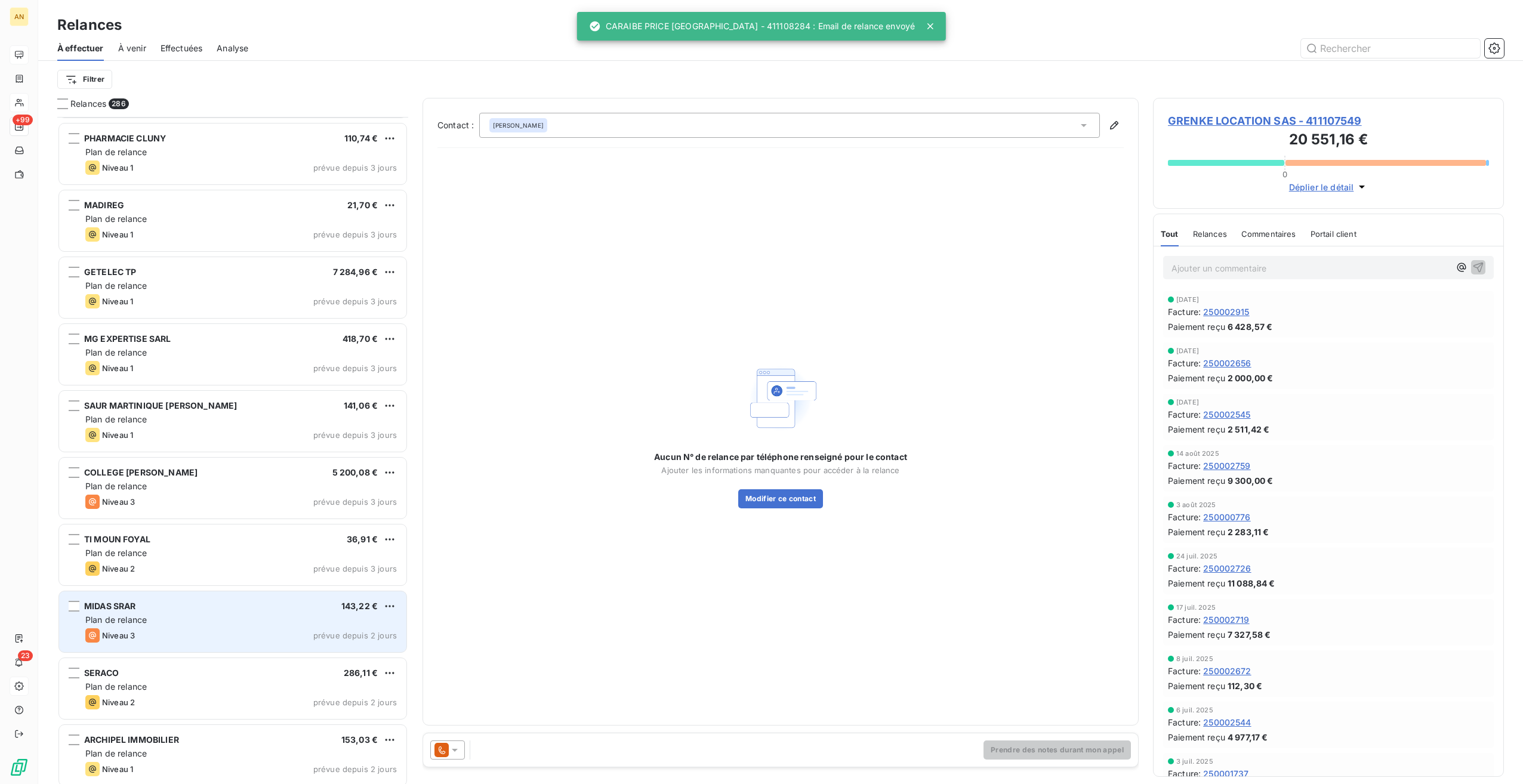
click at [264, 628] on div "MIDAS SRAR 143,22 € Plan de relance Niveau 3 prévue depuis 2 jours" at bounding box center [232, 622] width 347 height 61
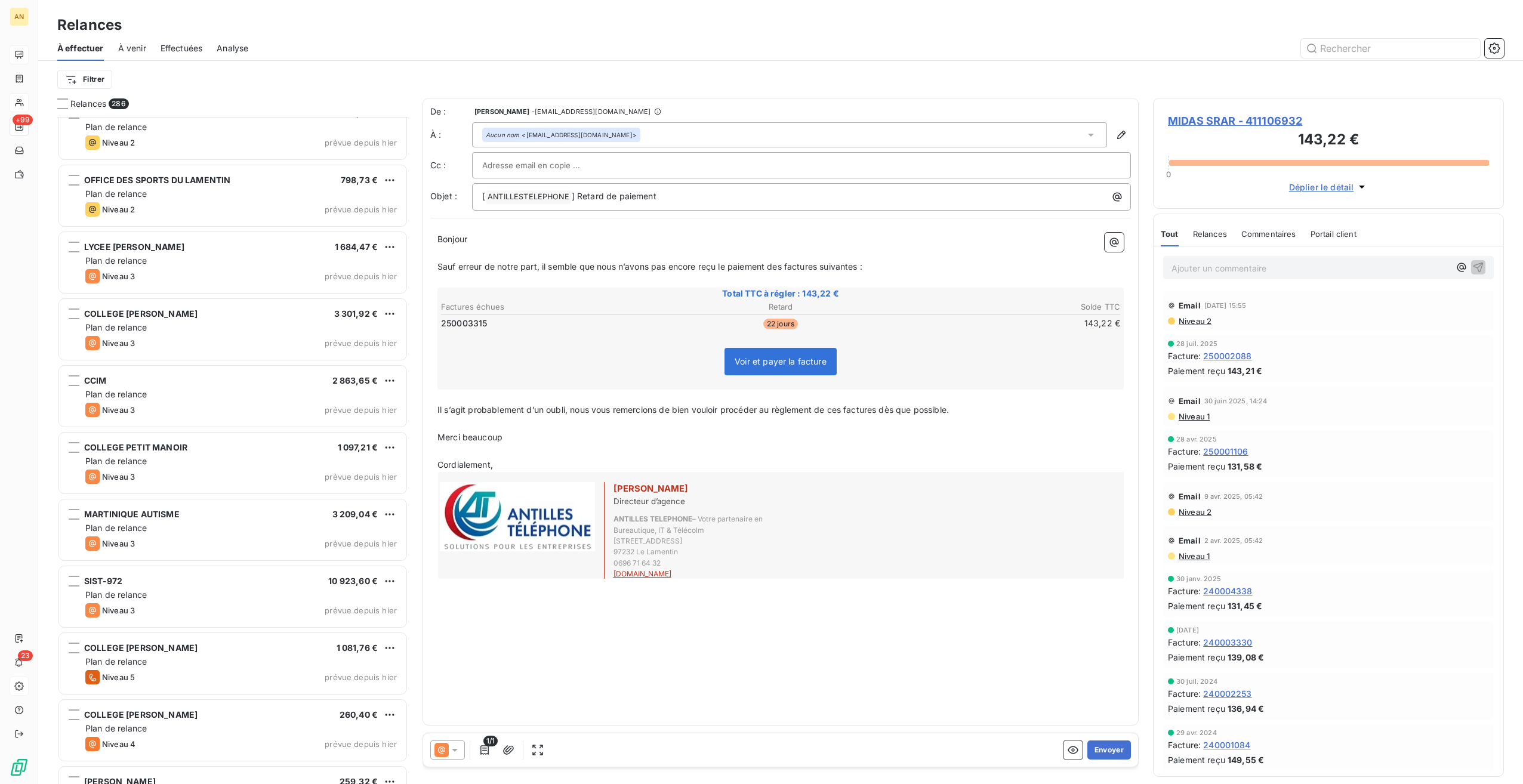
scroll to position [18266, 0]
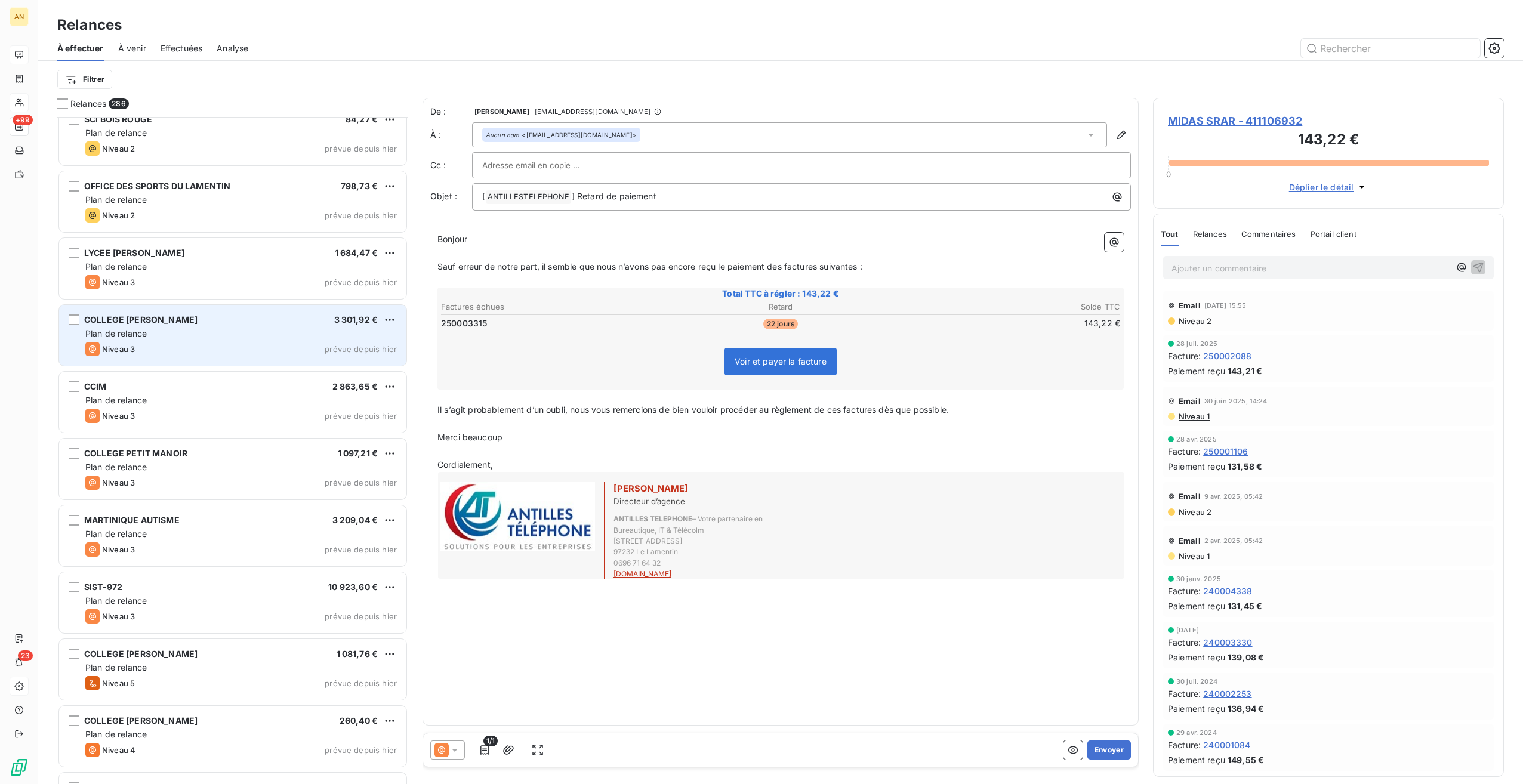
click at [185, 332] on div "Plan de relance" at bounding box center [241, 334] width 311 height 12
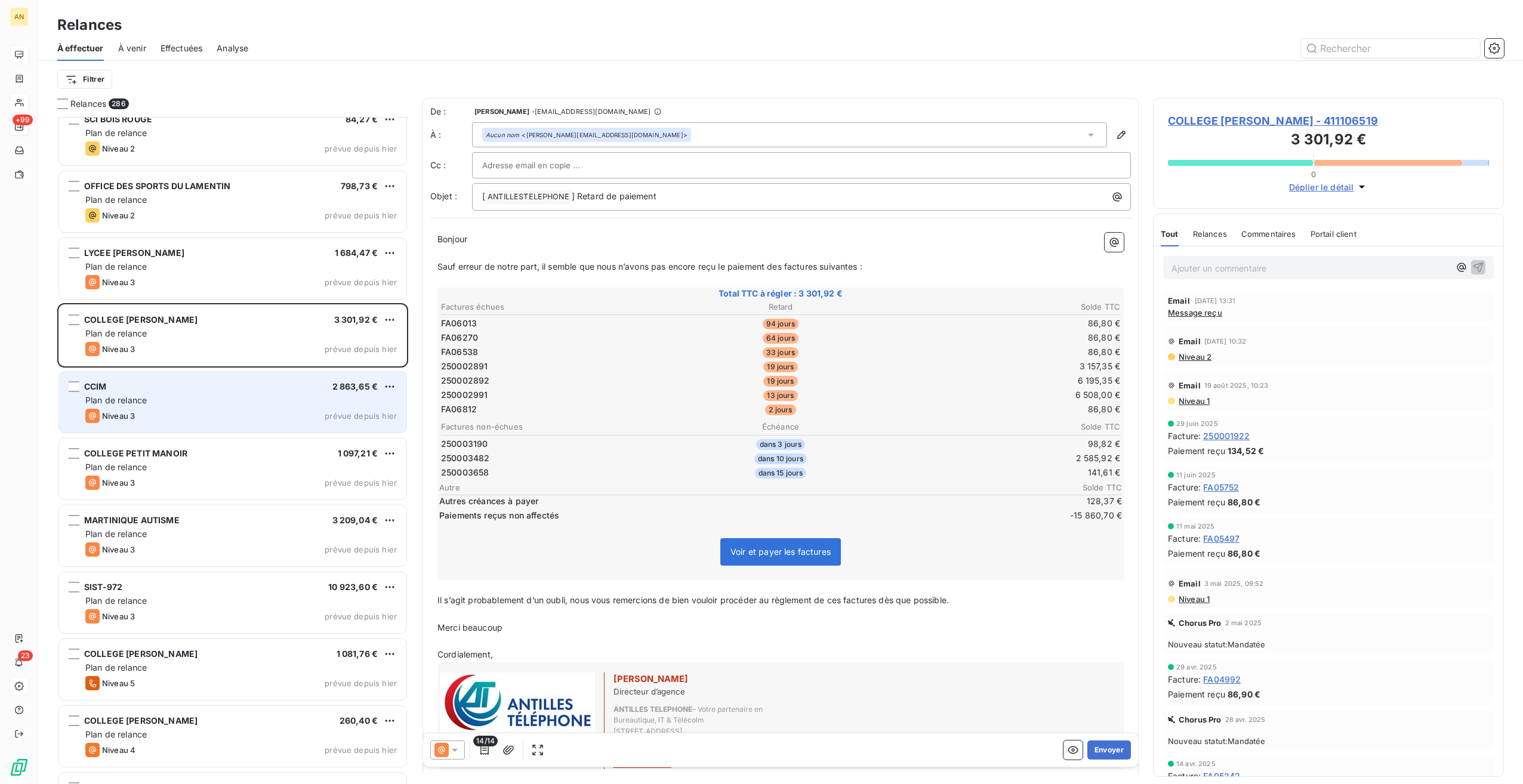
click at [181, 412] on div "Niveau 3 prévue depuis hier" at bounding box center [241, 416] width 311 height 15
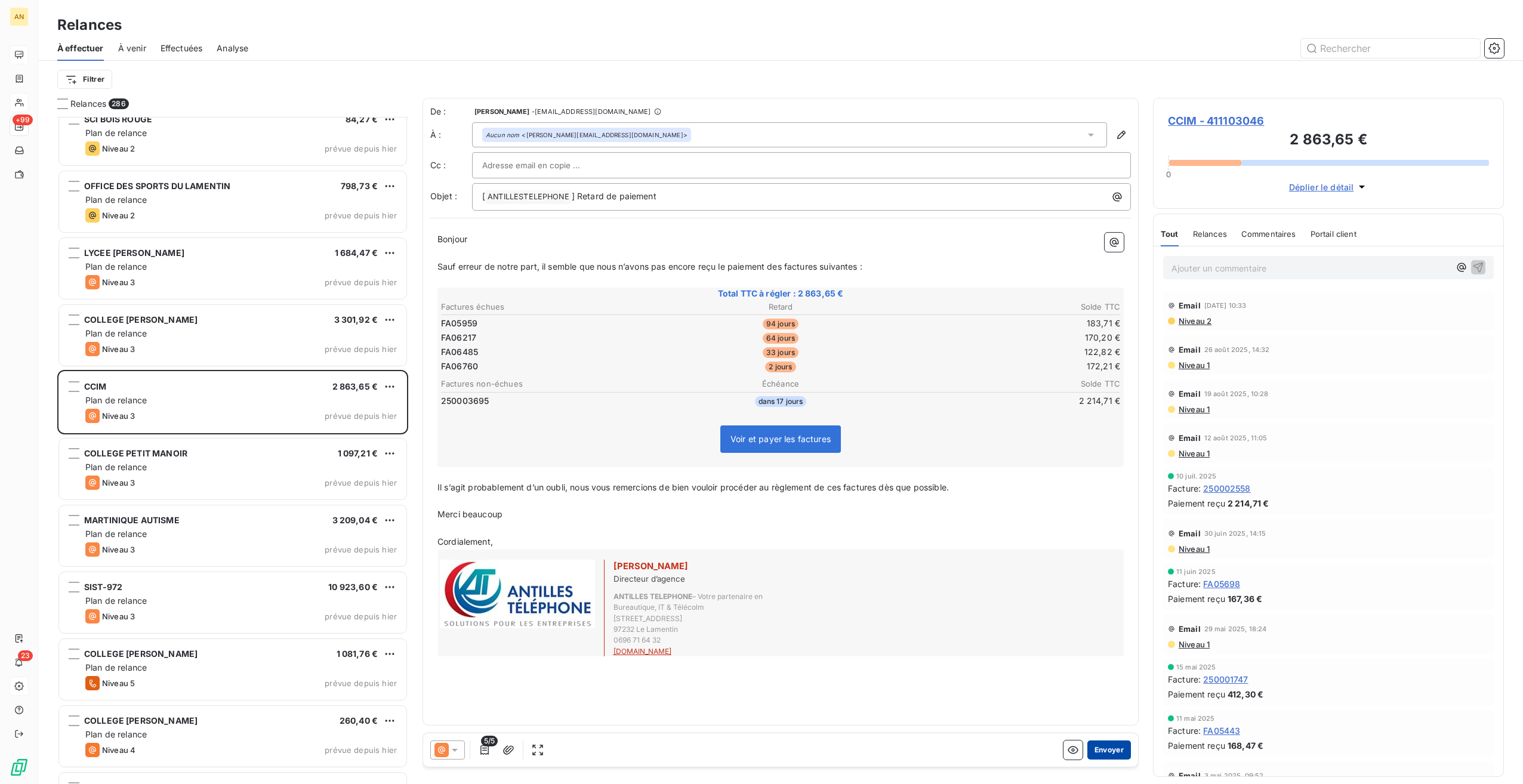
click at [1090, 746] on button "Envoyer" at bounding box center [1109, 750] width 44 height 19
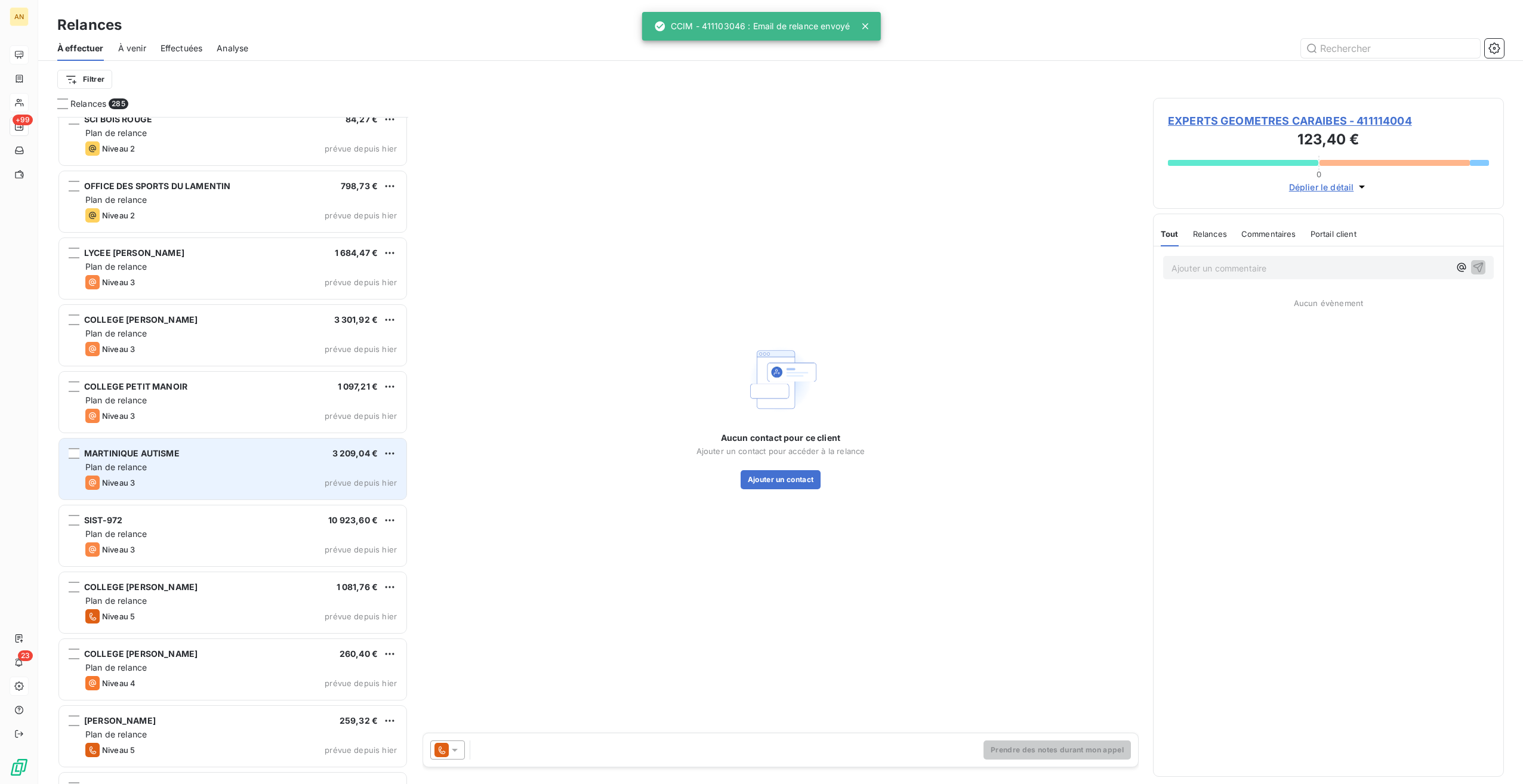
click at [188, 479] on div "Niveau 3 prévue depuis hier" at bounding box center [241, 482] width 311 height 15
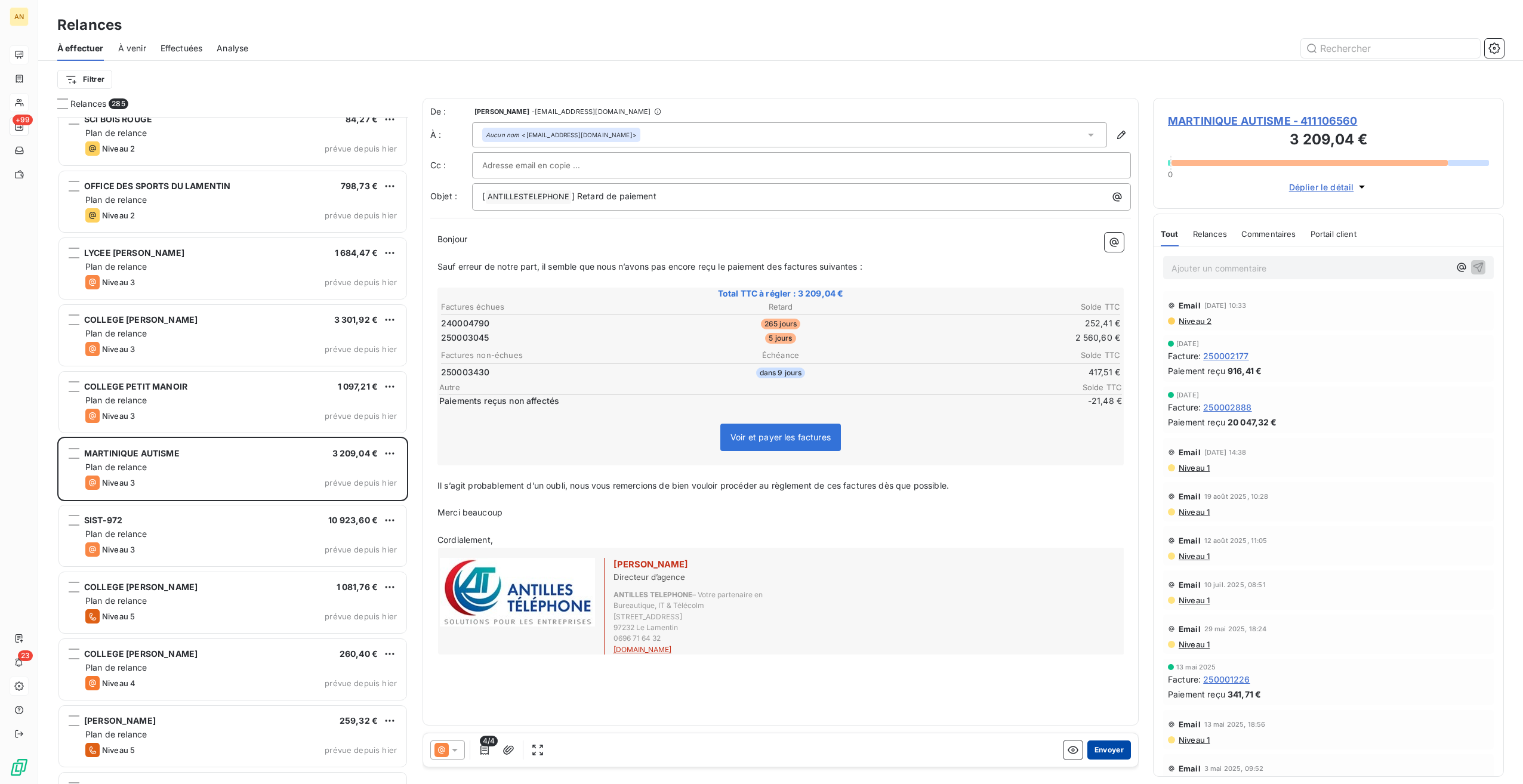
click at [1110, 749] on button "Envoyer" at bounding box center [1109, 750] width 44 height 19
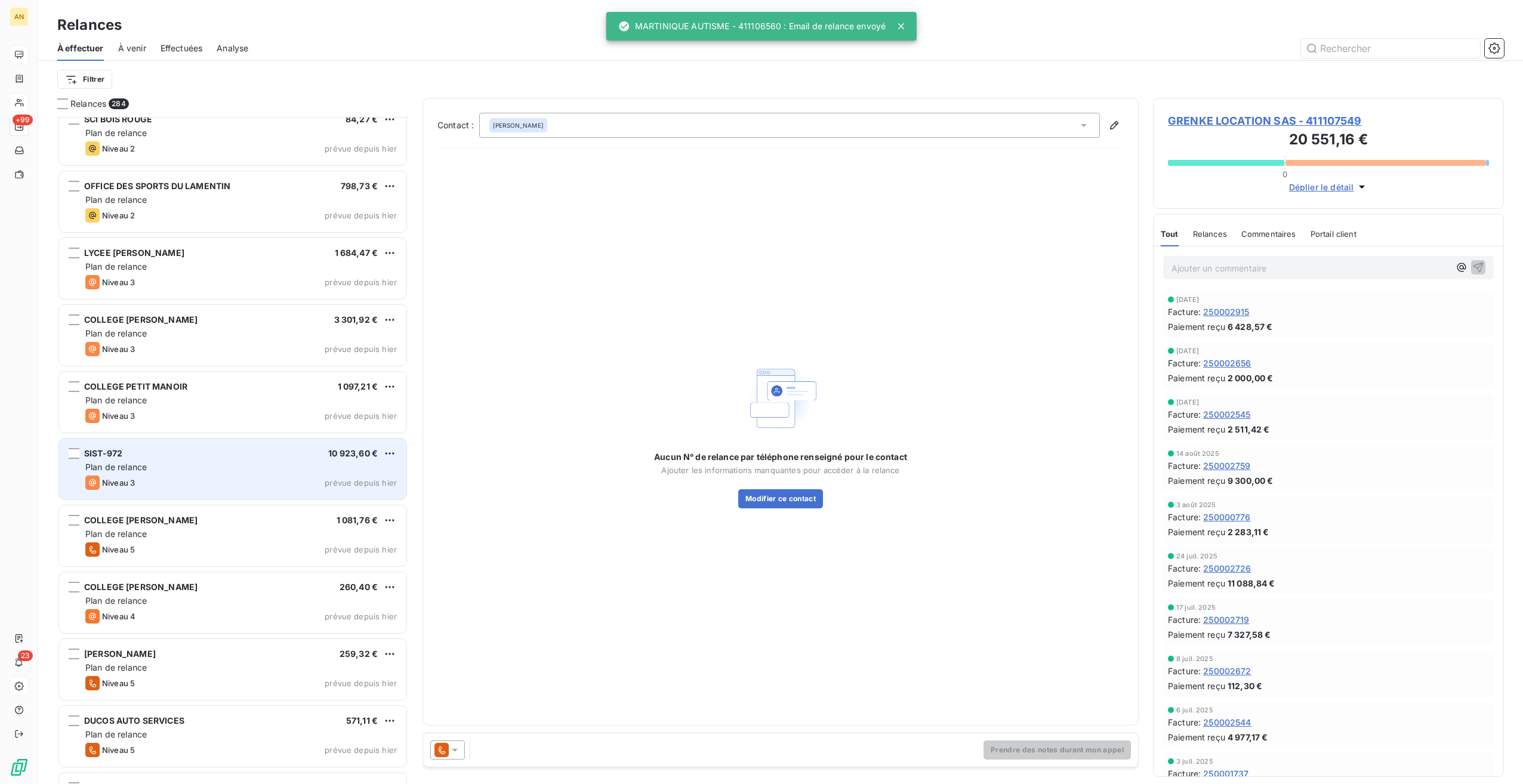
click at [182, 457] on div "SIST-972 10 923,60 €" at bounding box center [241, 453] width 311 height 11
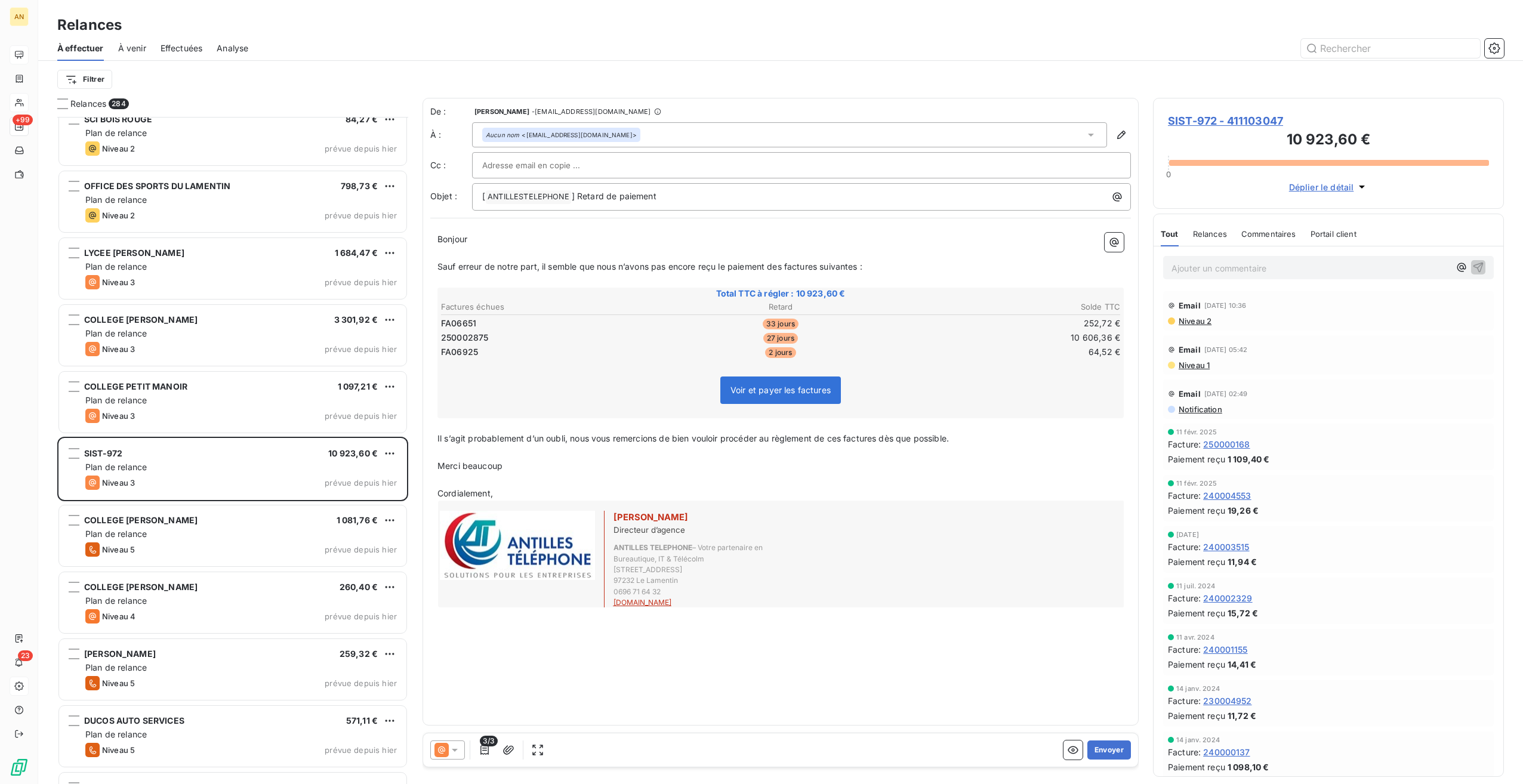
click at [527, 168] on input "text" at bounding box center [547, 165] width 128 height 18
paste input "[EMAIL_ADDRESS][DOMAIN_NAME]"
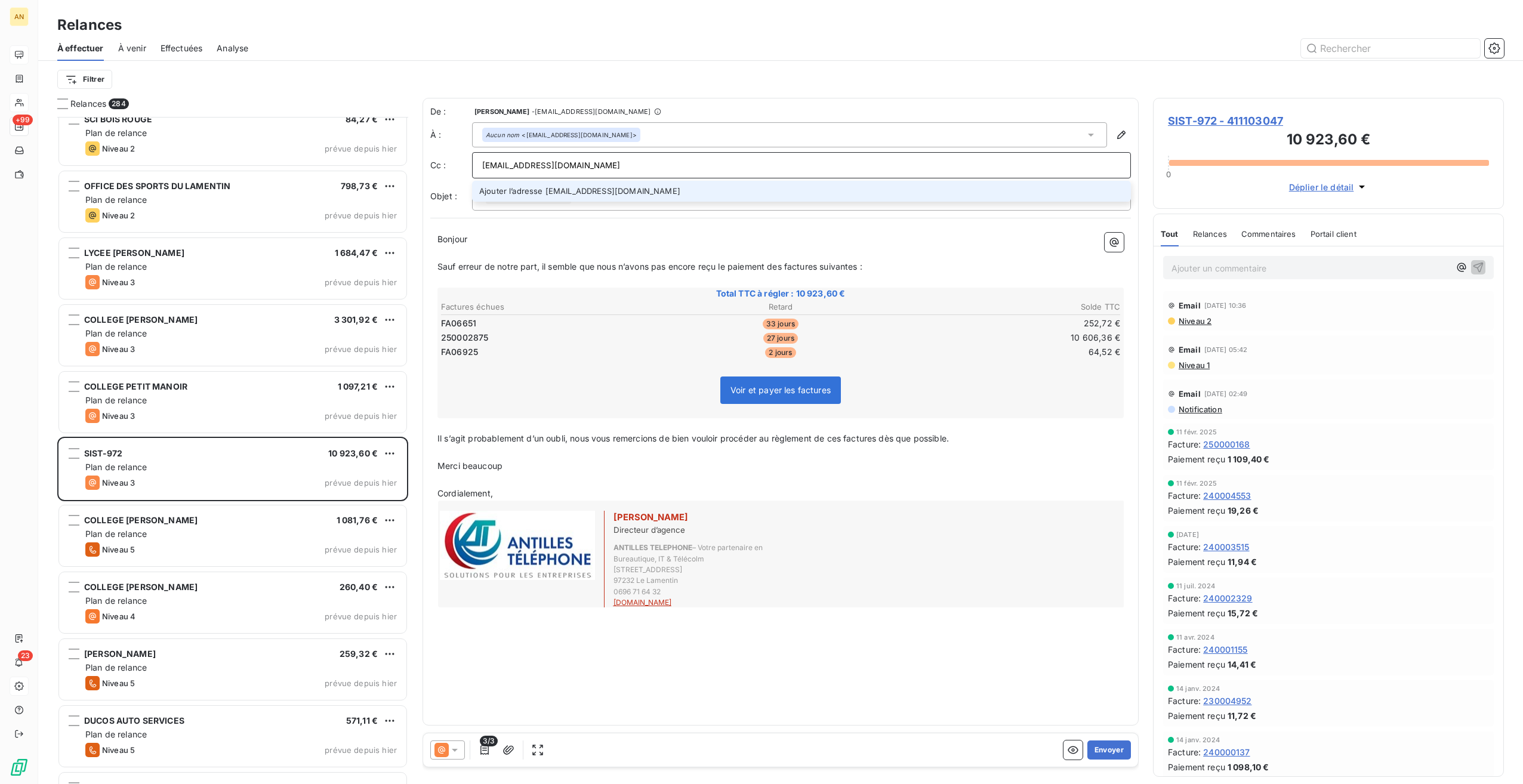
type input "[EMAIL_ADDRESS][DOMAIN_NAME]"
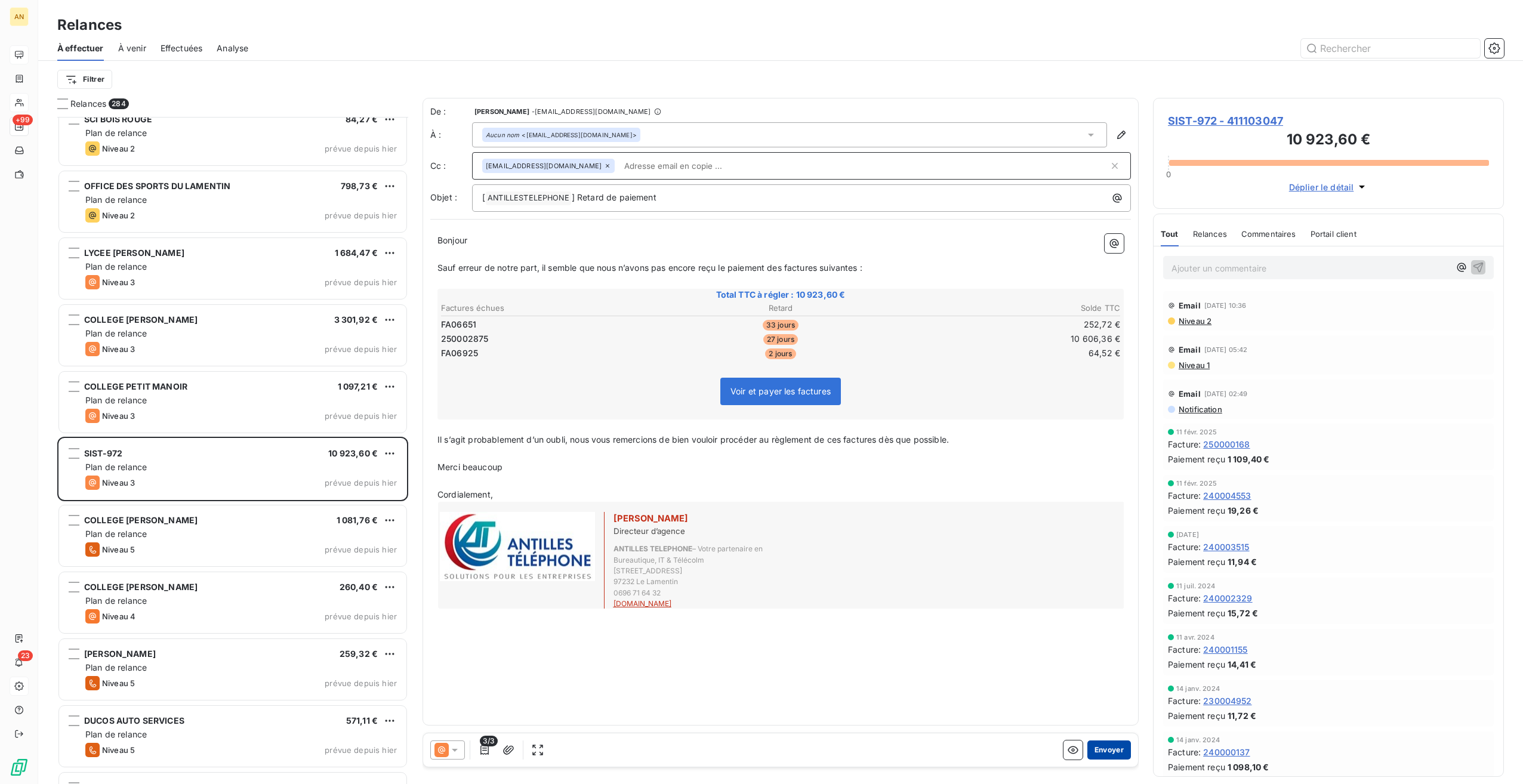
click at [1100, 742] on button "Envoyer" at bounding box center [1109, 750] width 44 height 19
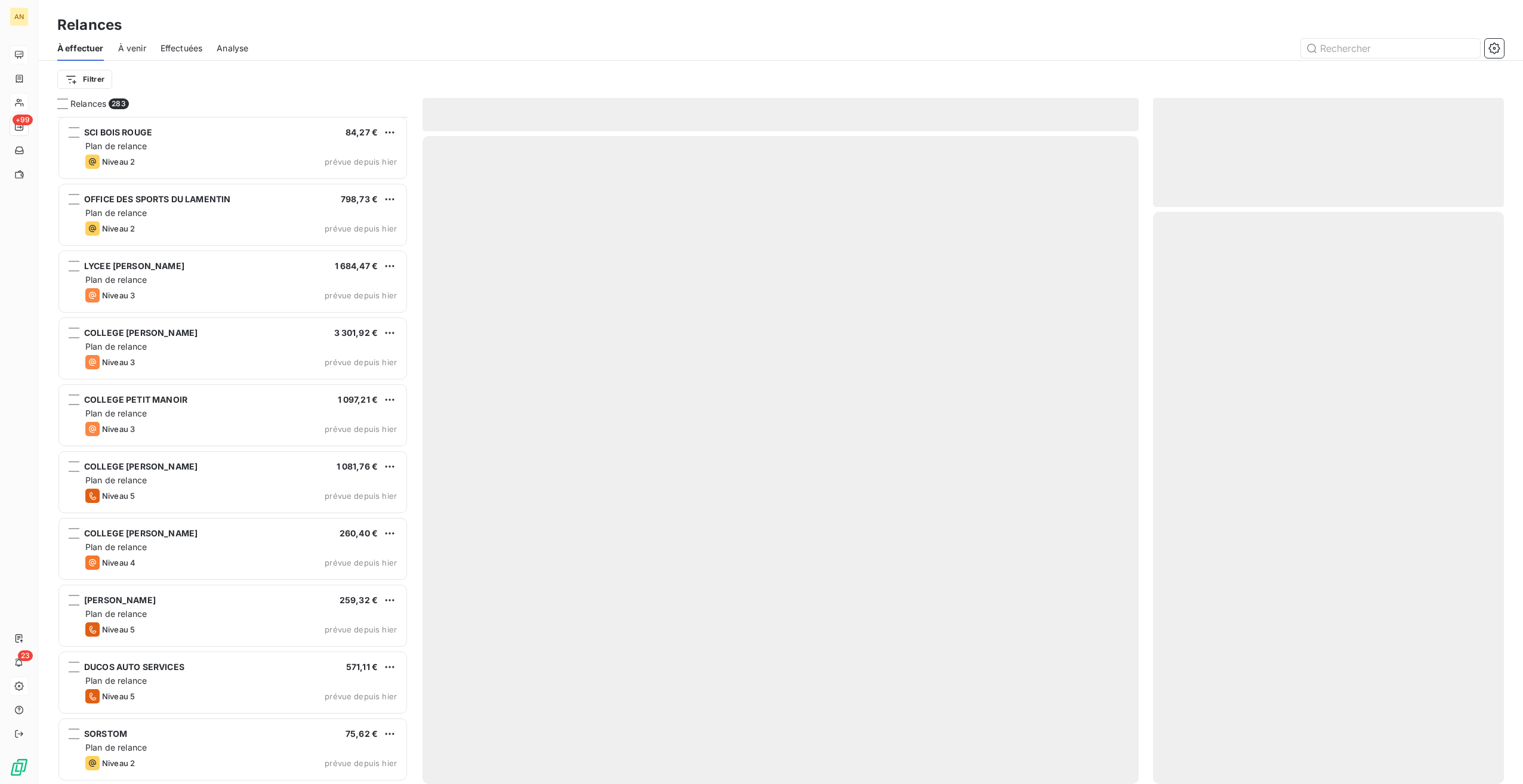
scroll to position [18252, 0]
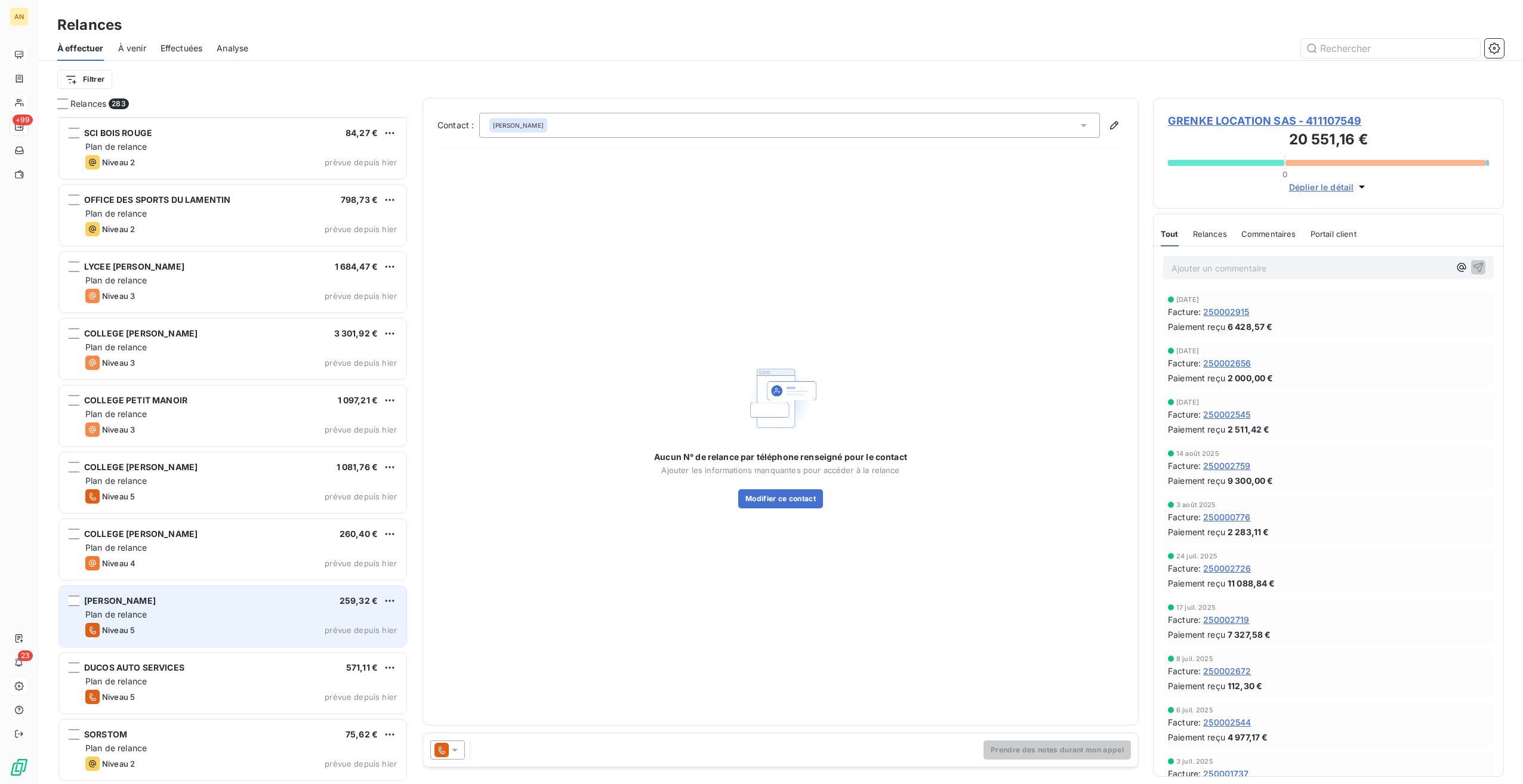
scroll to position [18253, 0]
click at [257, 609] on div "Plan de relance" at bounding box center [241, 615] width 311 height 12
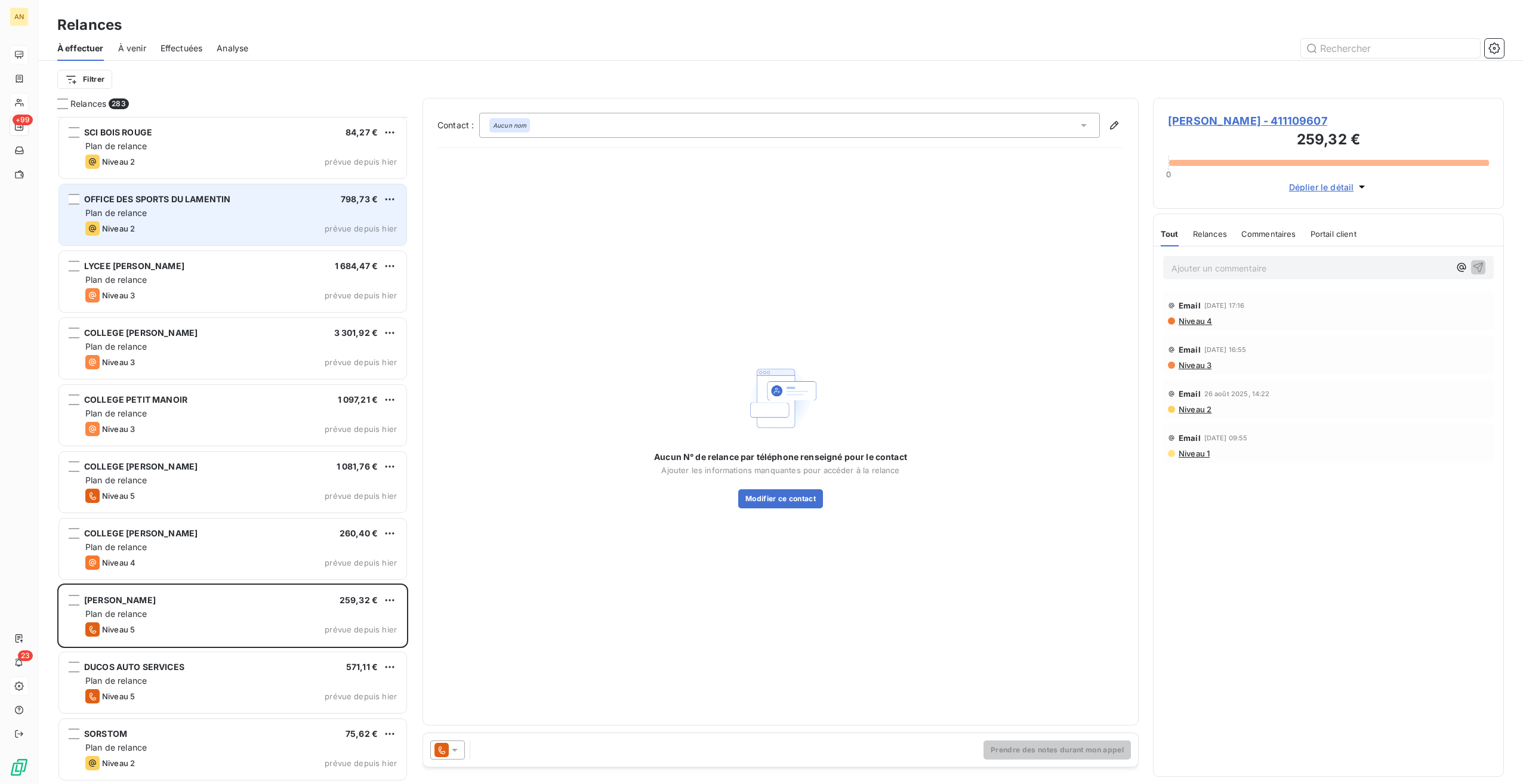
click at [193, 224] on div "Niveau 2 prévue depuis hier" at bounding box center [241, 228] width 311 height 15
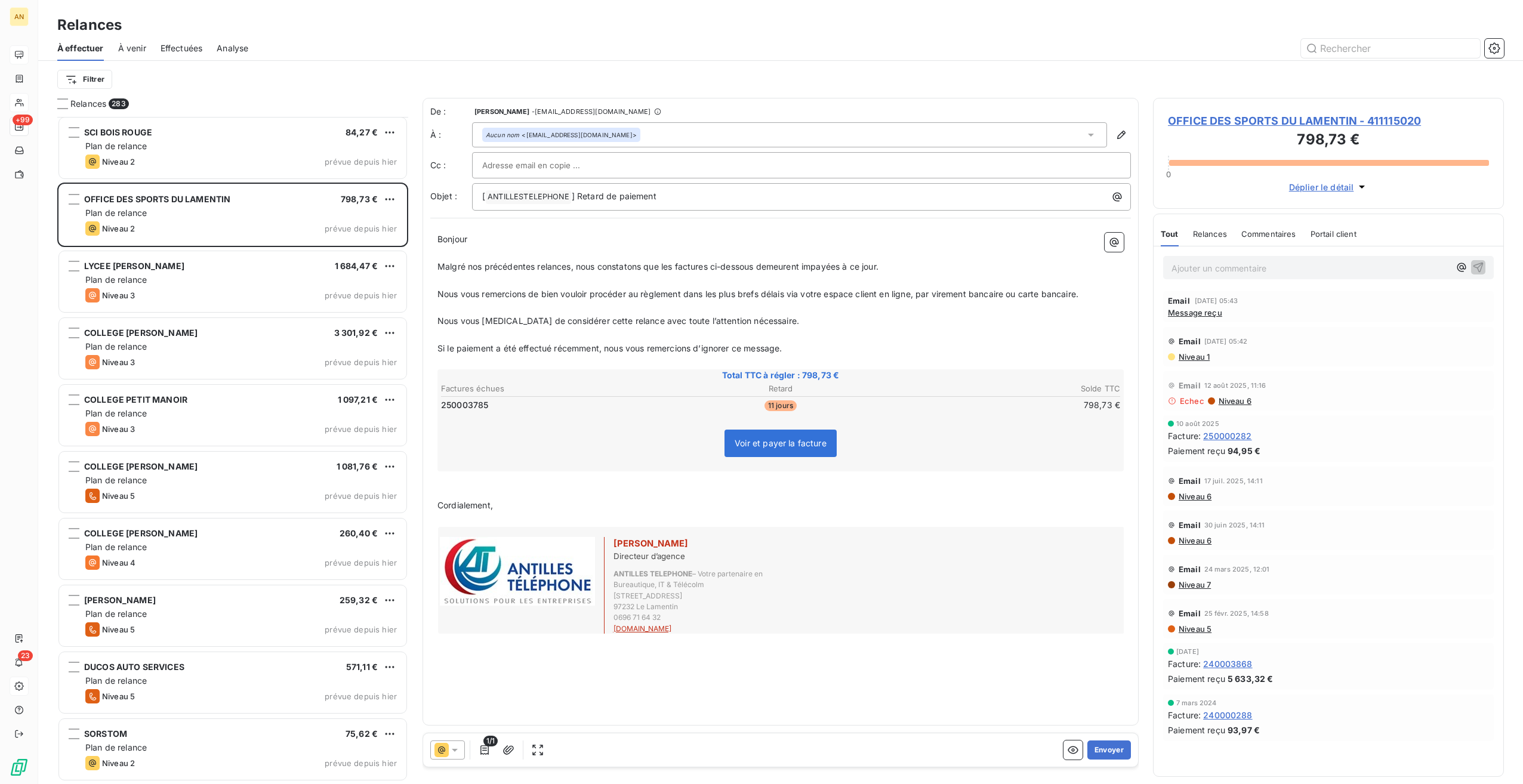
click at [1134, 751] on div "1/1 Envoyer" at bounding box center [780, 750] width 715 height 34
click at [1121, 750] on button "Envoyer" at bounding box center [1109, 750] width 44 height 19
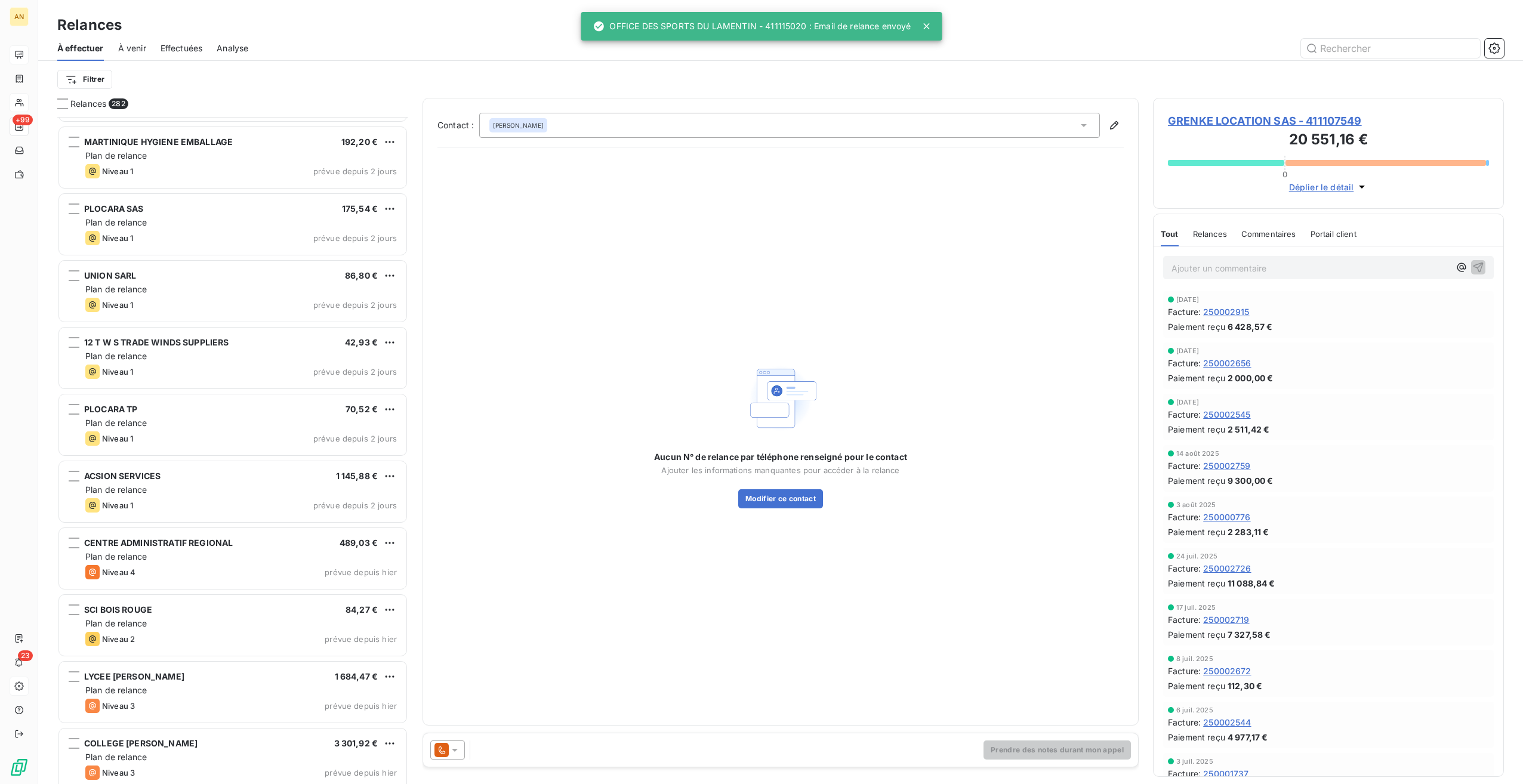
scroll to position [17767, 0]
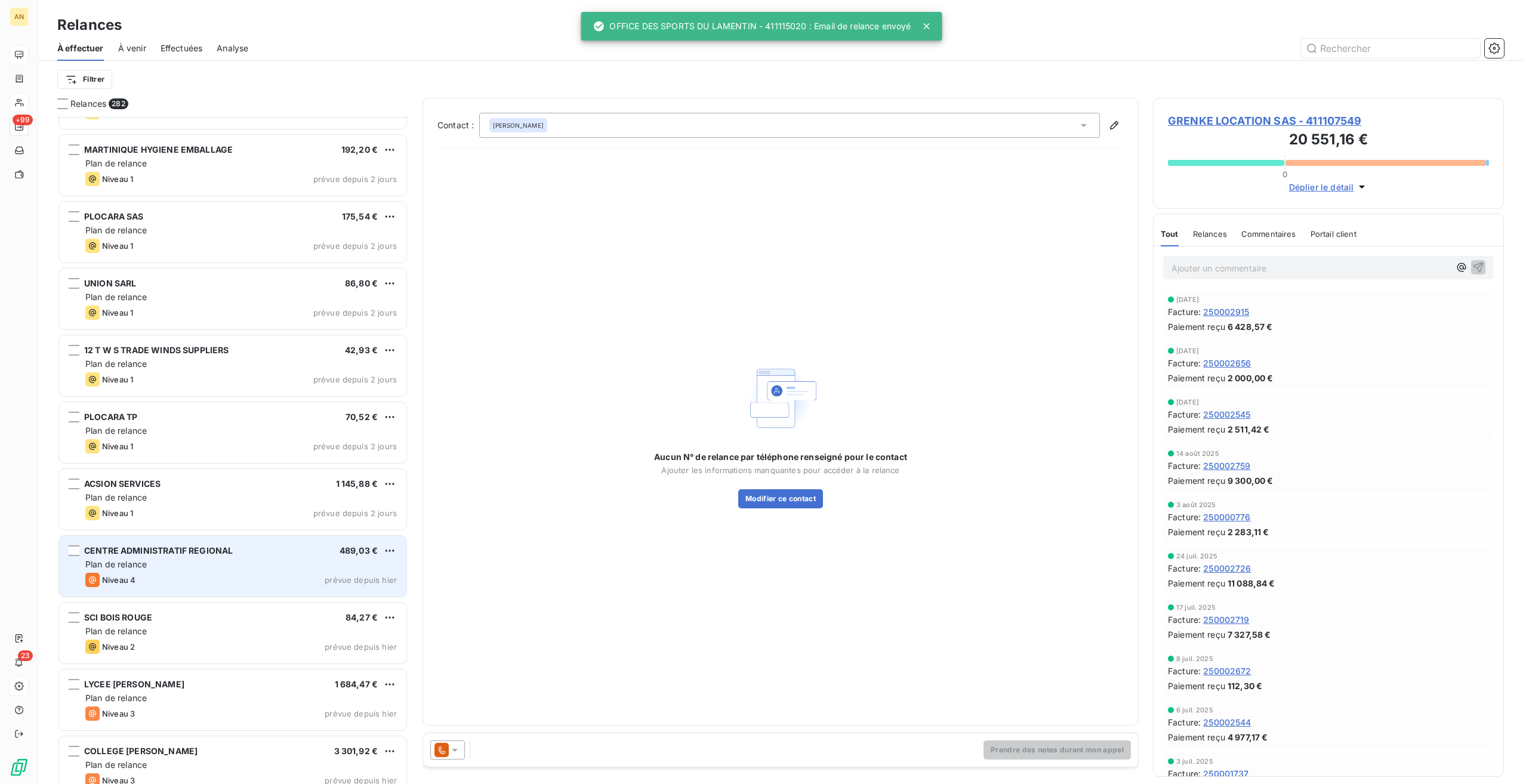
click at [256, 572] on div "CENTRE ADMINISTRATIF REGIONAL 489,03 € Plan de relance Niveau 4 prévue depuis […" at bounding box center [232, 566] width 347 height 61
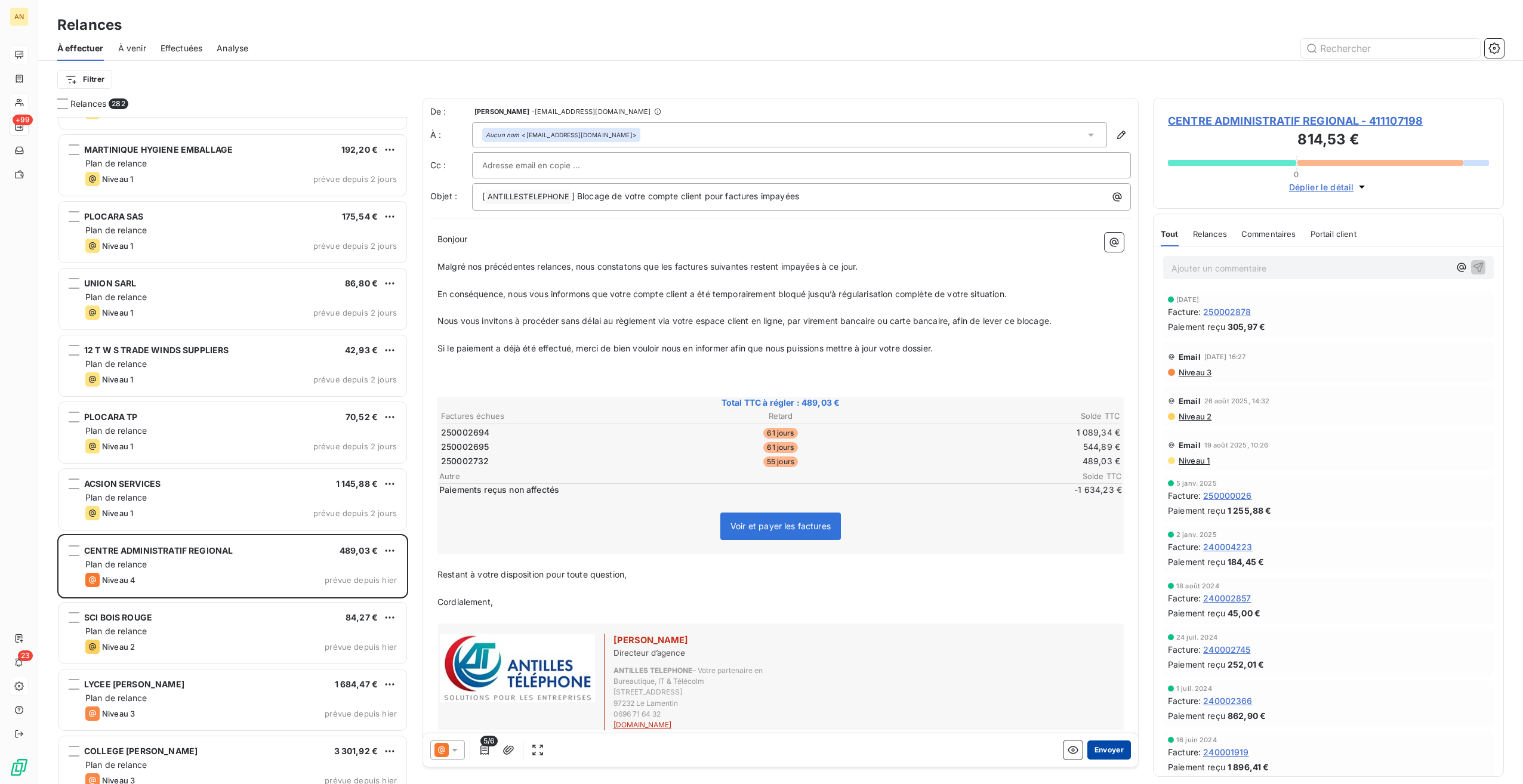
click at [1112, 751] on button "Envoyer" at bounding box center [1109, 750] width 44 height 19
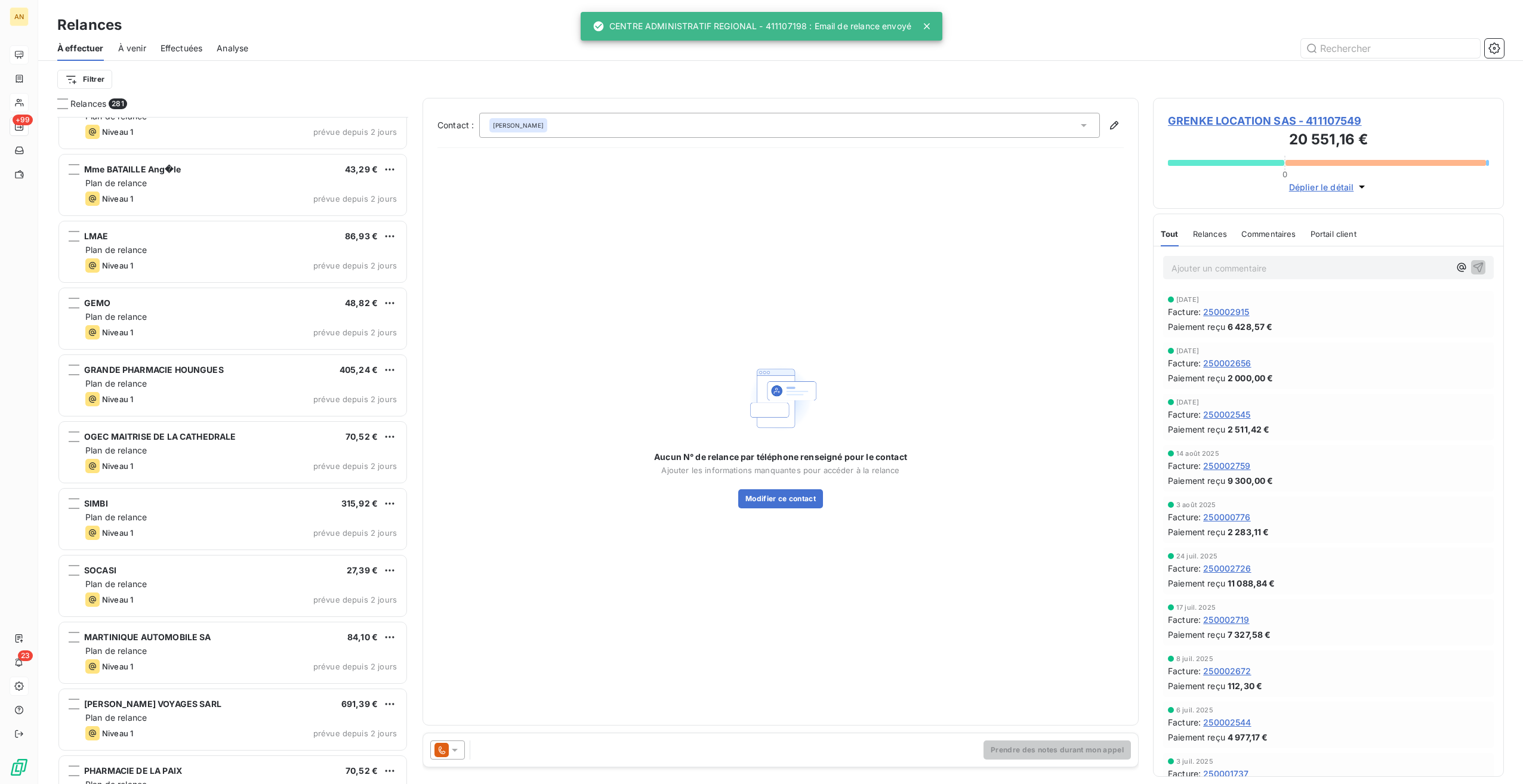
scroll to position [16931, 0]
